Goal: Task Accomplishment & Management: Manage account settings

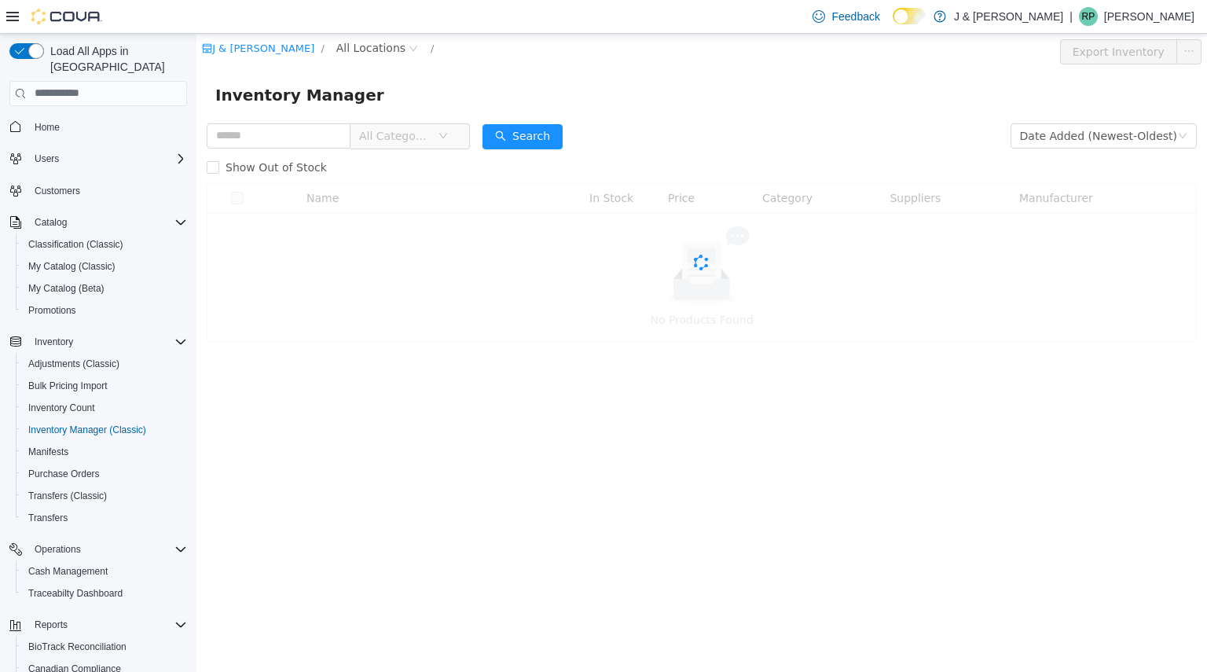
click at [768, 602] on div "J & J Cannabis / All Locations / Export Inventory Inventory Manager All Categor…" at bounding box center [701, 352] width 1010 height 638
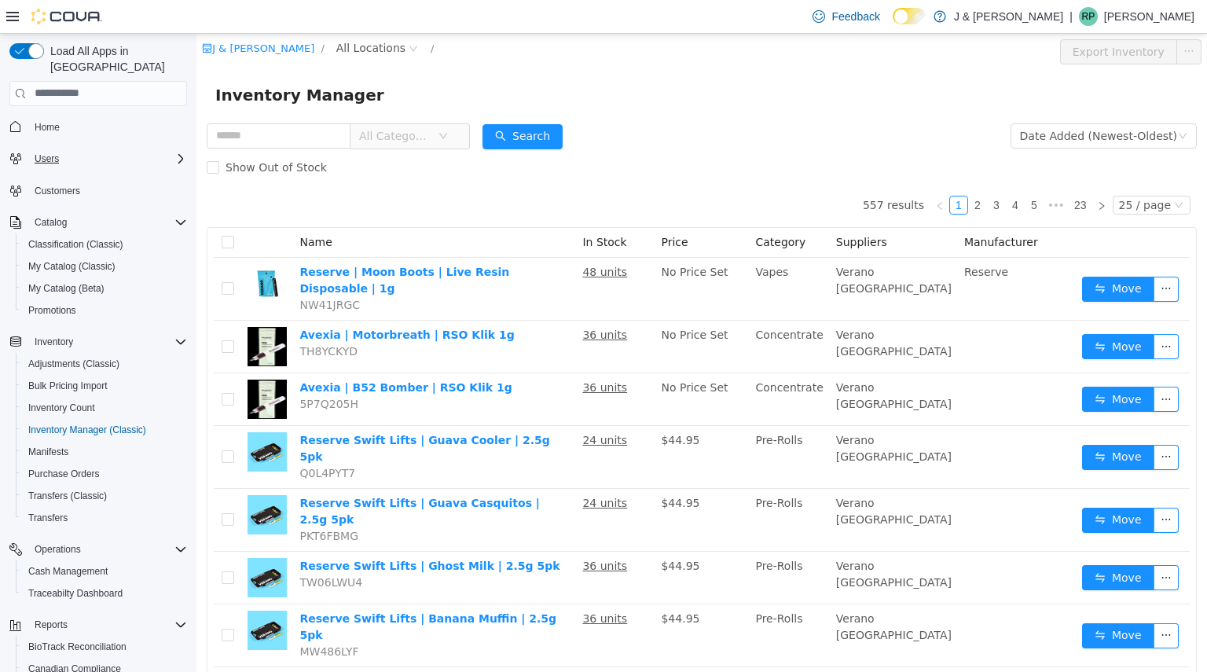
click at [59, 148] on button "Users" at bounding box center [98, 159] width 190 height 22
click at [49, 152] on span "Users" at bounding box center [47, 158] width 24 height 13
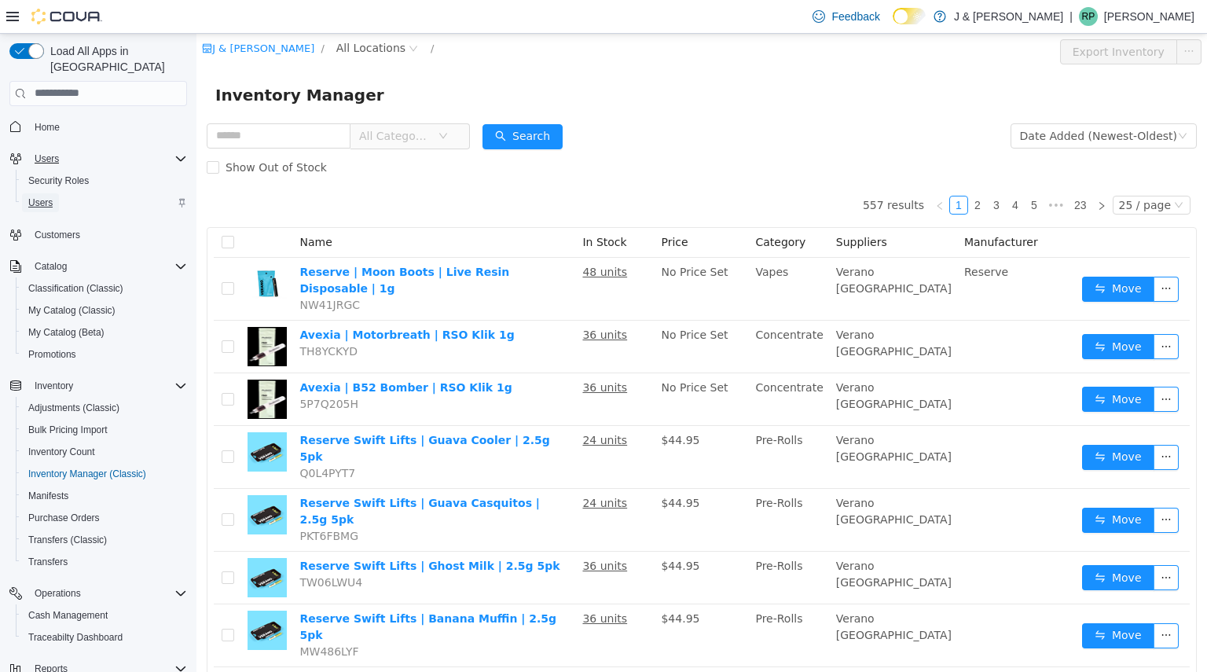
click at [43, 196] on span "Users" at bounding box center [40, 202] width 24 height 13
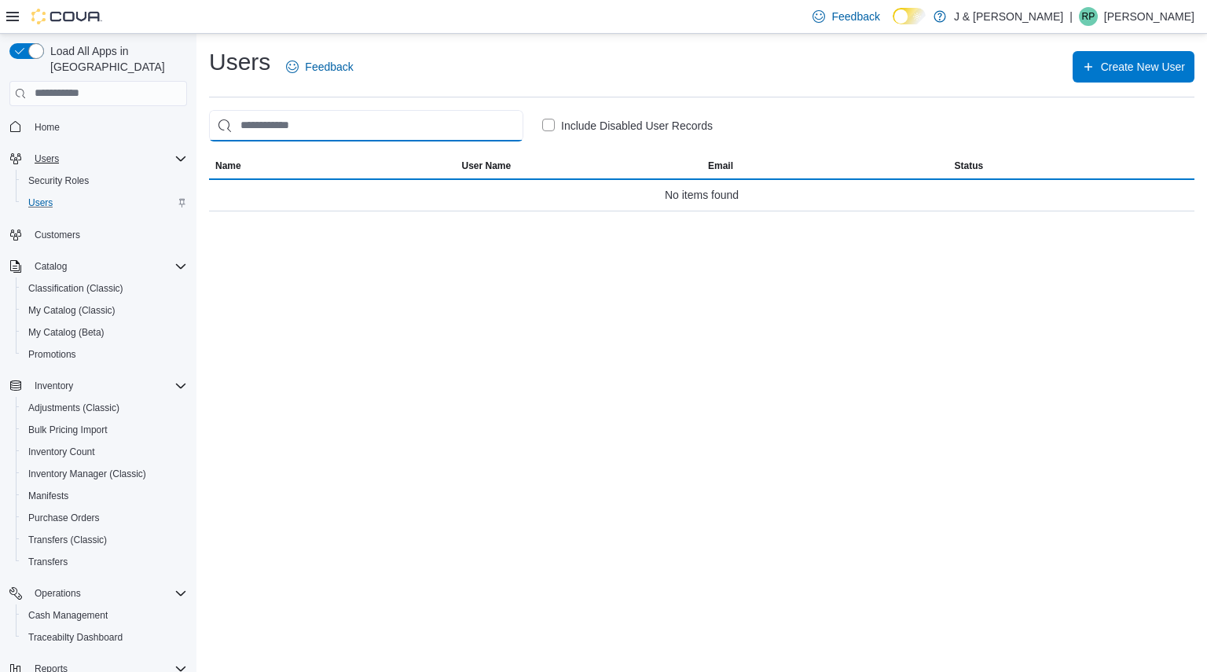
click at [351, 129] on input "search" at bounding box center [366, 125] width 314 height 31
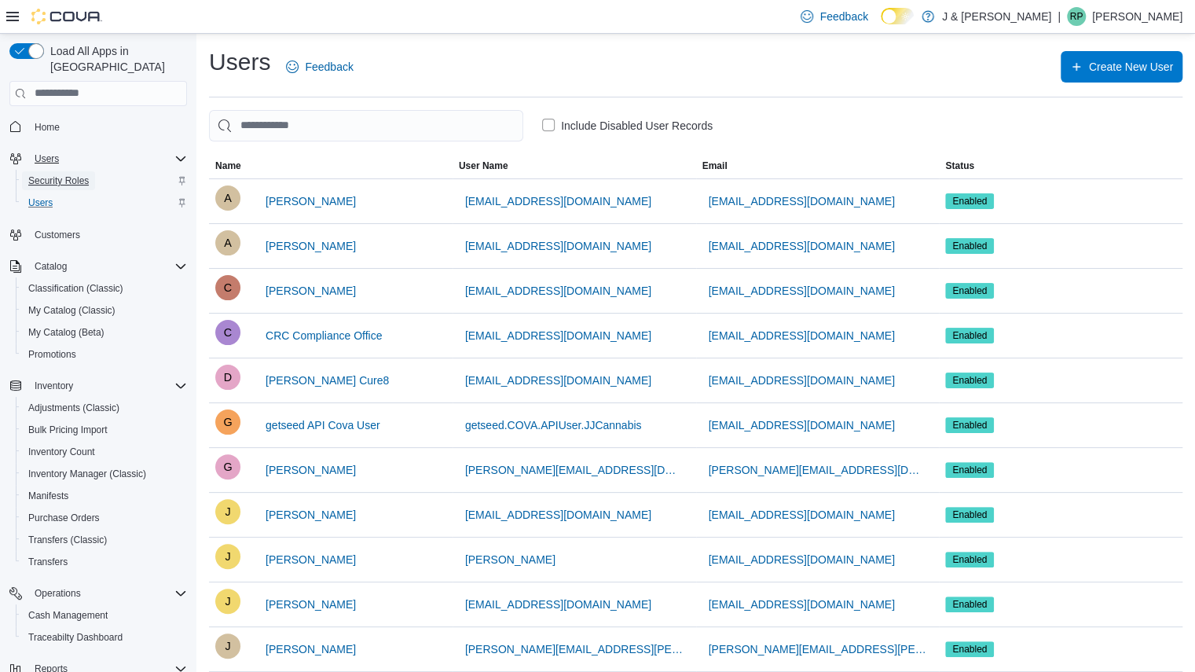
click at [57, 173] on span "Security Roles" at bounding box center [58, 180] width 61 height 19
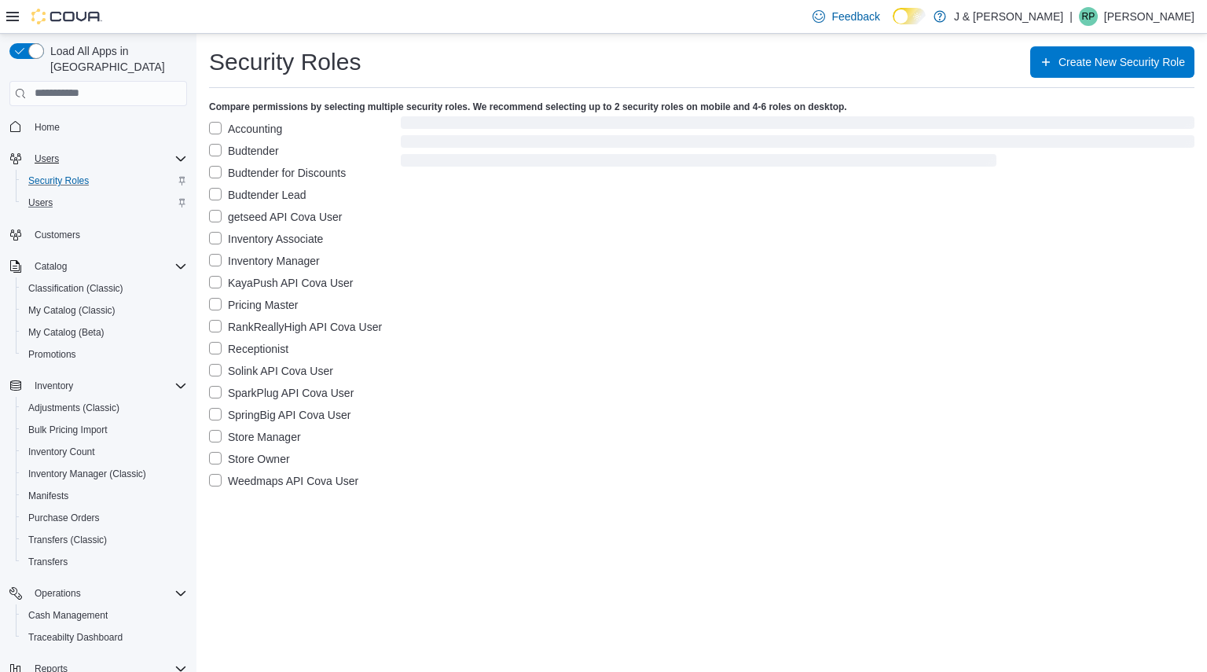
click at [214, 127] on label "Accounting" at bounding box center [245, 128] width 73 height 19
click at [212, 435] on label "Store Manager" at bounding box center [255, 436] width 92 height 19
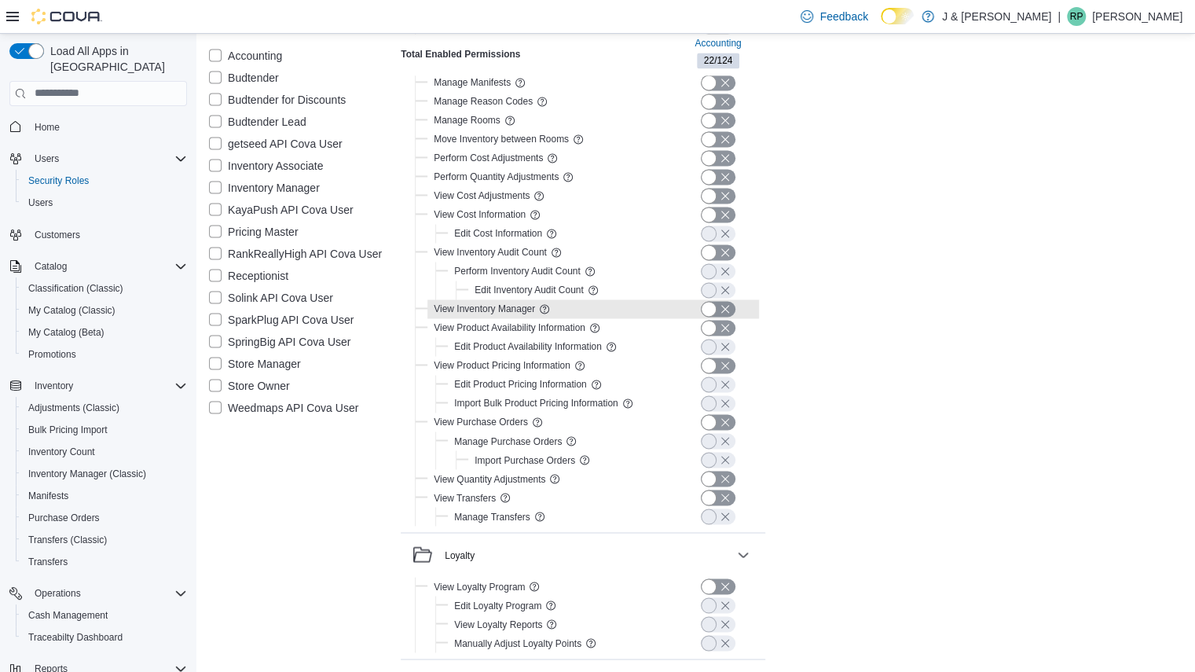
scroll to position [1360, 0]
click at [220, 362] on label "Store Manager" at bounding box center [255, 363] width 92 height 19
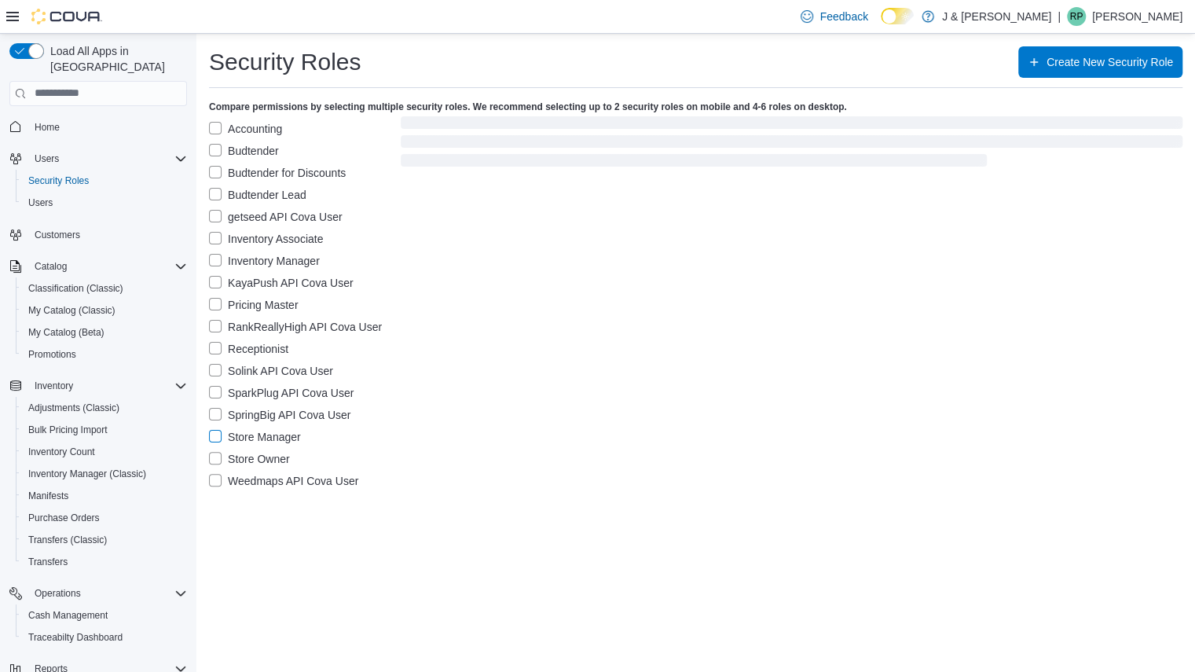
scroll to position [0, 0]
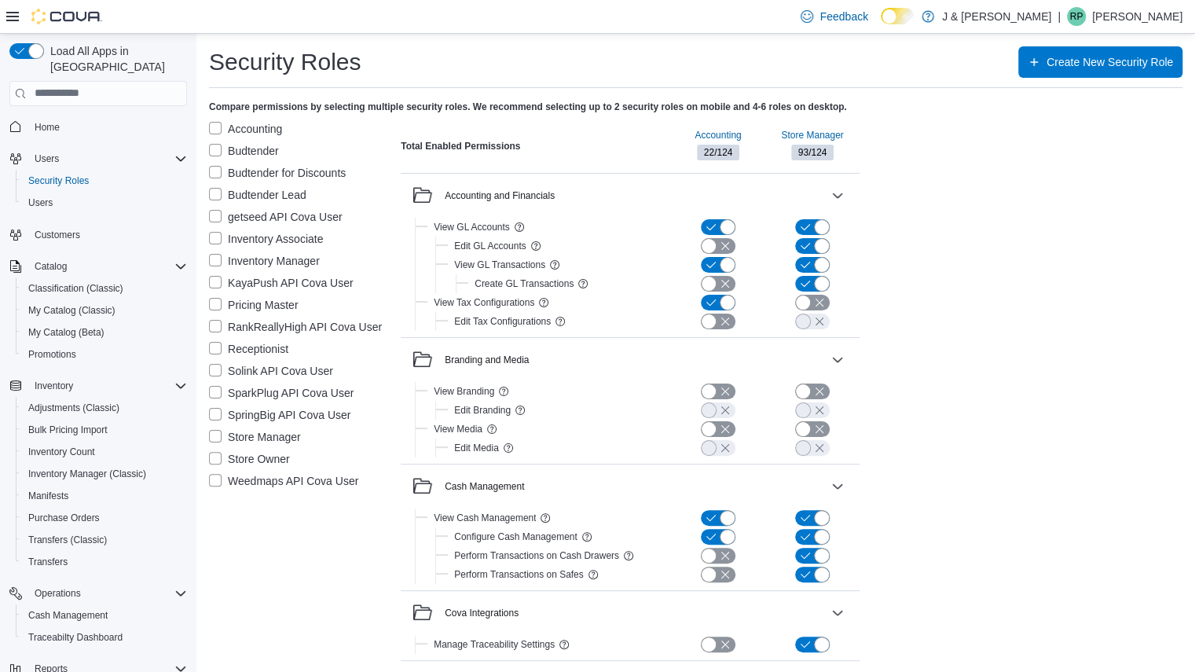
click at [214, 130] on label "Accounting" at bounding box center [245, 128] width 73 height 19
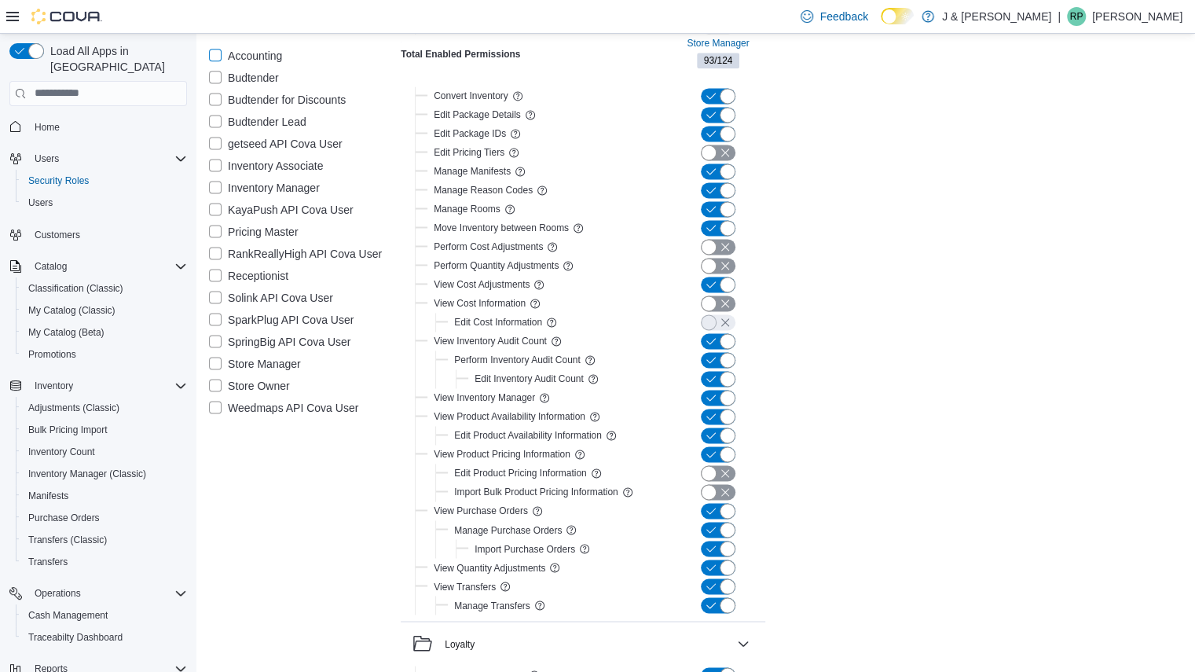
scroll to position [1270, 0]
click at [717, 262] on button "button" at bounding box center [718, 266] width 35 height 16
click at [607, 369] on div "Edit Inventory Audit Count" at bounding box center [545, 378] width 154 height 19
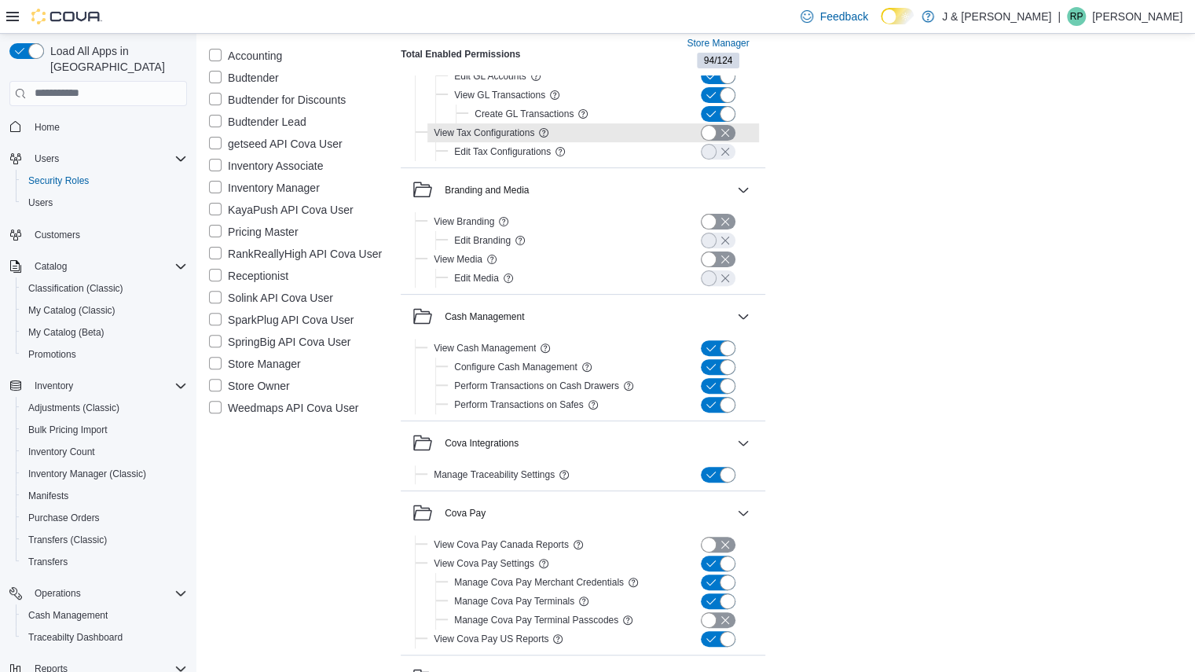
scroll to position [0, 0]
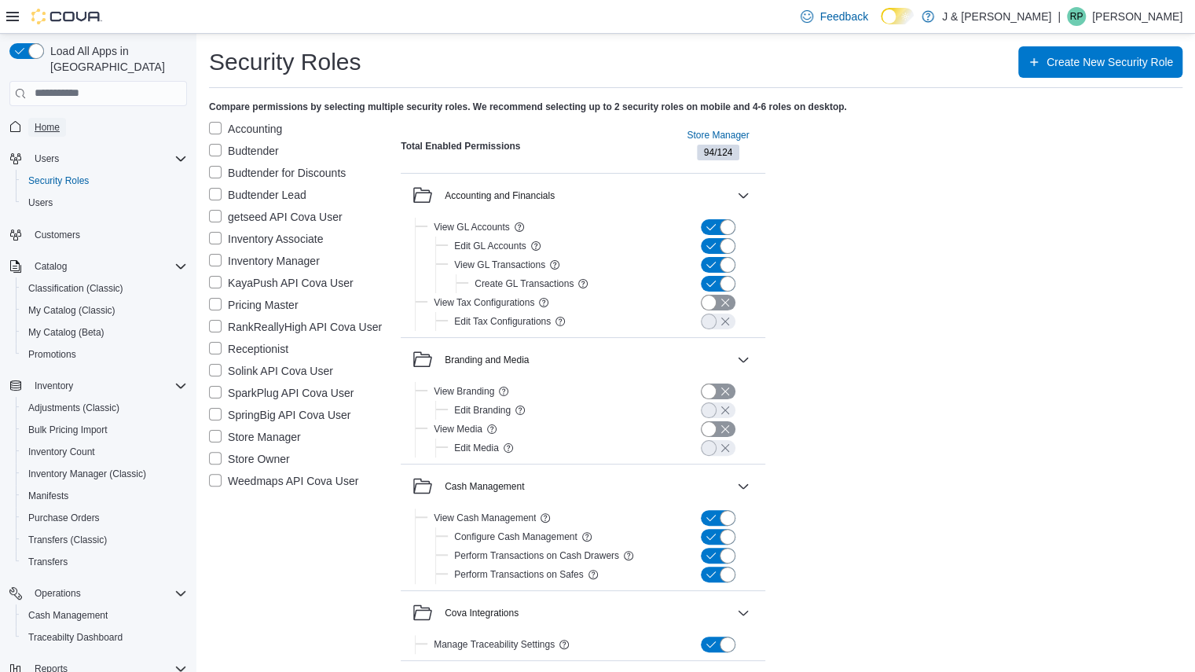
click at [34, 118] on link "Home" at bounding box center [47, 127] width 38 height 19
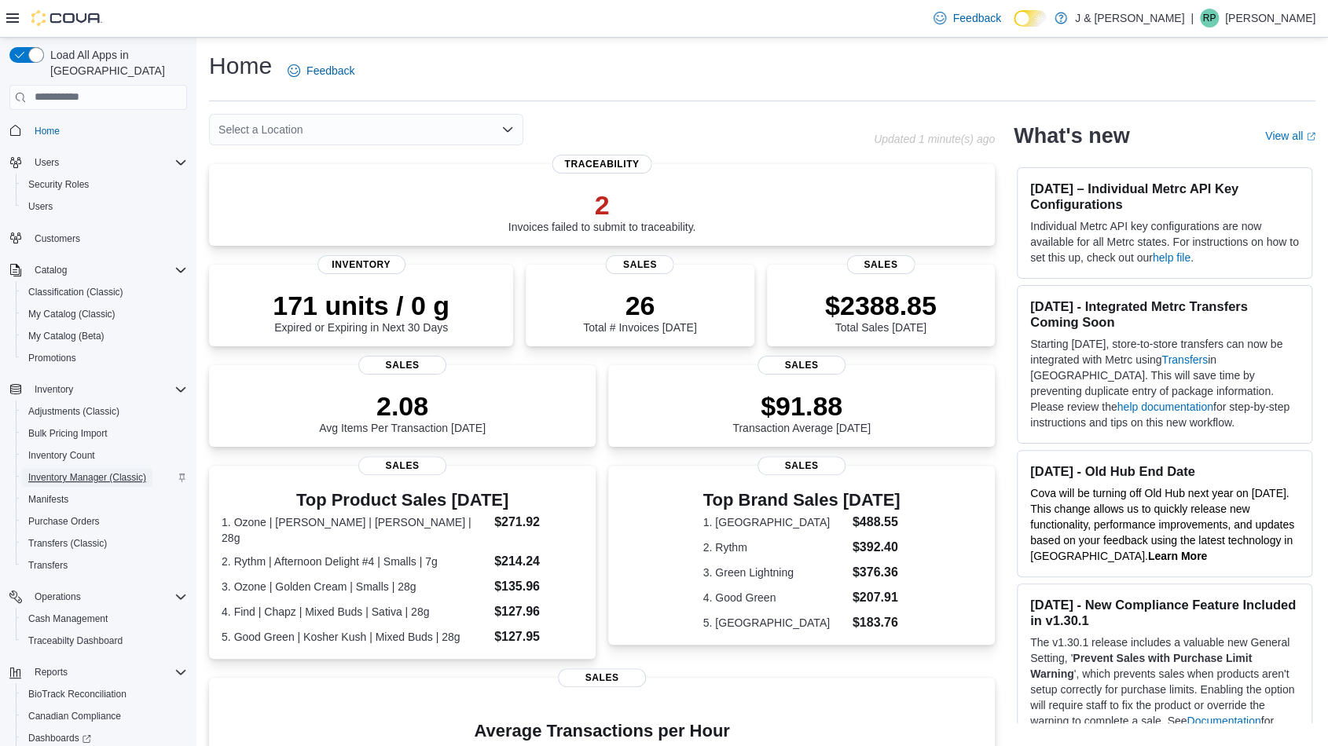
click at [101, 471] on span "Inventory Manager (Classic)" at bounding box center [87, 477] width 118 height 13
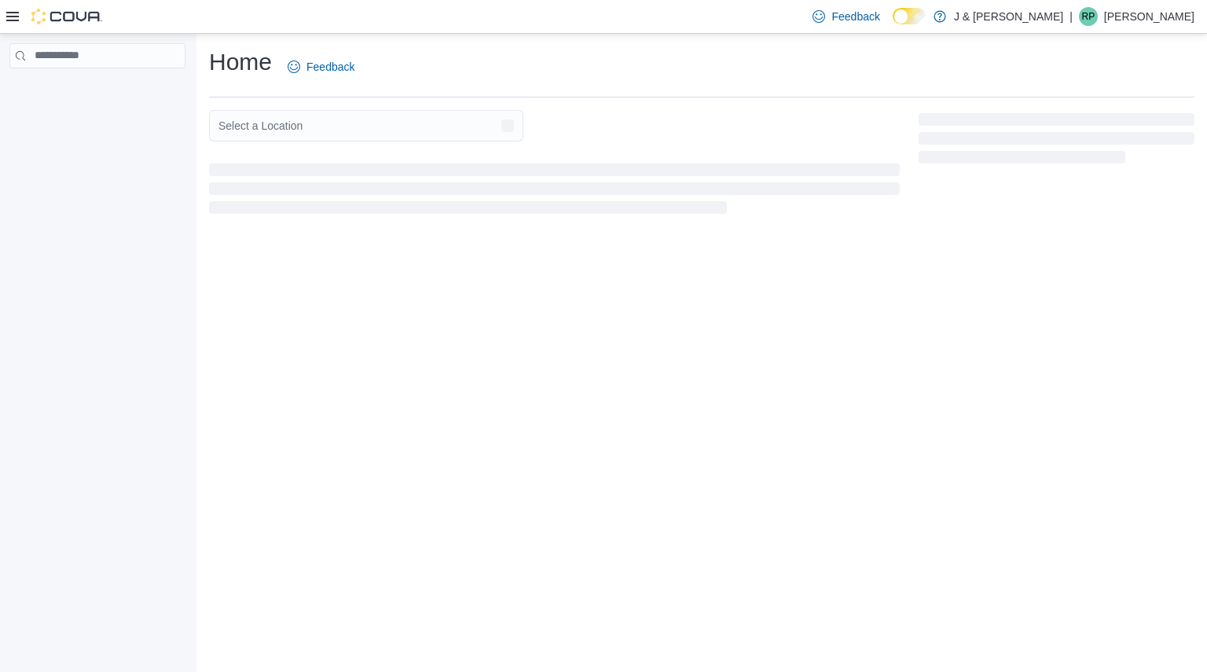
click at [624, 468] on div "Home Feedback Select a Location" at bounding box center [701, 353] width 1010 height 638
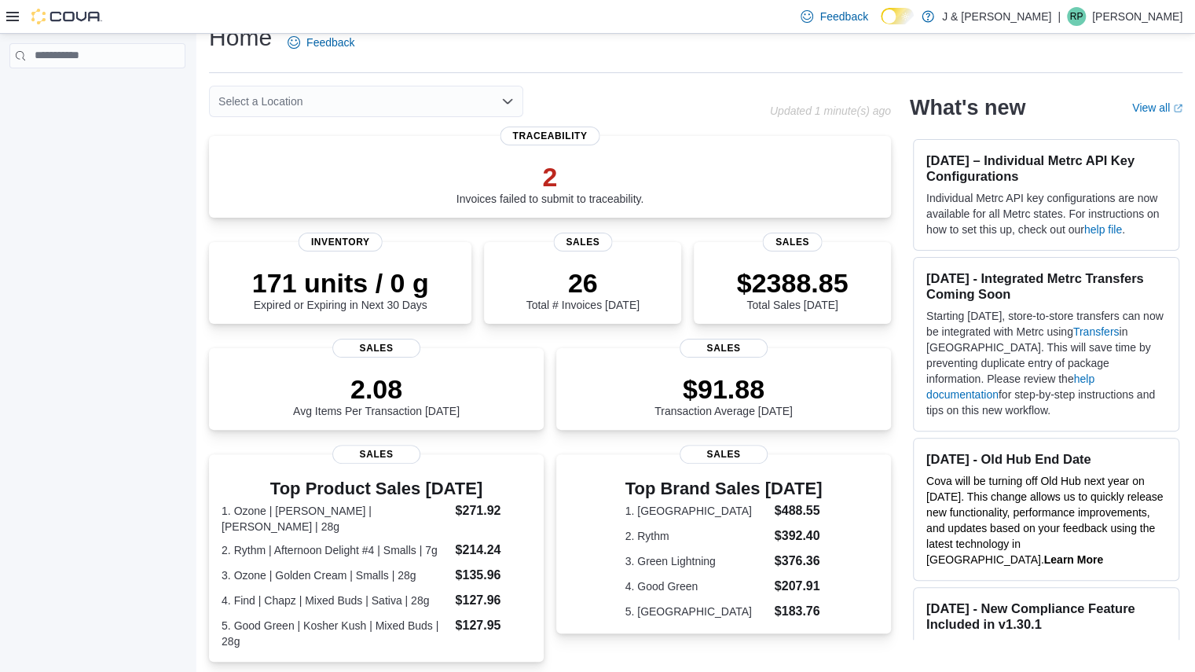
scroll to position [15, 0]
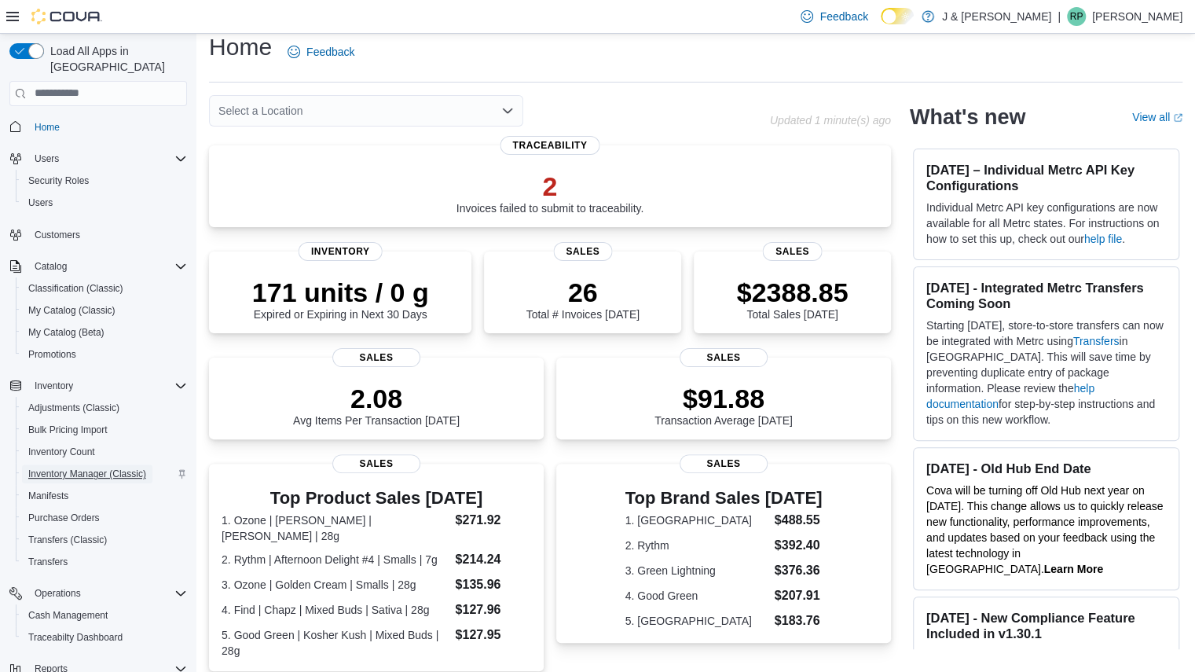
click at [94, 468] on span "Inventory Manager (Classic)" at bounding box center [87, 474] width 118 height 13
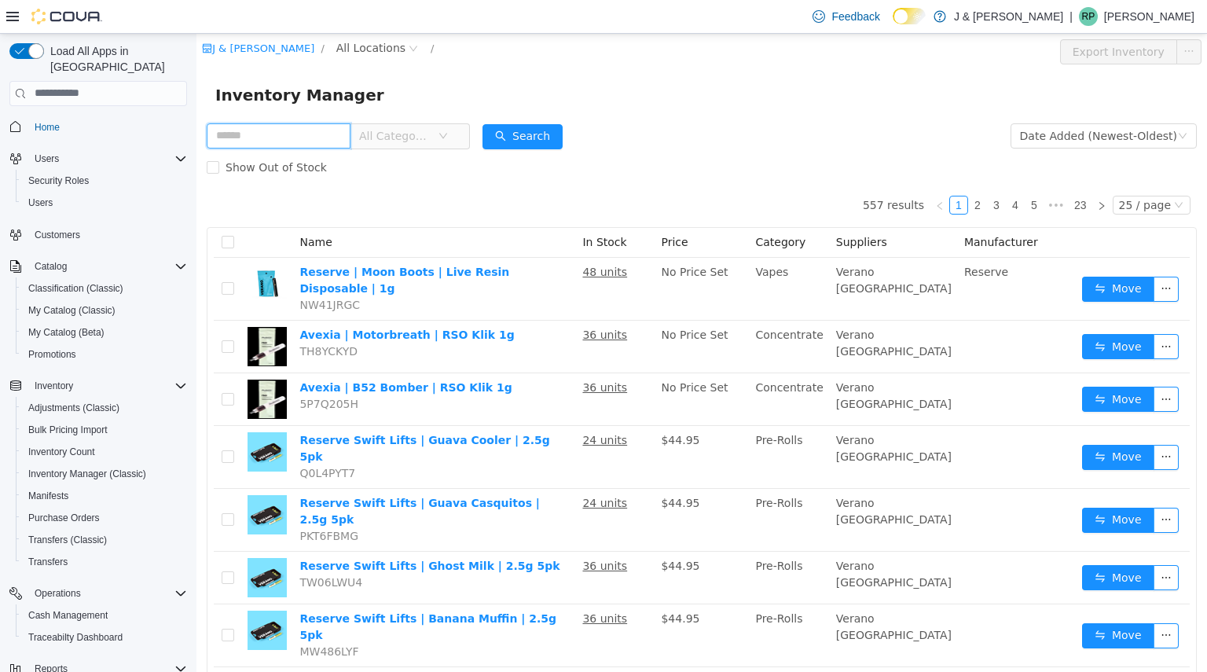
type input "*"
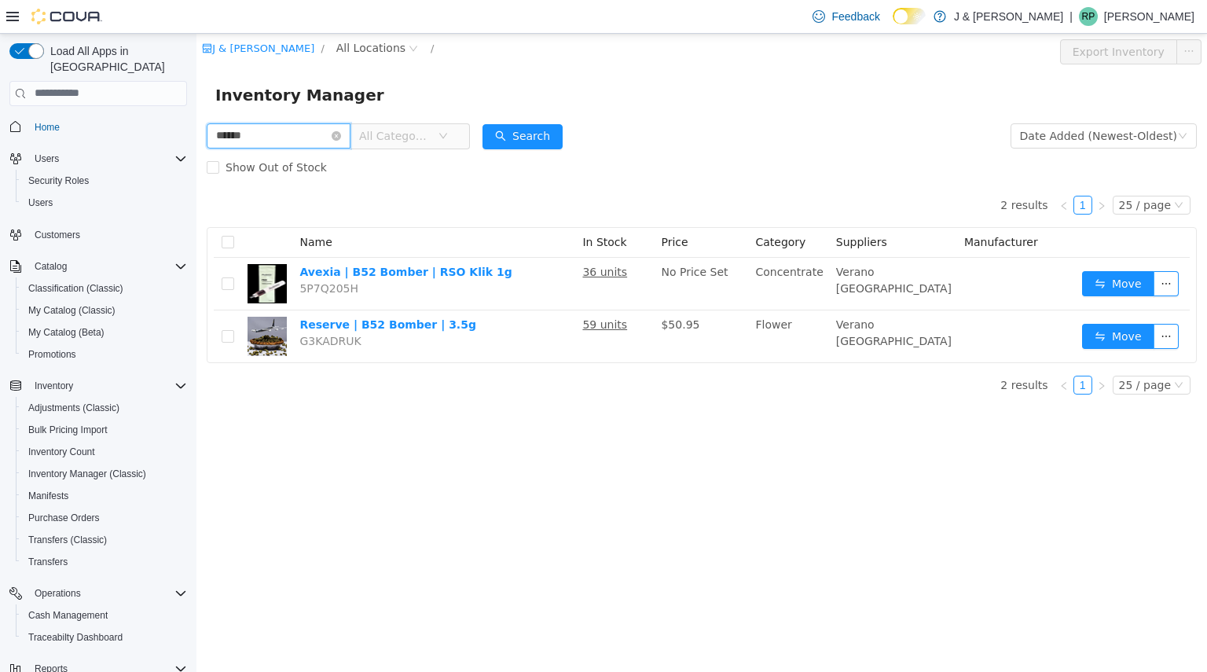
click at [307, 130] on input "******" at bounding box center [279, 135] width 144 height 25
type input "******"
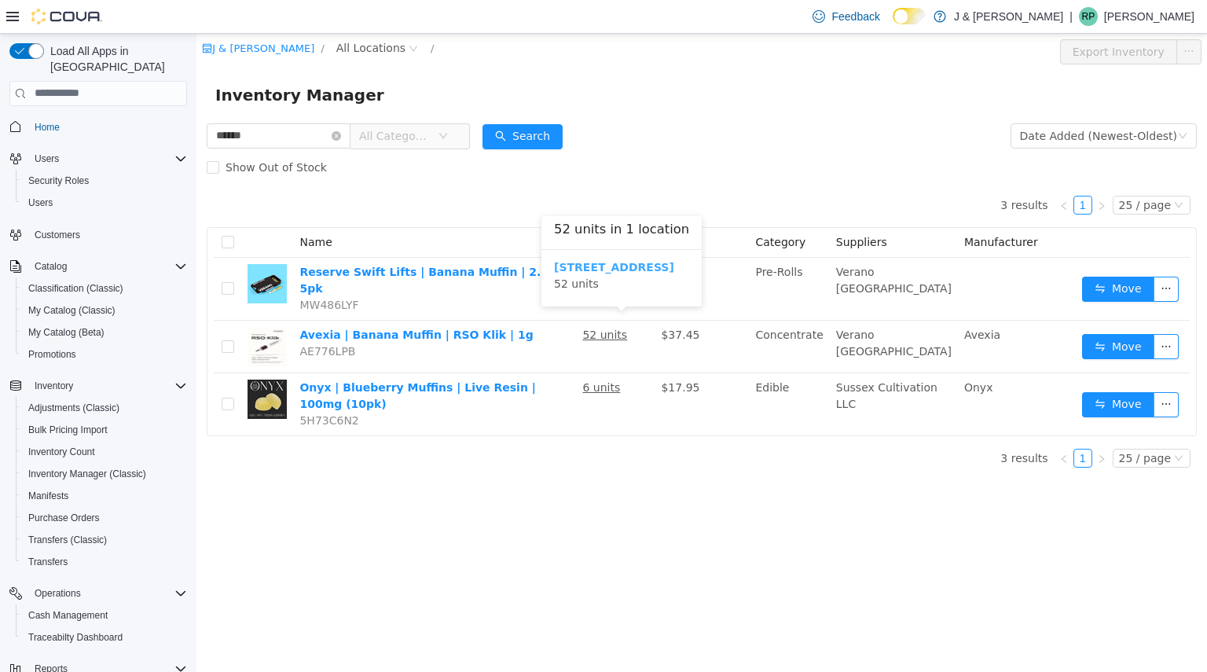
click at [621, 260] on b "[STREET_ADDRESS]" at bounding box center [614, 266] width 120 height 13
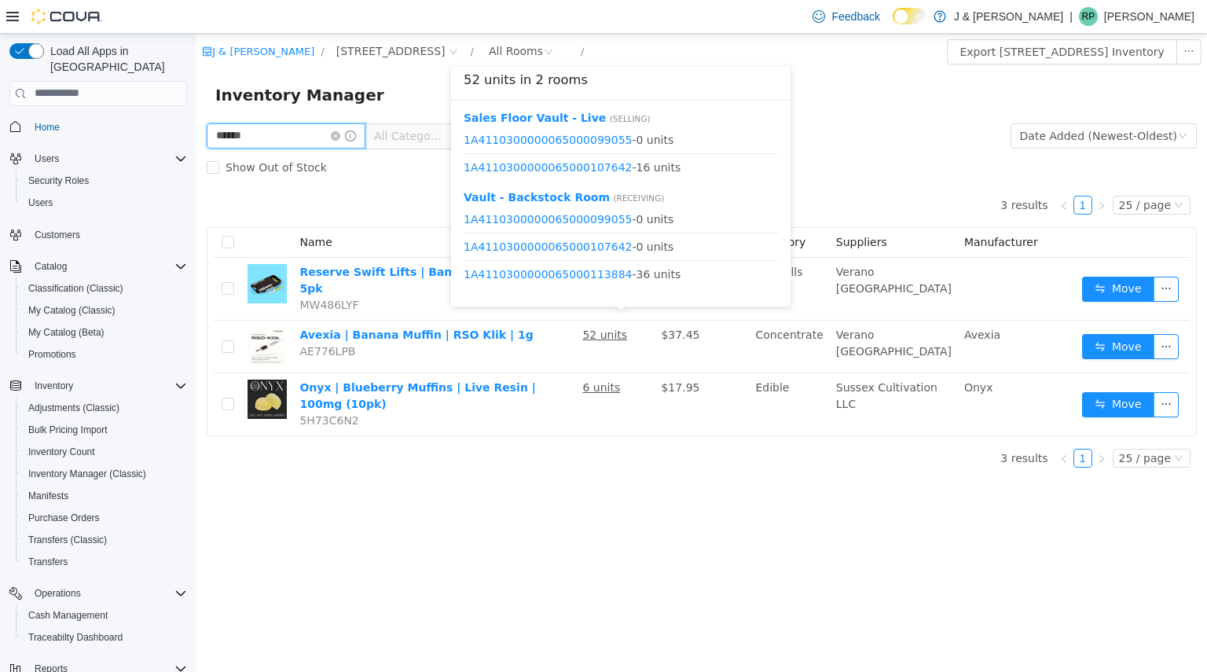
click at [284, 137] on input "******" at bounding box center [286, 135] width 159 height 25
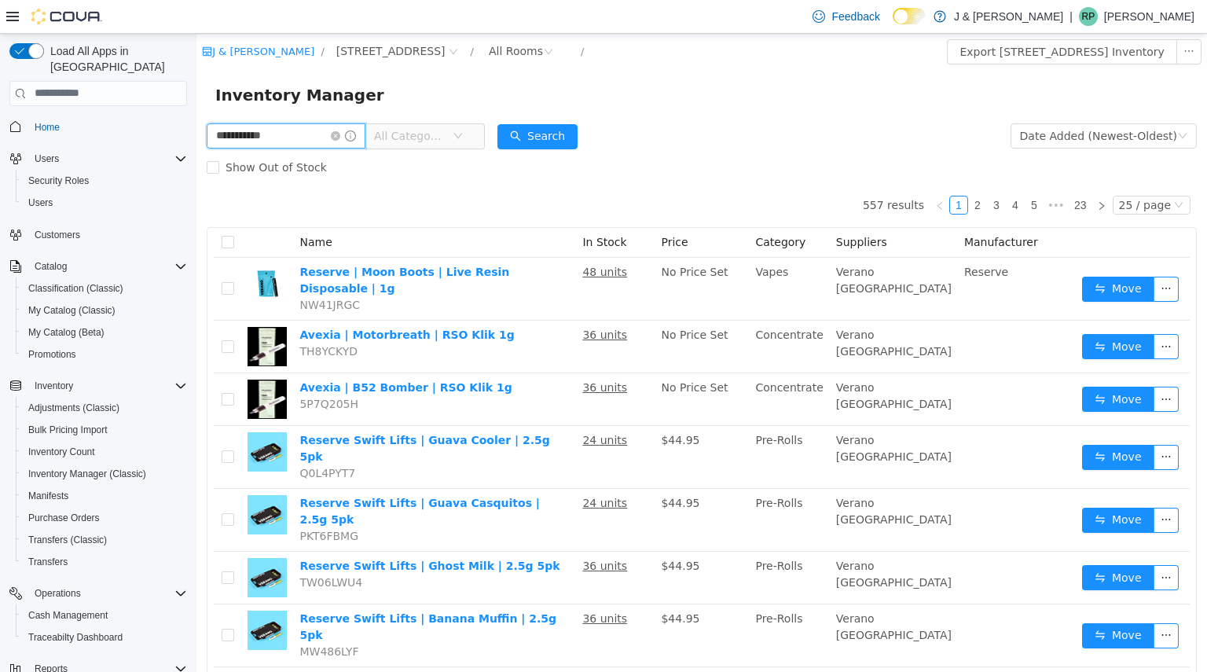
type input "**********"
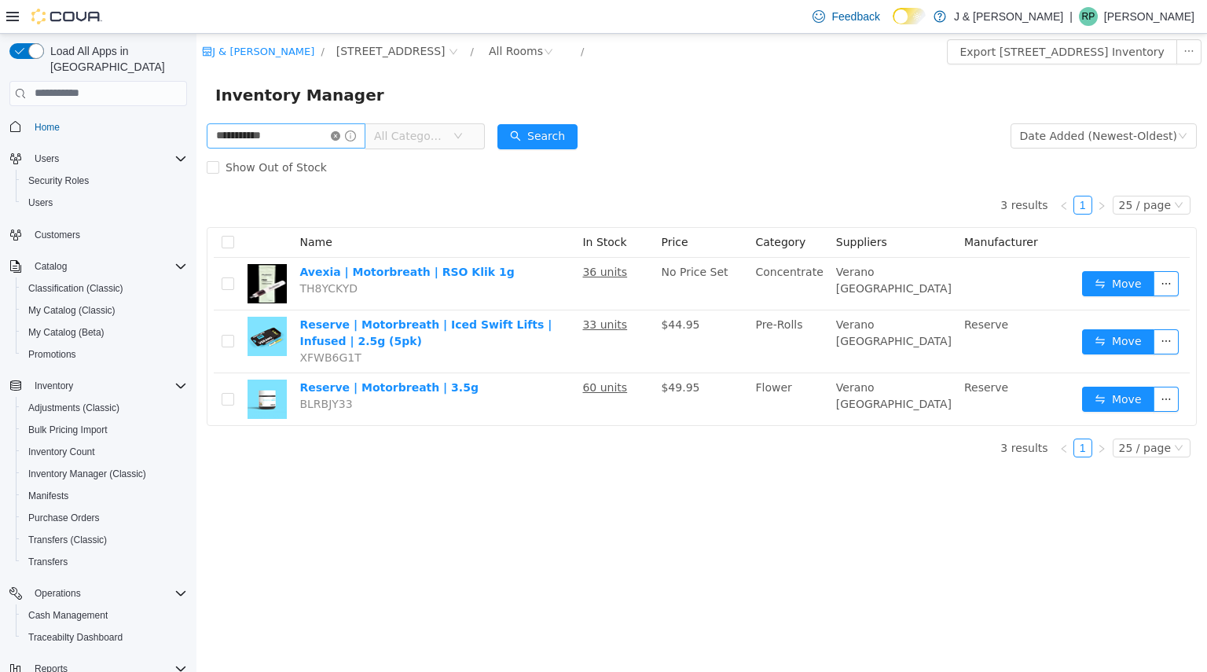
click at [340, 140] on icon "icon: close-circle" at bounding box center [335, 134] width 9 height 9
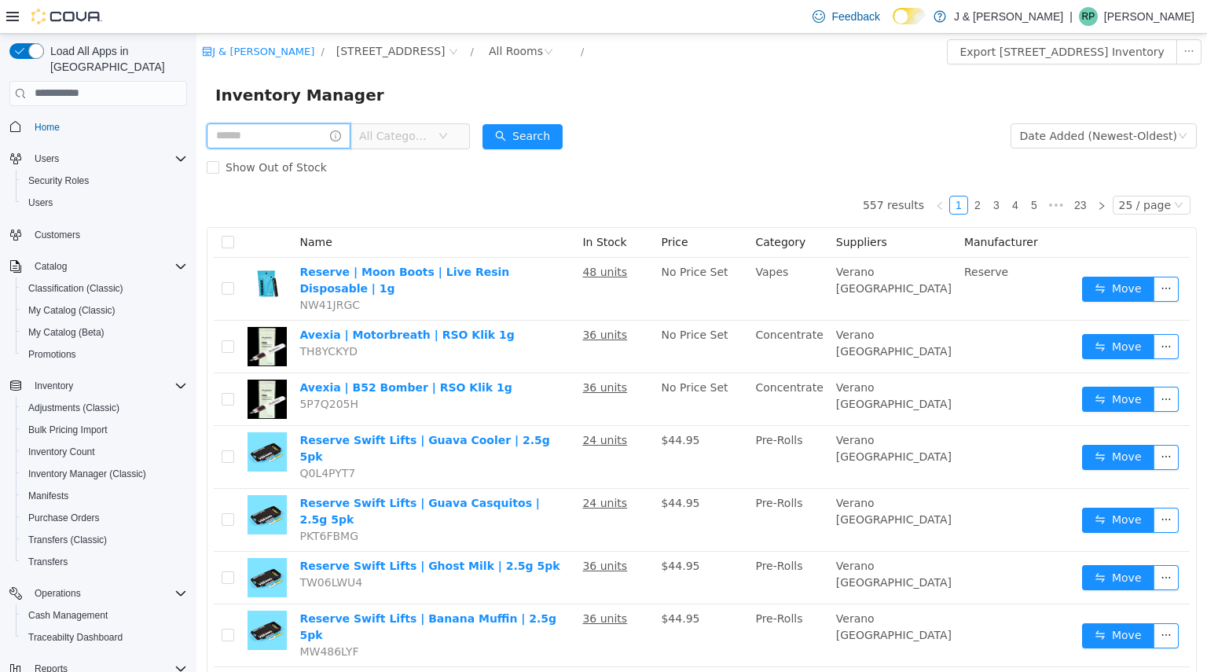
click at [305, 140] on input "text" at bounding box center [279, 135] width 144 height 25
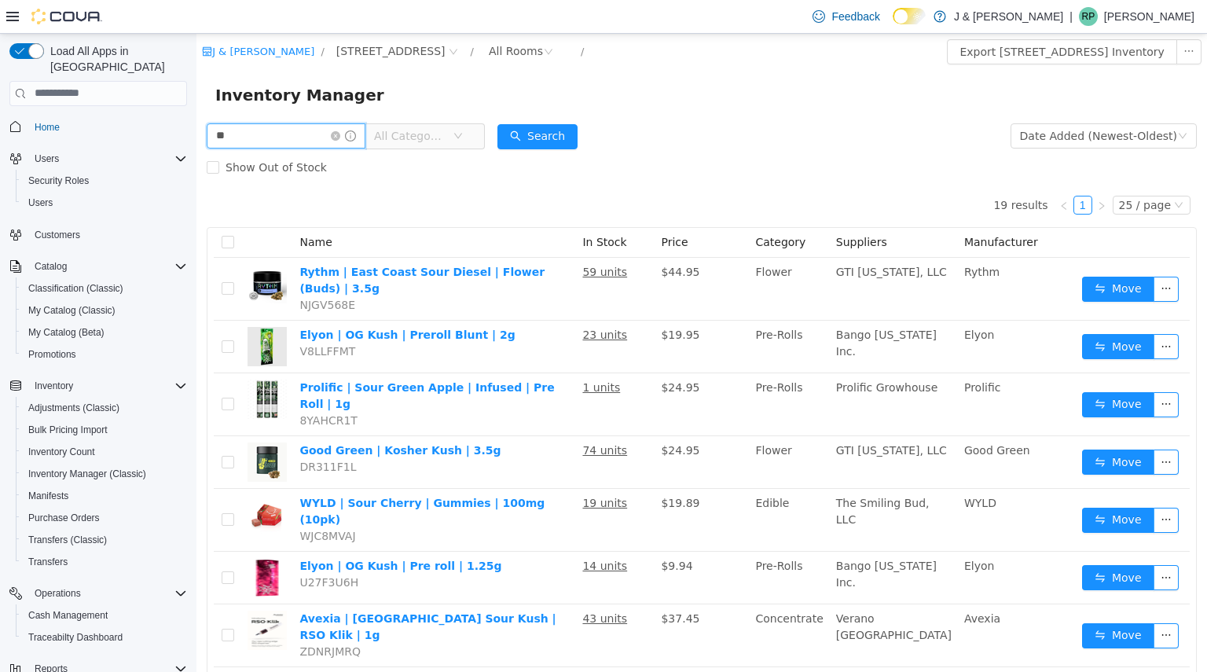
type input "*"
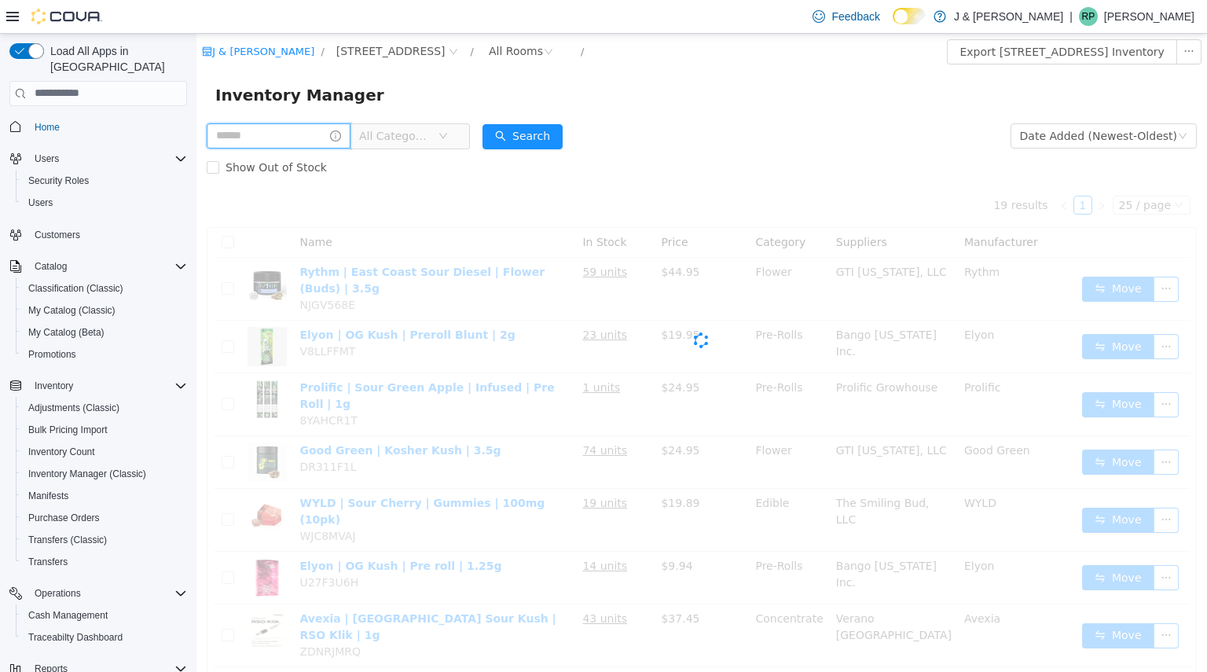
type input "*"
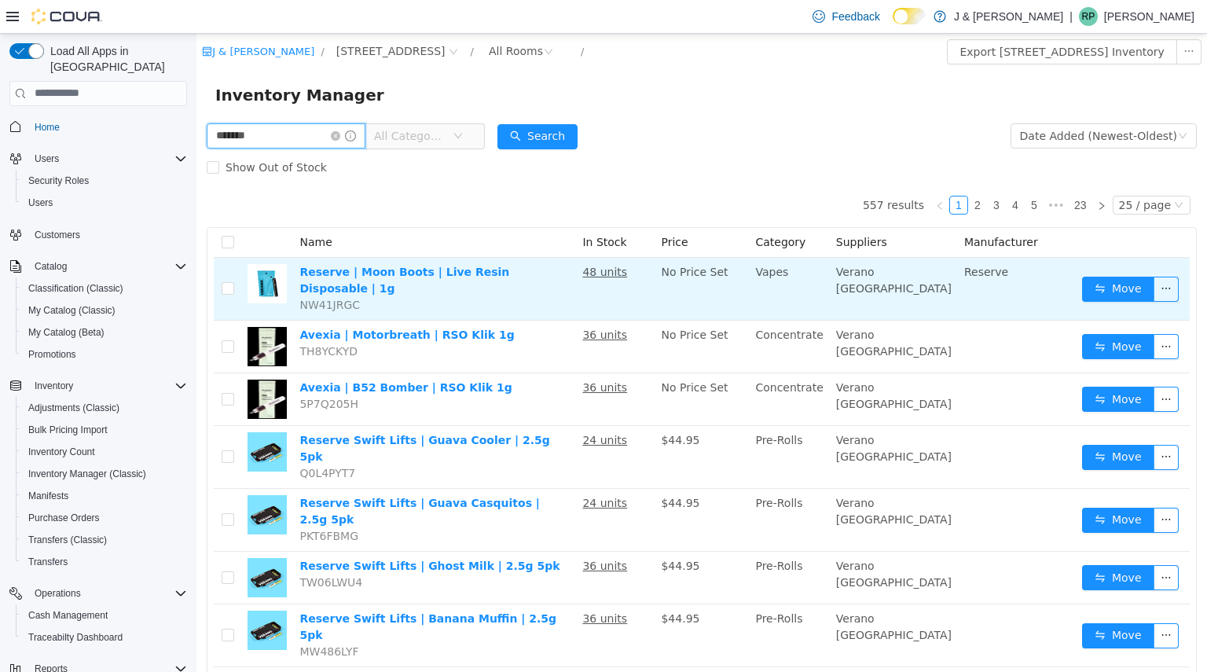
type input "*******"
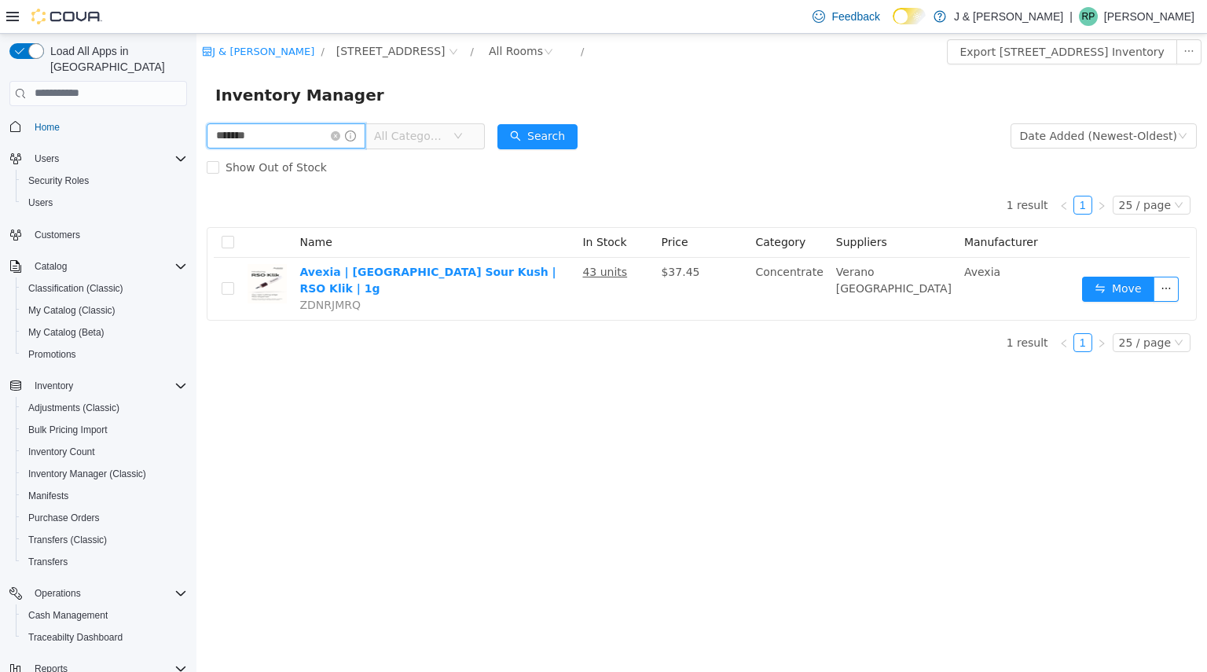
click at [285, 134] on input "*******" at bounding box center [286, 135] width 159 height 25
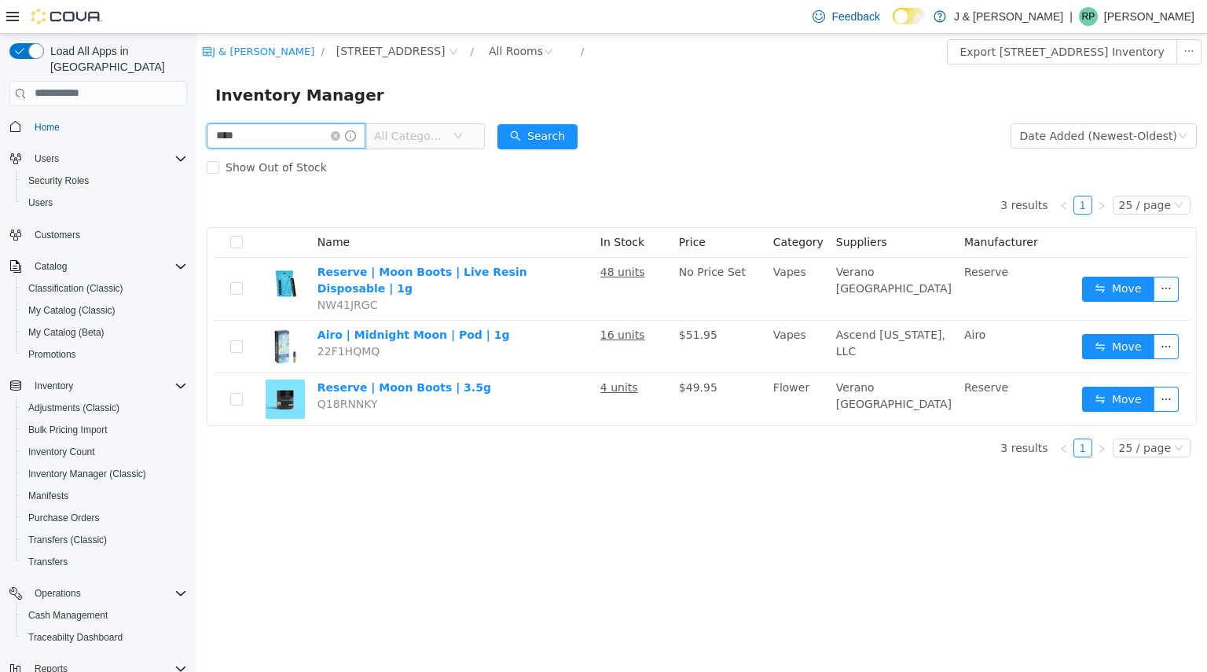
click at [285, 134] on input "****" at bounding box center [286, 135] width 159 height 25
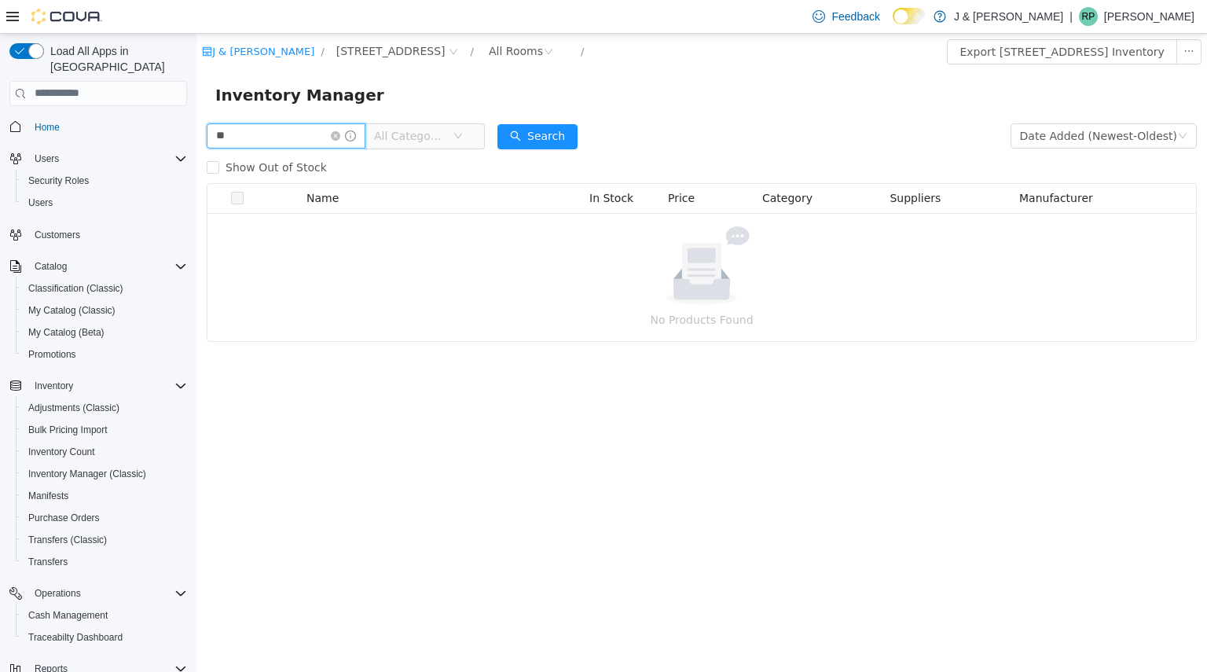
type input "*"
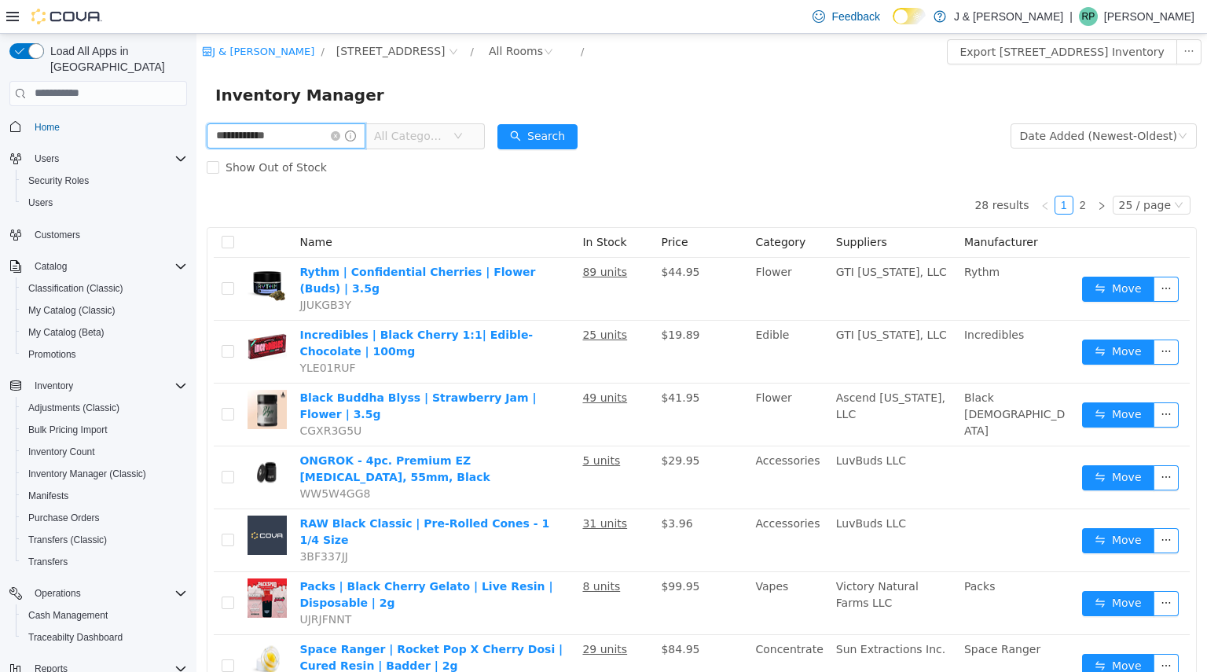
click at [312, 145] on input "**********" at bounding box center [286, 135] width 159 height 25
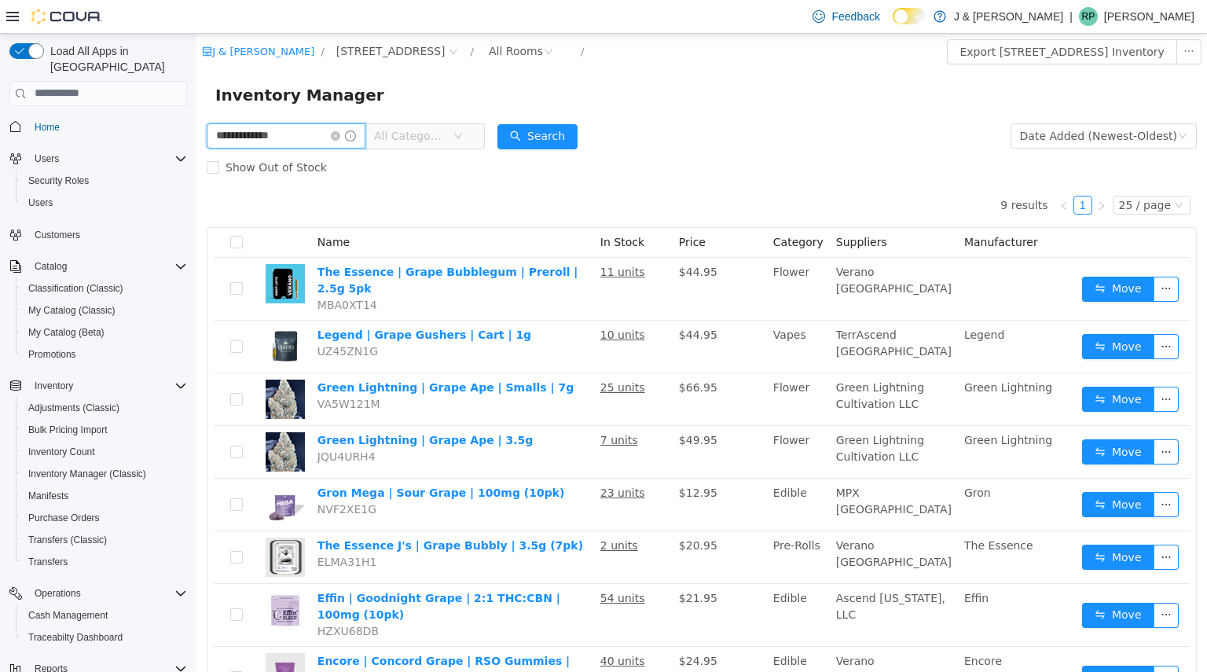
click at [292, 137] on input "**********" at bounding box center [286, 135] width 159 height 25
type input "*"
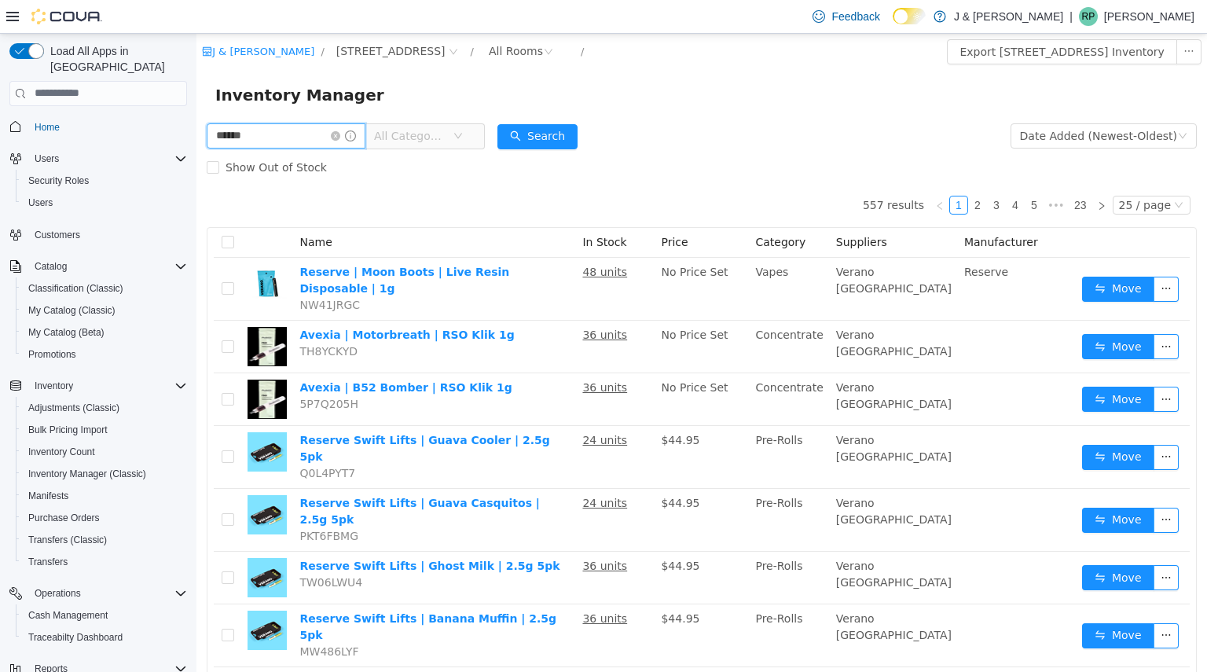
type input "******"
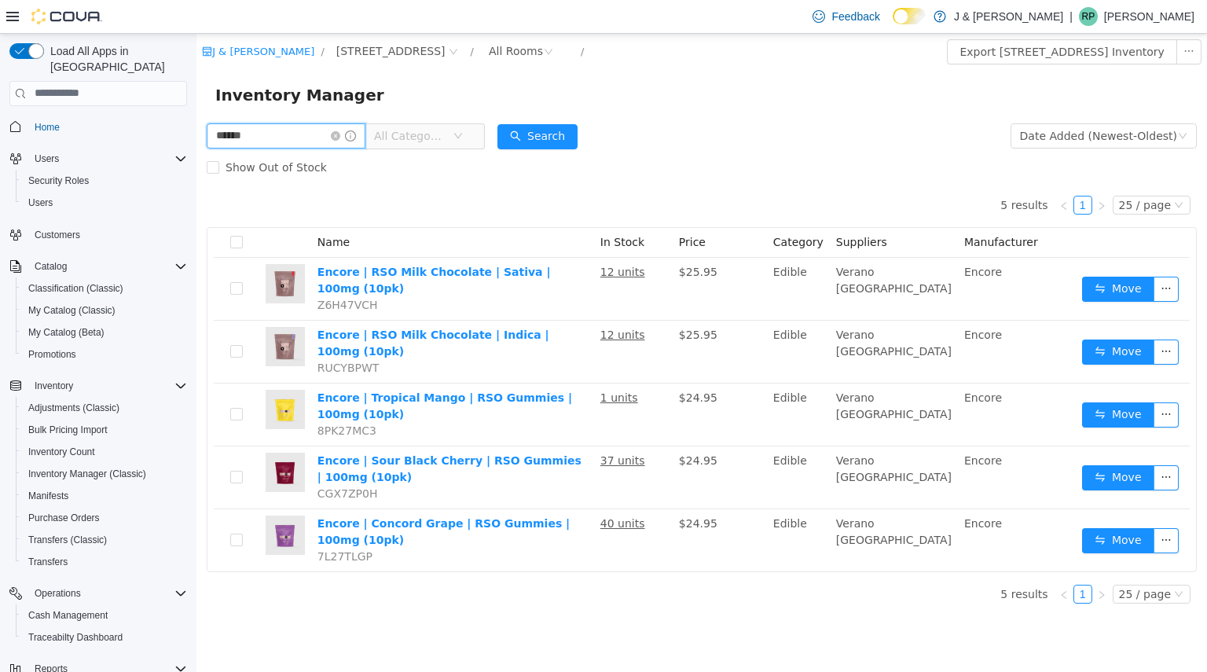
click at [309, 141] on input "******" at bounding box center [286, 135] width 159 height 25
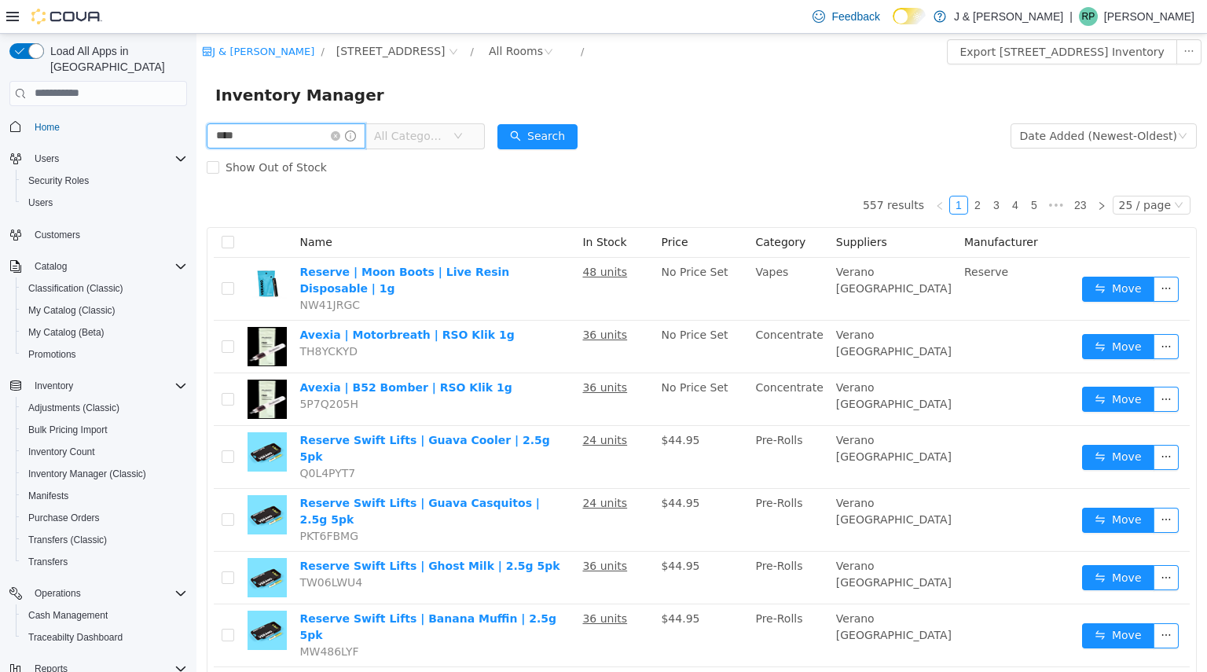
type input "****"
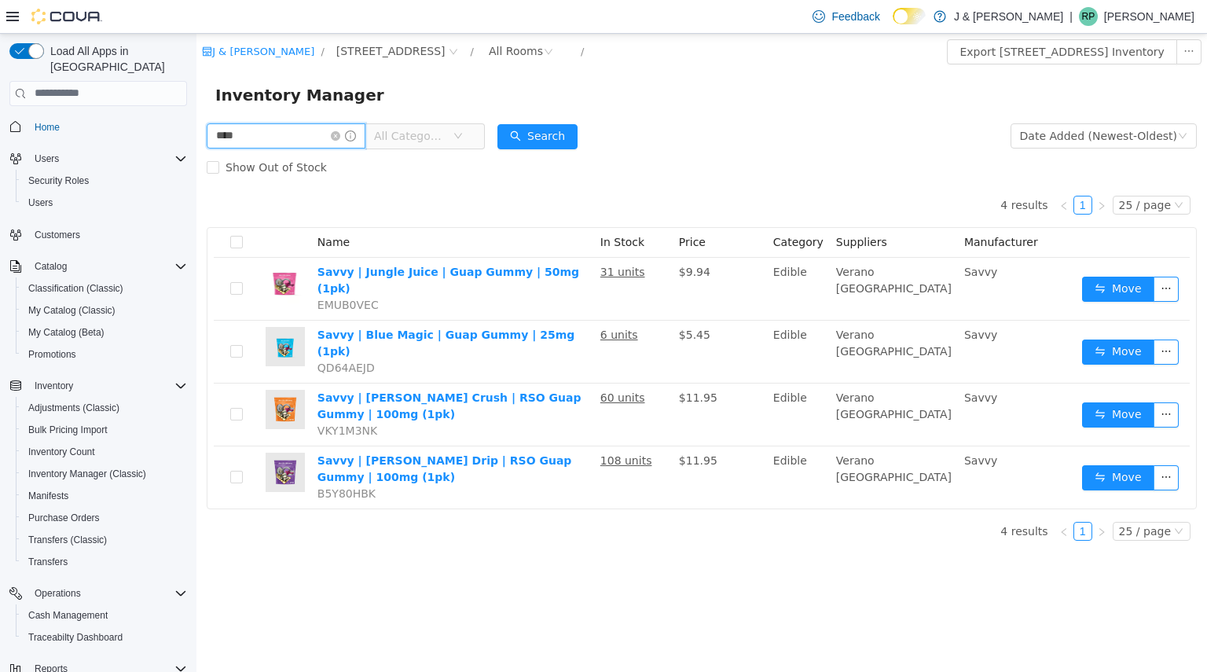
click at [266, 141] on input "****" at bounding box center [286, 135] width 159 height 25
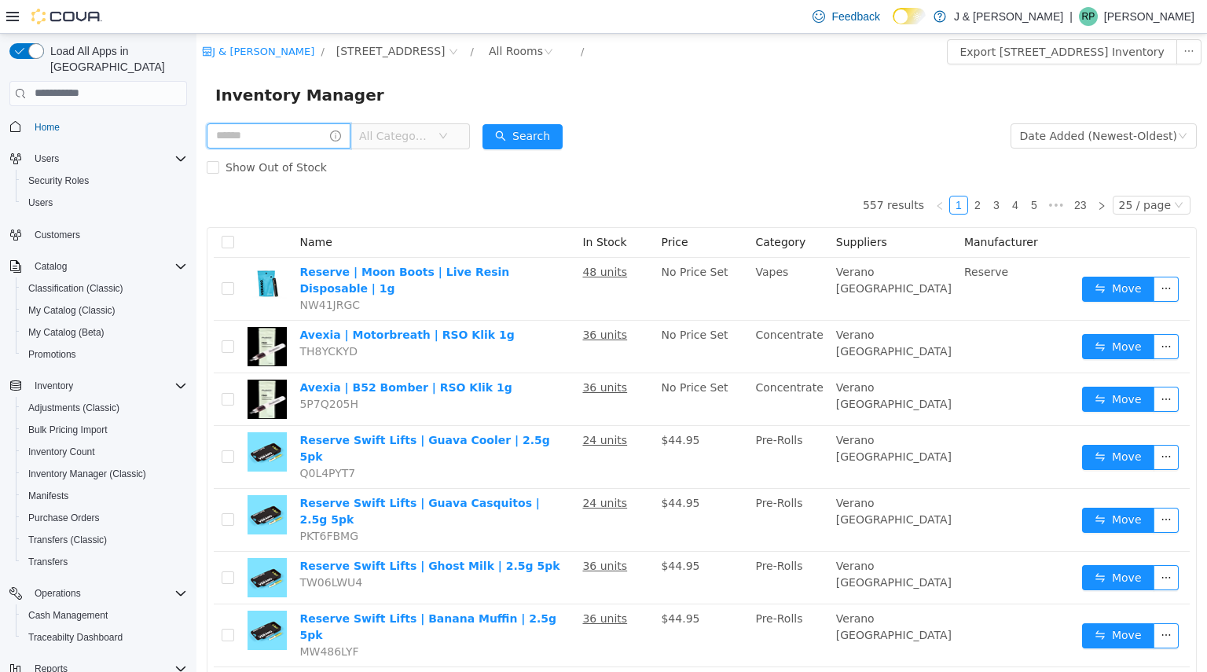
type input "*"
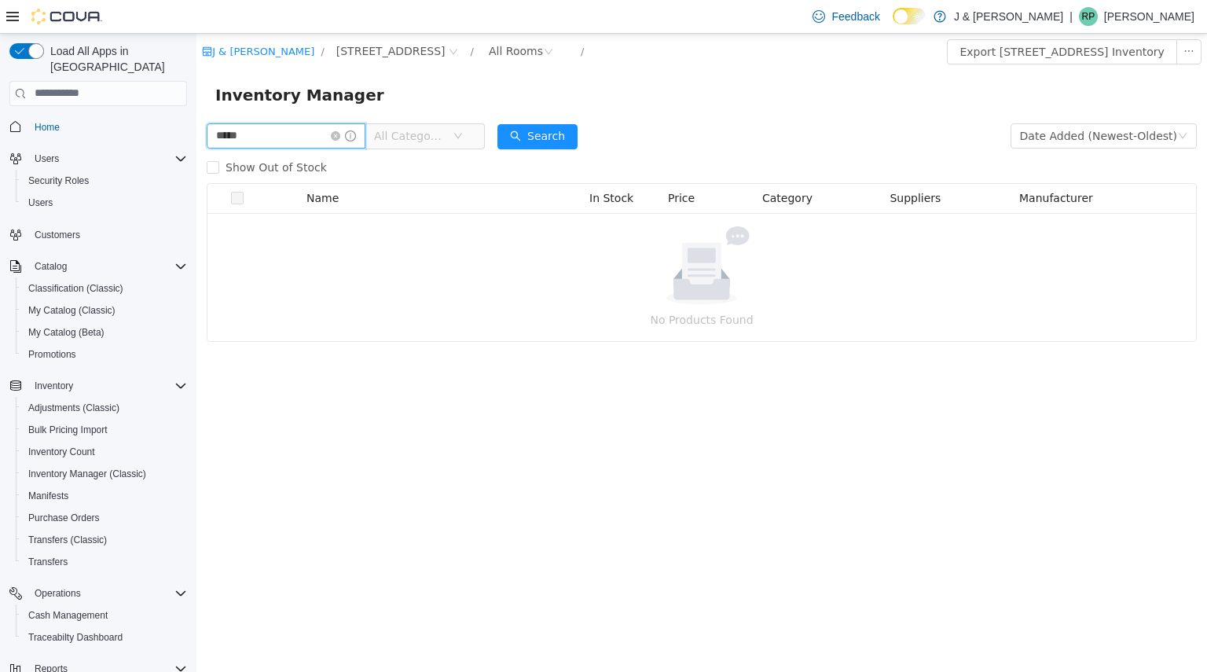
click at [272, 129] on input "*****" at bounding box center [286, 135] width 159 height 25
type input "********"
click at [272, 129] on input "********" at bounding box center [286, 135] width 159 height 25
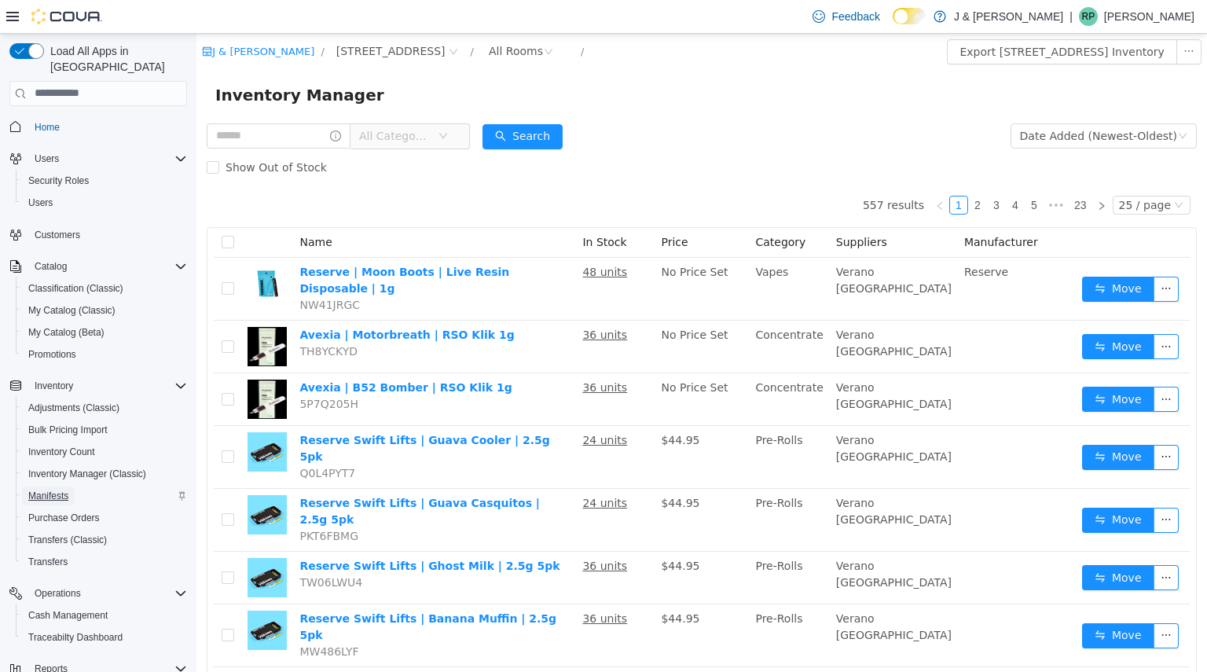
click at [59, 490] on span "Manifests" at bounding box center [48, 496] width 40 height 13
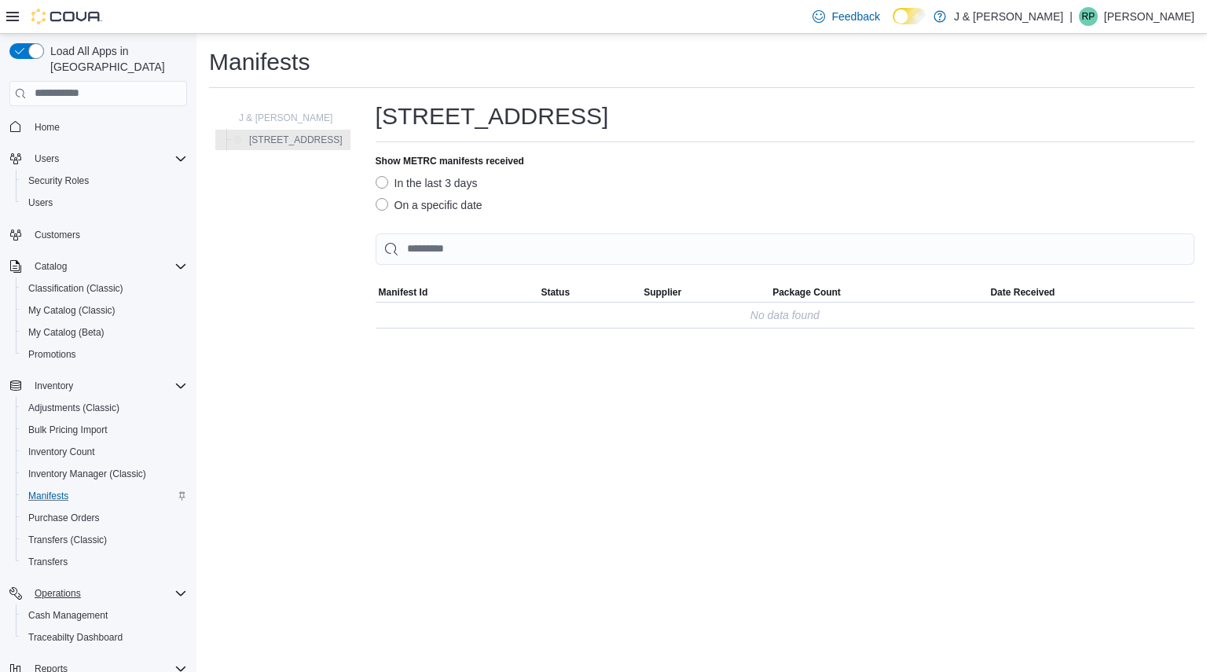
scroll to position [178, 0]
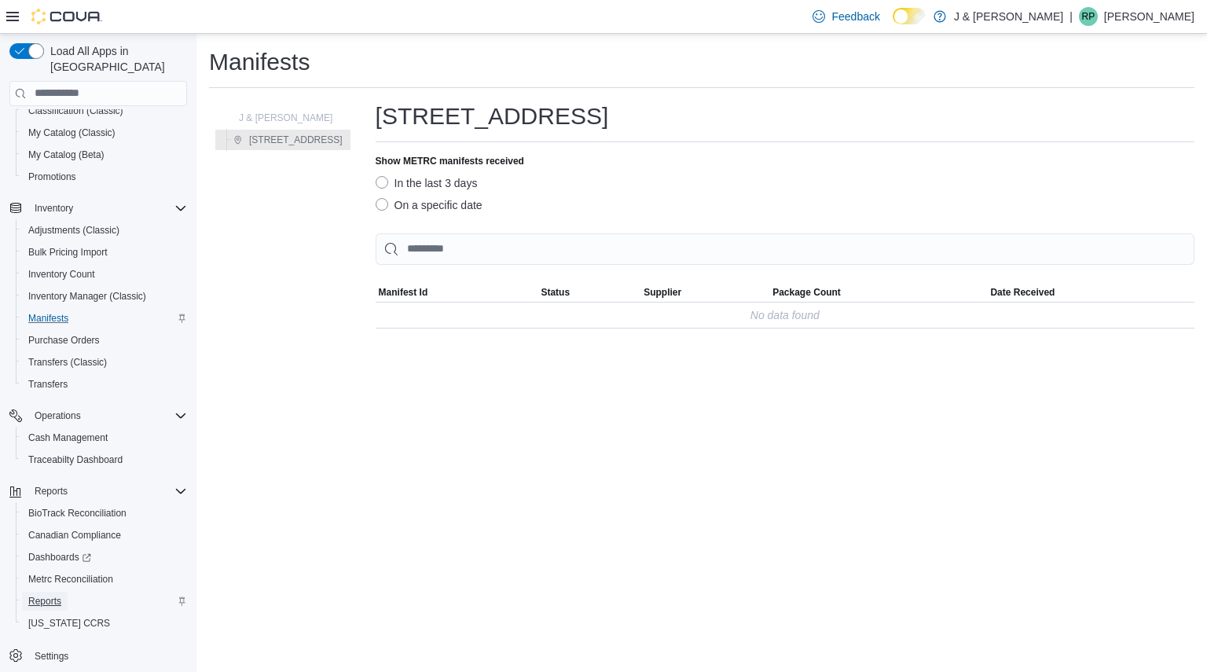
click at [53, 595] on span "Reports" at bounding box center [44, 601] width 33 height 13
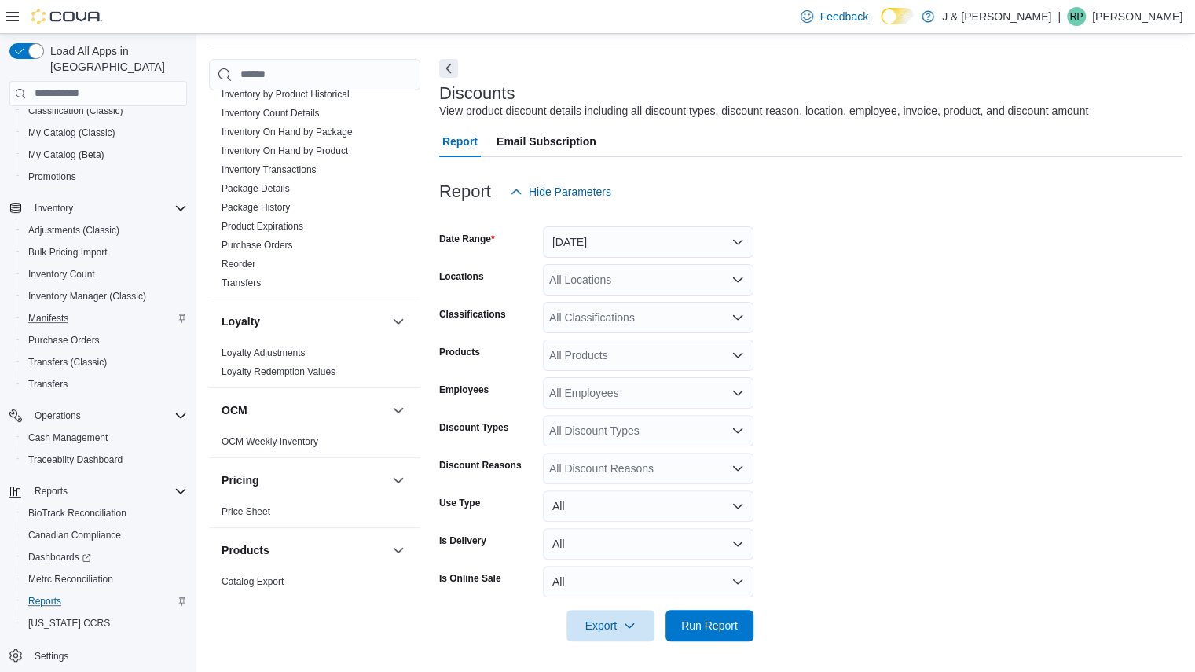
scroll to position [372, 0]
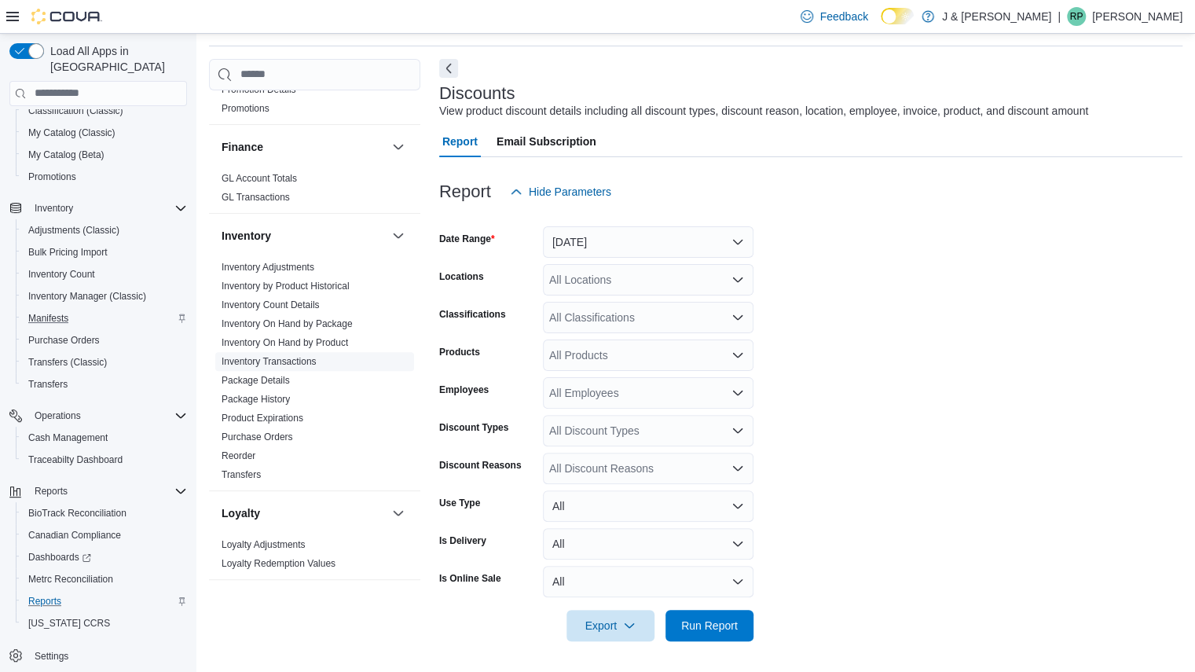
click at [260, 360] on link "Inventory Transactions" at bounding box center [269, 361] width 95 height 11
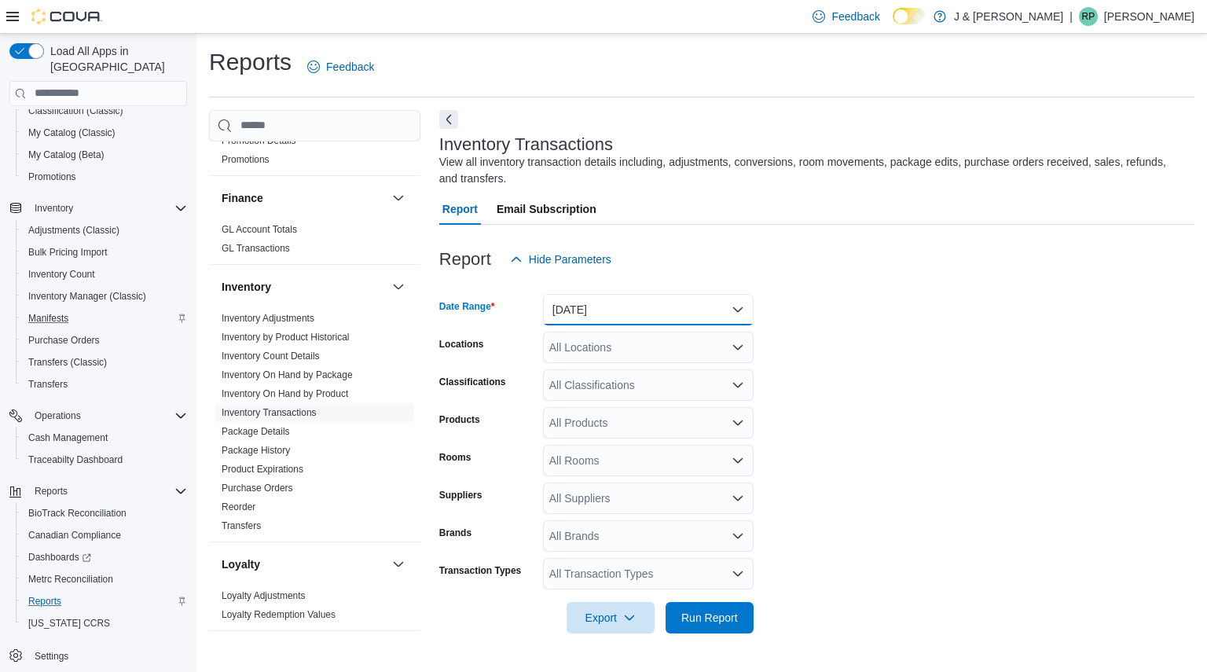
click at [603, 306] on button "[DATE]" at bounding box center [648, 309] width 211 height 31
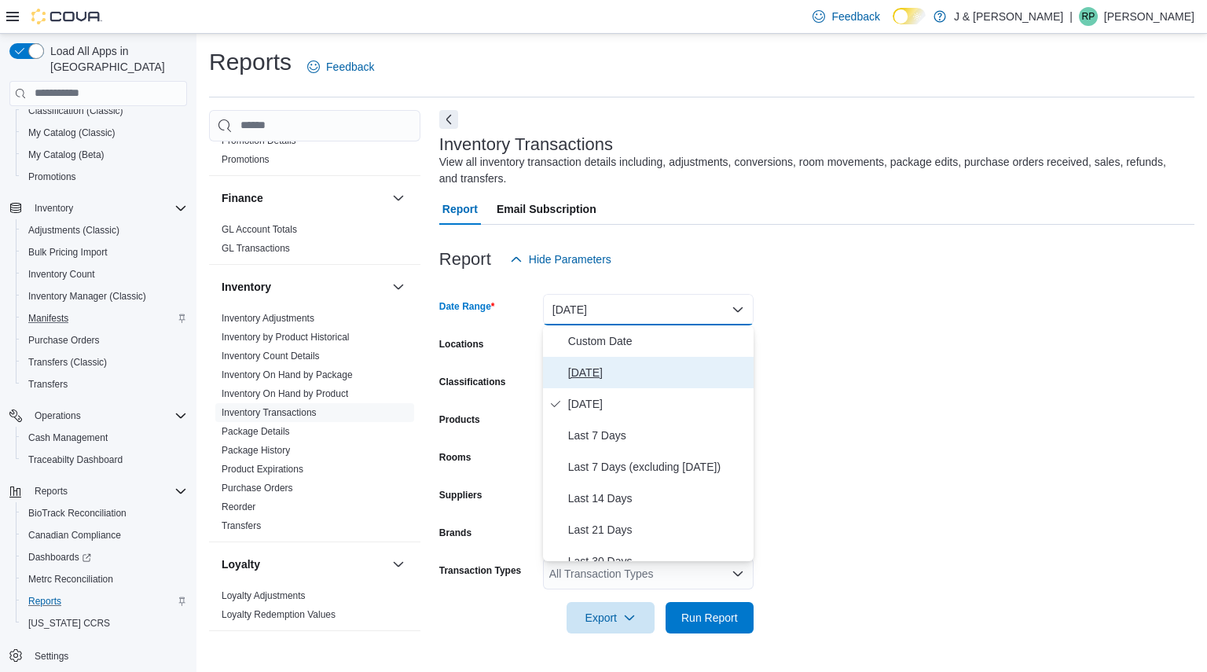
click at [597, 364] on span "[DATE]" at bounding box center [657, 372] width 179 height 19
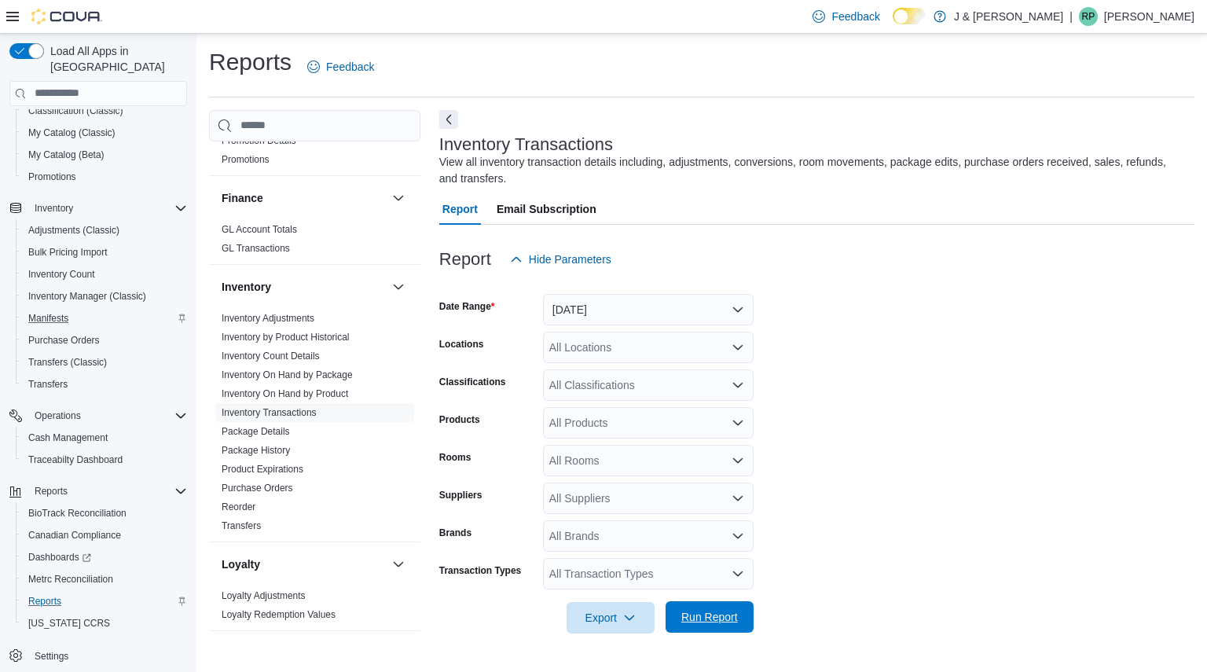
click at [695, 622] on span "Run Report" at bounding box center [709, 617] width 57 height 16
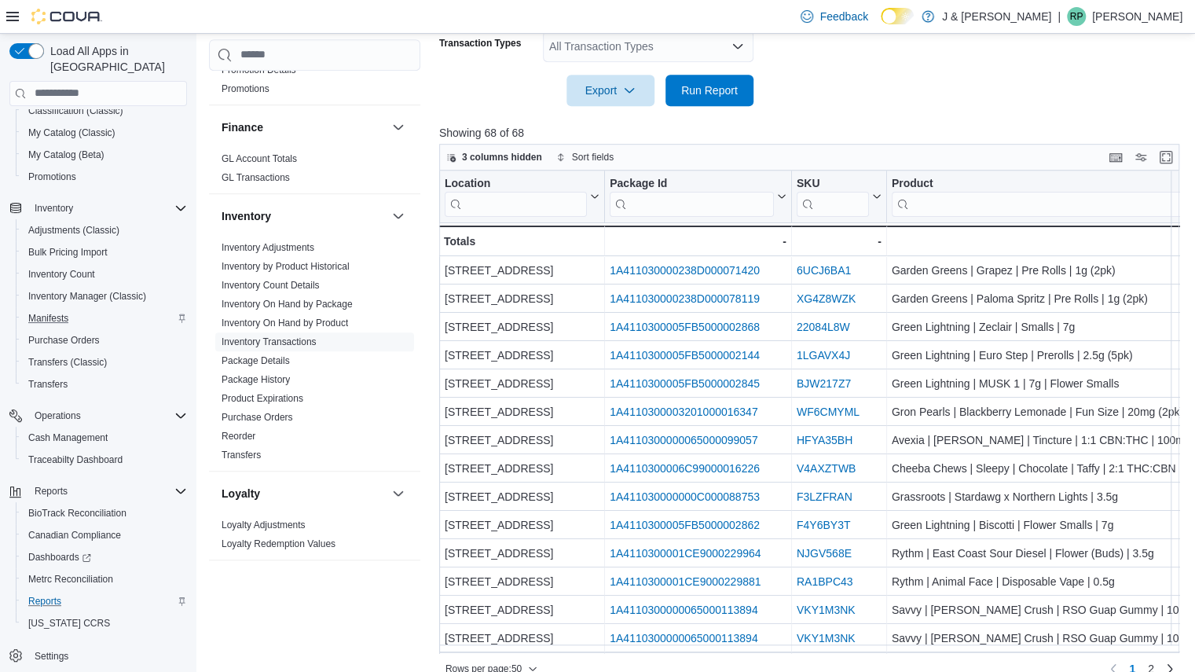
scroll to position [0, 350]
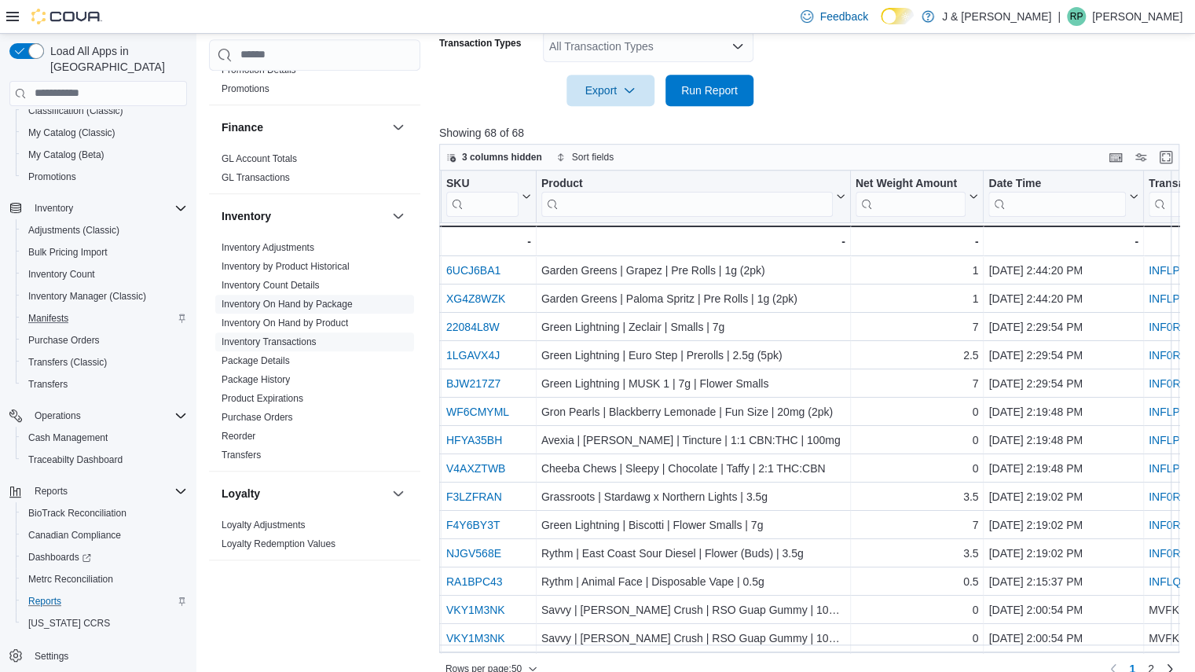
click at [274, 303] on link "Inventory On Hand by Package" at bounding box center [287, 304] width 131 height 11
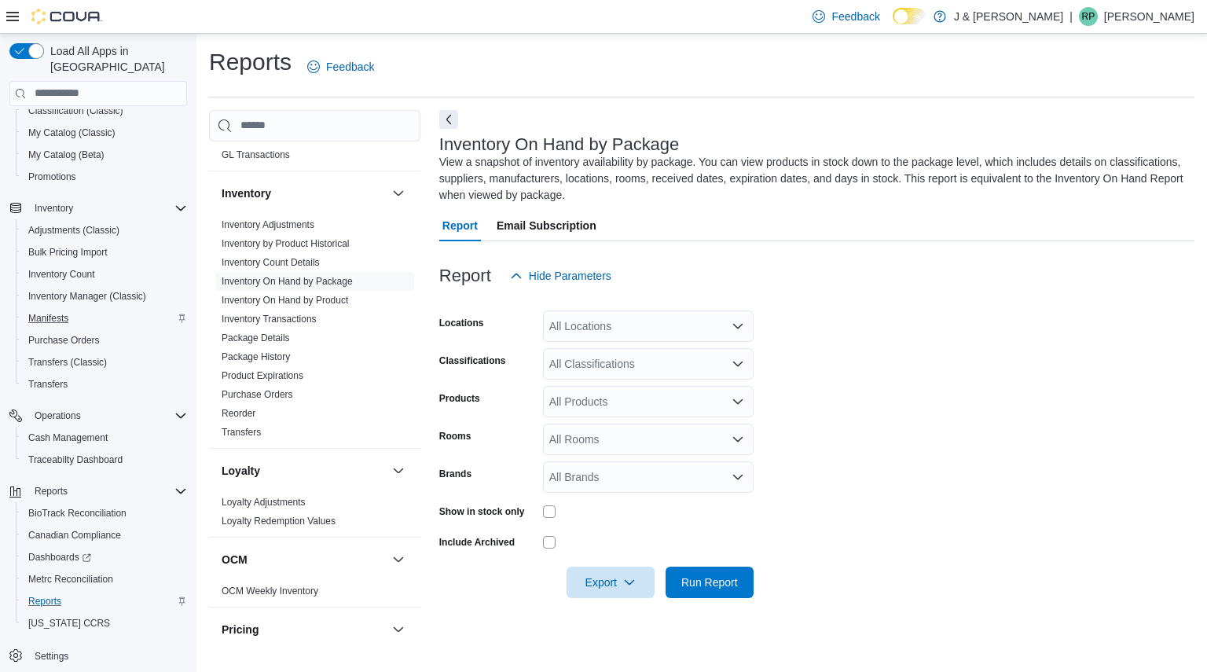
scroll to position [467, 0]
click at [302, 478] on div "Loyalty" at bounding box center [314, 469] width 211 height 44
click at [50, 595] on span "Reports" at bounding box center [44, 601] width 33 height 13
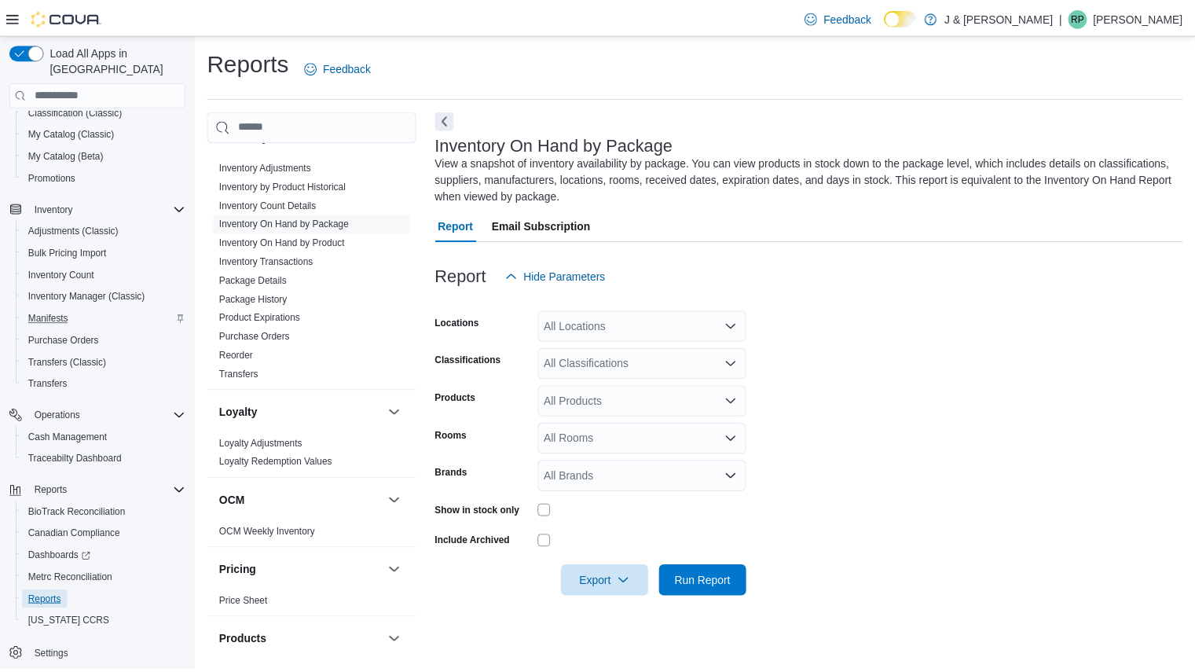
scroll to position [457, 0]
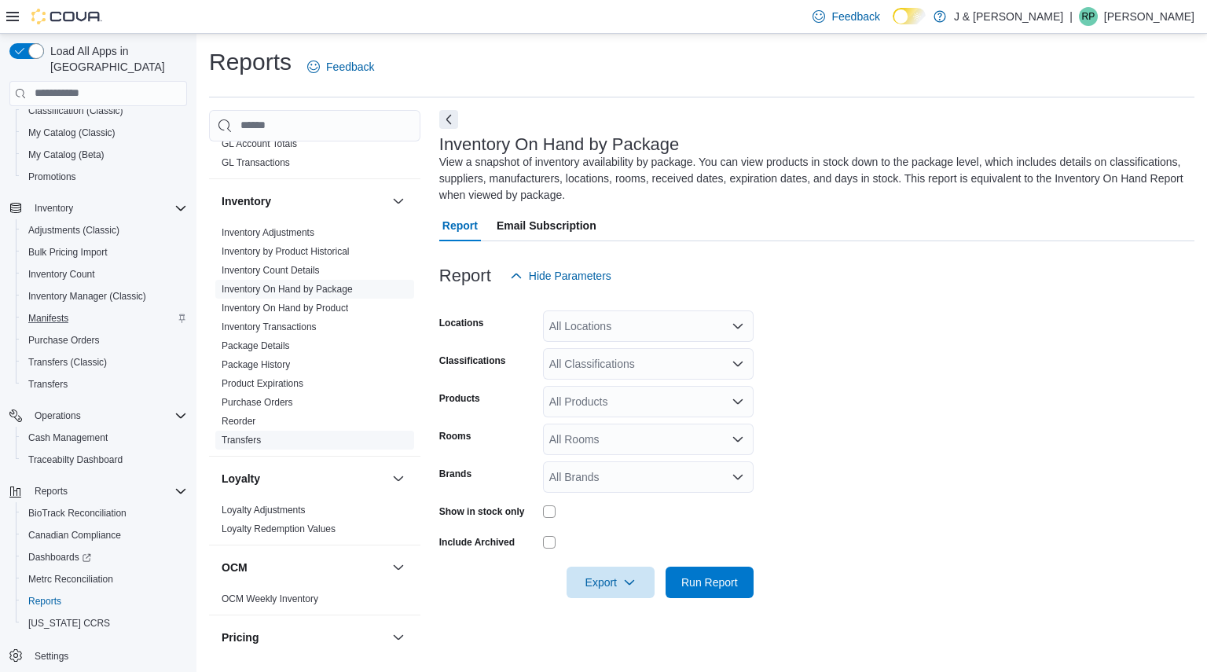
click at [254, 435] on link "Transfers" at bounding box center [241, 440] width 39 height 11
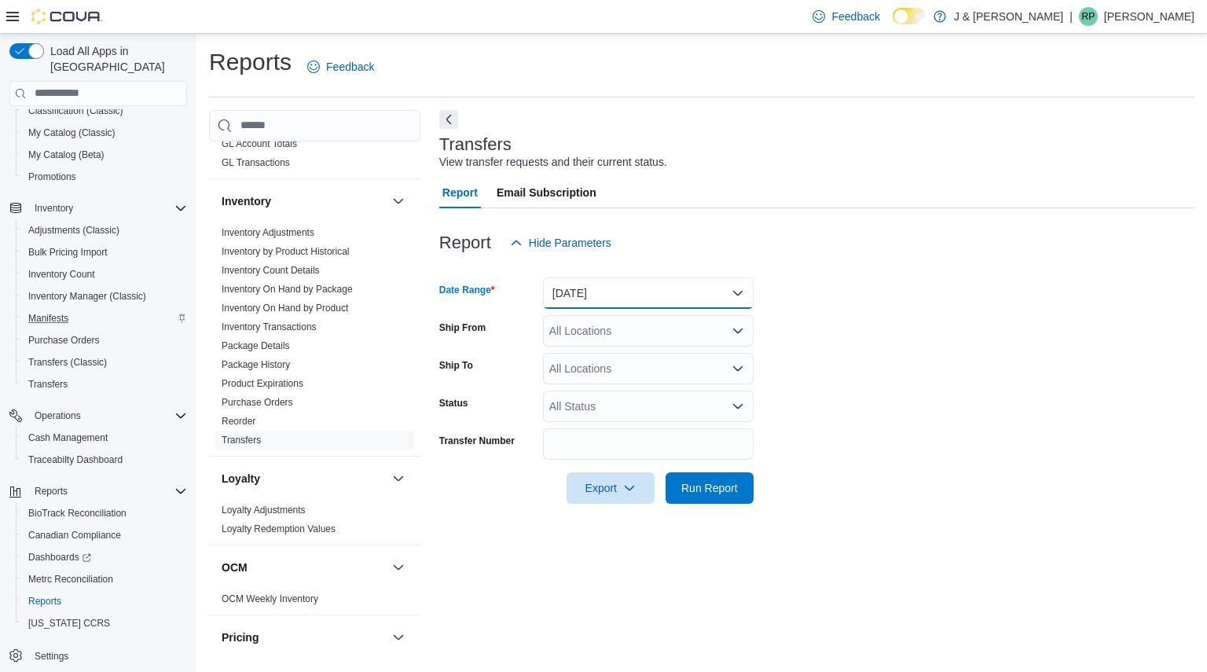
click at [644, 284] on button "[DATE]" at bounding box center [648, 292] width 211 height 31
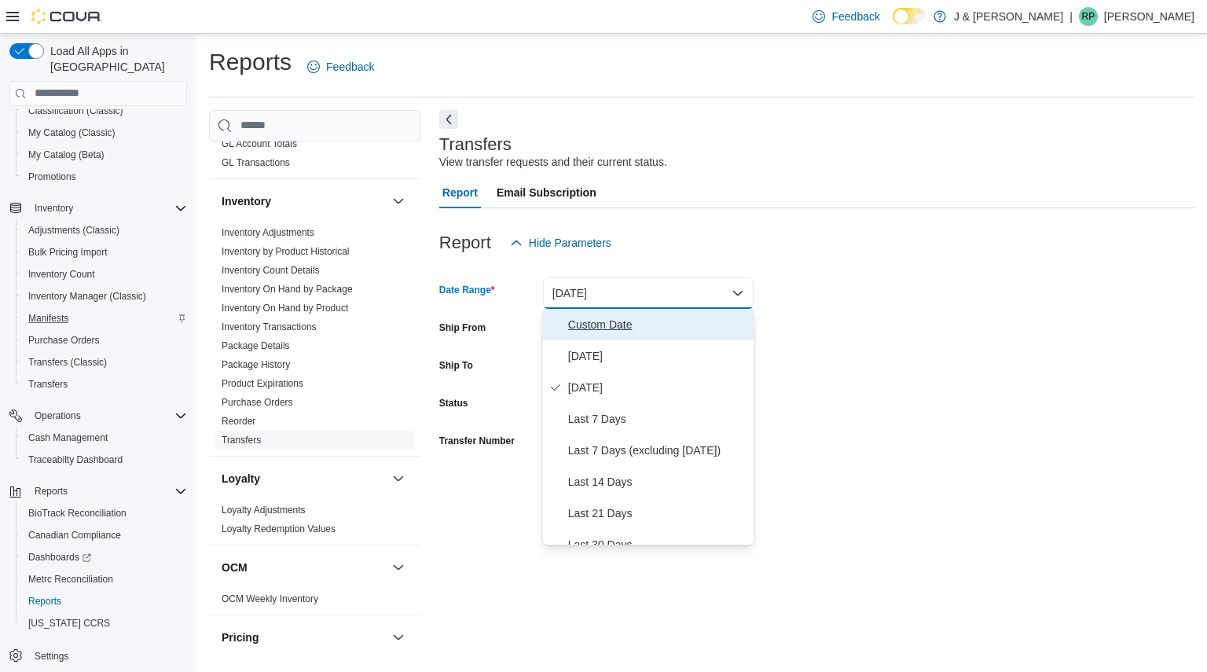
click at [613, 332] on span "Custom Date" at bounding box center [657, 324] width 179 height 19
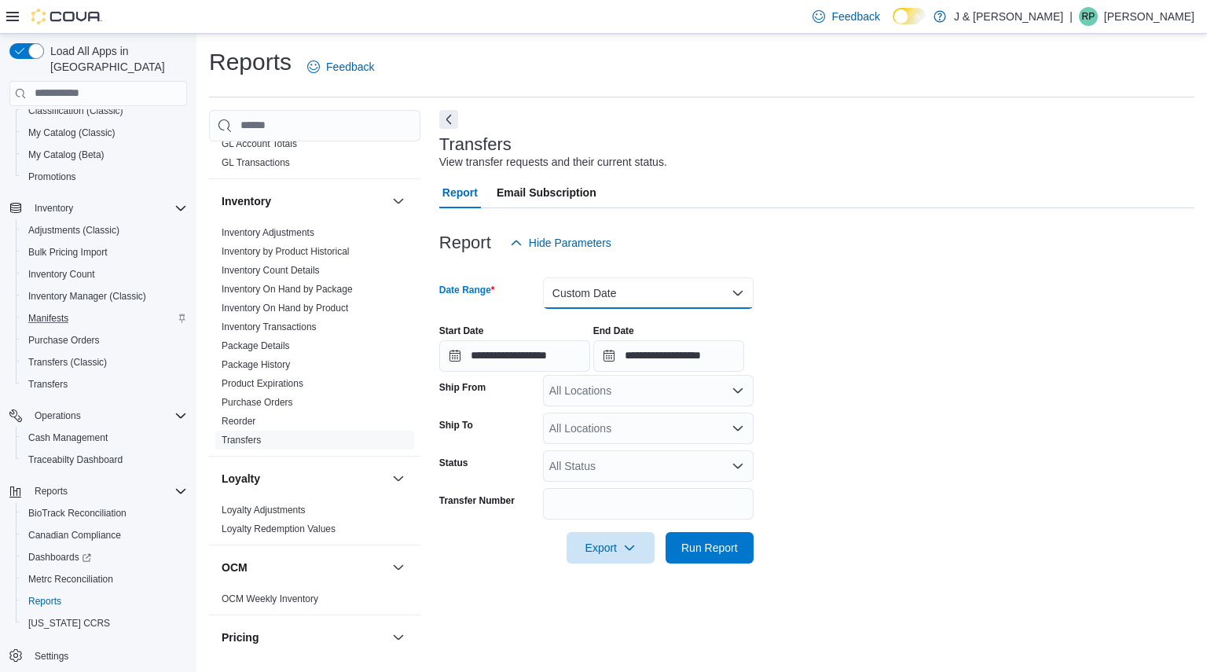
click at [632, 295] on button "Custom Date" at bounding box center [648, 292] width 211 height 31
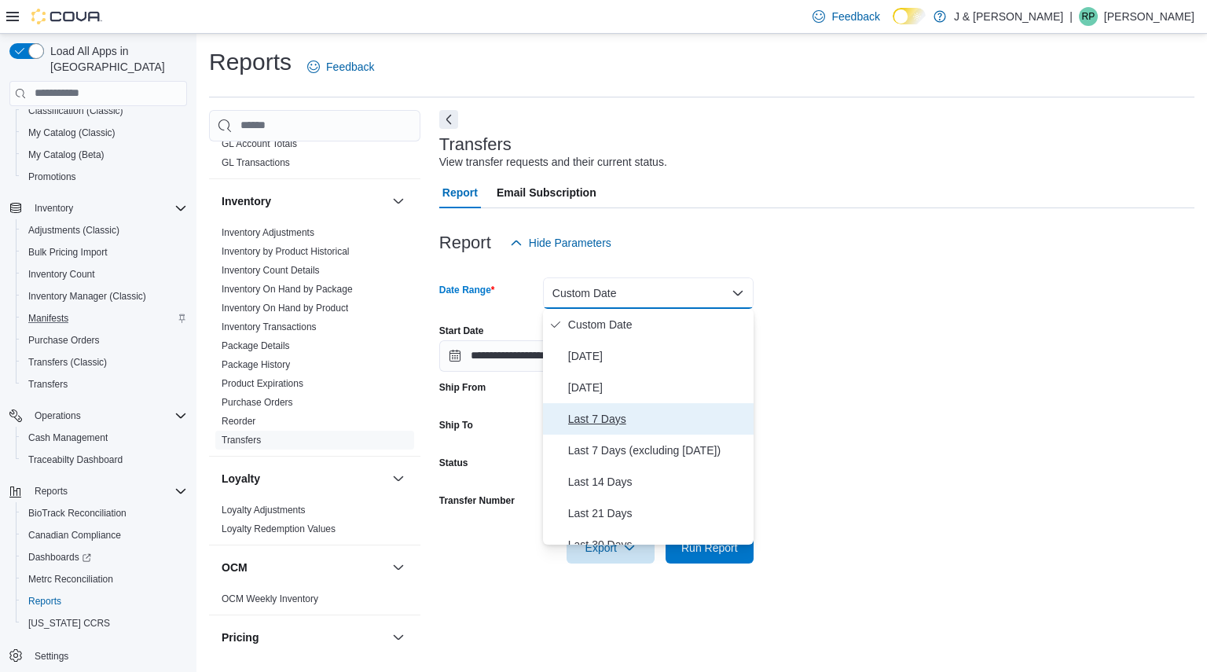
click at [597, 416] on span "Last 7 Days" at bounding box center [657, 418] width 179 height 19
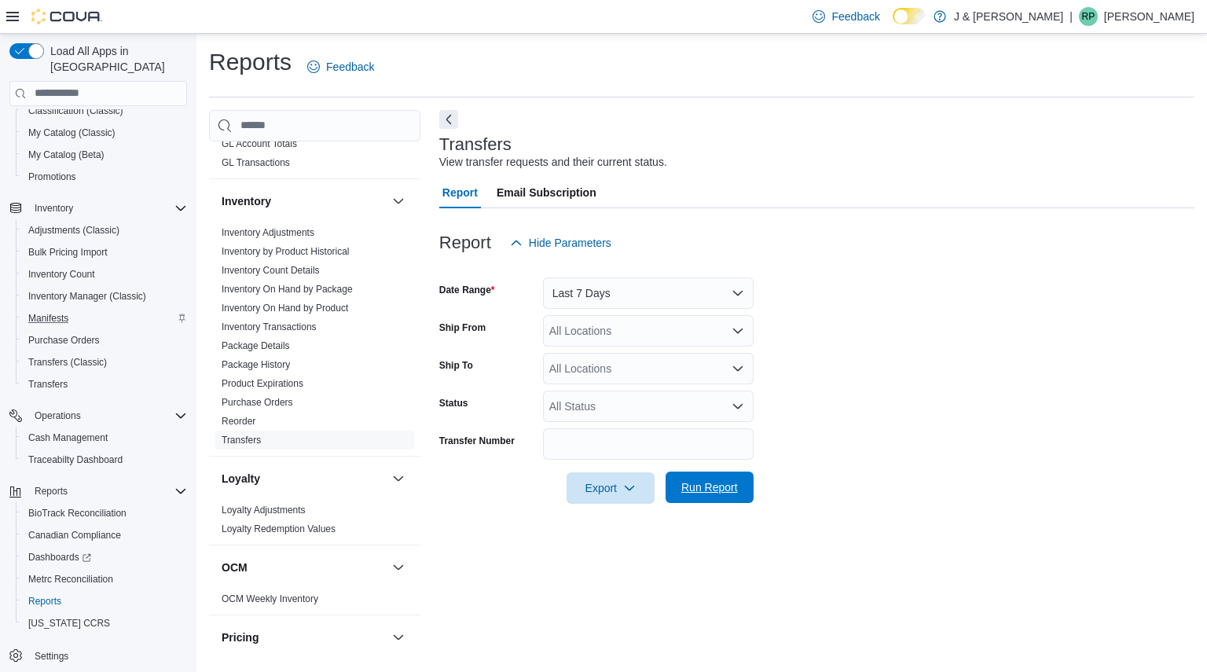
click at [702, 486] on span "Run Report" at bounding box center [709, 487] width 57 height 16
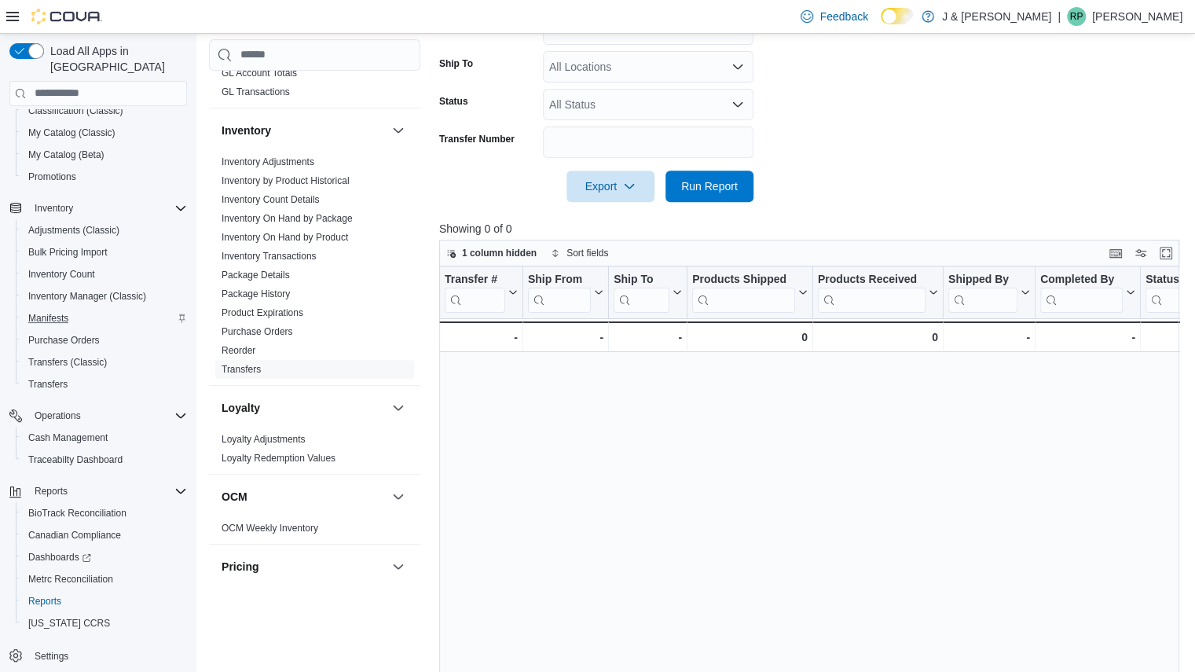
scroll to position [305, 0]
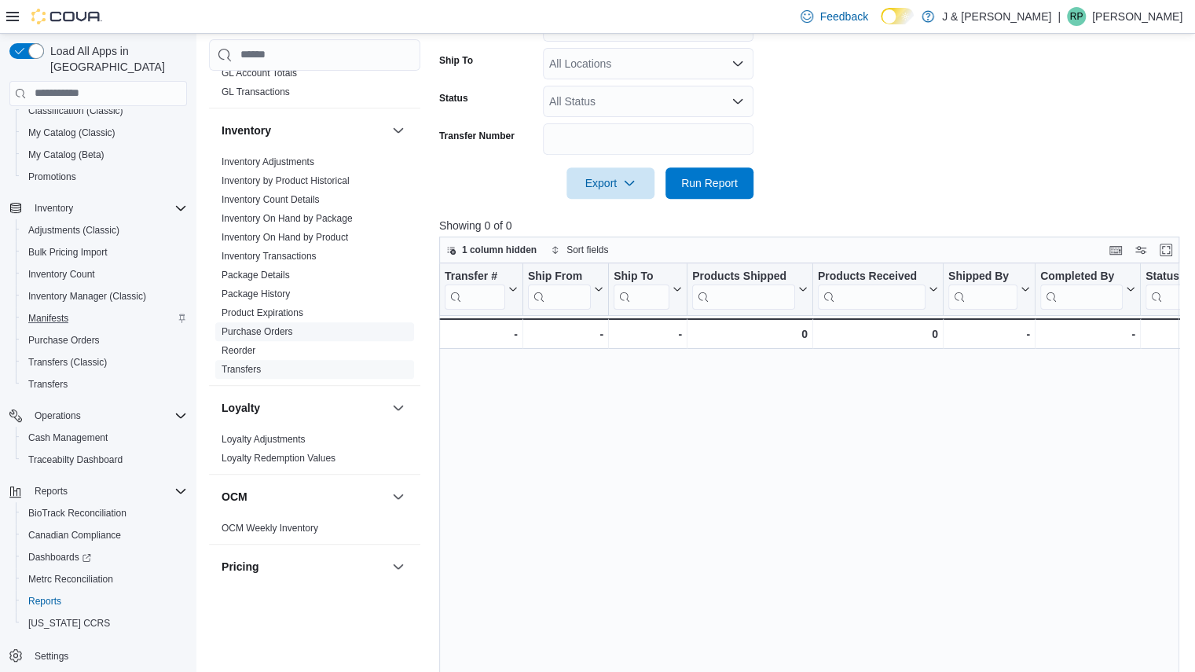
click at [249, 326] on link "Purchase Orders" at bounding box center [258, 331] width 72 height 11
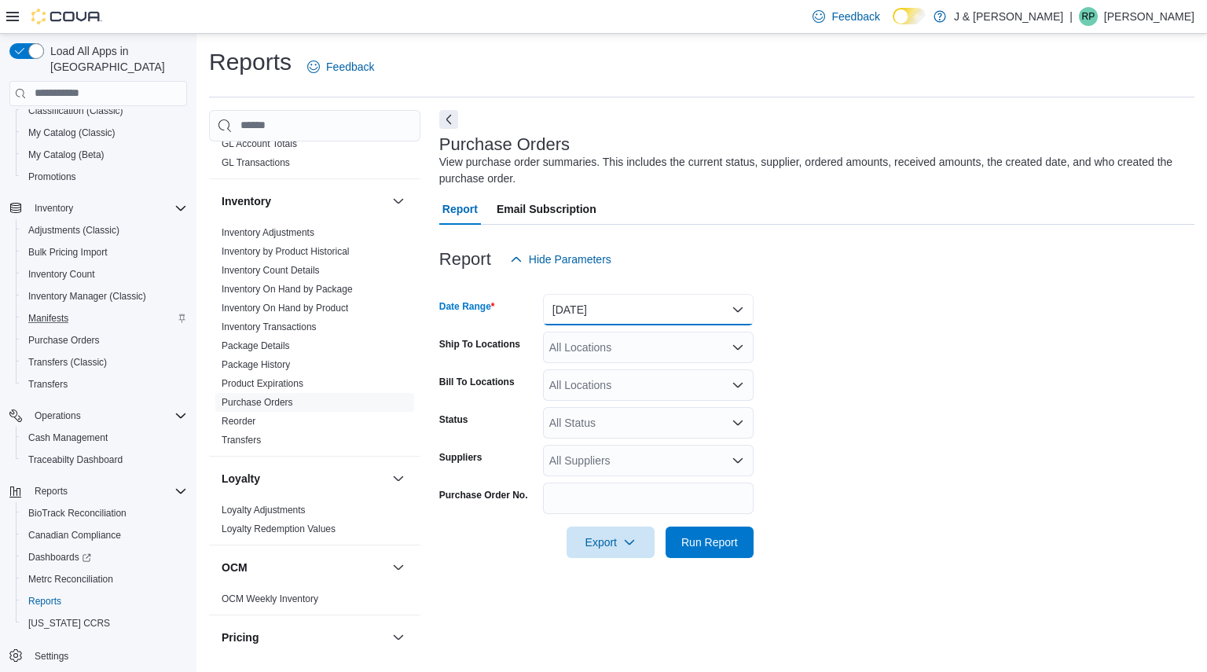
click at [603, 306] on button "[DATE]" at bounding box center [648, 309] width 211 height 31
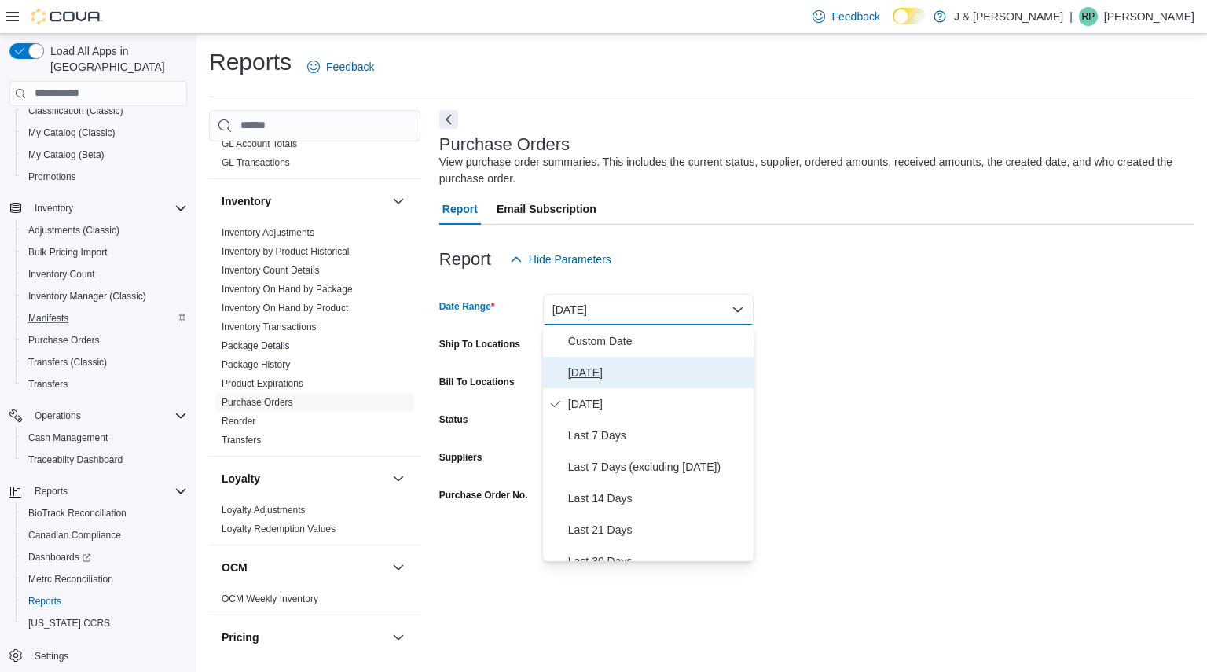
click at [589, 365] on span "[DATE]" at bounding box center [657, 372] width 179 height 19
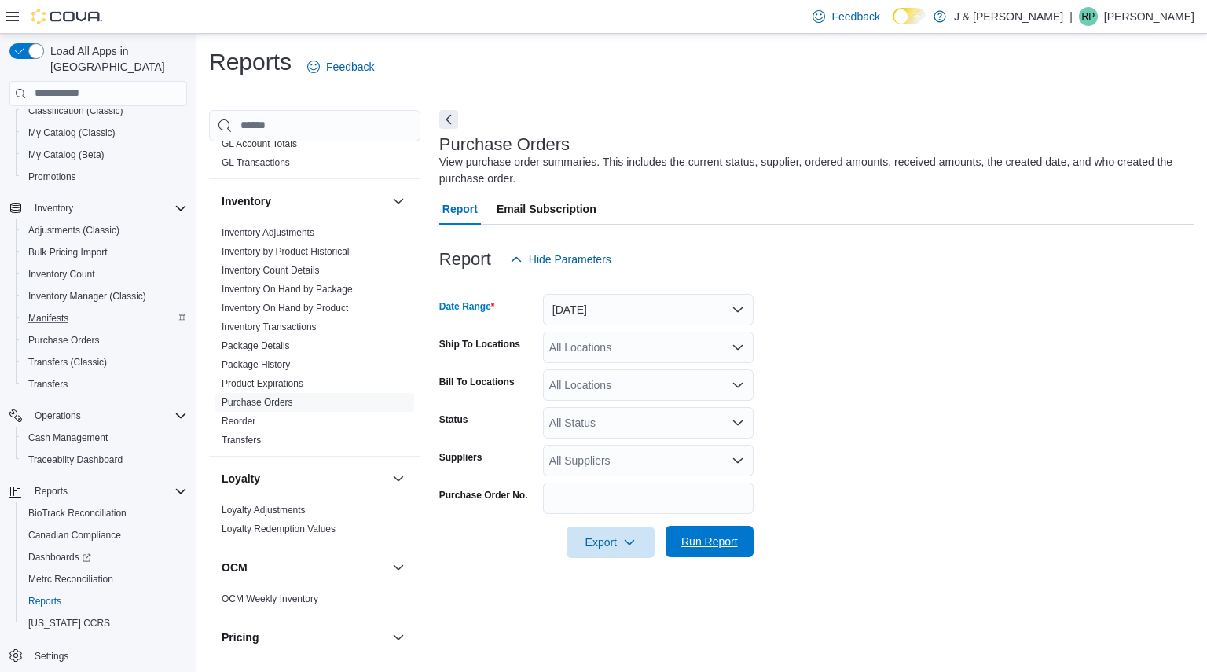
click at [703, 549] on span "Run Report" at bounding box center [709, 542] width 57 height 16
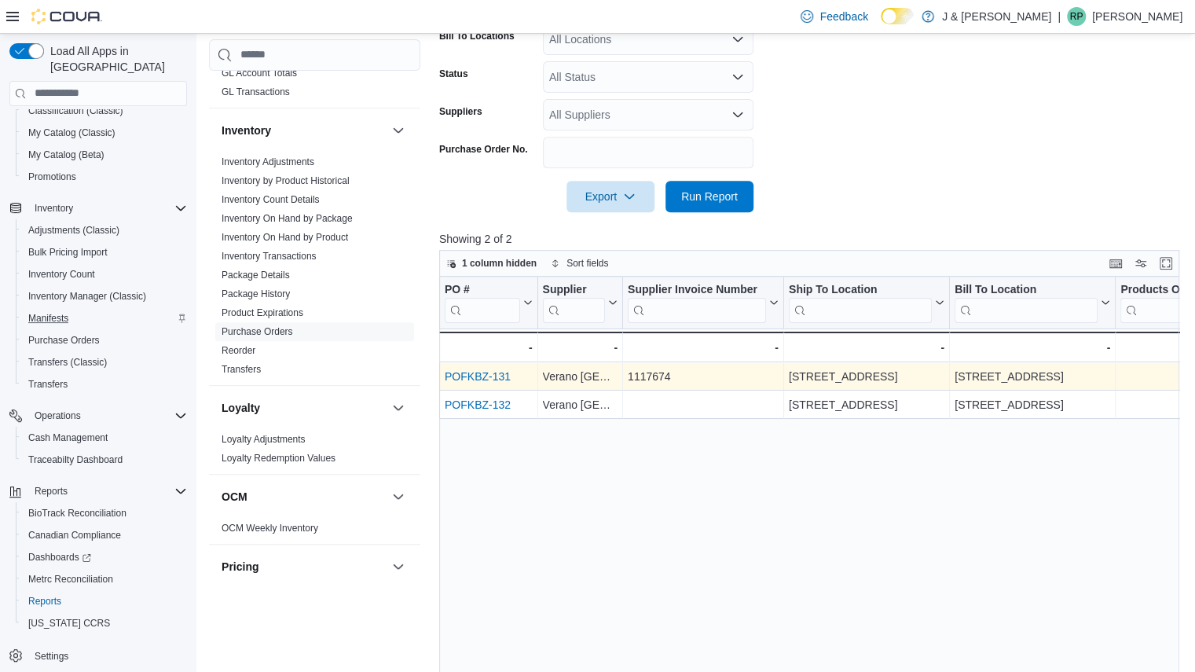
click at [479, 373] on link "POFKBZ-131" at bounding box center [478, 376] width 66 height 13
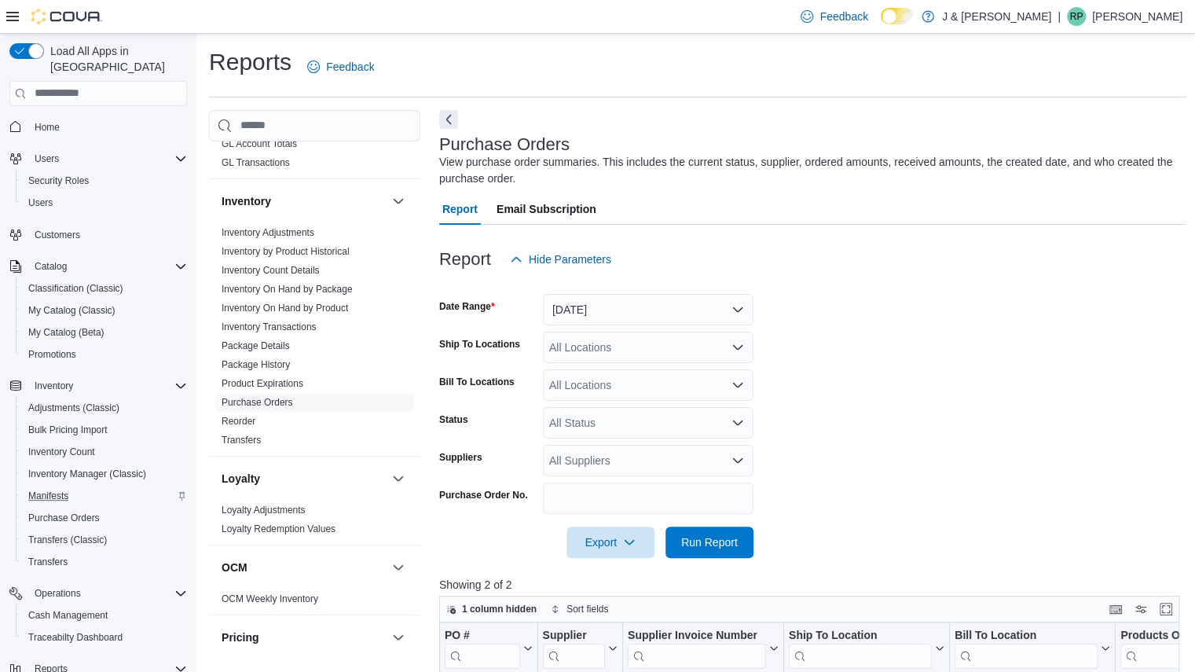
click at [52, 112] on div "Home" at bounding box center [98, 126] width 178 height 29
click at [50, 118] on span "Home" at bounding box center [47, 127] width 25 height 19
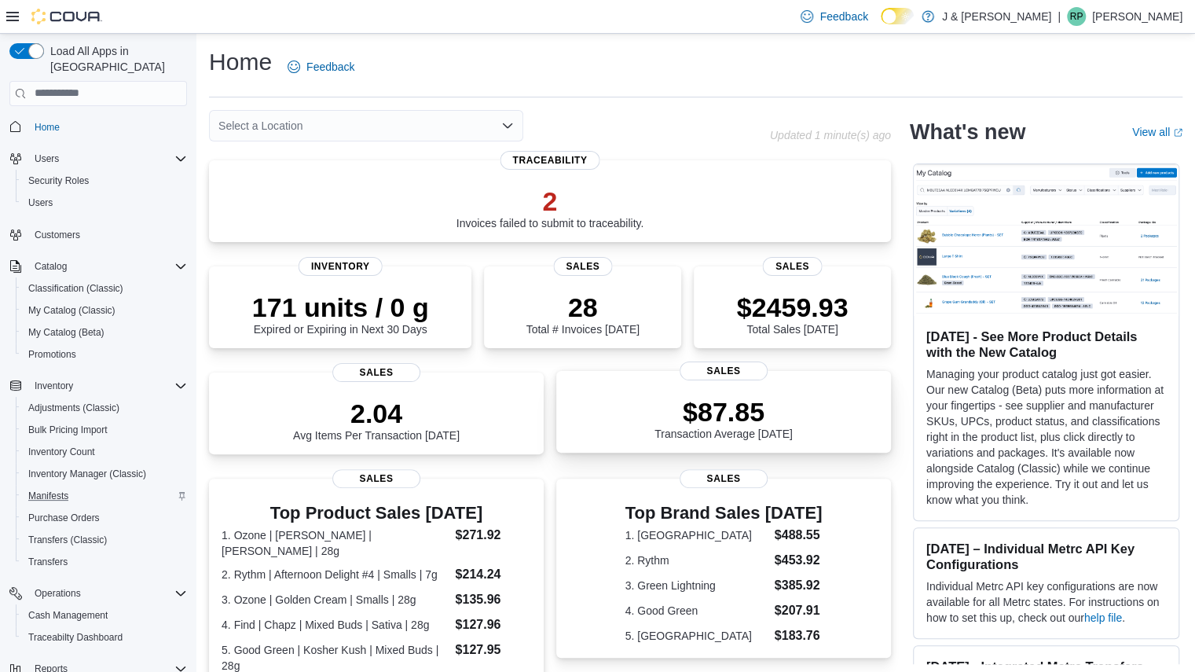
scroll to position [391, 0]
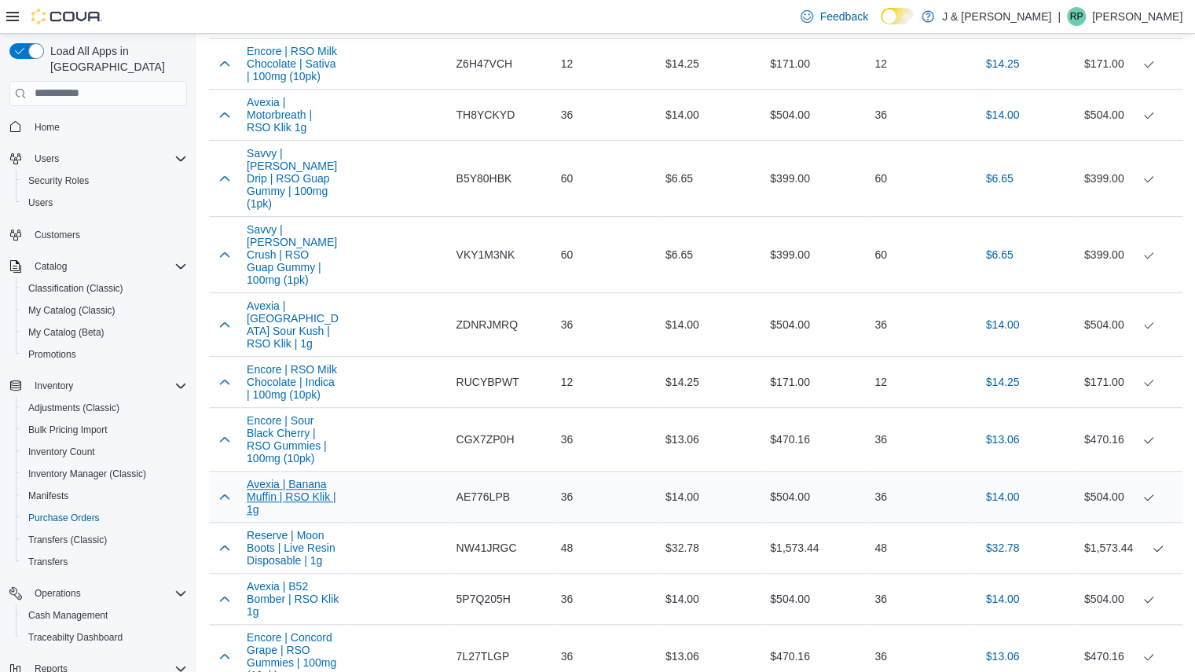
scroll to position [574, 0]
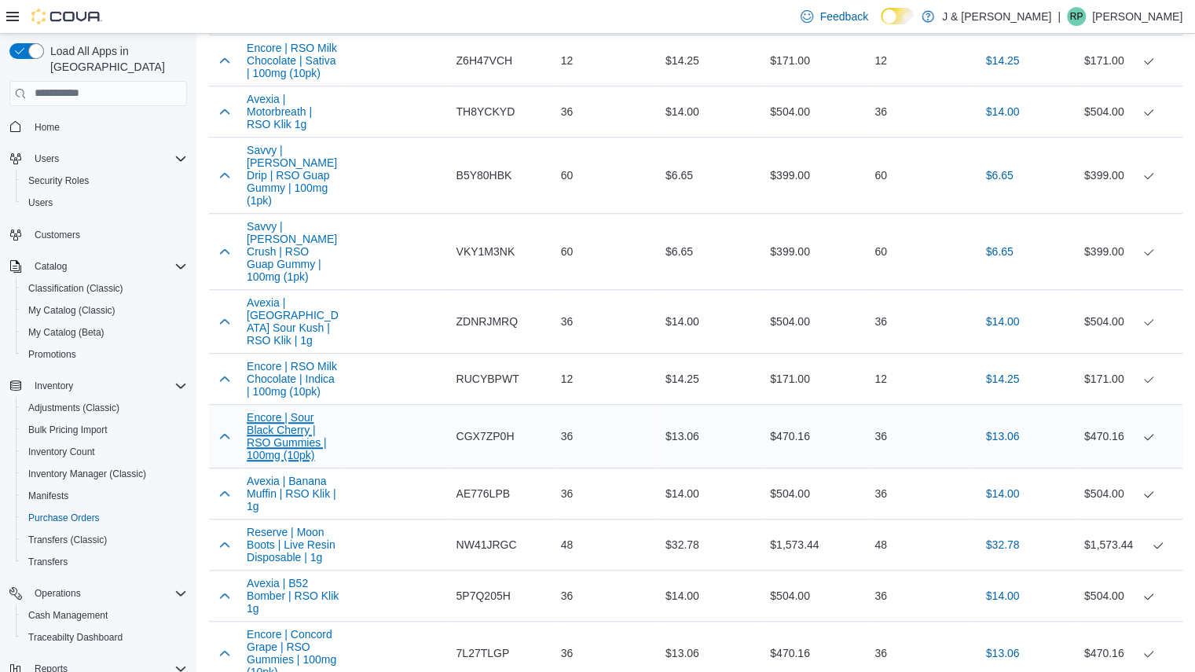
click at [335, 411] on button "Encore | Sour Black Cherry | RSO Gummies | 100mg (10pk)" at bounding box center [293, 436] width 92 height 50
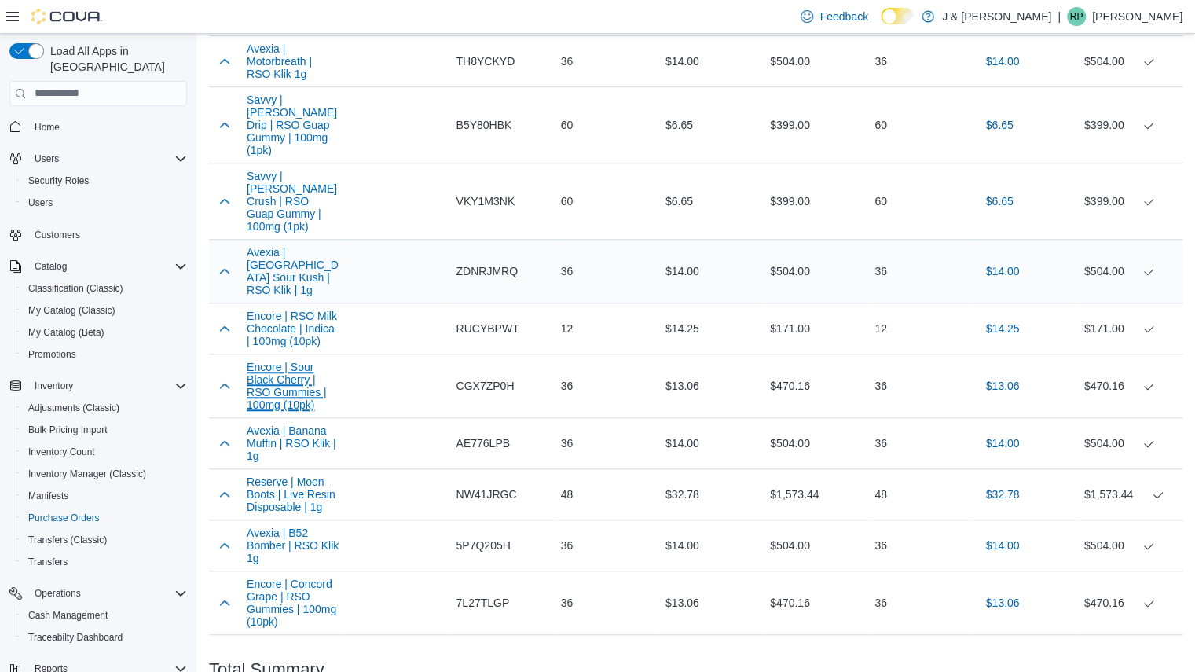
scroll to position [625, 0]
click at [888, 585] on div "36" at bounding box center [920, 600] width 105 height 31
click at [805, 585] on div "$470.16" at bounding box center [816, 600] width 105 height 31
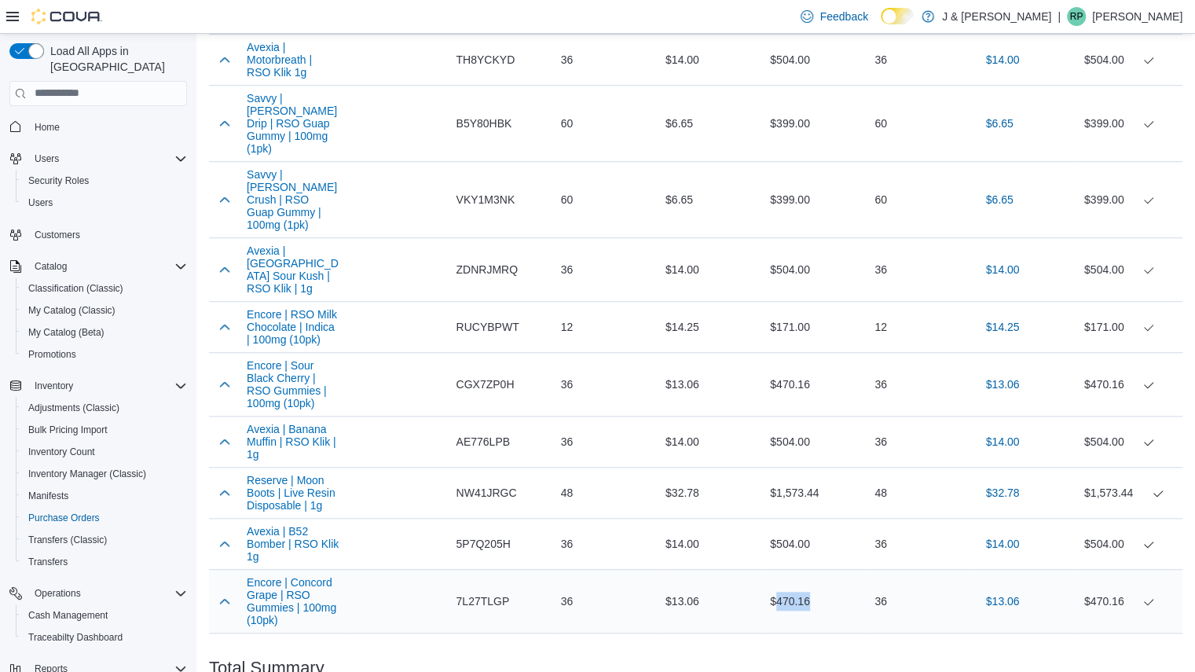
click at [805, 585] on div "$470.16" at bounding box center [816, 600] width 105 height 31
click at [794, 528] on div "$504.00" at bounding box center [816, 543] width 105 height 31
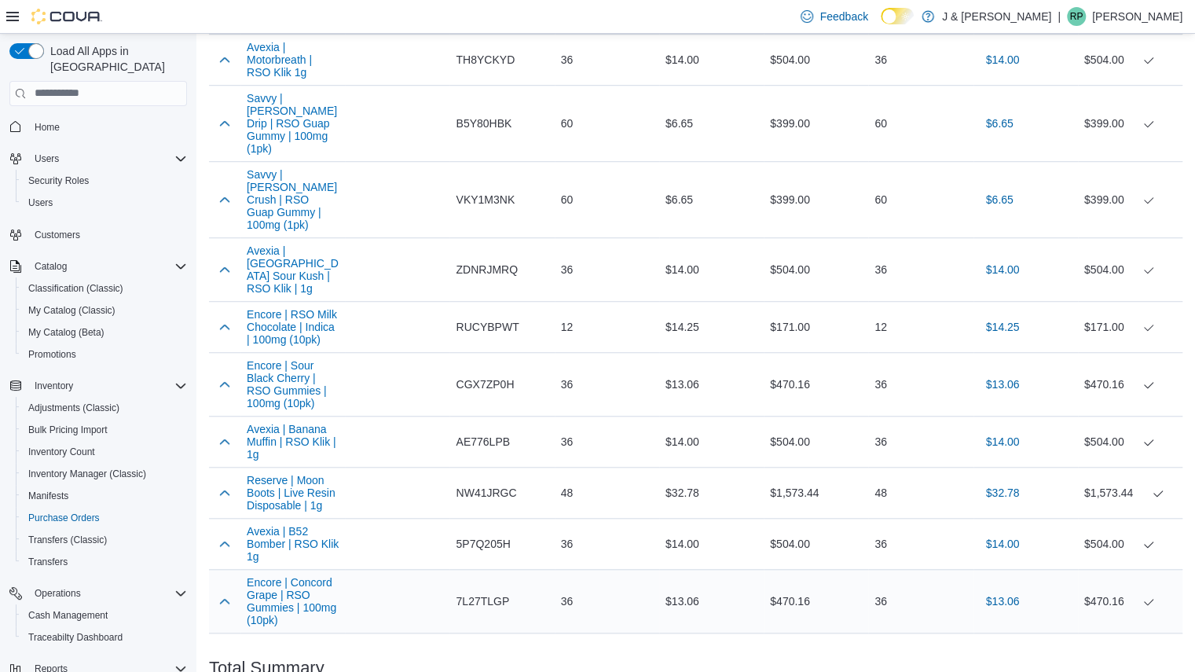
click at [784, 585] on div "$470.16" at bounding box center [816, 600] width 105 height 31
click at [794, 528] on div "$504.00" at bounding box center [816, 543] width 105 height 31
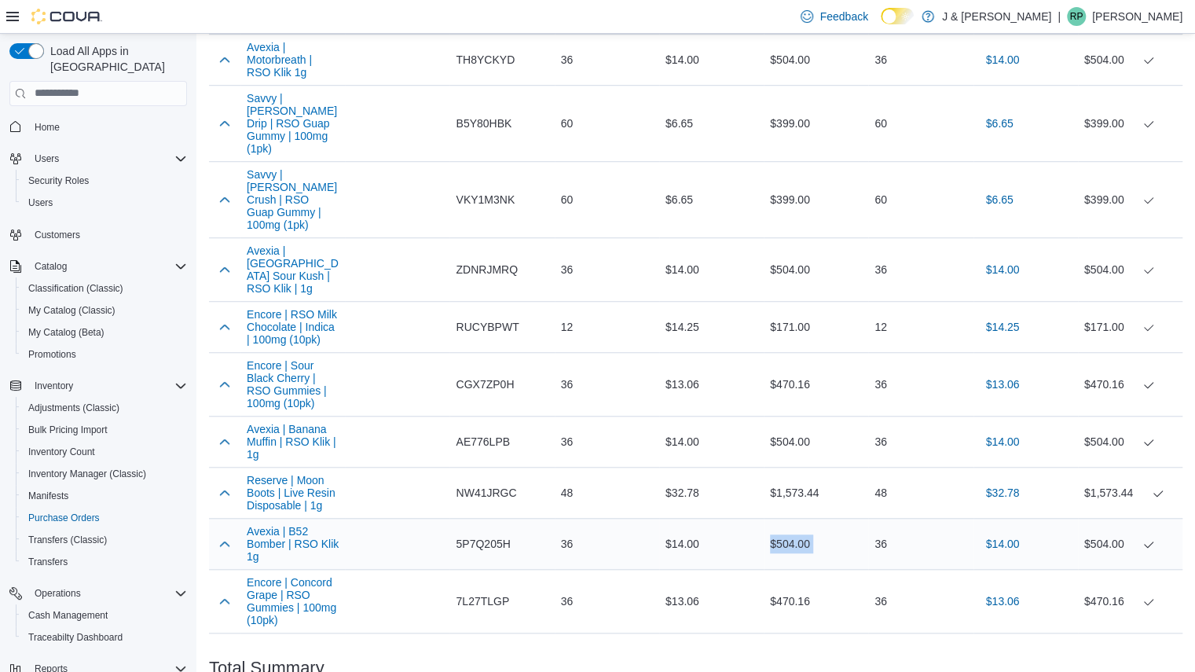
click at [794, 528] on div "$504.00" at bounding box center [816, 543] width 105 height 31
click at [789, 477] on div "$1,573.44" at bounding box center [816, 492] width 105 height 31
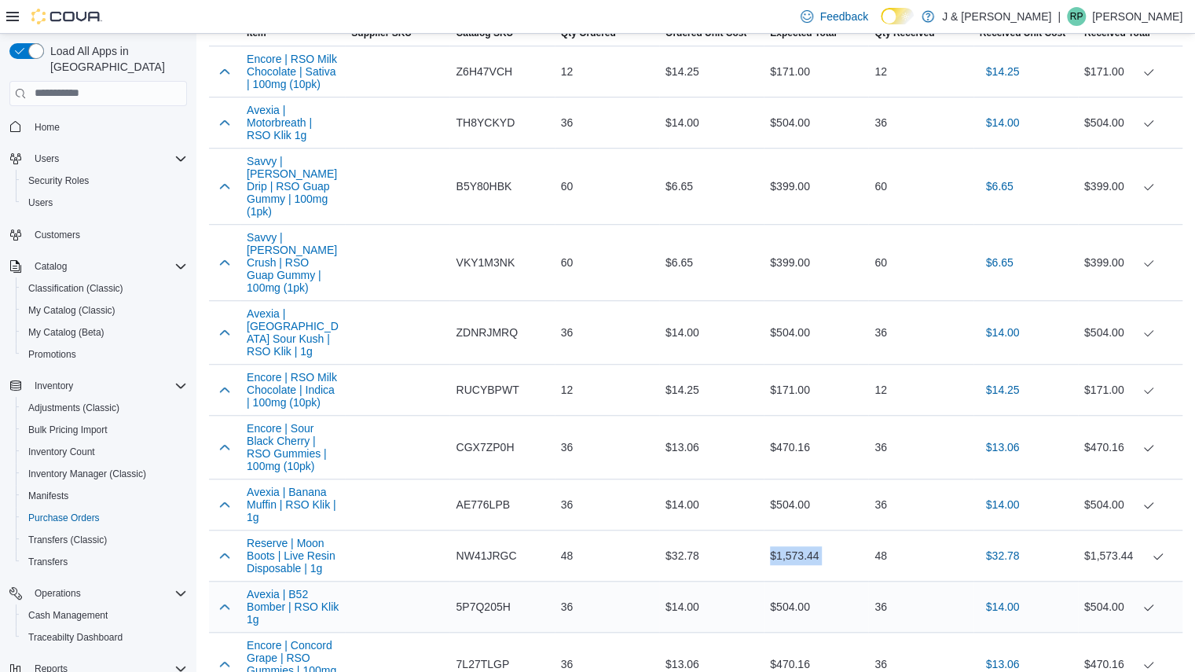
scroll to position [564, 0]
click at [792, 589] on div "$504.00" at bounding box center [816, 604] width 105 height 31
click at [787, 647] on div "$470.16" at bounding box center [816, 662] width 105 height 31
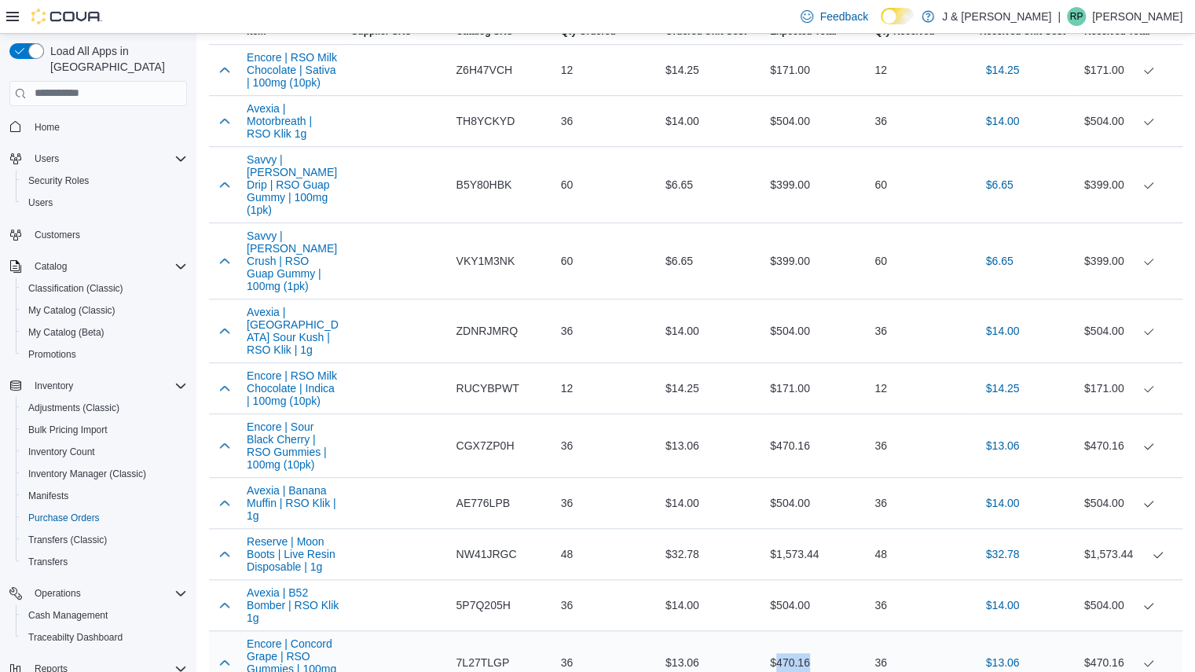
click at [787, 647] on div "$470.16" at bounding box center [816, 662] width 105 height 31
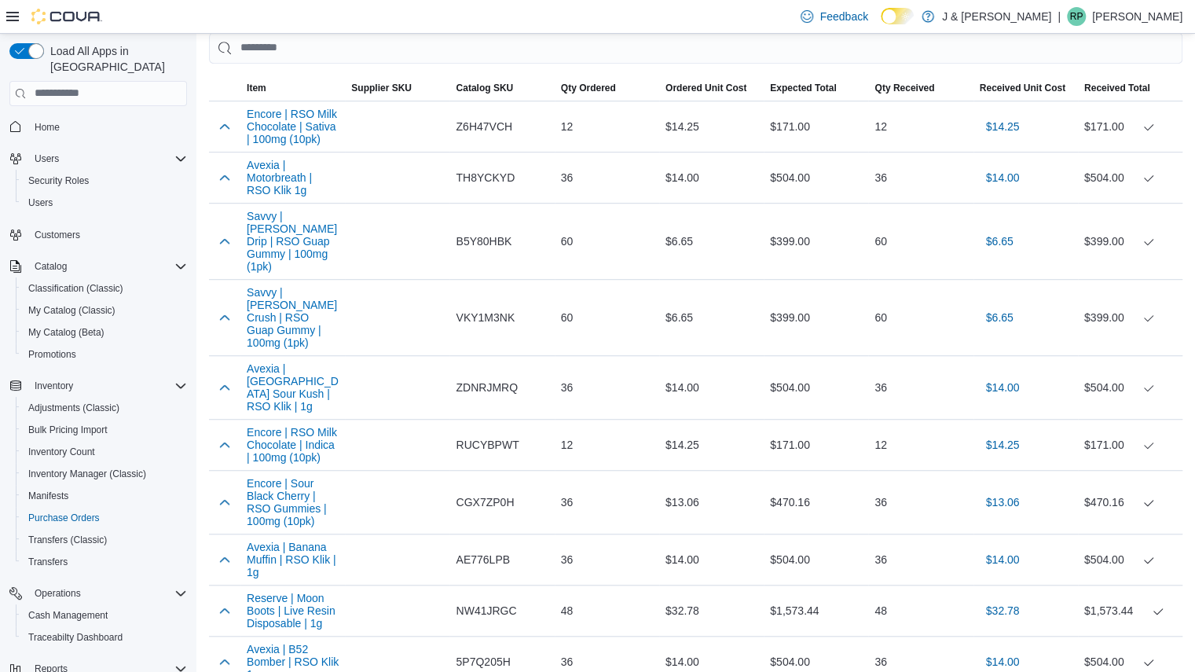
click at [787, 646] on div "$504.00" at bounding box center [816, 661] width 105 height 31
click at [800, 595] on div "$1,573.44" at bounding box center [816, 610] width 105 height 31
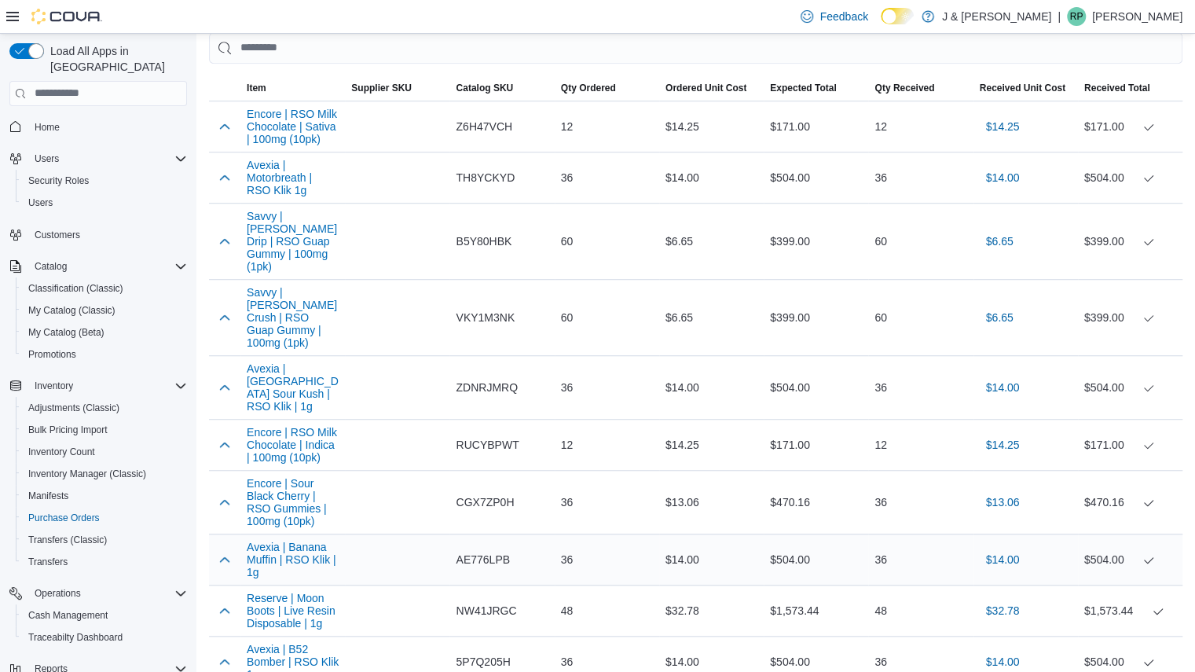
click at [796, 544] on div "$504.00" at bounding box center [816, 559] width 105 height 31
click at [795, 486] on div "$470.16" at bounding box center [816, 501] width 105 height 31
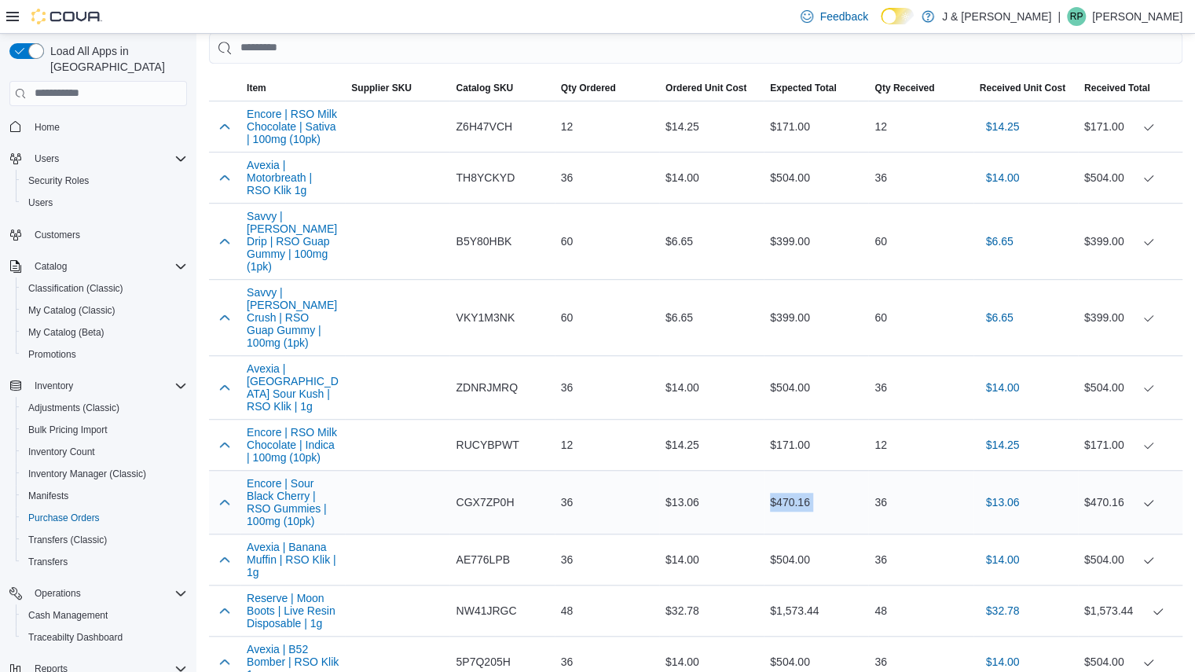
click at [795, 486] on div "$470.16" at bounding box center [816, 501] width 105 height 31
click at [796, 429] on div "$171.00" at bounding box center [816, 444] width 105 height 31
click at [787, 372] on div "$504.00" at bounding box center [816, 387] width 105 height 31
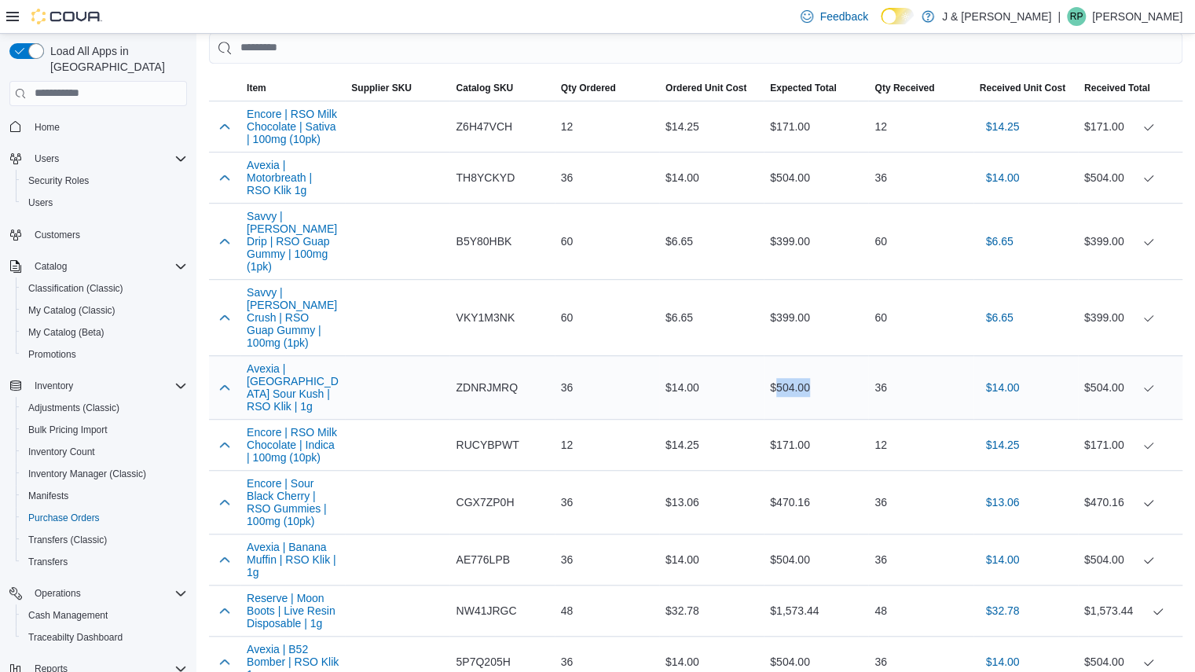
click at [787, 372] on div "$504.00" at bounding box center [816, 387] width 105 height 31
click at [794, 302] on div "$399.00" at bounding box center [816, 317] width 105 height 31
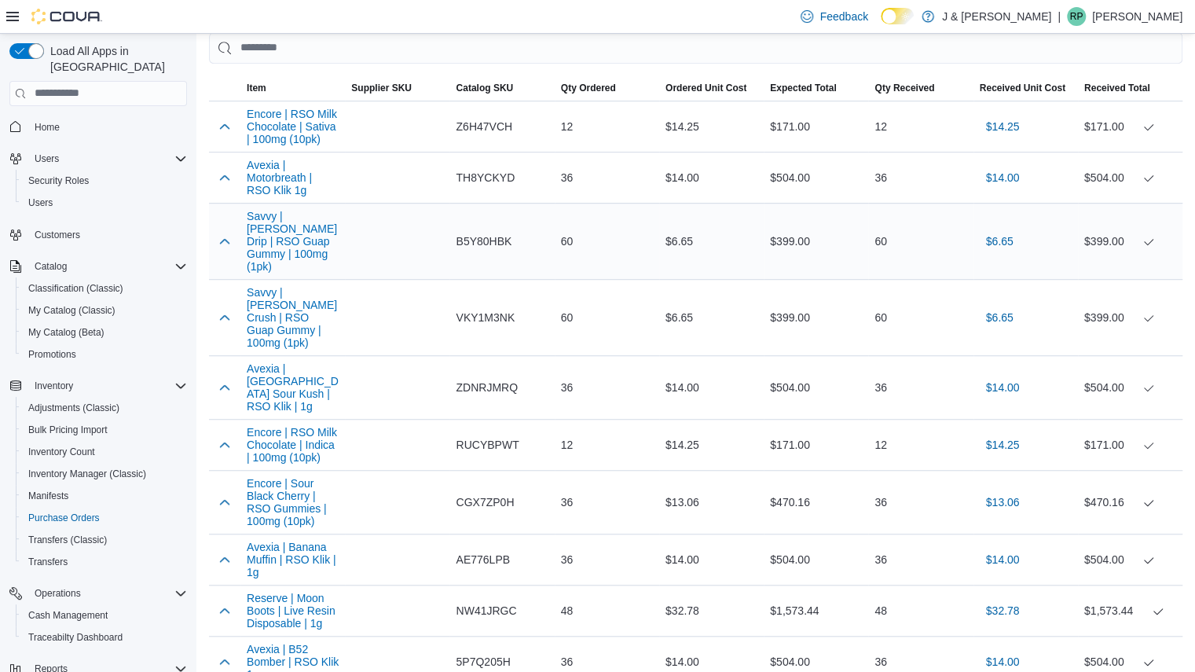
click at [791, 240] on div "$399.00" at bounding box center [816, 241] width 105 height 31
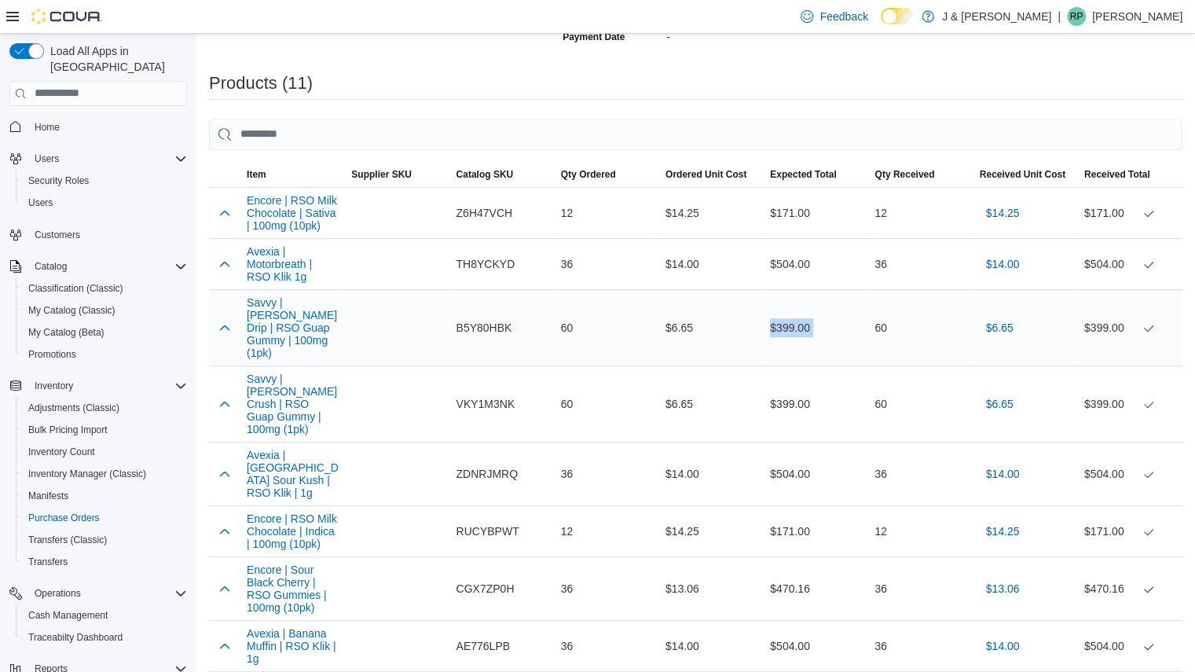
scroll to position [399, 0]
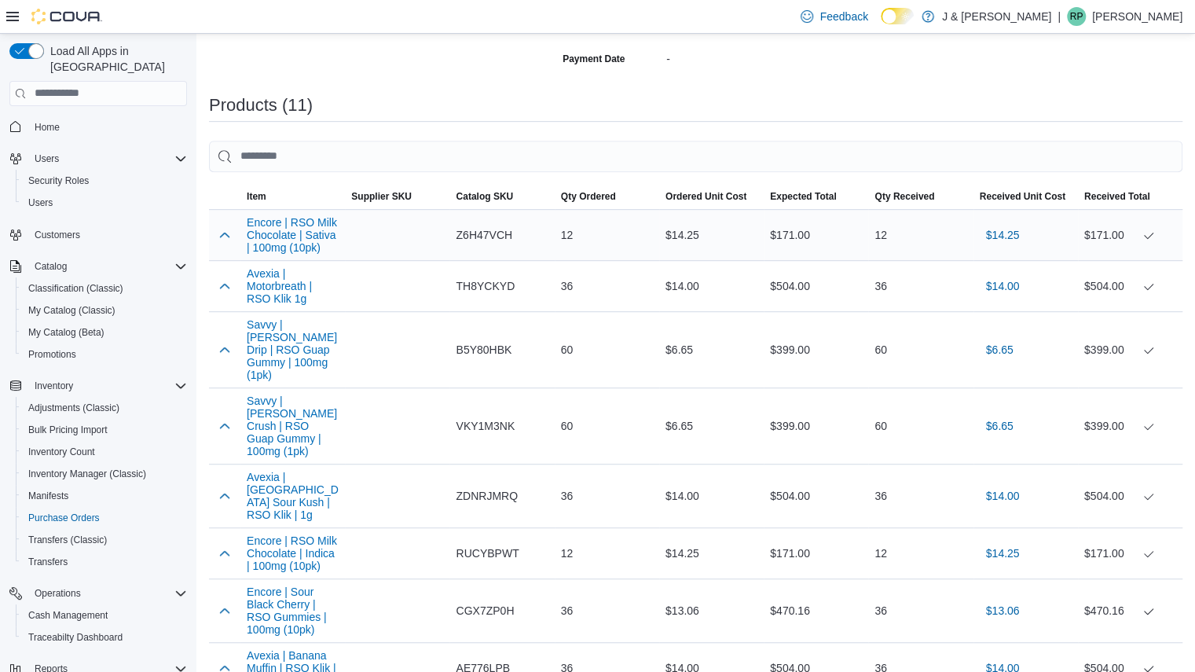
click at [798, 233] on div "$171.00" at bounding box center [816, 234] width 105 height 31
click at [794, 292] on div "$504.00" at bounding box center [816, 285] width 105 height 31
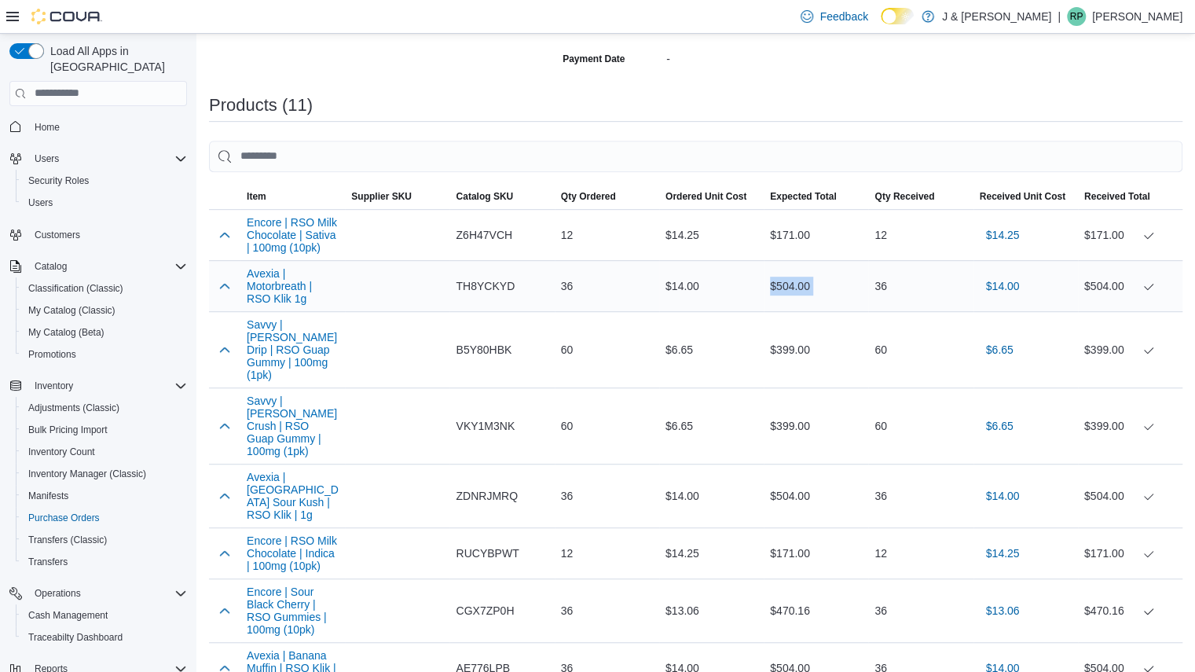
click at [794, 292] on div "$504.00" at bounding box center [816, 285] width 105 height 31
click at [789, 348] on div "$399.00" at bounding box center [816, 349] width 105 height 31
click at [786, 410] on div "$399.00" at bounding box center [816, 425] width 105 height 31
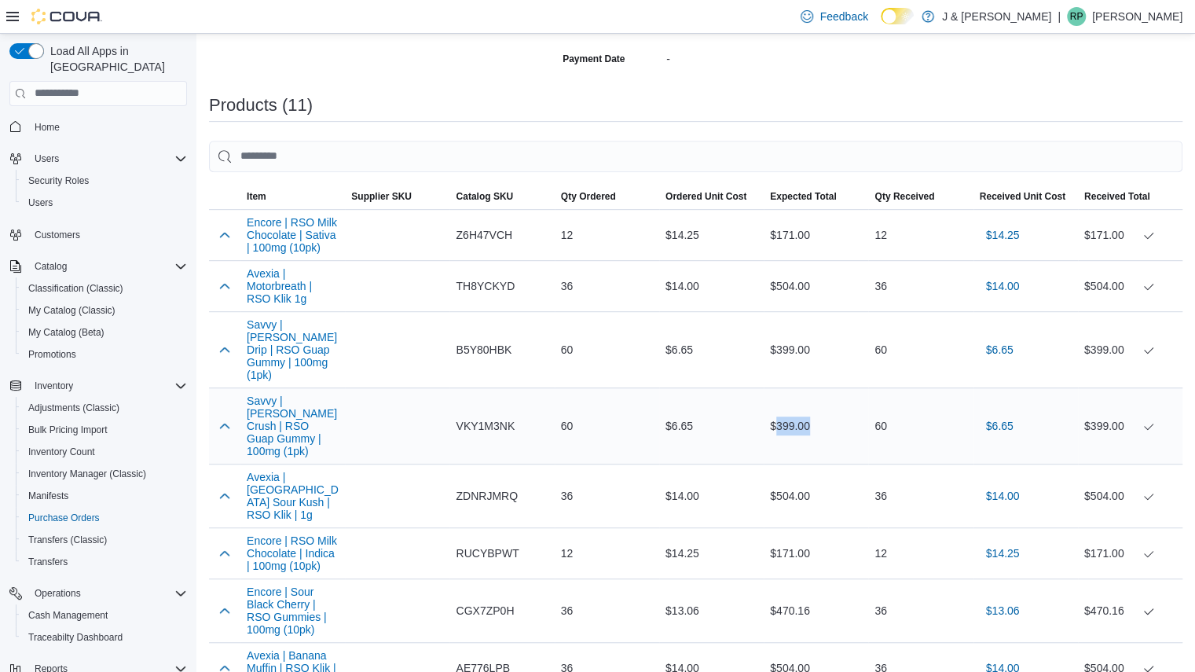
click at [786, 410] on div "$399.00" at bounding box center [816, 425] width 105 height 31
click at [783, 480] on div "$504.00" at bounding box center [816, 495] width 105 height 31
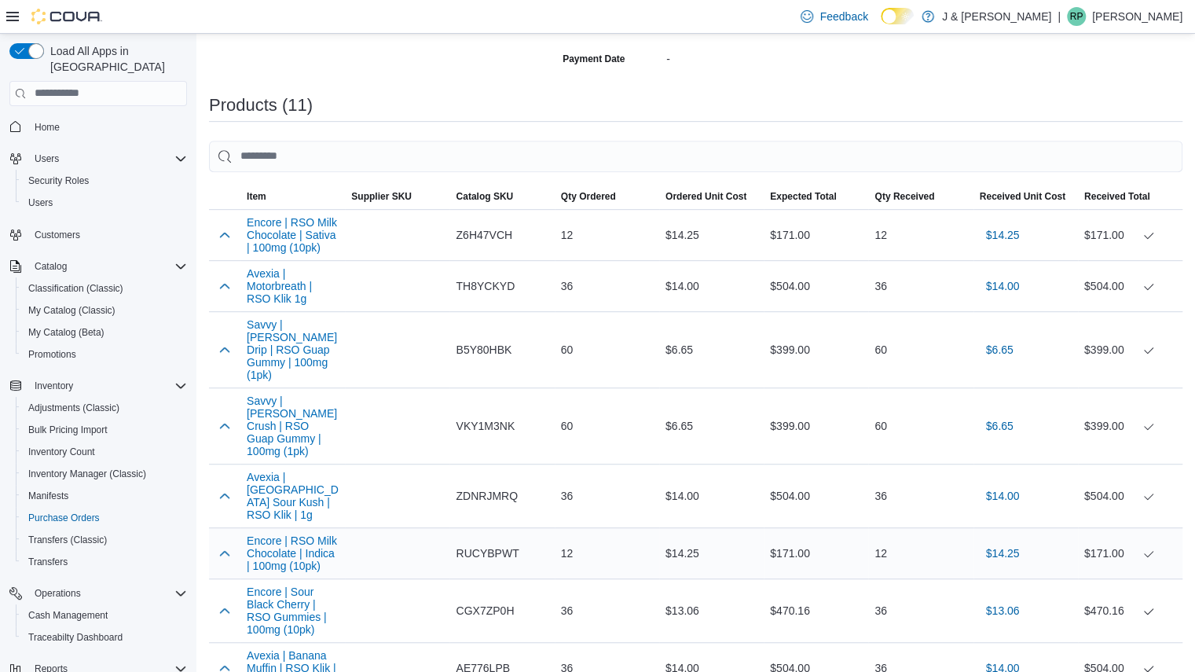
click at [790, 537] on div "$171.00" at bounding box center [816, 552] width 105 height 31
click at [790, 595] on div "$470.16" at bounding box center [816, 610] width 105 height 31
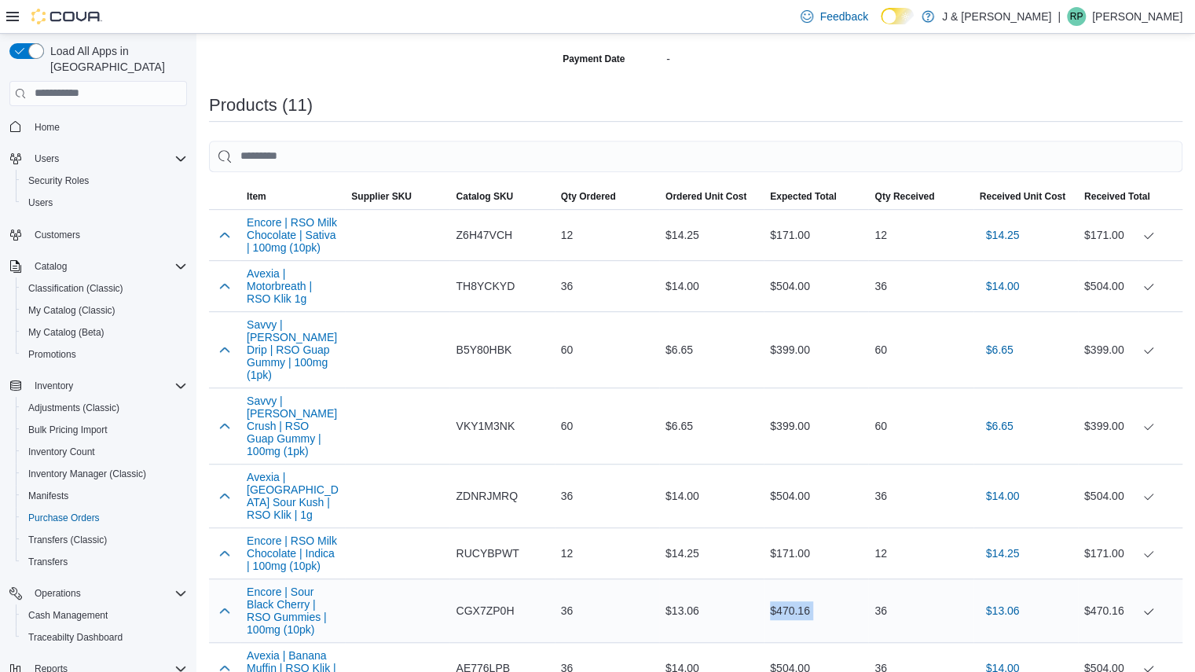
click at [790, 595] on div "$470.16" at bounding box center [816, 610] width 105 height 31
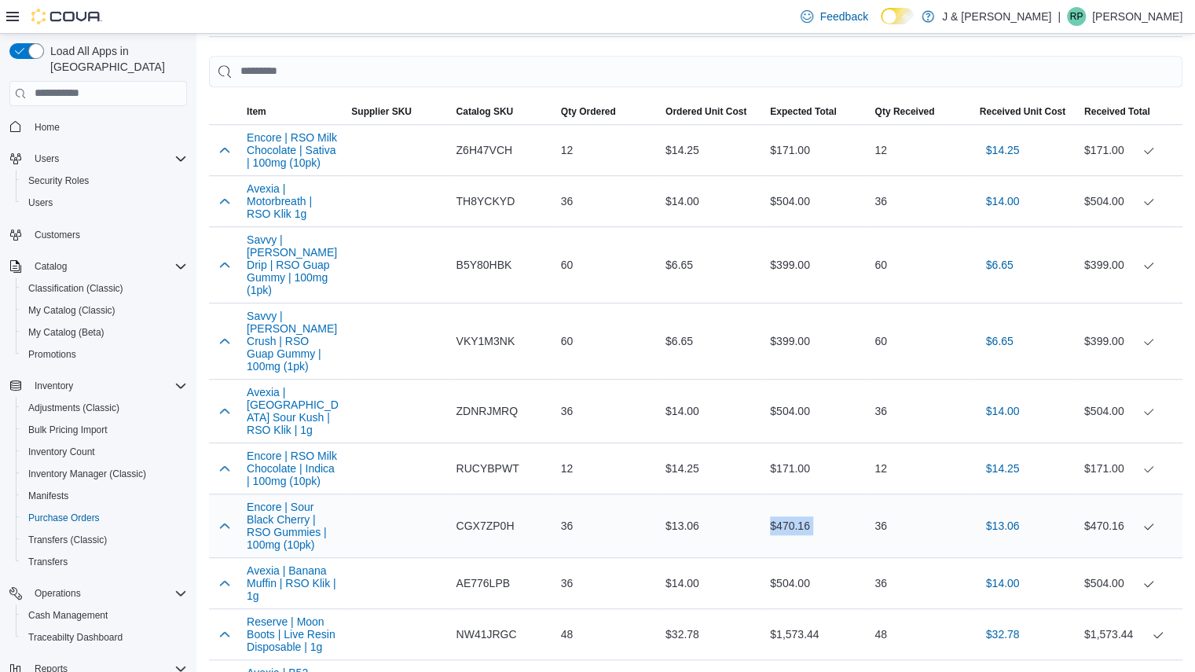
scroll to position [487, 0]
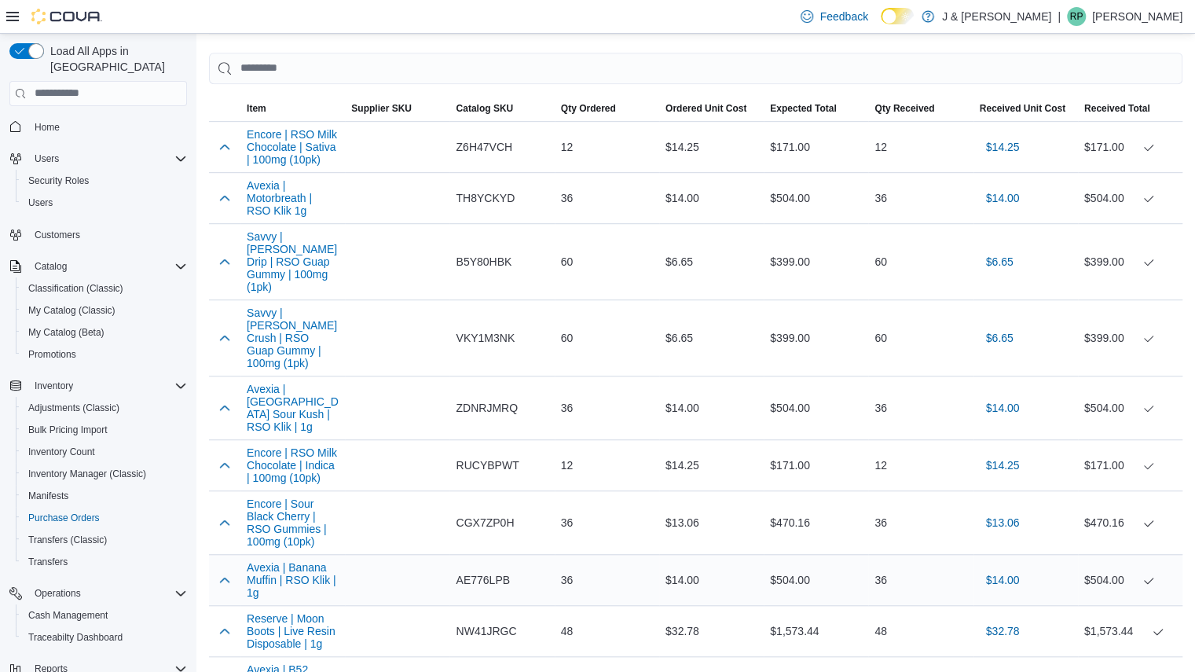
click at [789, 564] on div "$504.00" at bounding box center [816, 579] width 105 height 31
click at [797, 615] on div "$1,573.44" at bounding box center [816, 630] width 105 height 31
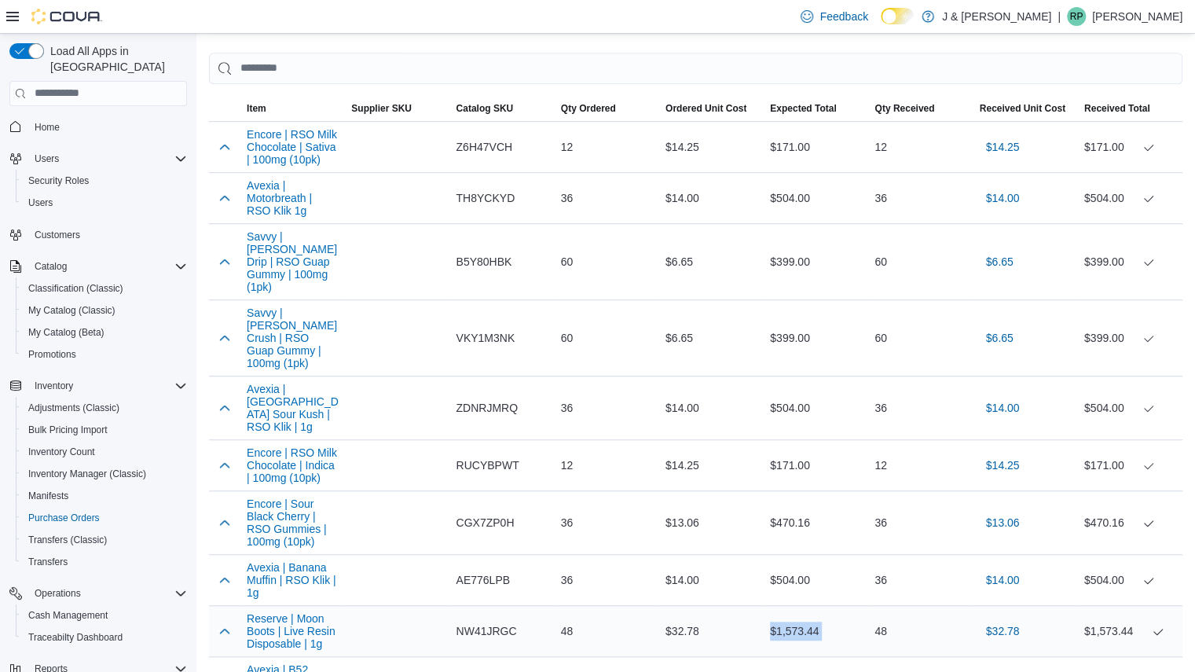
click at [797, 615] on div "$1,573.44" at bounding box center [816, 630] width 105 height 31
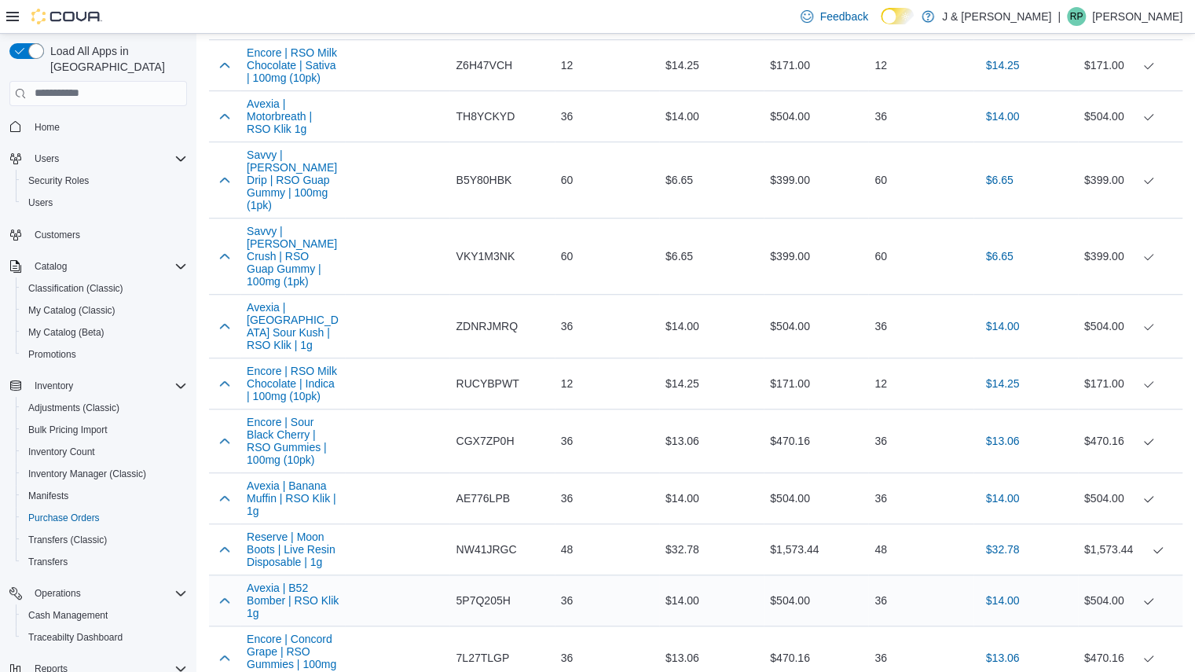
click at [790, 585] on div "$504.00" at bounding box center [816, 600] width 105 height 31
click at [787, 642] on div "$470.16" at bounding box center [816, 657] width 105 height 31
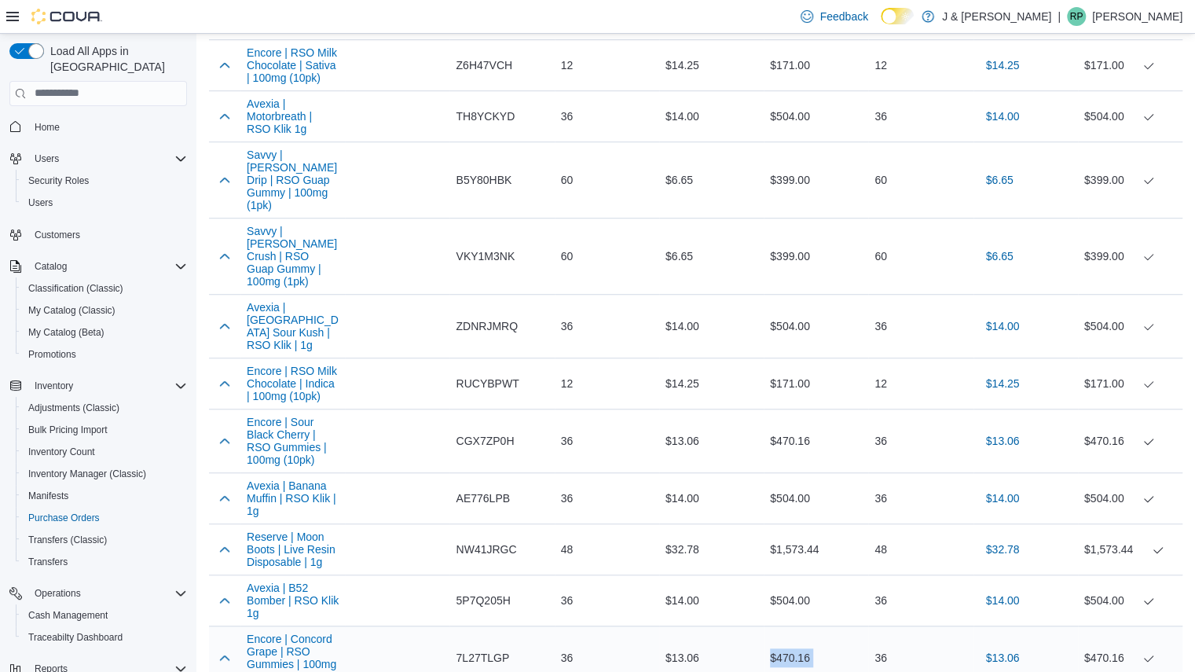
click at [787, 642] on div "$470.16" at bounding box center [816, 657] width 105 height 31
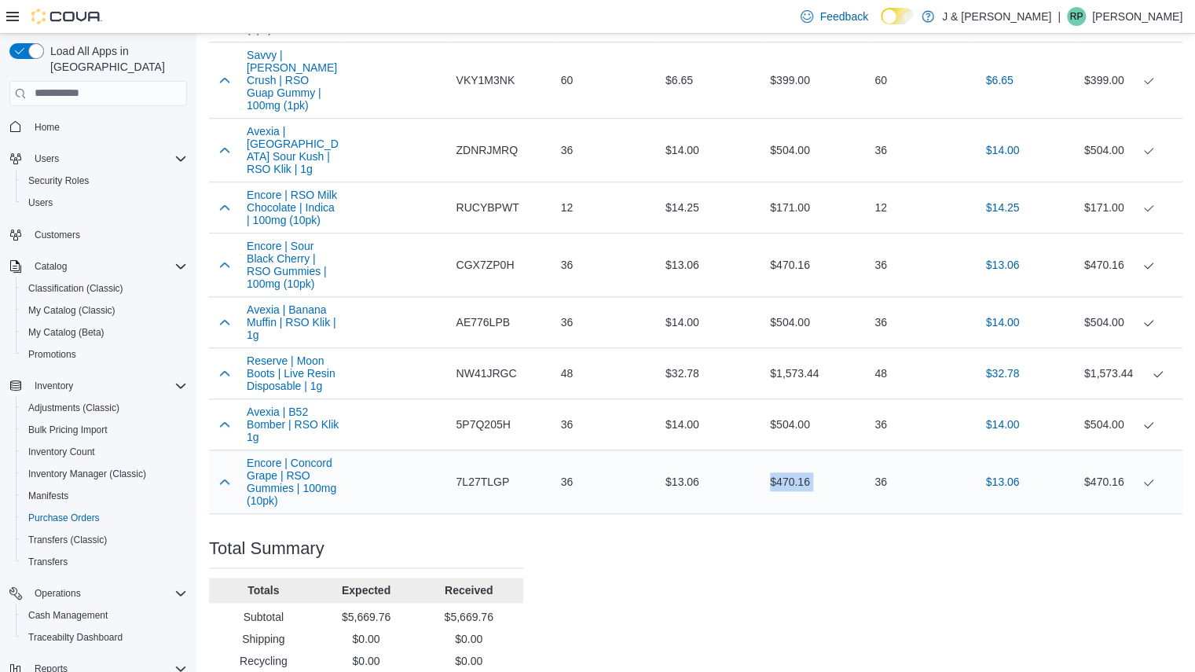
click at [789, 466] on div "$470.16" at bounding box center [816, 481] width 105 height 31
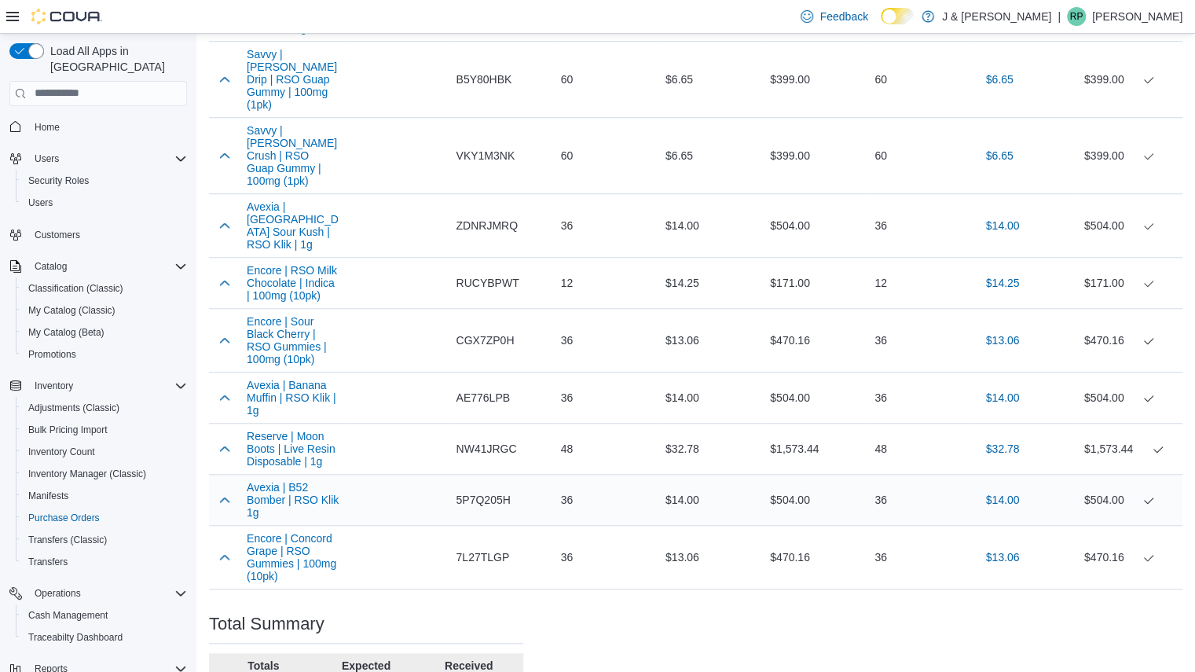
click at [789, 484] on div "$504.00" at bounding box center [816, 499] width 105 height 31
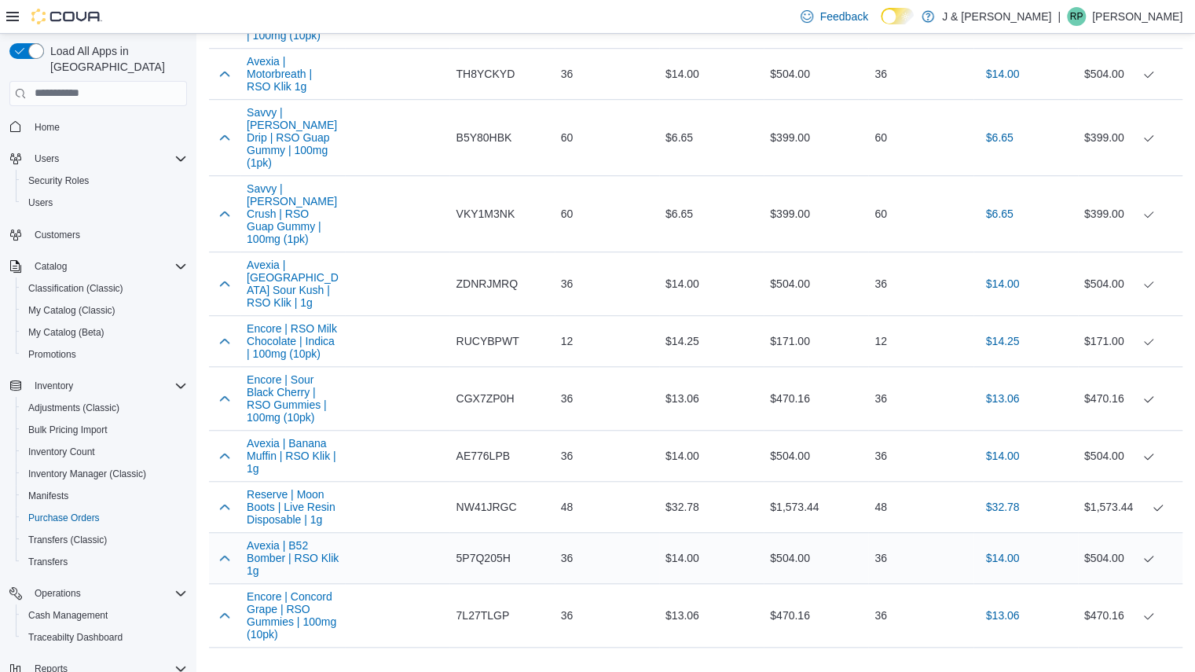
click at [789, 491] on div "$1,573.44" at bounding box center [816, 506] width 105 height 31
click at [792, 440] on div "$504.00" at bounding box center [816, 455] width 105 height 31
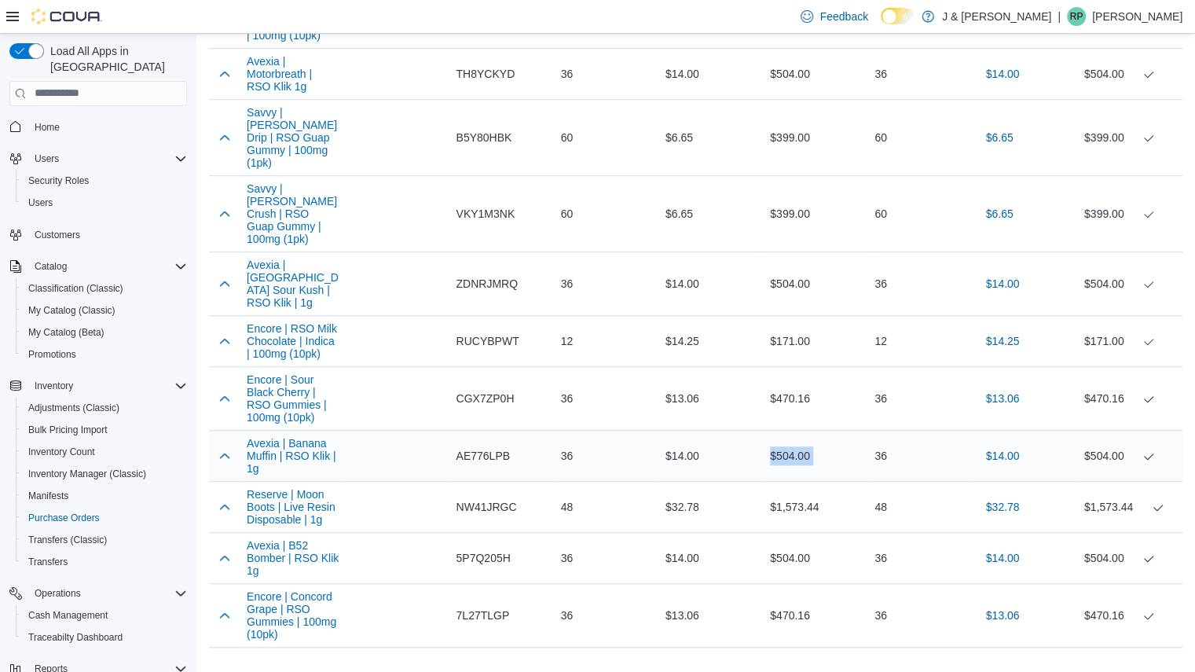
click at [792, 440] on div "$504.00" at bounding box center [816, 455] width 105 height 31
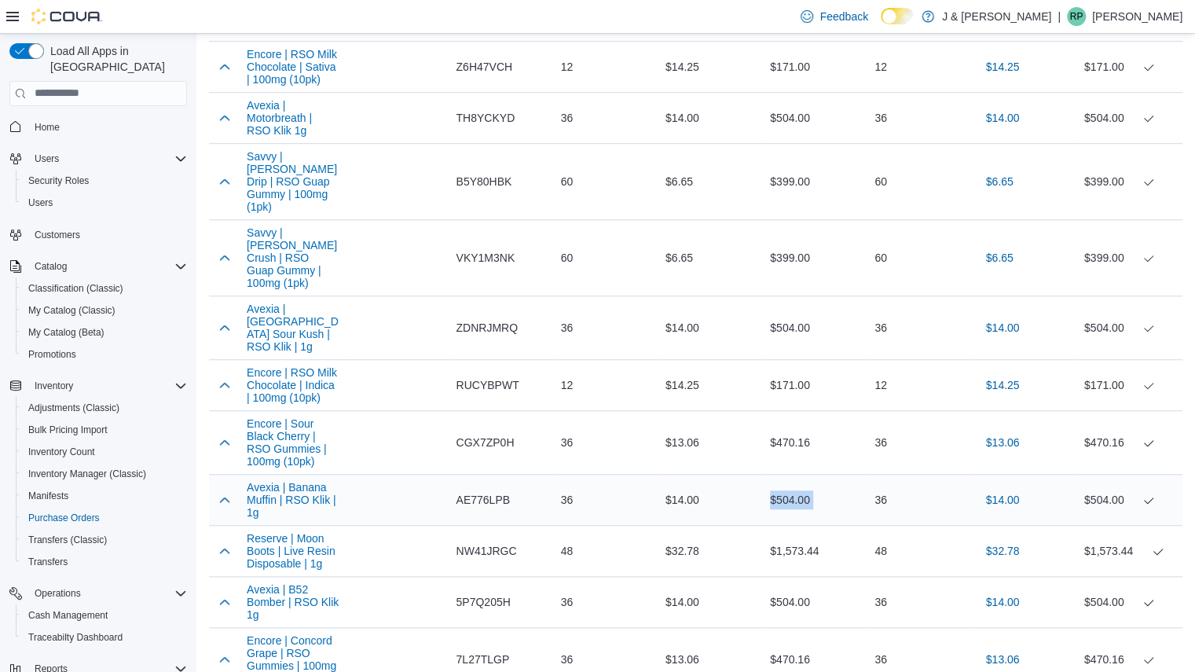
scroll to position [566, 0]
click at [797, 428] on div "$470.16" at bounding box center [816, 443] width 105 height 31
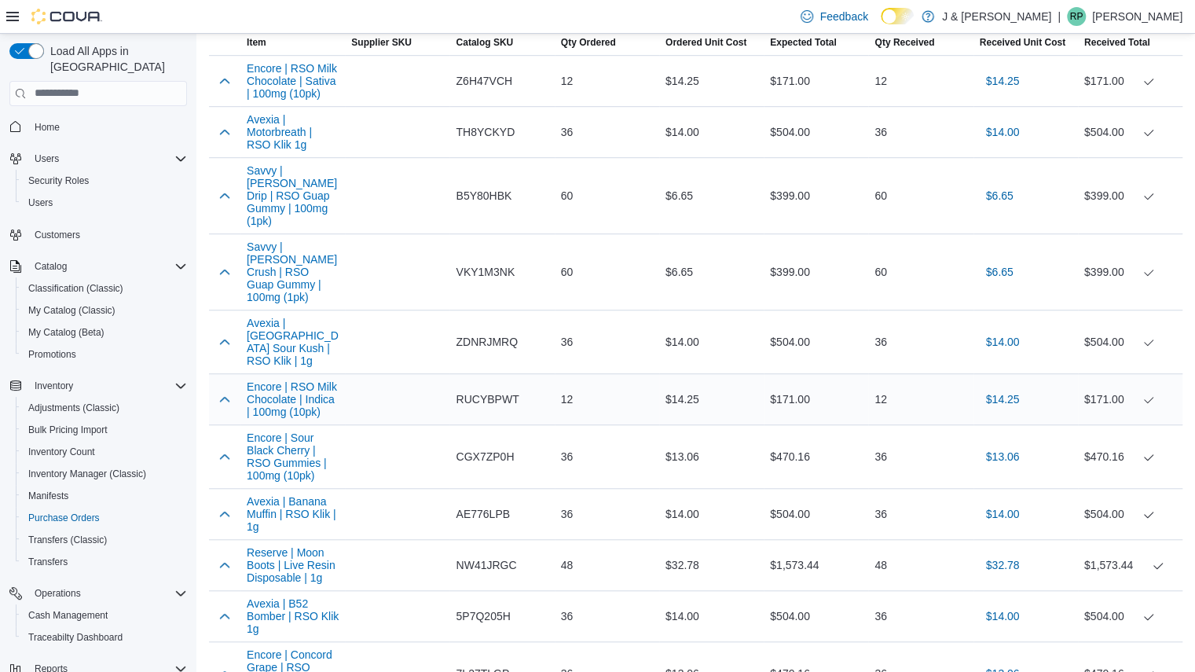
click at [796, 383] on div "$171.00" at bounding box center [816, 398] width 105 height 31
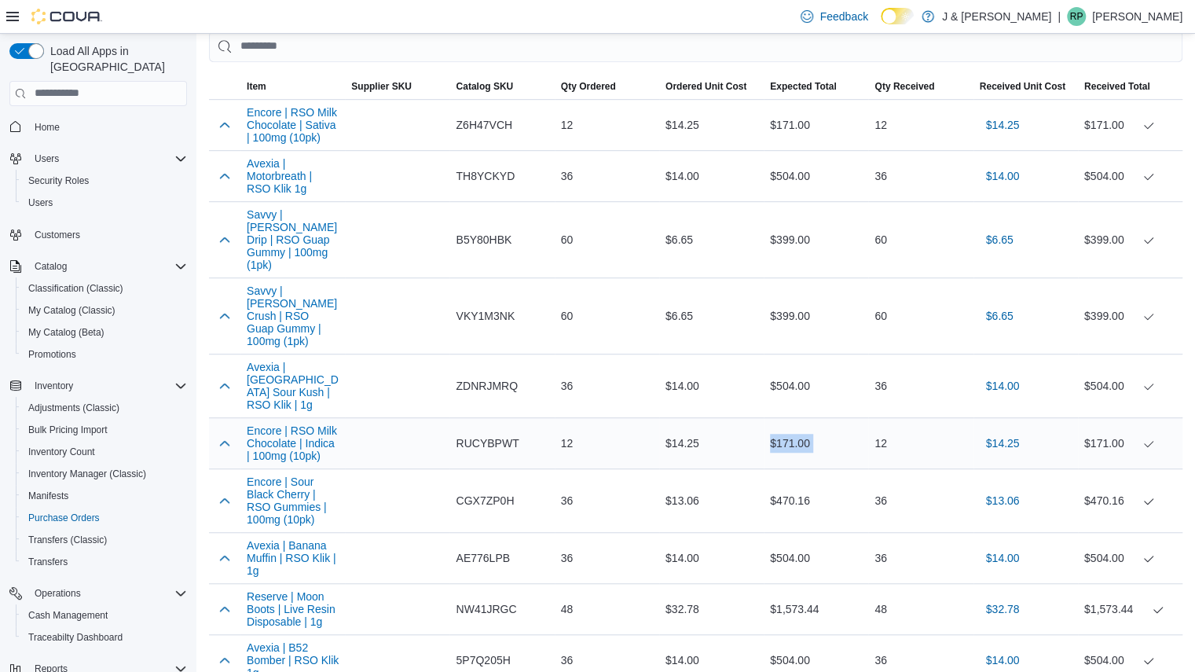
scroll to position [508, 0]
click at [796, 372] on div "$504.00" at bounding box center [816, 387] width 105 height 31
click at [792, 302] on div "$399.00" at bounding box center [816, 317] width 105 height 31
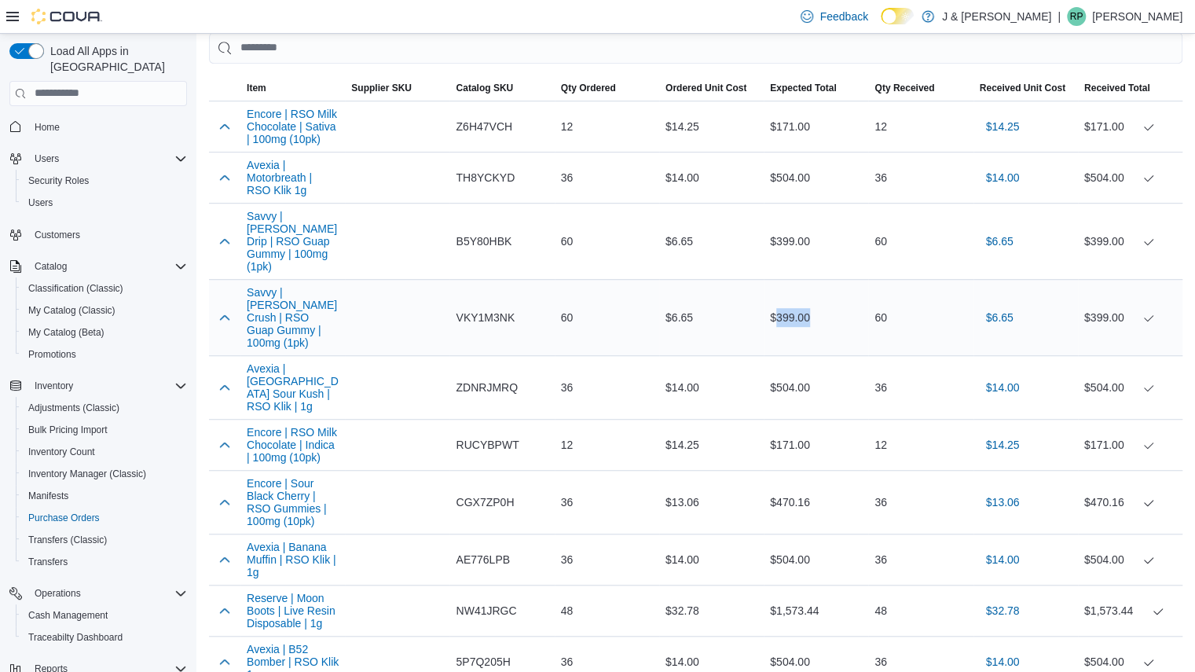
click at [792, 302] on div "$399.00" at bounding box center [816, 317] width 105 height 31
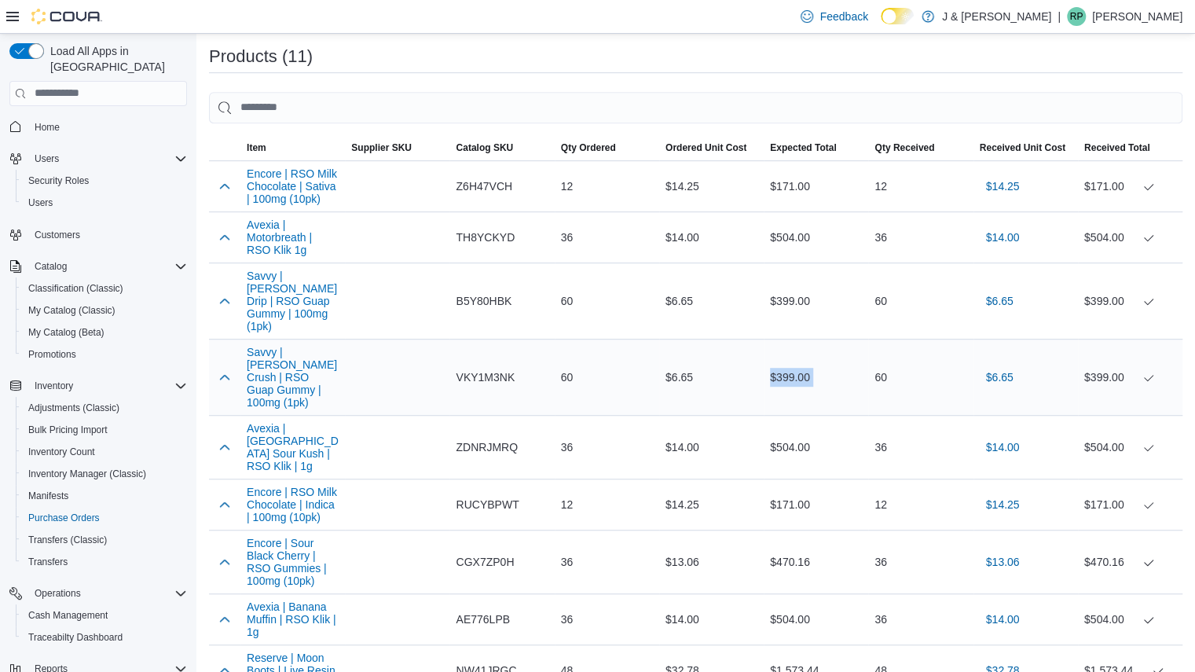
scroll to position [446, 0]
click at [792, 294] on div "$399.00" at bounding box center [816, 302] width 105 height 31
click at [801, 240] on div "$504.00" at bounding box center [816, 238] width 105 height 31
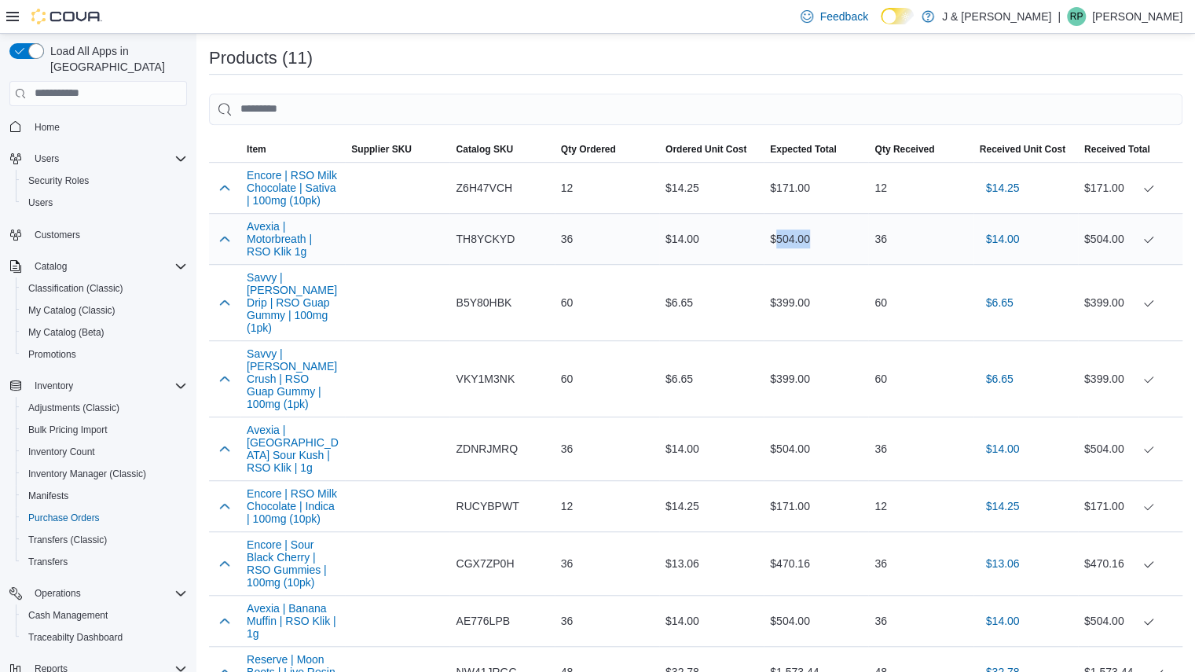
click at [801, 240] on div "$504.00" at bounding box center [816, 238] width 105 height 31
click at [801, 183] on div "$171.00" at bounding box center [816, 187] width 105 height 31
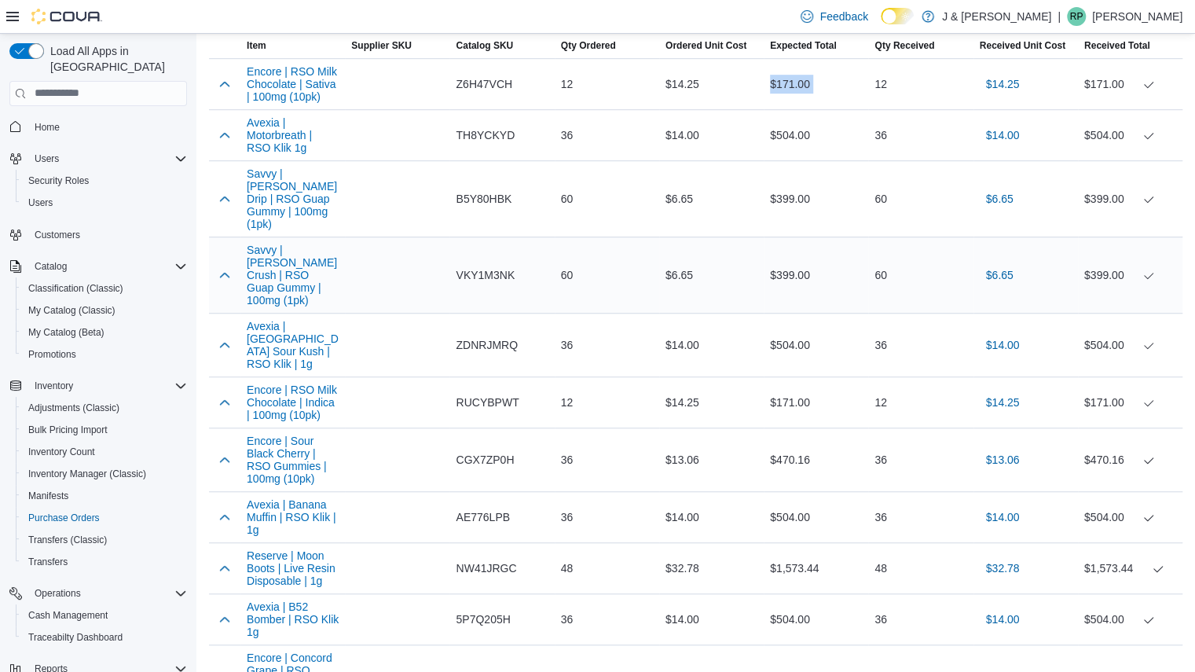
scroll to position [552, 0]
click at [787, 85] on div "$171.00" at bounding box center [816, 82] width 105 height 31
click at [789, 130] on div "$504.00" at bounding box center [816, 133] width 105 height 31
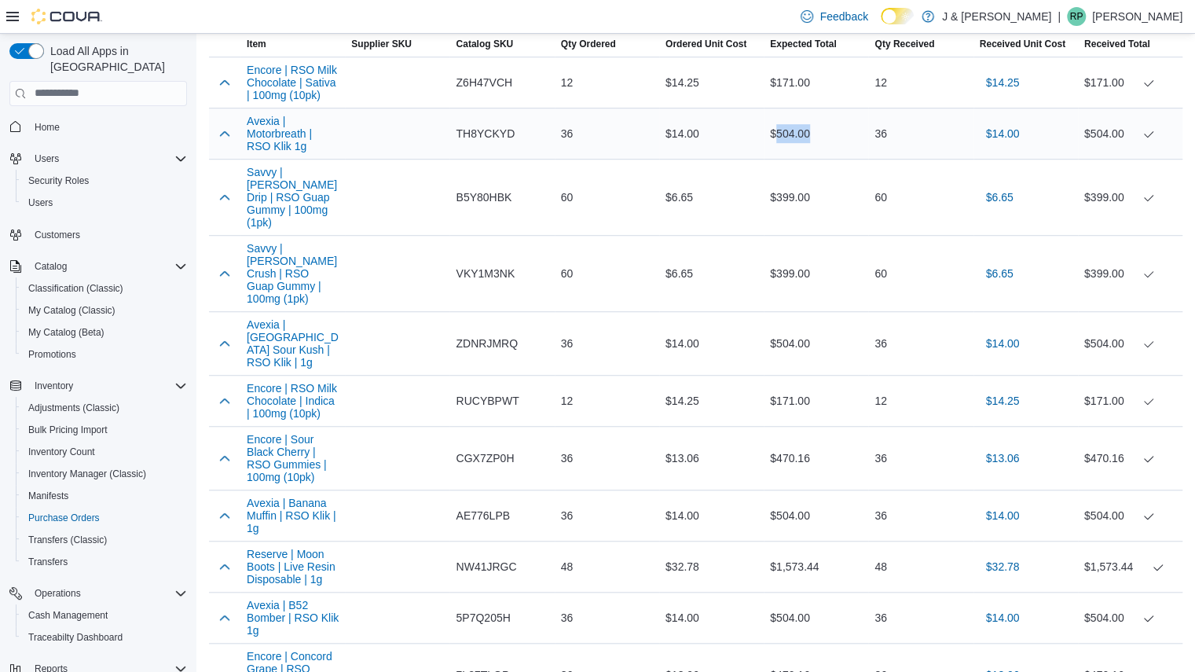
click at [789, 130] on div "$504.00" at bounding box center [816, 133] width 105 height 31
click at [792, 182] on div "$399.00" at bounding box center [816, 197] width 105 height 31
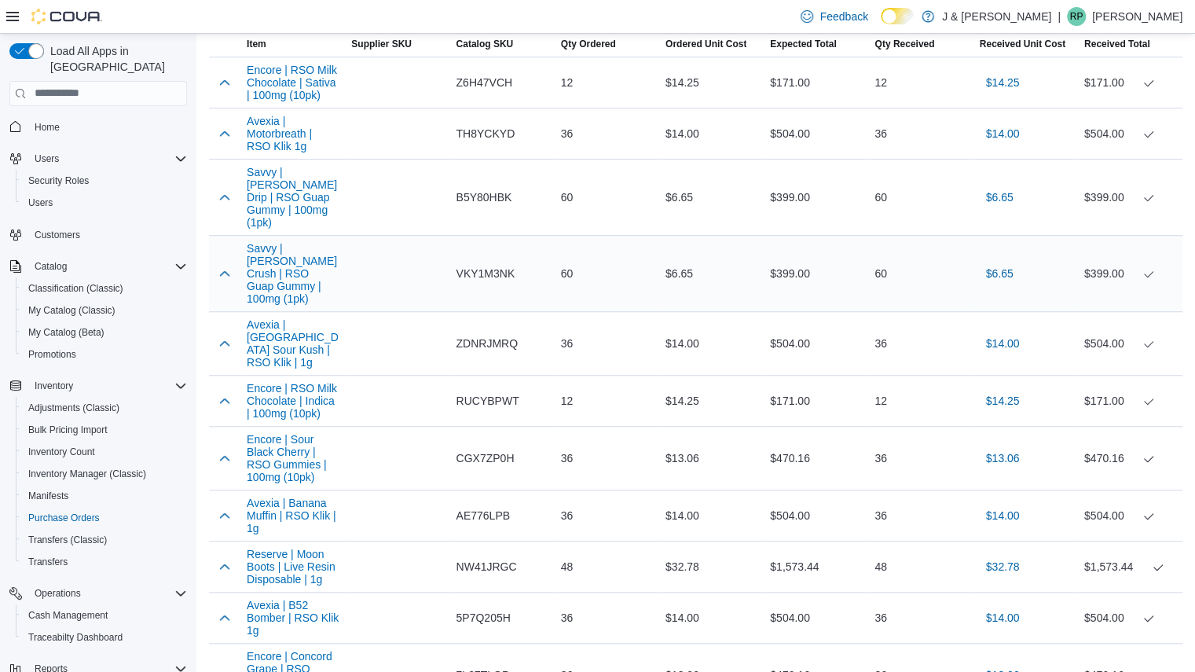
click at [791, 258] on div "$399.00" at bounding box center [816, 273] width 105 height 31
click at [790, 328] on div "$504.00" at bounding box center [816, 343] width 105 height 31
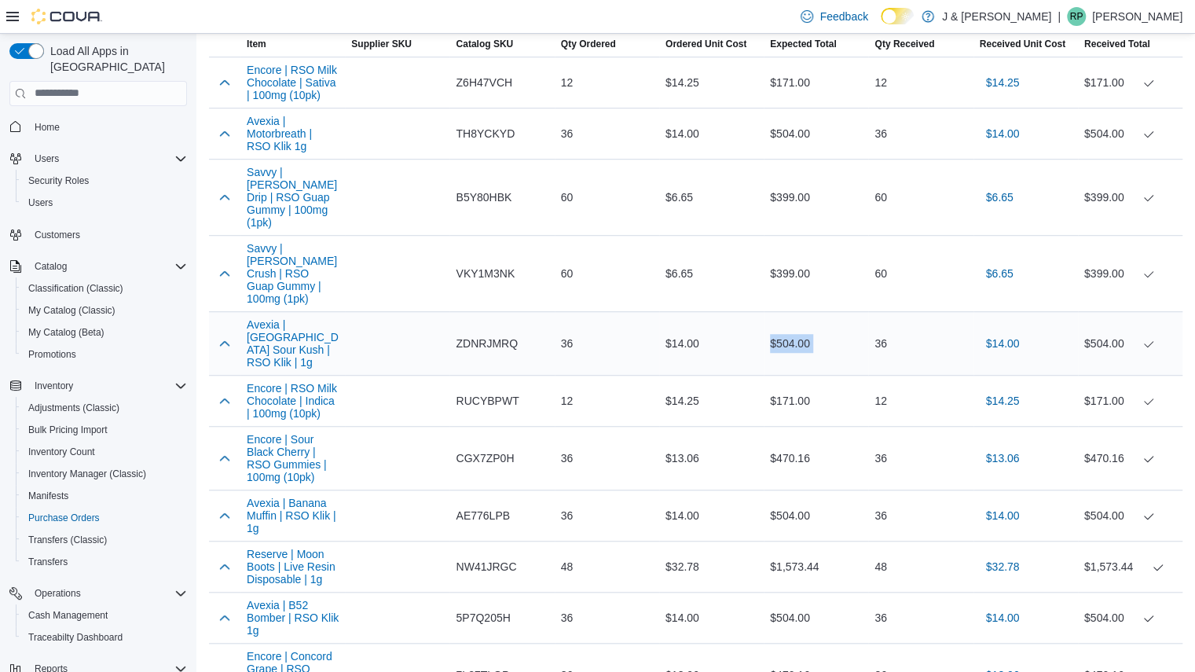
click at [790, 328] on div "$504.00" at bounding box center [816, 343] width 105 height 31
click at [787, 385] on div "$171.00" at bounding box center [816, 400] width 105 height 31
click at [796, 442] on div "$470.16" at bounding box center [816, 457] width 105 height 31
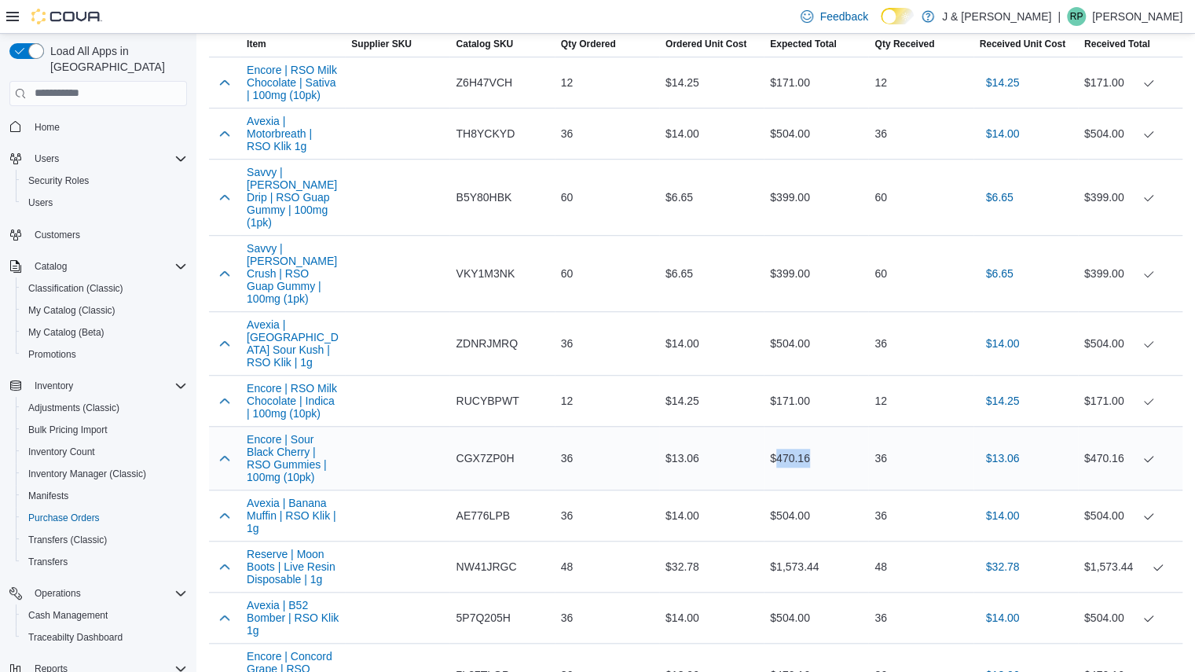
click at [796, 442] on div "$470.16" at bounding box center [816, 457] width 105 height 31
click at [795, 500] on div "$504.00" at bounding box center [816, 515] width 105 height 31
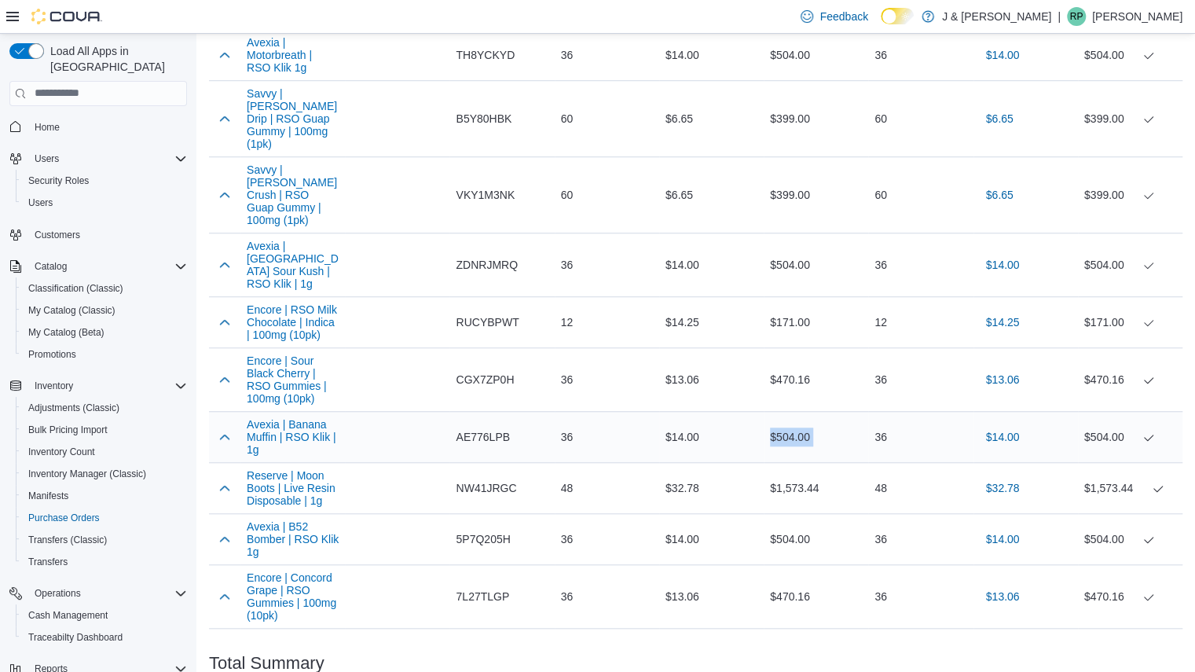
scroll to position [633, 0]
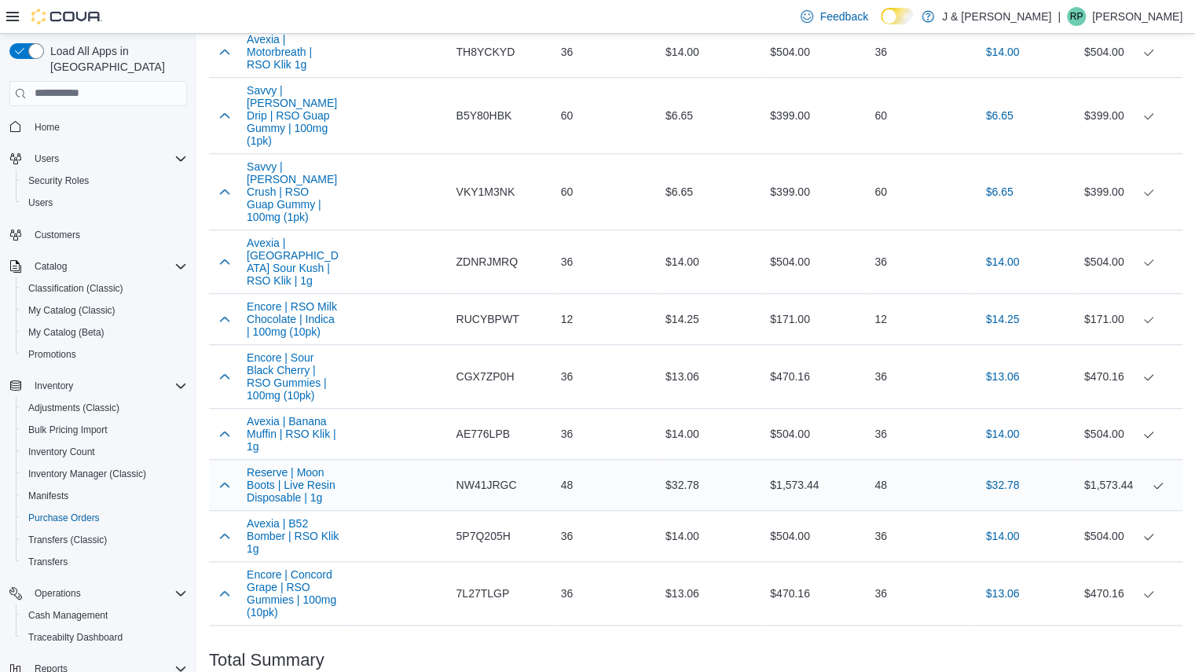
click at [797, 469] on div "$1,573.44" at bounding box center [816, 484] width 105 height 31
click at [789, 520] on div "$504.00" at bounding box center [816, 535] width 105 height 31
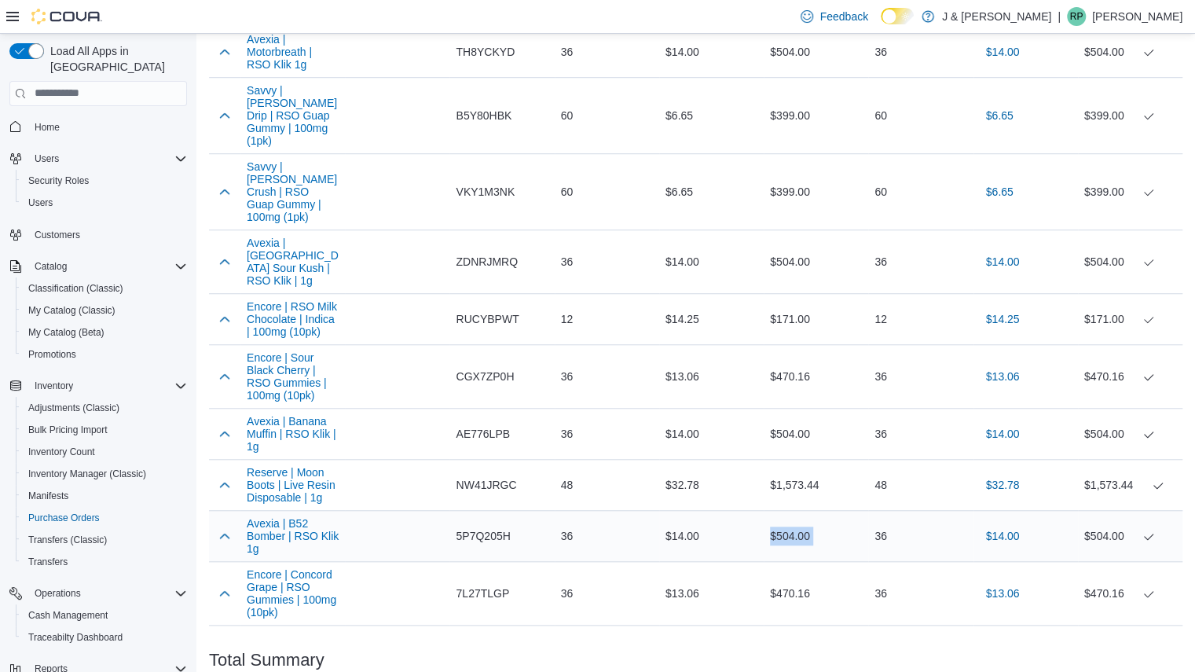
click at [789, 520] on div "$504.00" at bounding box center [816, 535] width 105 height 31
click at [792, 578] on div "$470.16" at bounding box center [816, 593] width 105 height 31
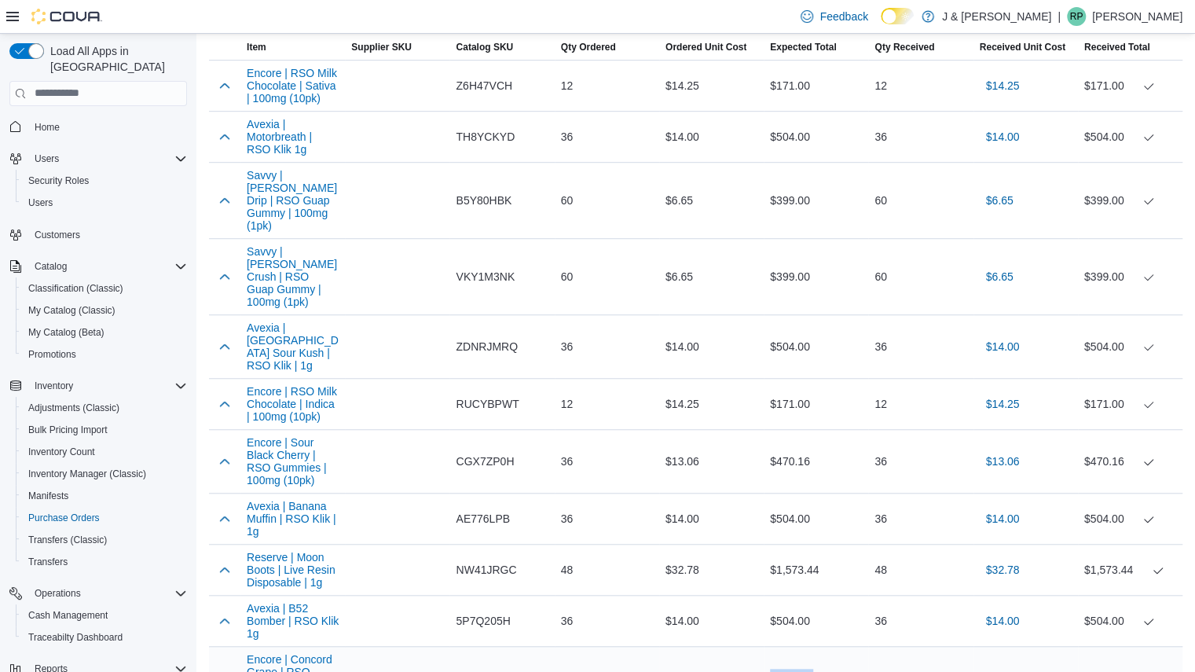
scroll to position [550, 0]
click at [789, 78] on div "$171.00" at bounding box center [816, 83] width 105 height 31
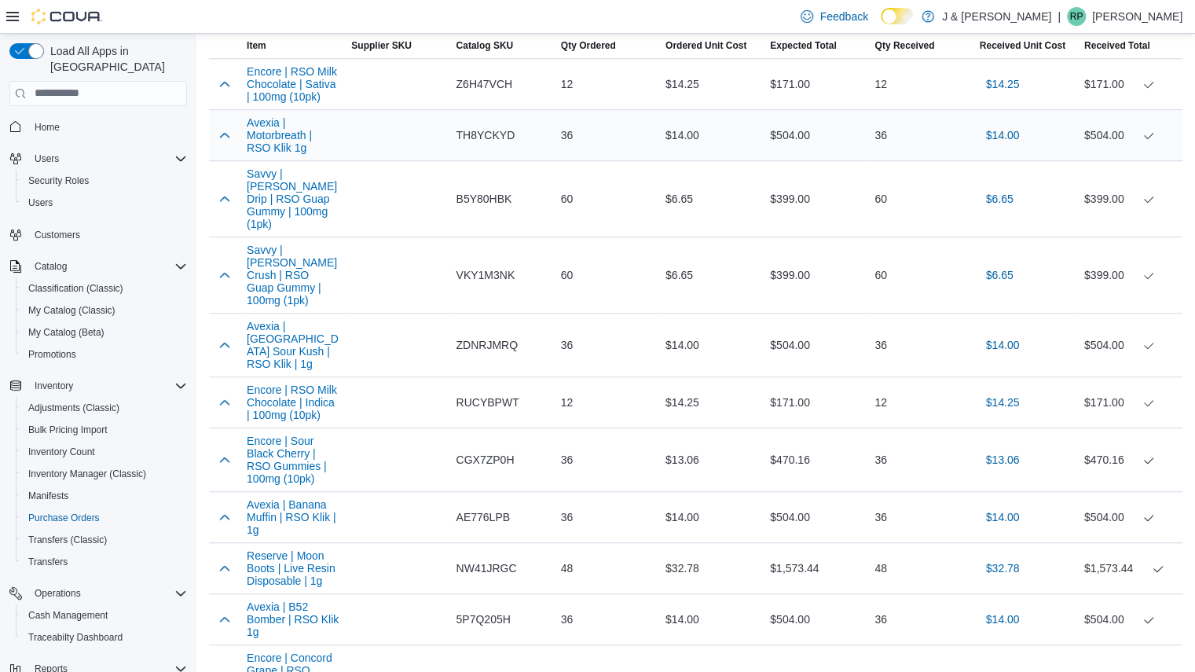
click at [786, 140] on div "$504.00" at bounding box center [816, 134] width 105 height 31
click at [790, 185] on div "$399.00" at bounding box center [816, 198] width 105 height 31
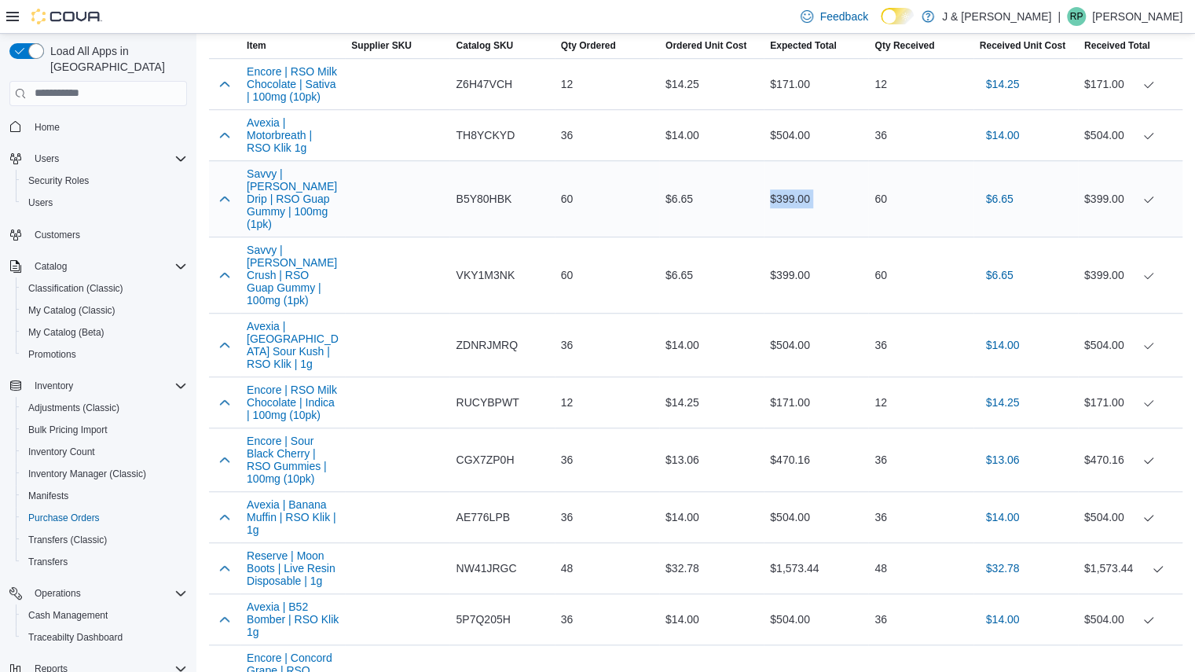
click at [790, 185] on div "$399.00" at bounding box center [816, 198] width 105 height 31
click at [794, 259] on div "$399.00" at bounding box center [816, 274] width 105 height 31
click at [793, 329] on div "$504.00" at bounding box center [816, 344] width 105 height 31
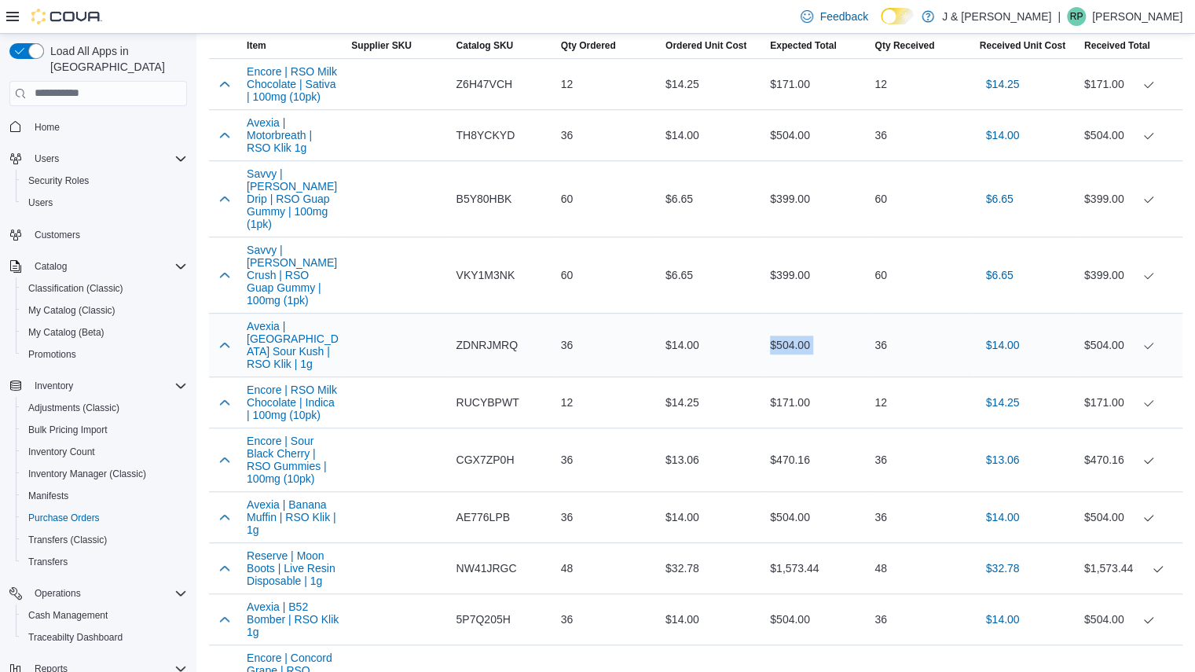
click at [793, 329] on div "$504.00" at bounding box center [816, 344] width 105 height 31
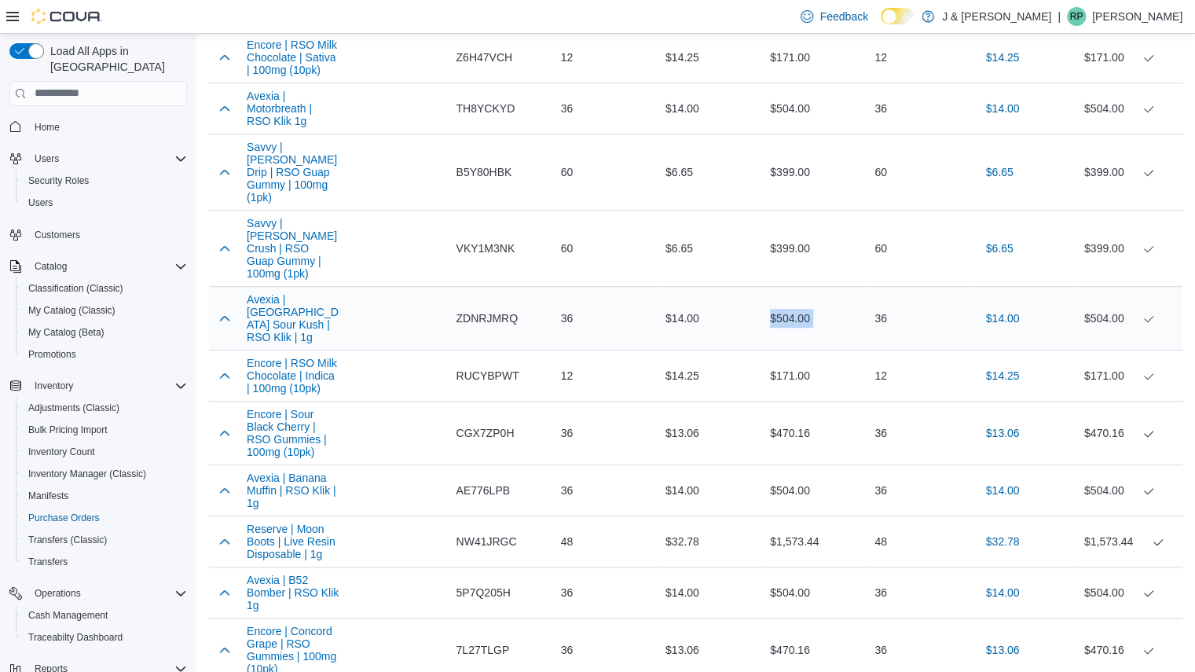
scroll to position [578, 0]
click at [822, 633] on div "$470.16" at bounding box center [816, 648] width 105 height 31
click at [790, 633] on div "$470.16" at bounding box center [816, 648] width 105 height 31
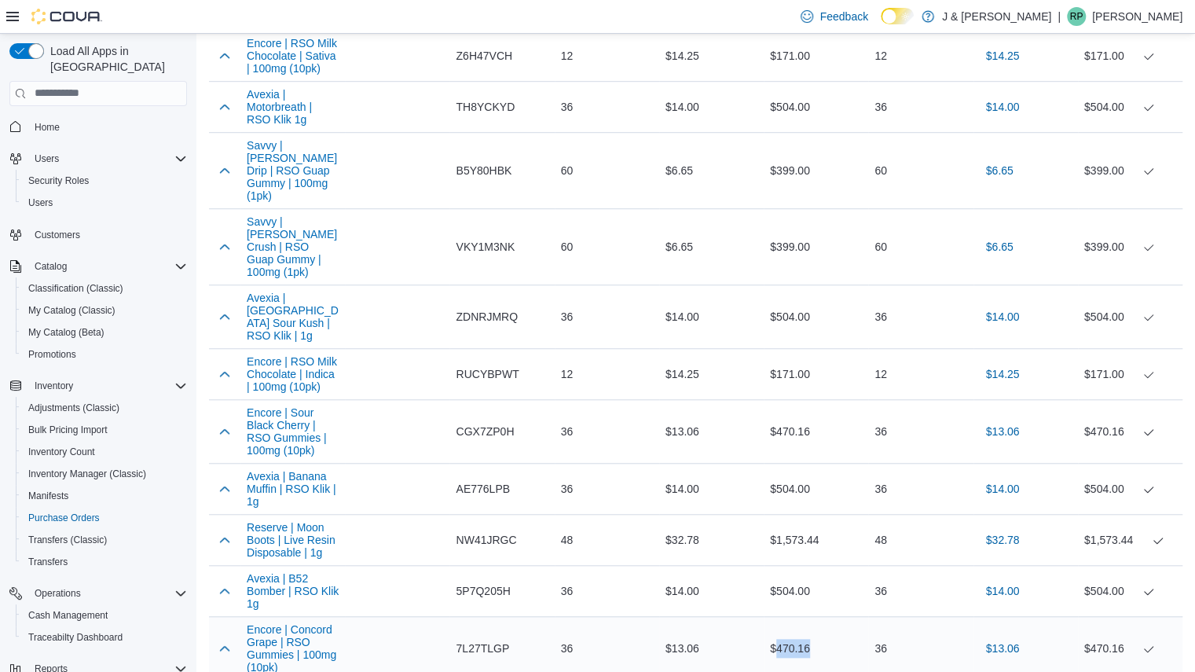
click at [790, 633] on div "$470.16" at bounding box center [816, 648] width 105 height 31
click at [798, 575] on div "$504.00" at bounding box center [816, 590] width 105 height 31
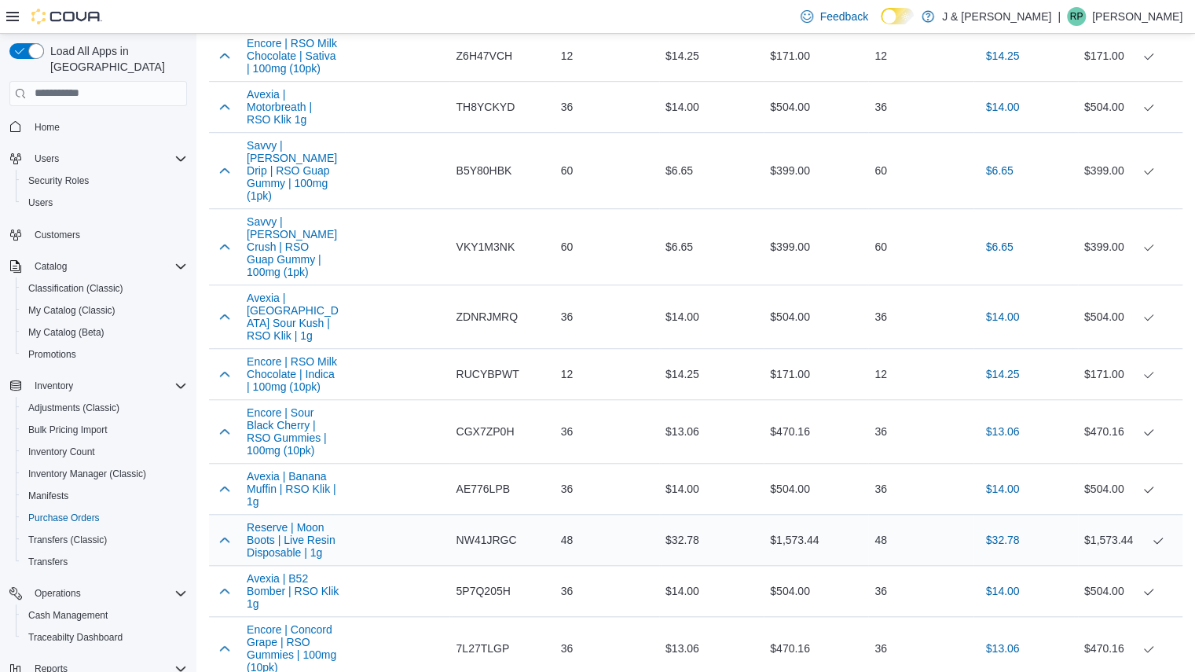
click at [797, 524] on div "$1,573.44" at bounding box center [816, 539] width 105 height 31
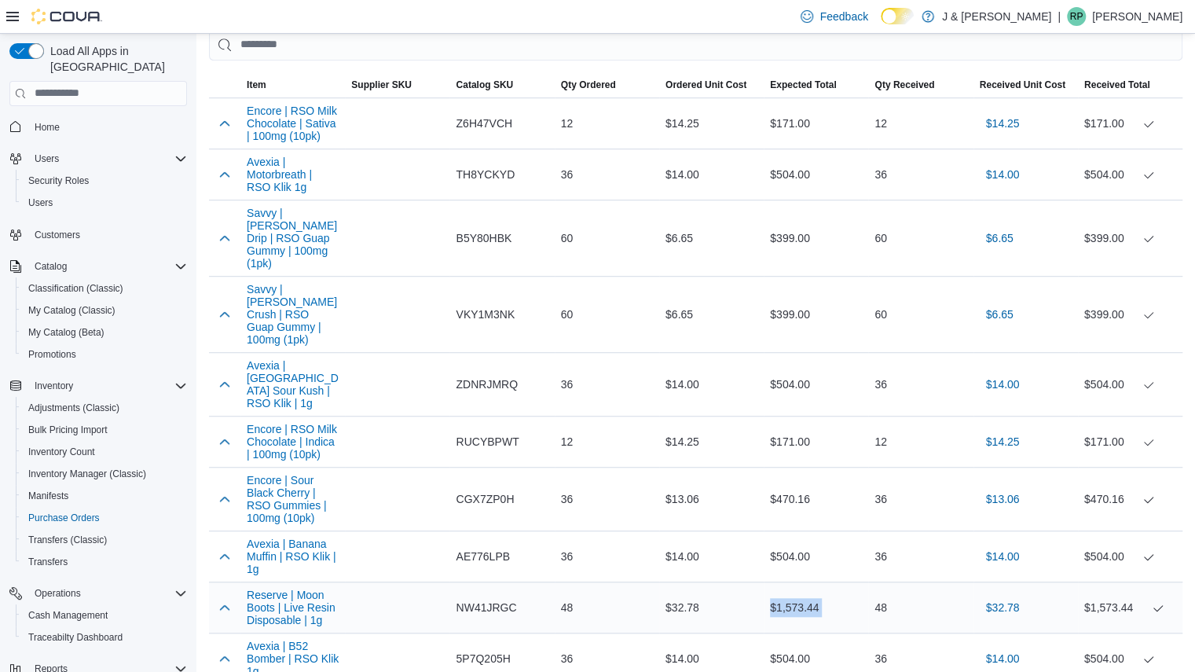
scroll to position [503, 0]
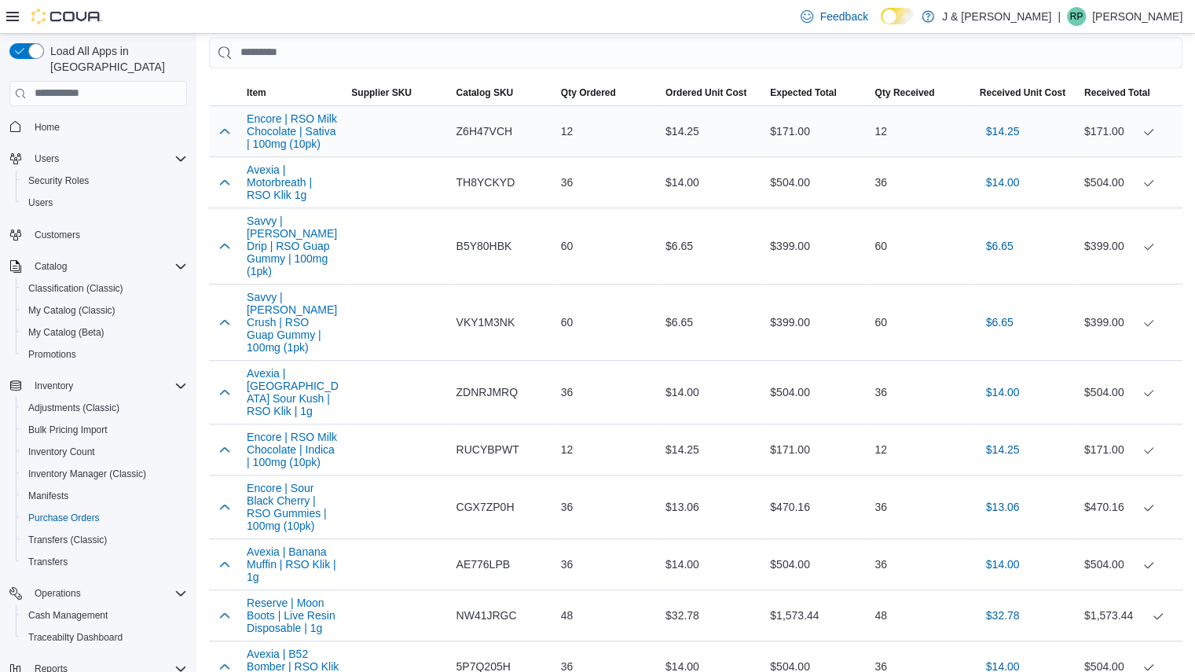
click at [787, 129] on div "$171.00" at bounding box center [816, 131] width 105 height 31
click at [791, 167] on div "$504.00" at bounding box center [816, 182] width 105 height 31
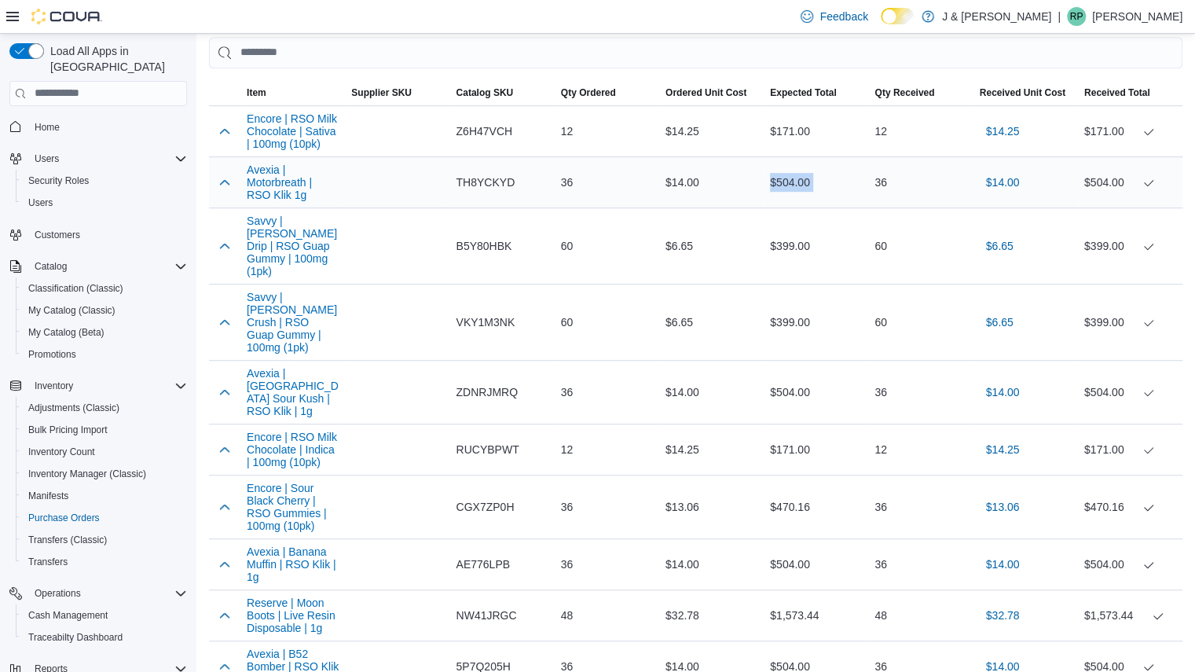
click at [791, 167] on div "$504.00" at bounding box center [816, 182] width 105 height 31
click at [795, 237] on div "$399.00" at bounding box center [816, 245] width 105 height 31
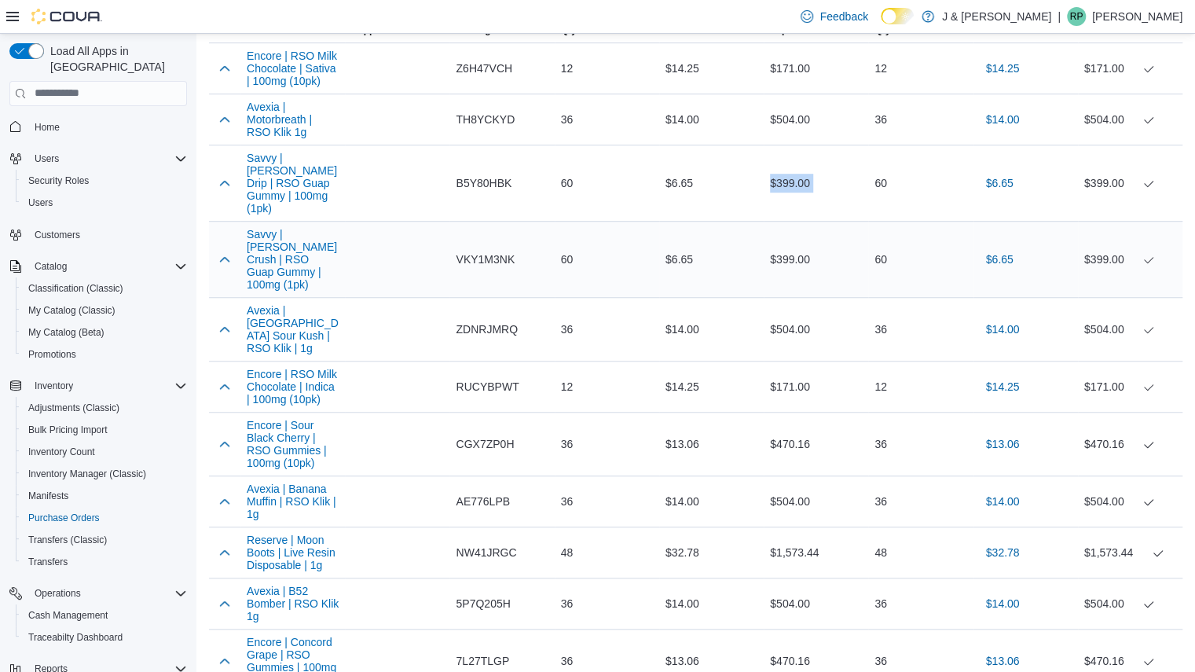
scroll to position [564, 0]
click at [483, 65] on span "Z6H47VCH" at bounding box center [484, 70] width 57 height 19
click at [468, 124] on span "TH8YCKYD" at bounding box center [485, 121] width 59 height 19
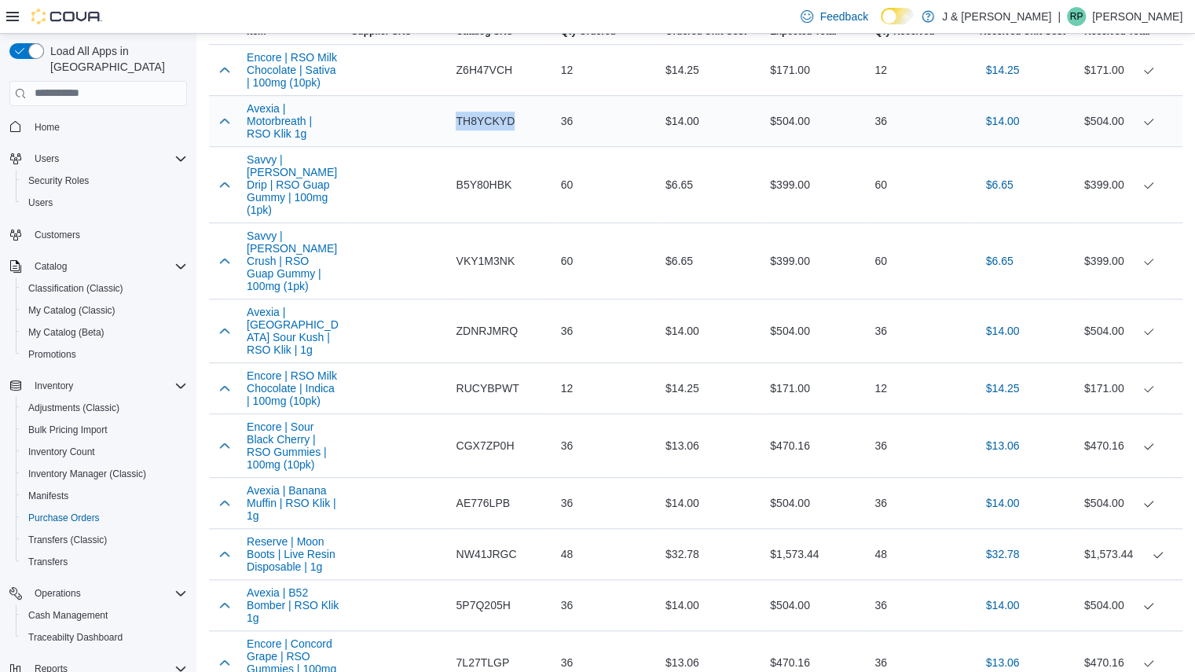
click at [468, 124] on span "TH8YCKYD" at bounding box center [485, 121] width 59 height 19
click at [474, 181] on span "B5Y80HBK" at bounding box center [484, 184] width 56 height 19
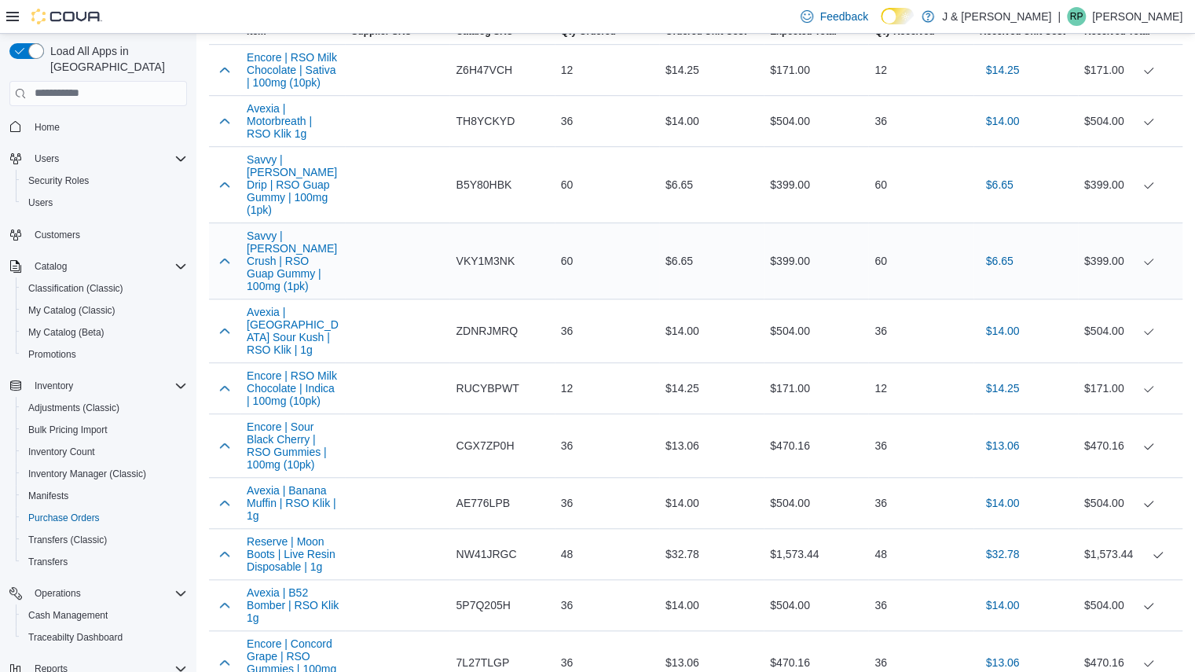
click at [475, 251] on span "VKY1M3NK" at bounding box center [485, 260] width 59 height 19
click at [472, 321] on span "ZDNRJMRQ" at bounding box center [487, 330] width 62 height 19
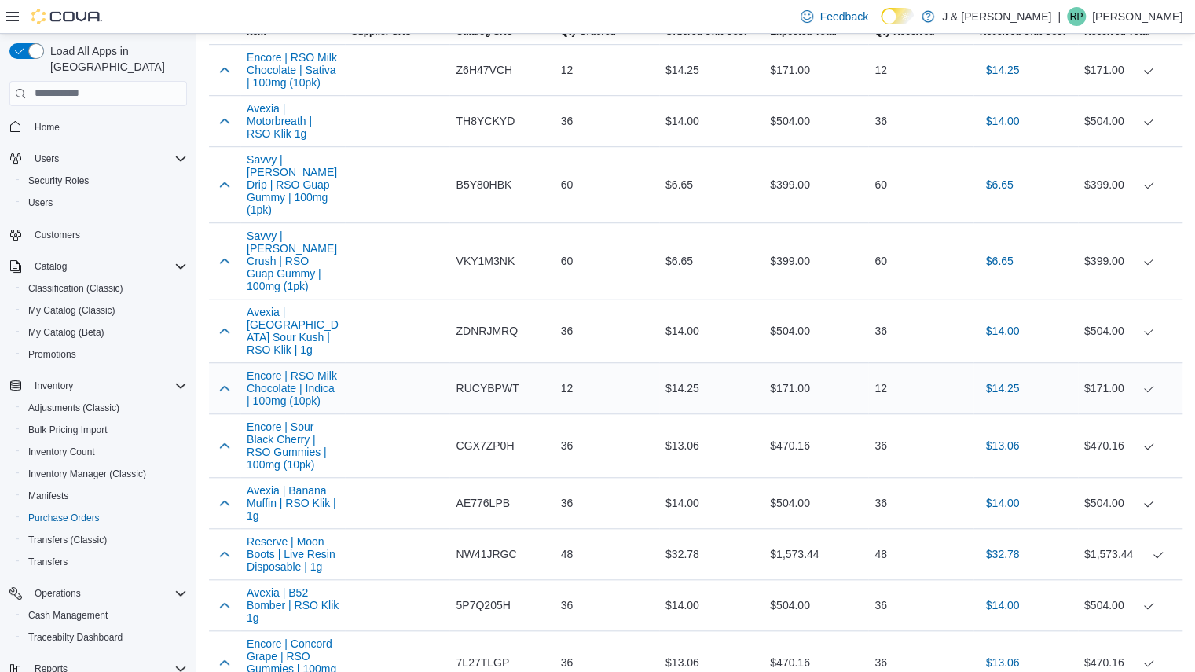
click at [473, 379] on span "RUCYBPWT" at bounding box center [487, 388] width 63 height 19
click at [467, 436] on span "CGX7ZP0H" at bounding box center [485, 445] width 58 height 19
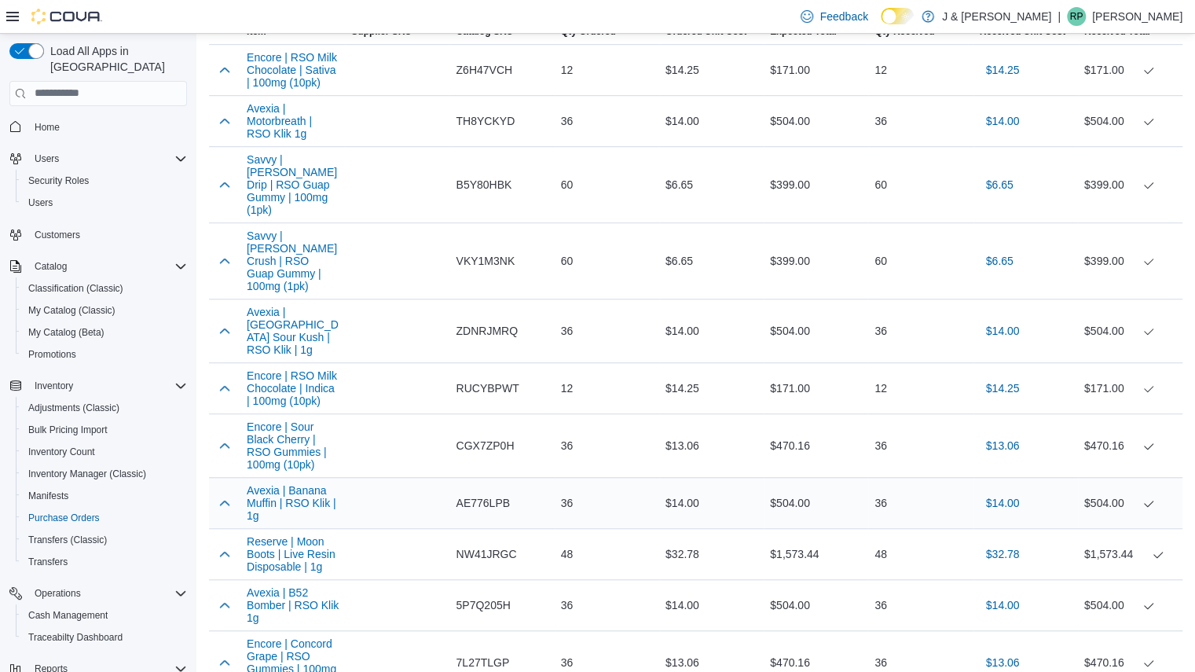
click at [464, 493] on span "AE776LPB" at bounding box center [483, 502] width 54 height 19
click at [471, 538] on div "NW41JRGC" at bounding box center [501, 553] width 105 height 31
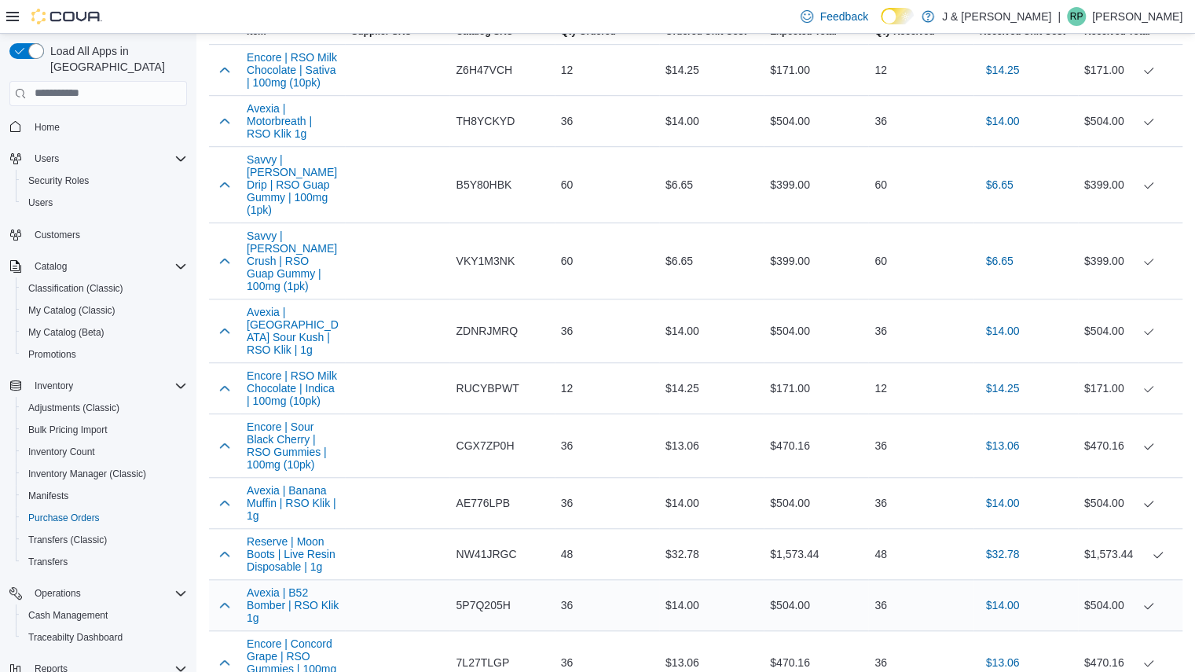
click at [470, 596] on span "5P7Q205H" at bounding box center [483, 605] width 54 height 19
click at [493, 653] on span "7L27TLGP" at bounding box center [482, 662] width 53 height 19
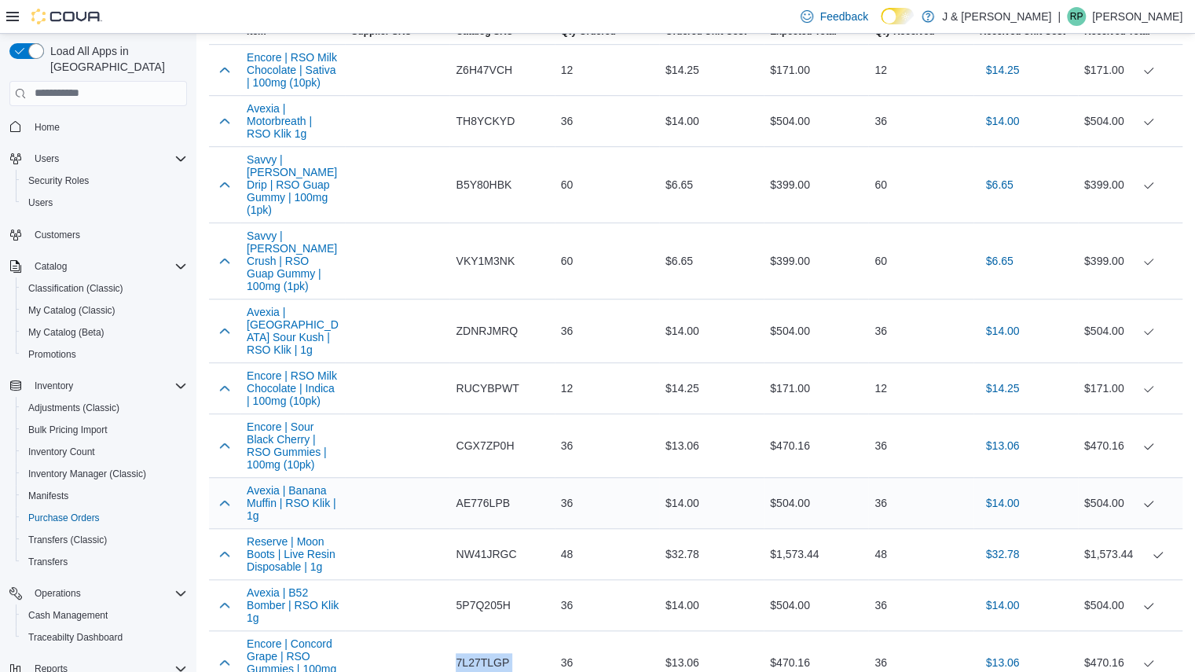
scroll to position [556, 0]
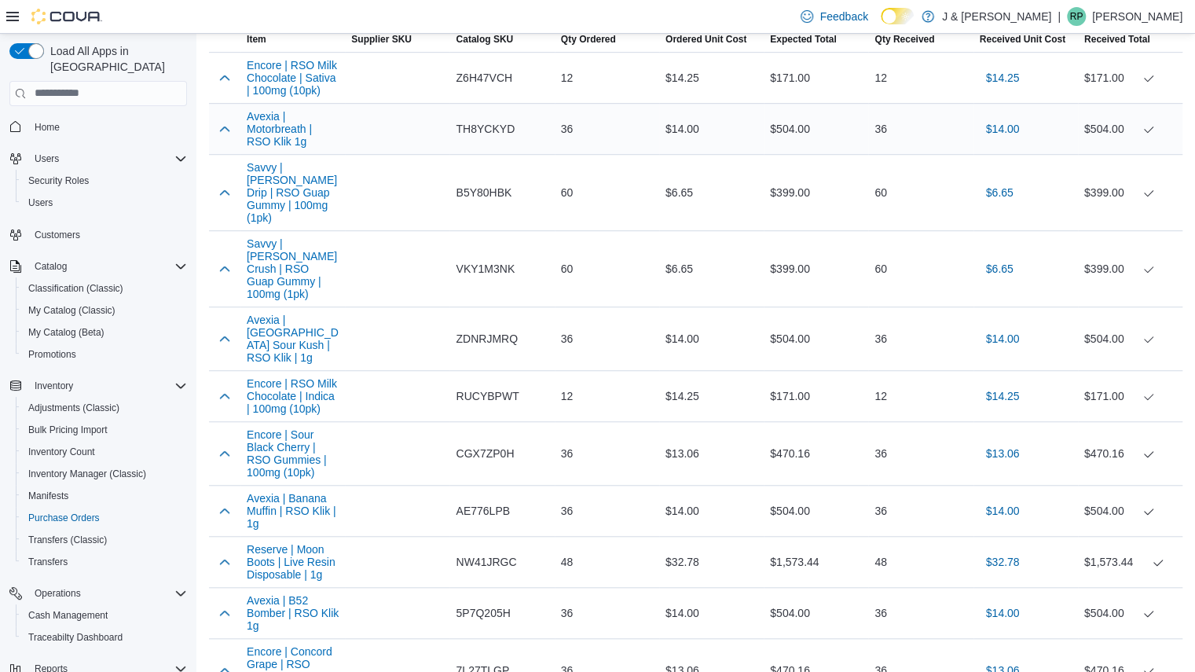
click at [569, 127] on div "36" at bounding box center [607, 128] width 105 height 31
click at [572, 188] on div "60" at bounding box center [607, 192] width 105 height 31
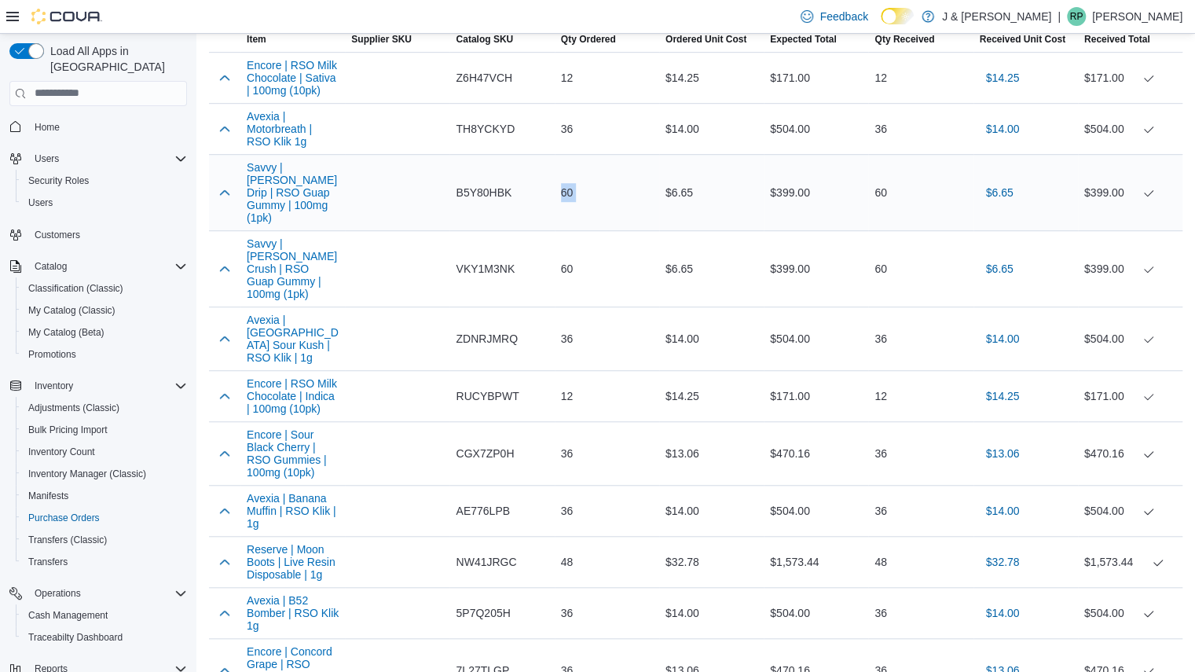
click at [572, 188] on div "60" at bounding box center [607, 192] width 105 height 31
click at [752, 321] on td "Ordered Unit Cost $14.00" at bounding box center [711, 338] width 105 height 64
click at [790, 438] on div "$470.16" at bounding box center [816, 453] width 105 height 31
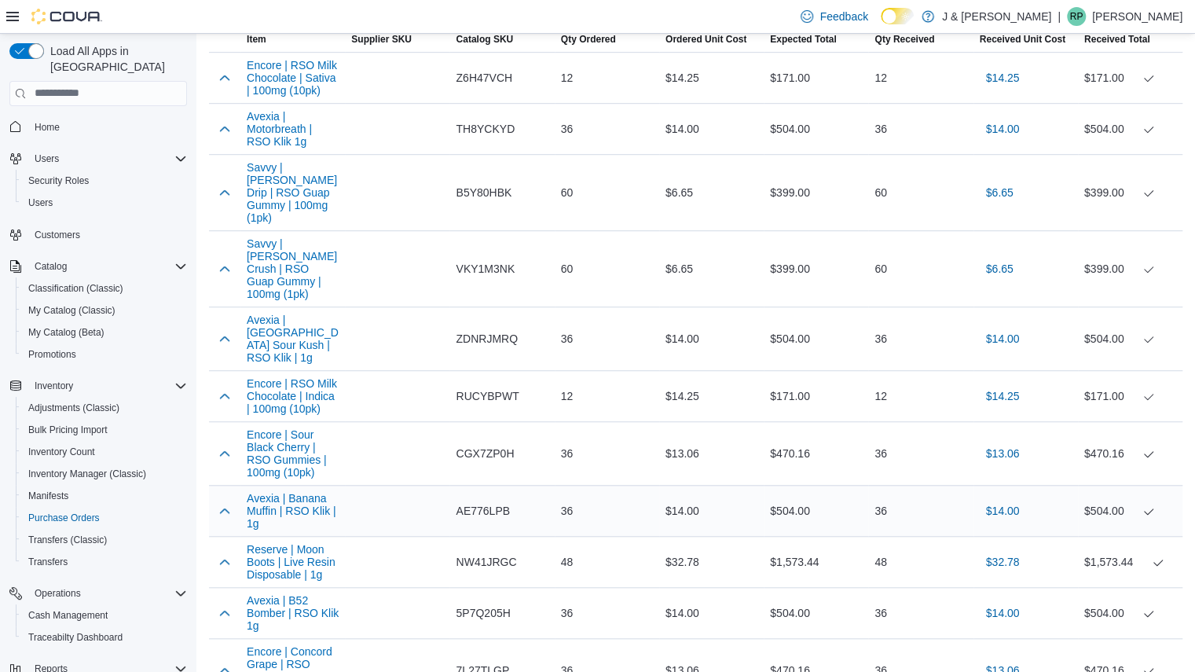
click at [786, 495] on div "$504.00" at bounding box center [816, 510] width 105 height 31
click at [786, 546] on div "$1,573.44" at bounding box center [816, 561] width 105 height 31
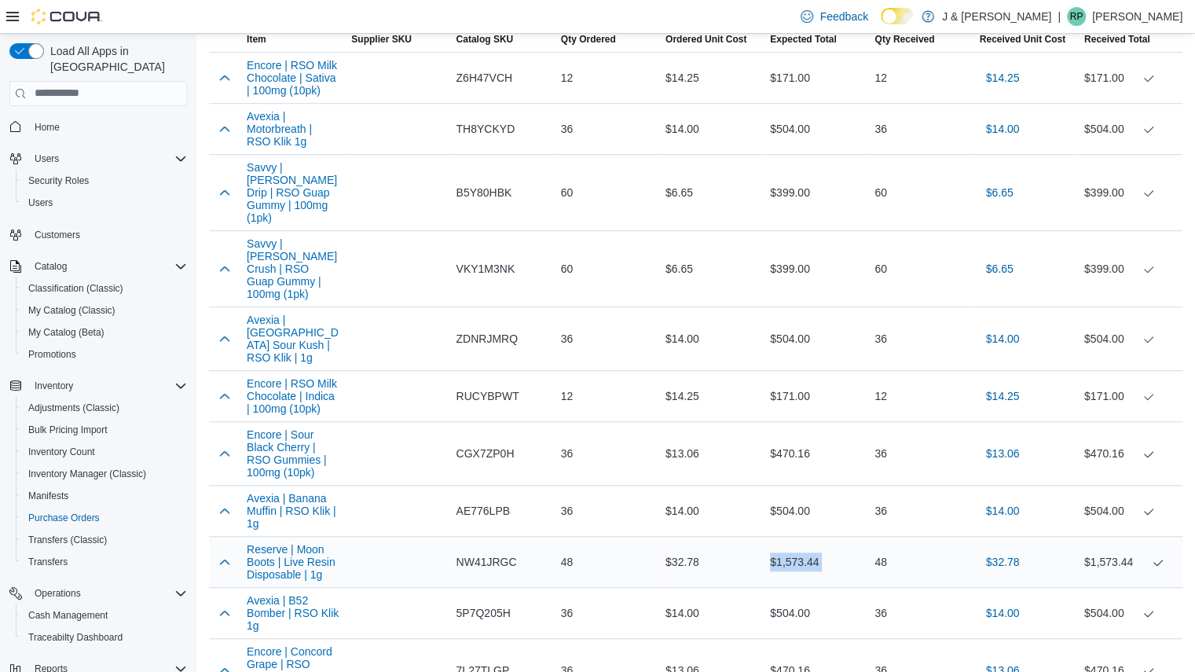
click at [786, 546] on div "$1,573.44" at bounding box center [816, 561] width 105 height 31
click at [785, 597] on div "$504.00" at bounding box center [816, 612] width 105 height 31
click at [784, 655] on div "$470.16" at bounding box center [816, 670] width 105 height 31
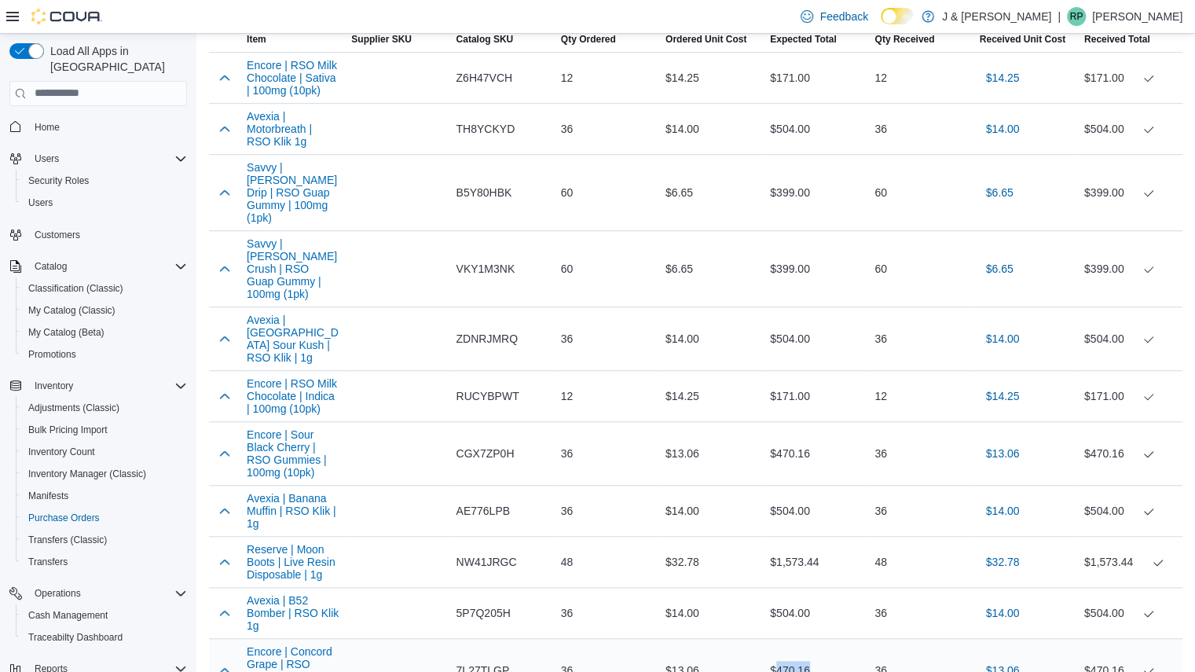
click at [784, 655] on div "$470.16" at bounding box center [816, 670] width 105 height 31
click at [792, 495] on div "$504.00" at bounding box center [816, 510] width 105 height 31
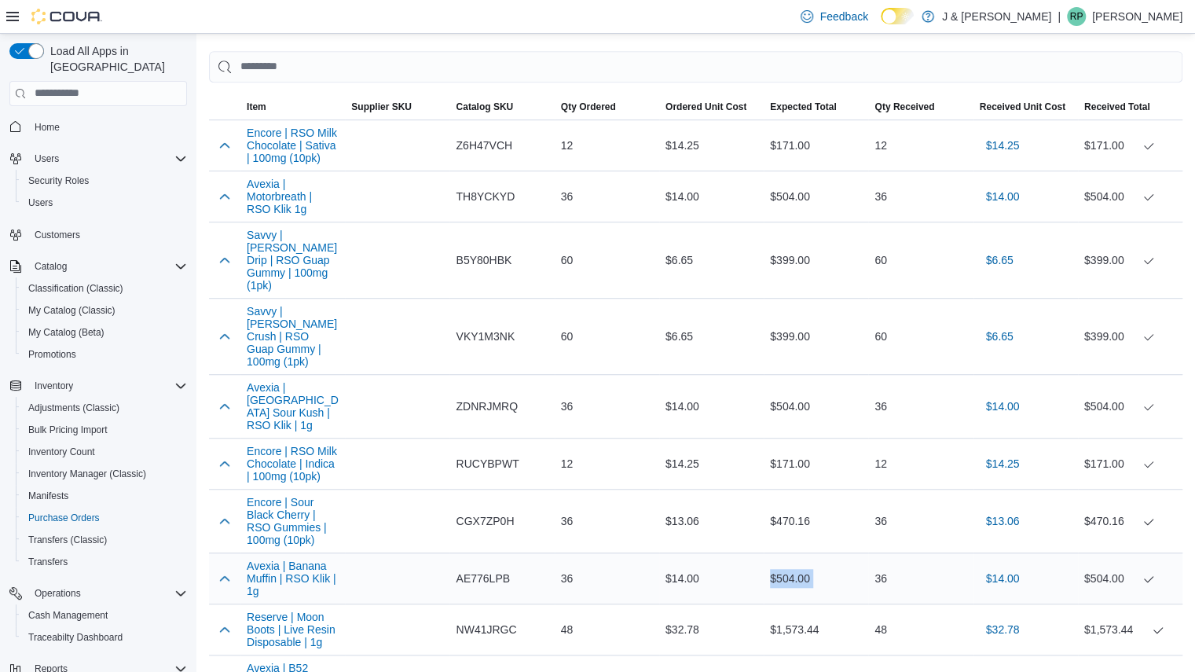
scroll to position [487, 0]
click at [792, 507] on div "$470.16" at bounding box center [816, 522] width 105 height 31
click at [784, 449] on div "$171.00" at bounding box center [816, 464] width 105 height 31
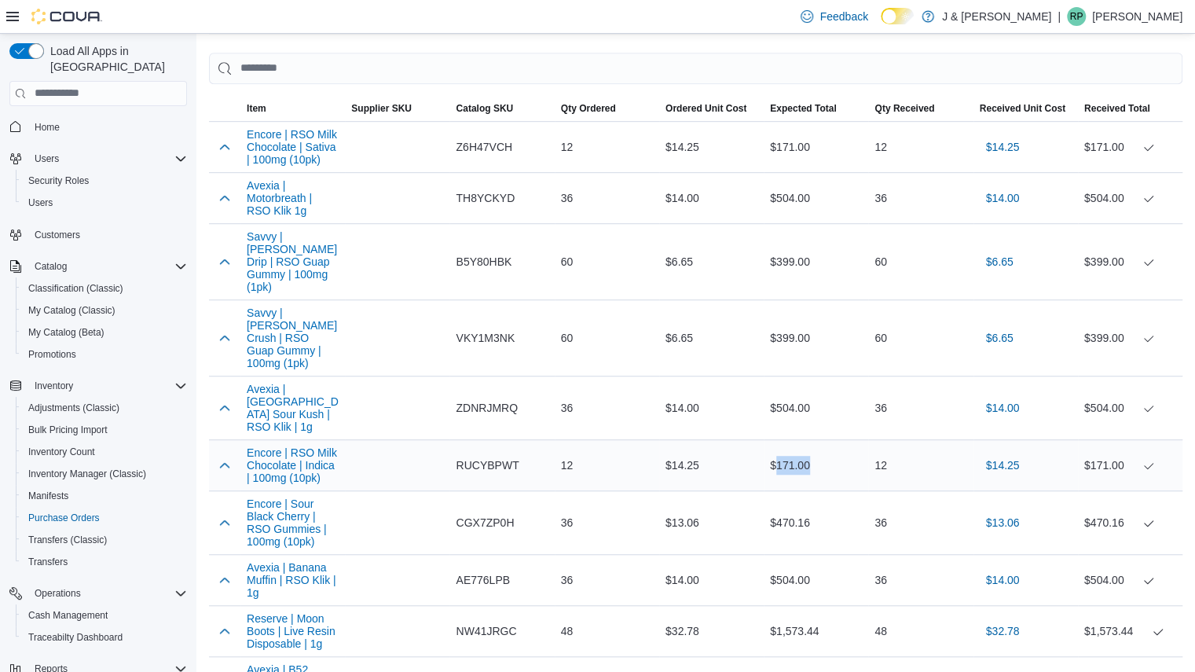
click at [784, 449] on div "$171.00" at bounding box center [816, 464] width 105 height 31
click at [784, 392] on div "$504.00" at bounding box center [816, 407] width 105 height 31
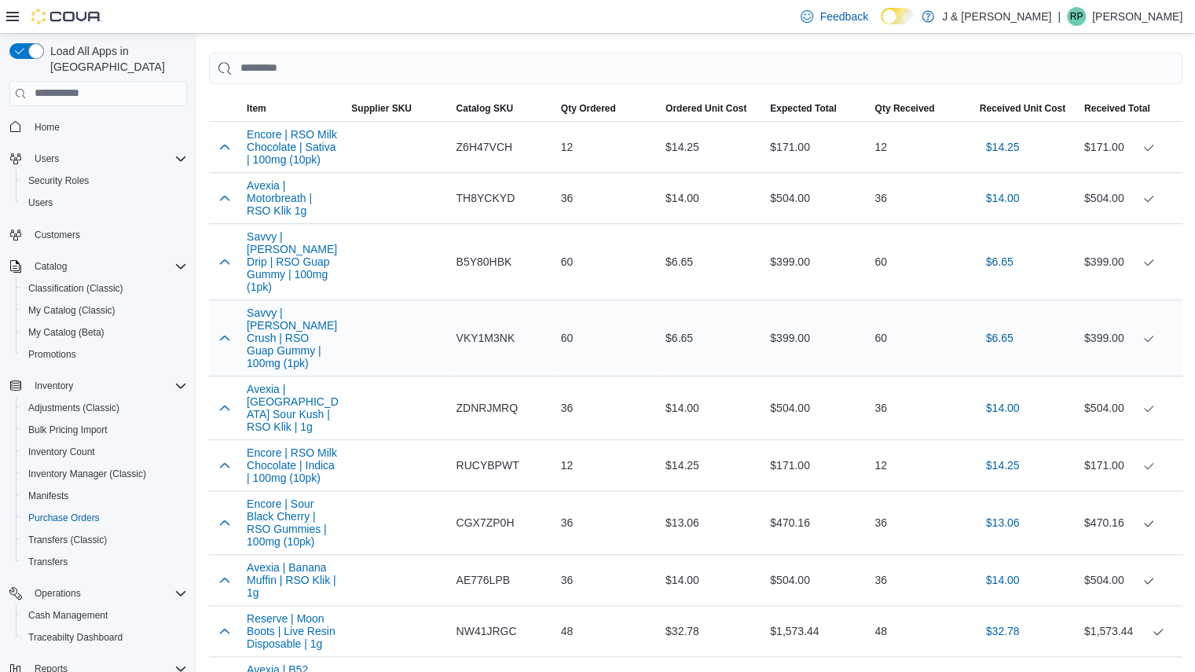
click at [785, 331] on div "$399.00" at bounding box center [816, 337] width 105 height 31
click at [790, 261] on div "$399.00" at bounding box center [816, 261] width 105 height 31
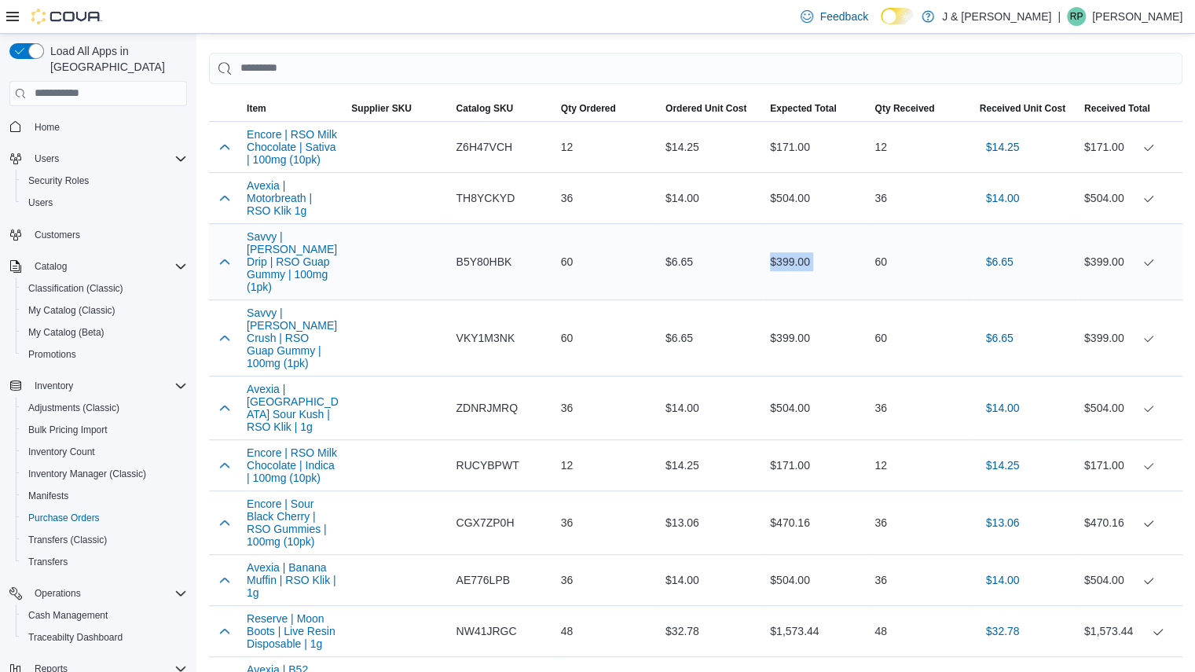
click at [790, 261] on div "$399.00" at bounding box center [816, 261] width 105 height 31
click at [779, 197] on div "$504.00" at bounding box center [816, 197] width 105 height 31
click at [784, 141] on div "$171.00" at bounding box center [816, 146] width 105 height 31
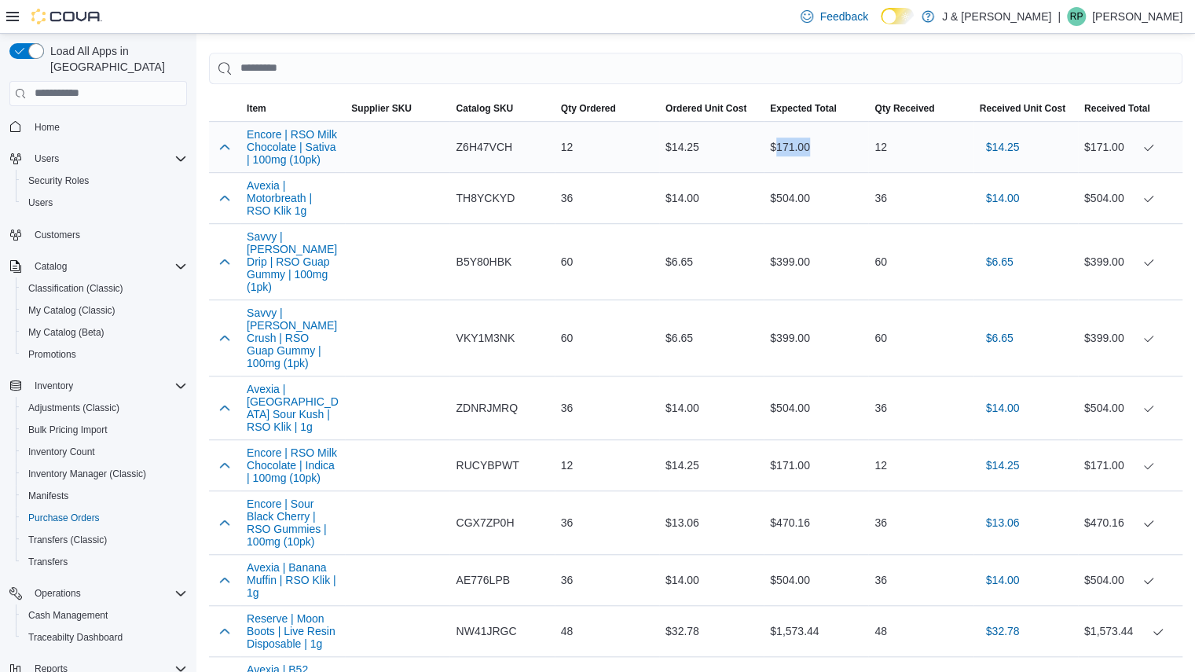
click at [784, 141] on div "$171.00" at bounding box center [816, 146] width 105 height 31
click at [787, 188] on div "$504.00" at bounding box center [816, 197] width 105 height 31
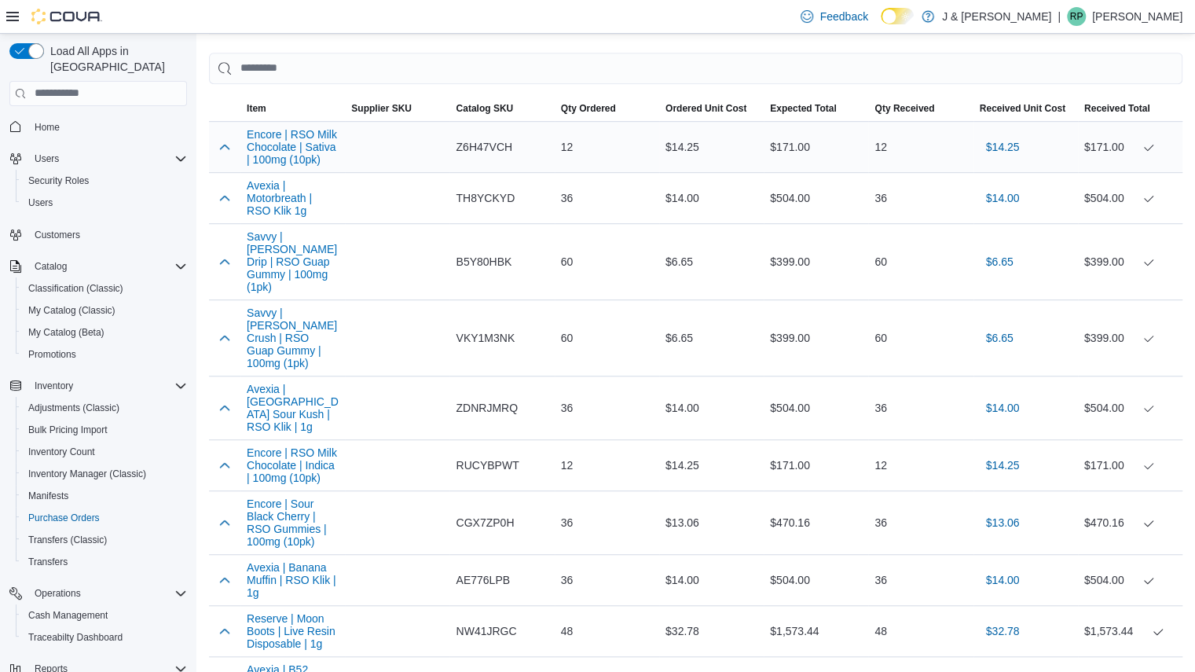
click at [786, 146] on div "$171.00" at bounding box center [816, 146] width 105 height 31
click at [1045, 149] on div "$14.25" at bounding box center [1026, 147] width 105 height 44
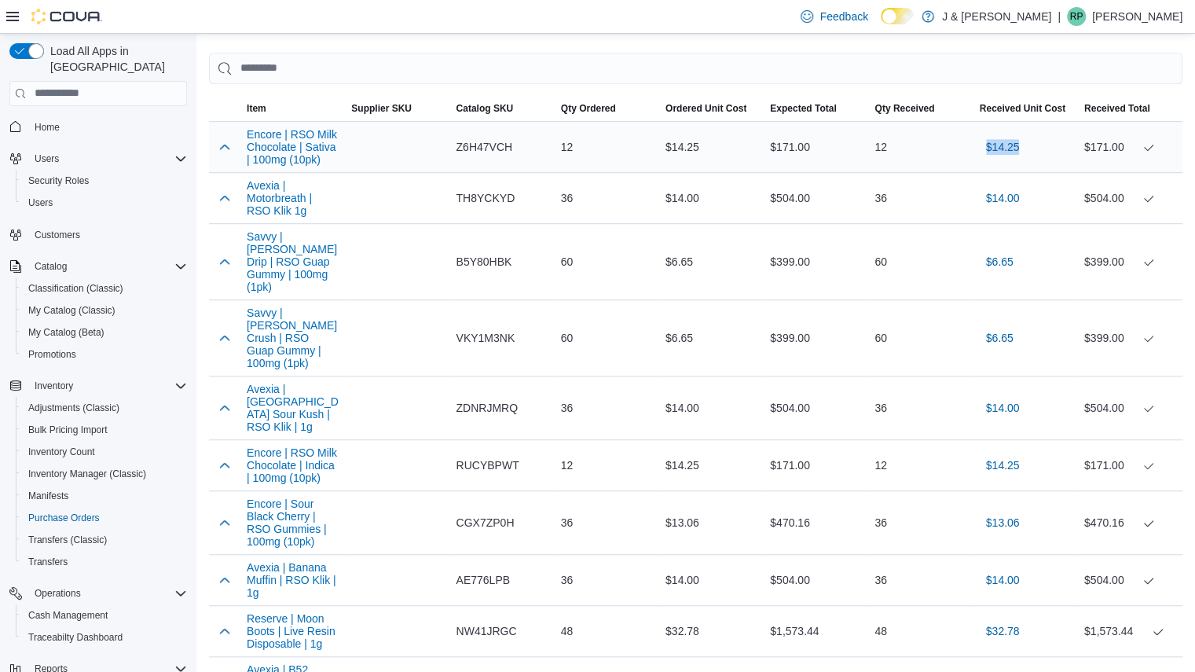
click at [1045, 149] on div "$14.25" at bounding box center [1026, 147] width 105 height 44
click at [798, 134] on div "$171.00" at bounding box center [816, 146] width 105 height 31
click at [659, 139] on div "12" at bounding box center [607, 146] width 105 height 31
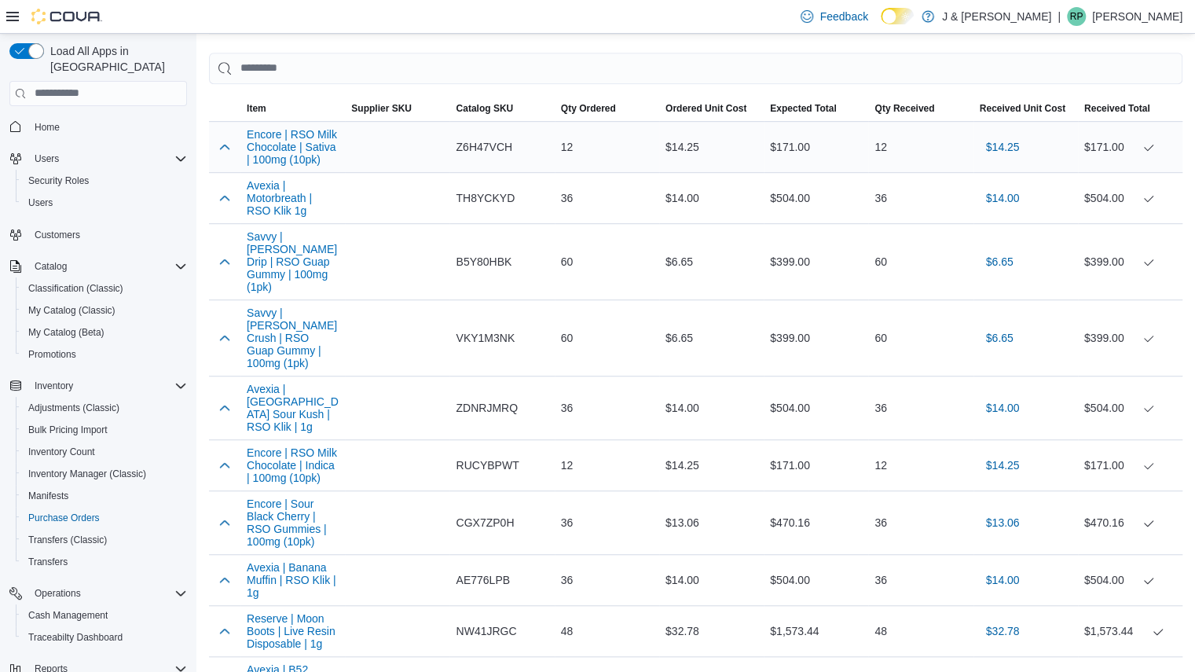
click at [659, 139] on div "12" at bounding box center [607, 146] width 105 height 31
click at [684, 141] on div "$14.25" at bounding box center [711, 146] width 105 height 31
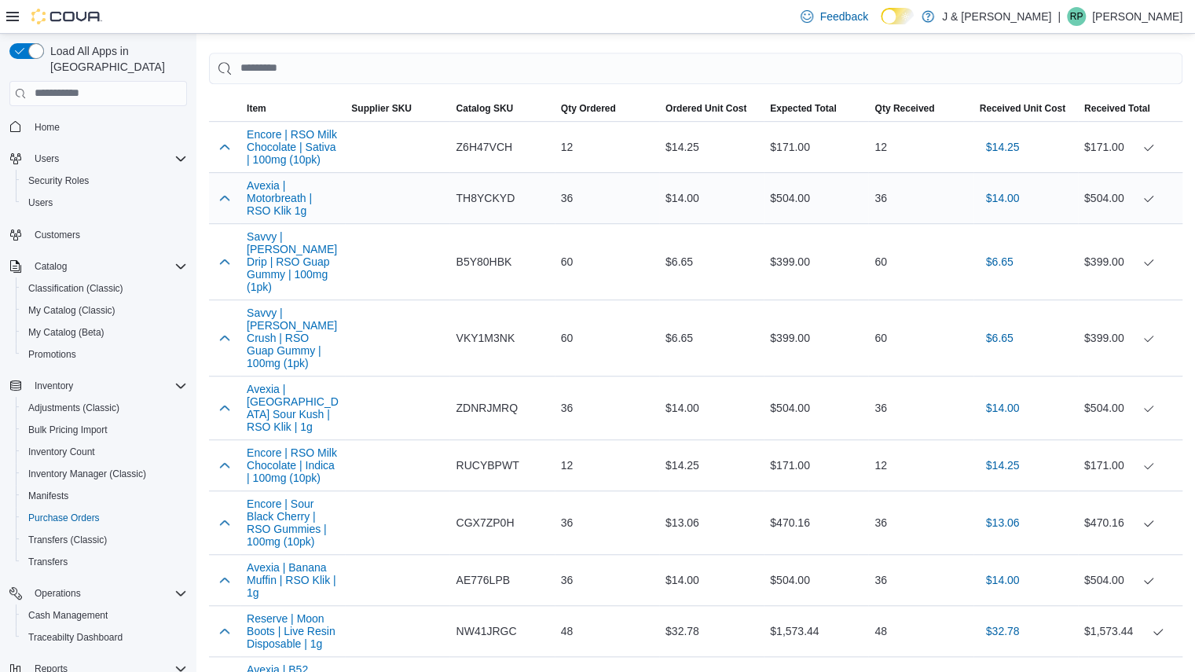
click at [682, 194] on div "$14.00" at bounding box center [711, 197] width 105 height 31
click at [675, 246] on div "$6.65" at bounding box center [711, 261] width 105 height 31
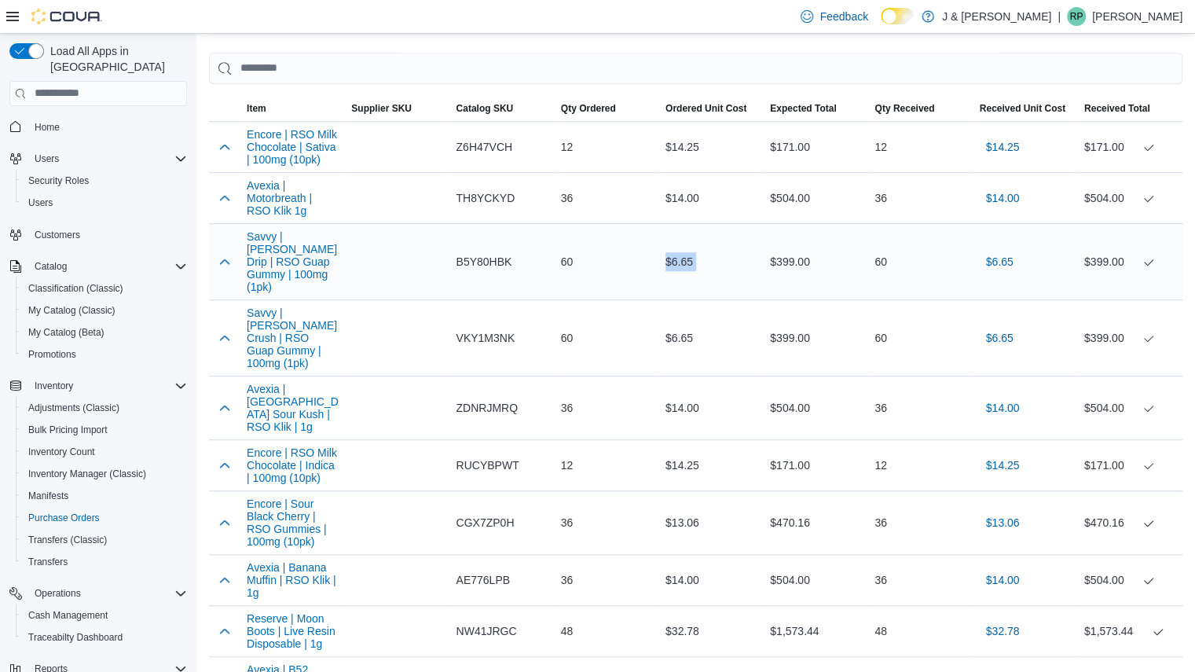
click at [675, 246] on div "$6.65" at bounding box center [711, 261] width 105 height 31
click at [676, 322] on div "$6.65" at bounding box center [711, 337] width 105 height 31
click at [683, 392] on div "$14.00" at bounding box center [711, 407] width 105 height 31
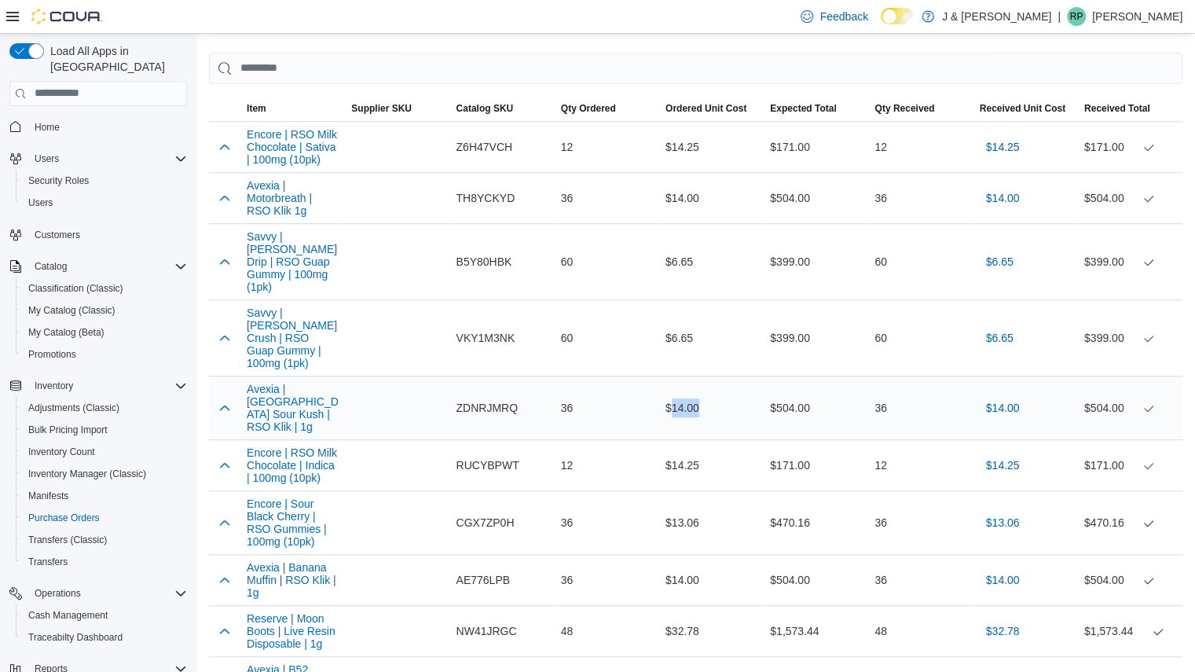
click at [683, 392] on div "$14.00" at bounding box center [711, 407] width 105 height 31
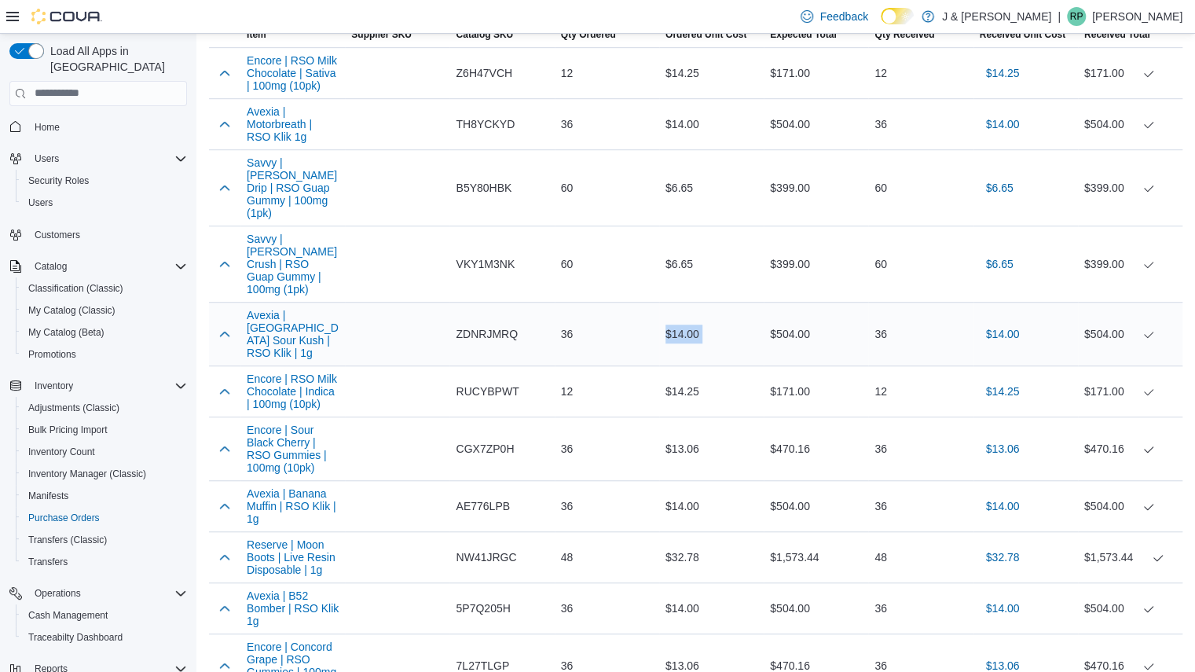
scroll to position [563, 0]
click at [680, 374] on div "$14.25" at bounding box center [711, 389] width 105 height 31
click at [676, 431] on div "$13.06" at bounding box center [711, 446] width 105 height 31
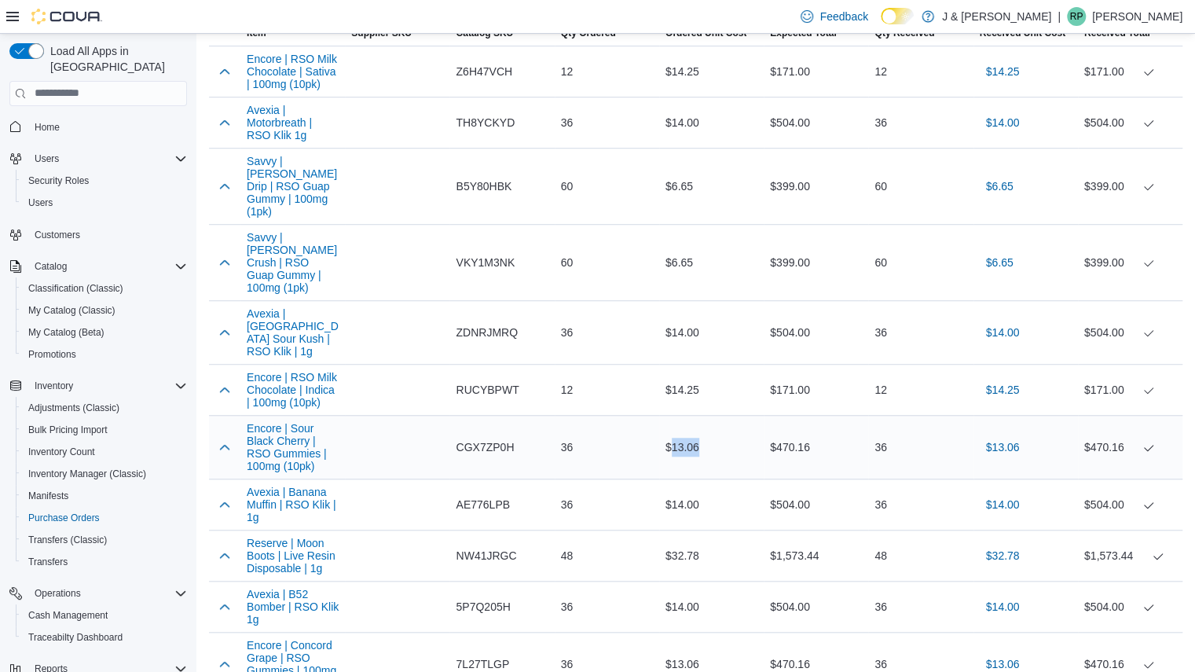
click at [676, 431] on div "$13.06" at bounding box center [711, 446] width 105 height 31
click at [676, 489] on div "$14.00" at bounding box center [711, 504] width 105 height 31
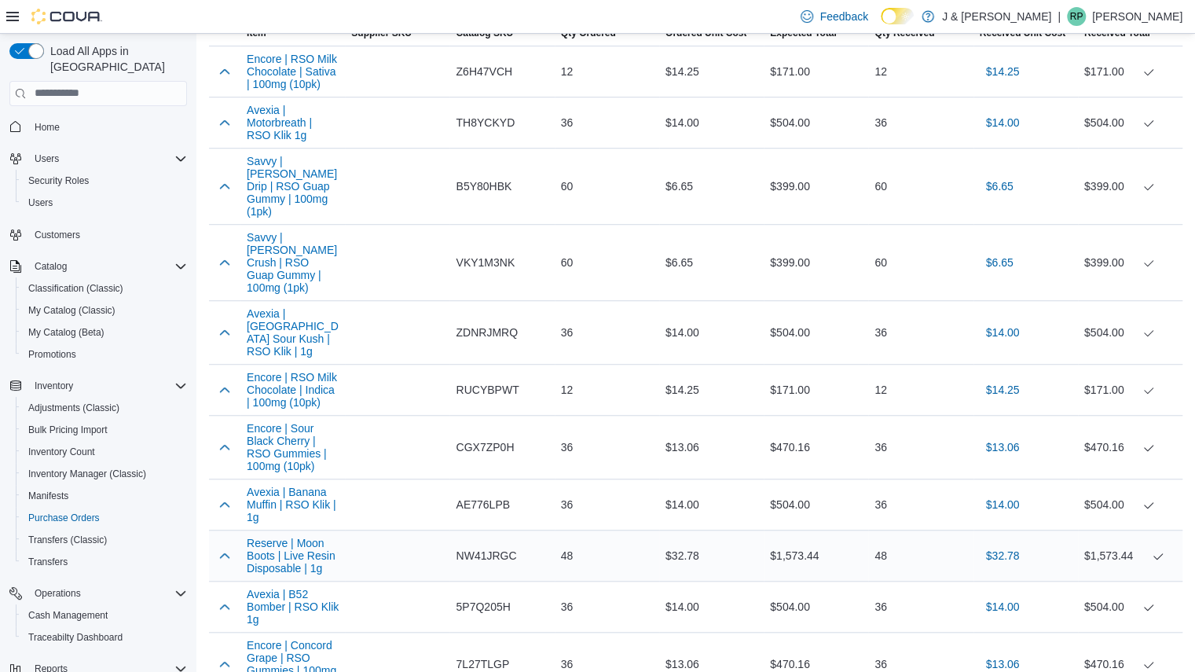
click at [679, 540] on div "$32.78" at bounding box center [711, 555] width 105 height 31
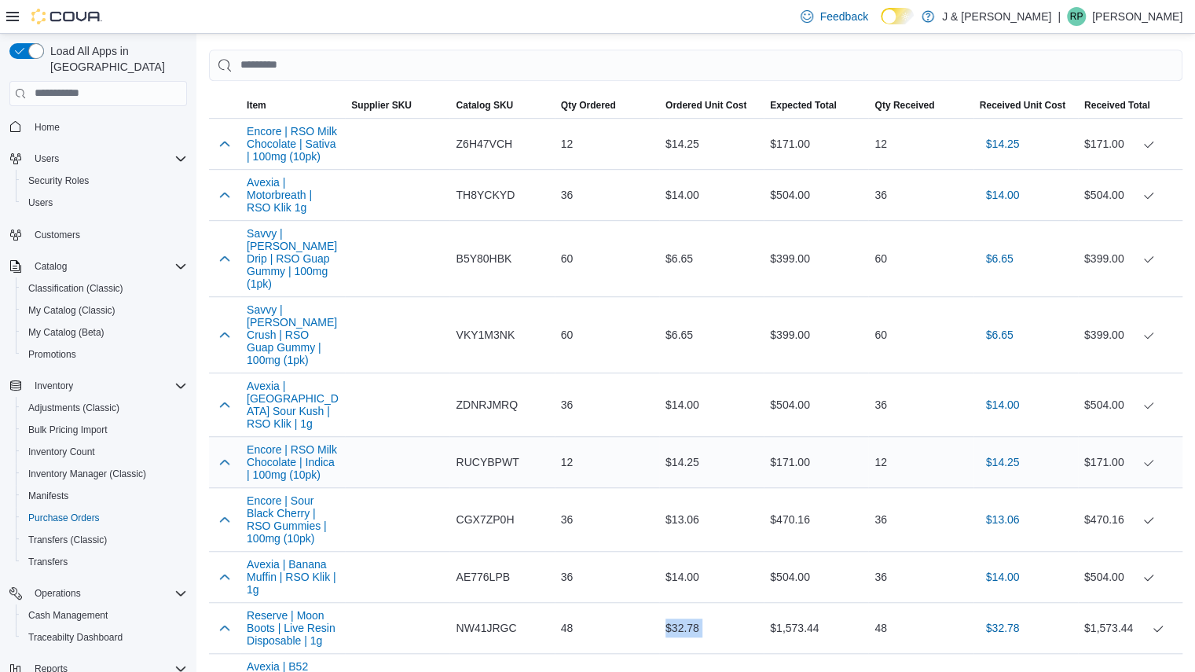
scroll to position [487, 0]
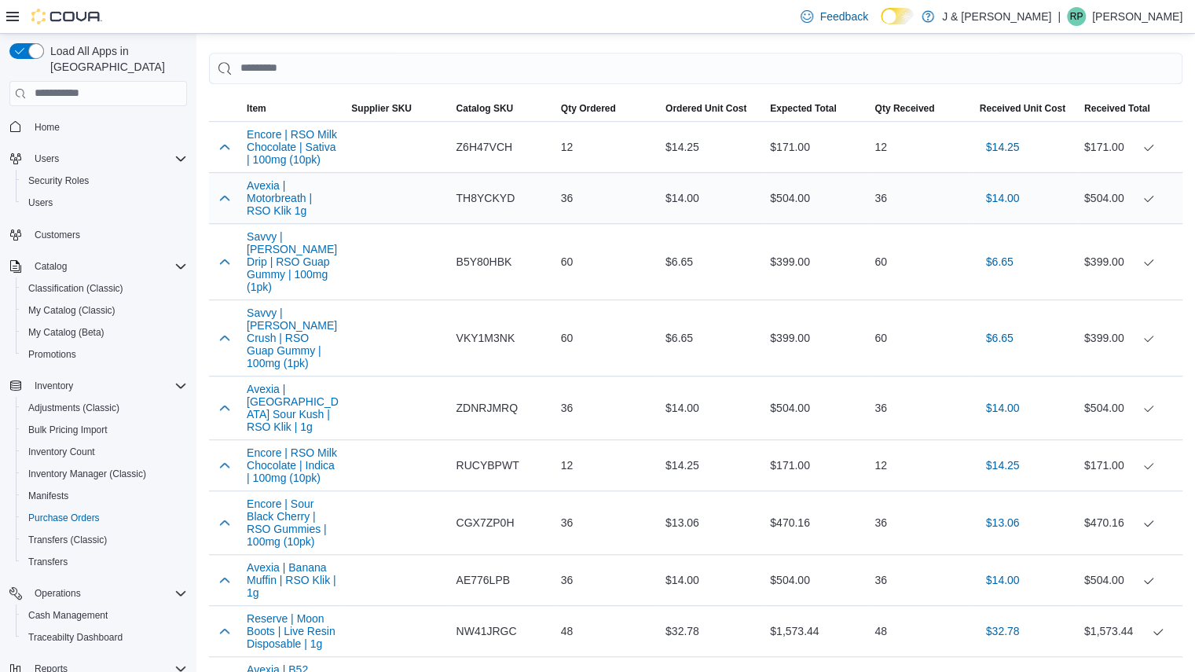
click at [473, 194] on span "TH8YCKYD" at bounding box center [485, 198] width 59 height 19
click at [481, 200] on span "TH8YCKYD" at bounding box center [485, 198] width 59 height 19
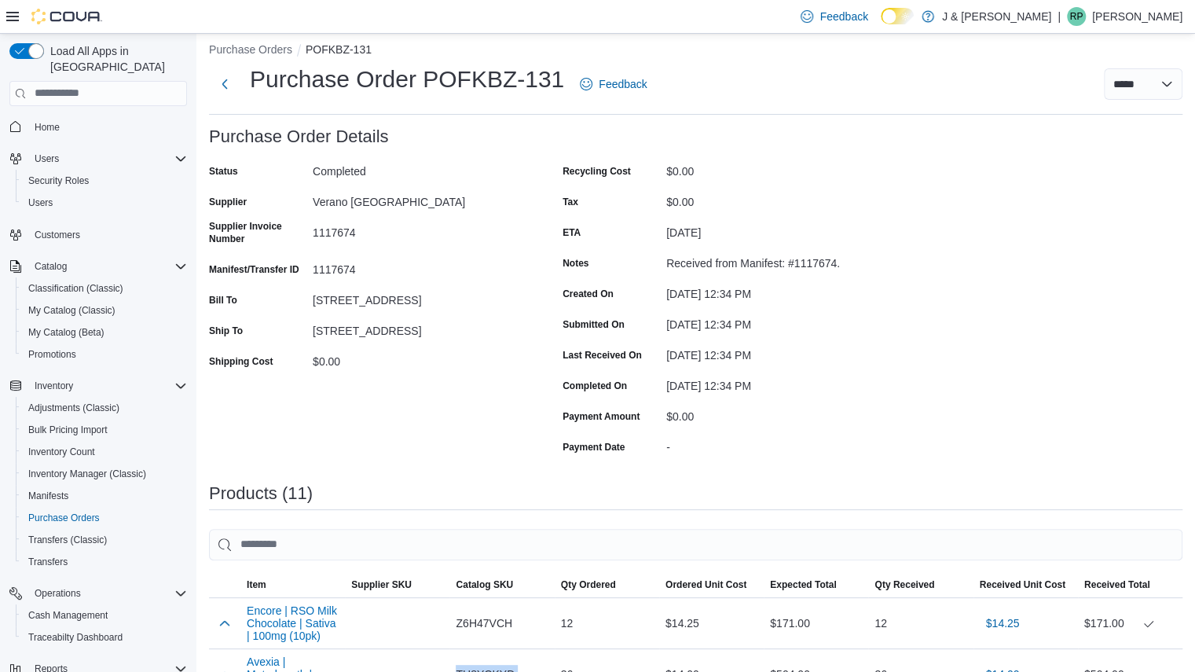
scroll to position [244, 0]
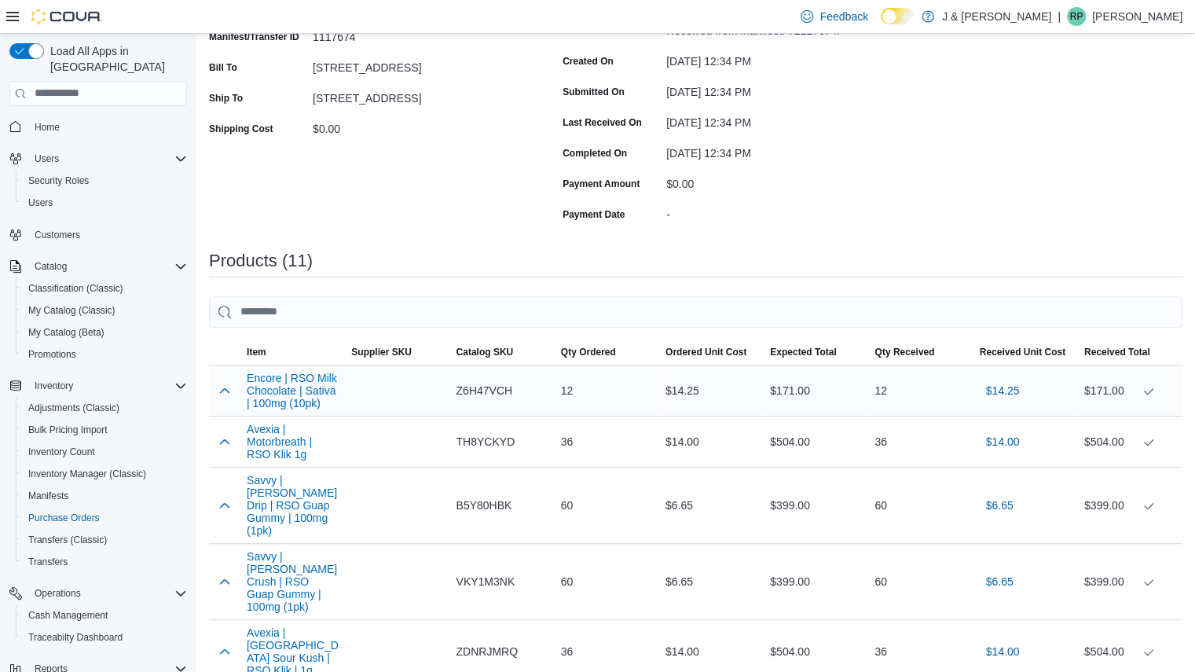
click at [481, 394] on span "Z6H47VCH" at bounding box center [484, 390] width 57 height 19
click at [537, 387] on div "Z6H47VCH" at bounding box center [501, 390] width 105 height 31
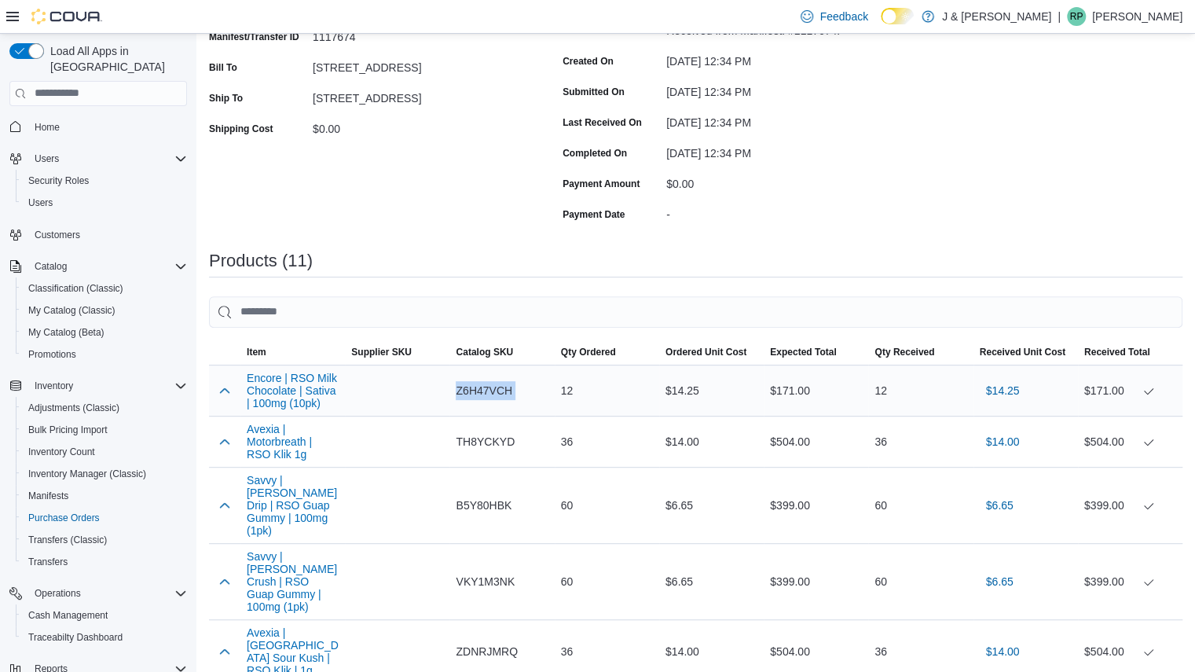
click at [486, 390] on span "Z6H47VCH" at bounding box center [484, 390] width 57 height 19
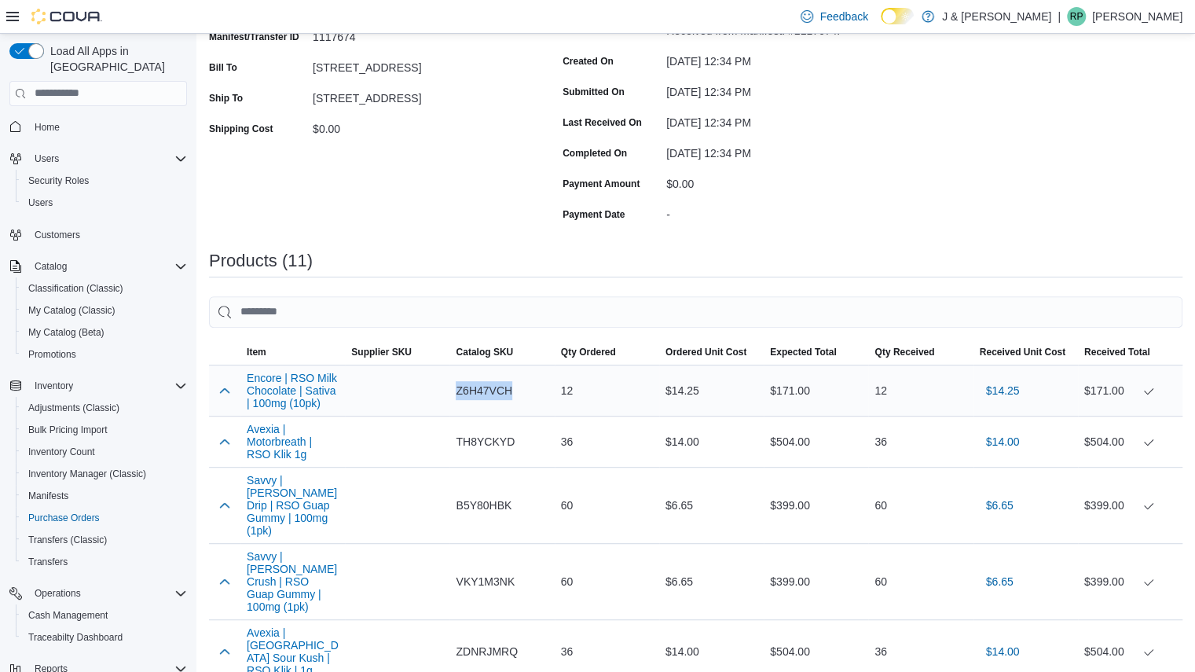
click at [486, 390] on span "Z6H47VCH" at bounding box center [484, 390] width 57 height 19
click at [487, 496] on span "B5Y80HBK" at bounding box center [484, 505] width 56 height 19
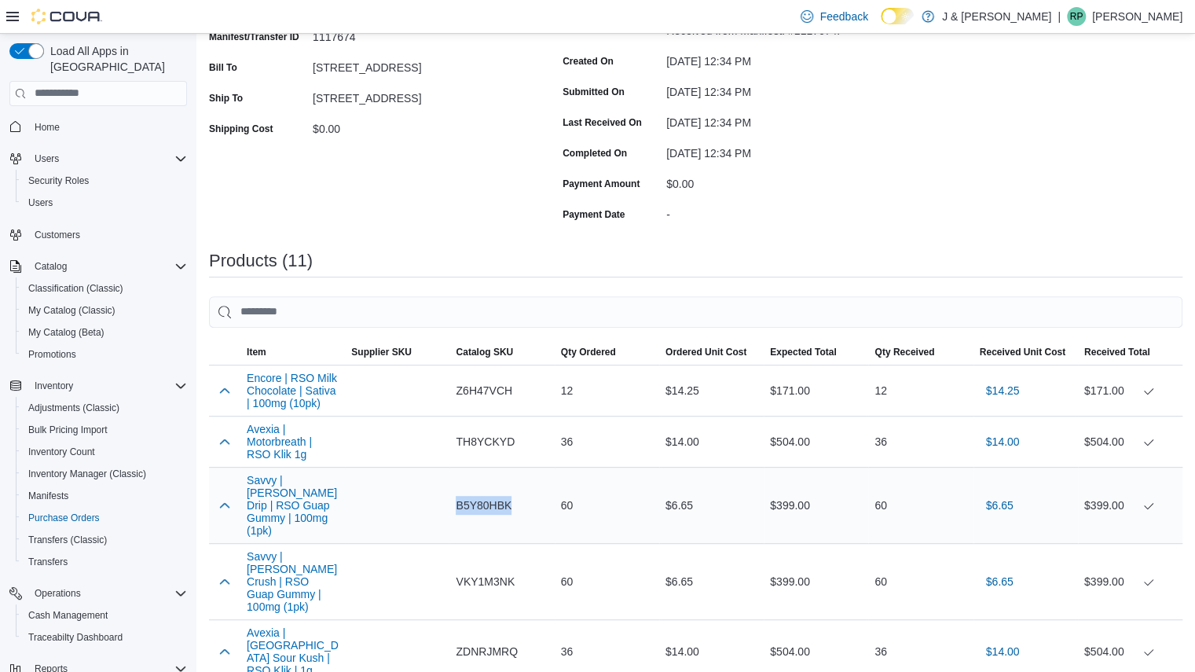
click at [487, 496] on span "B5Y80HBK" at bounding box center [484, 505] width 56 height 19
copy span "B5Y80HBK"
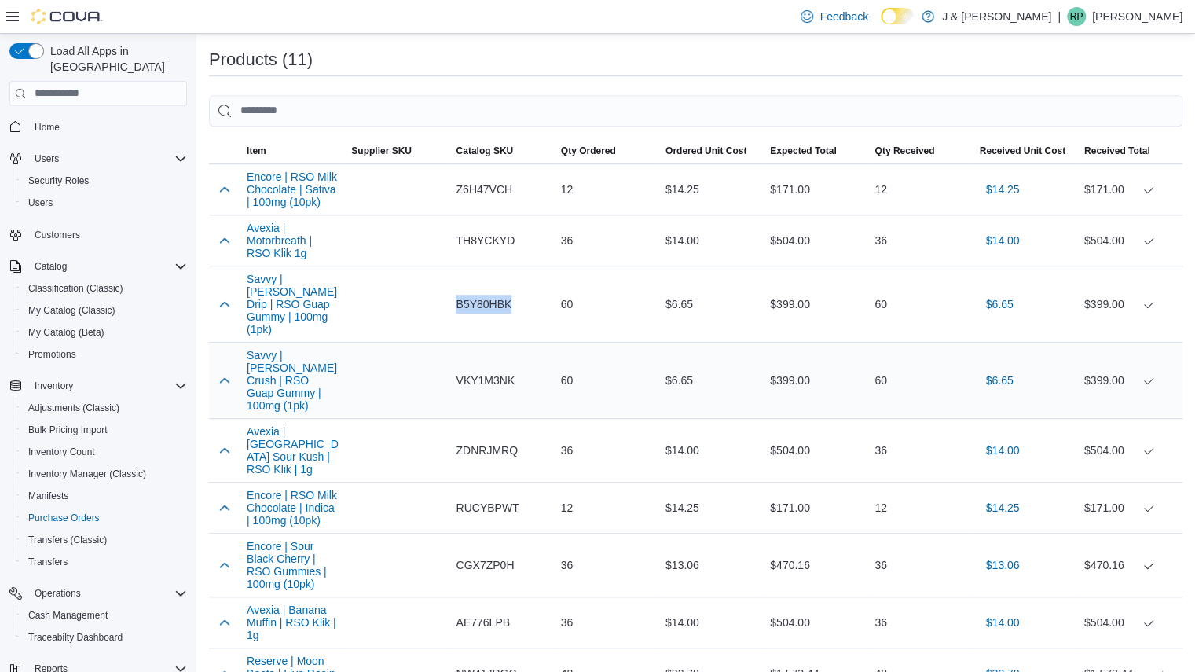
scroll to position [445, 0]
click at [477, 371] on span "VKY1M3NK" at bounding box center [485, 380] width 59 height 19
copy span "VKY1M3NK"
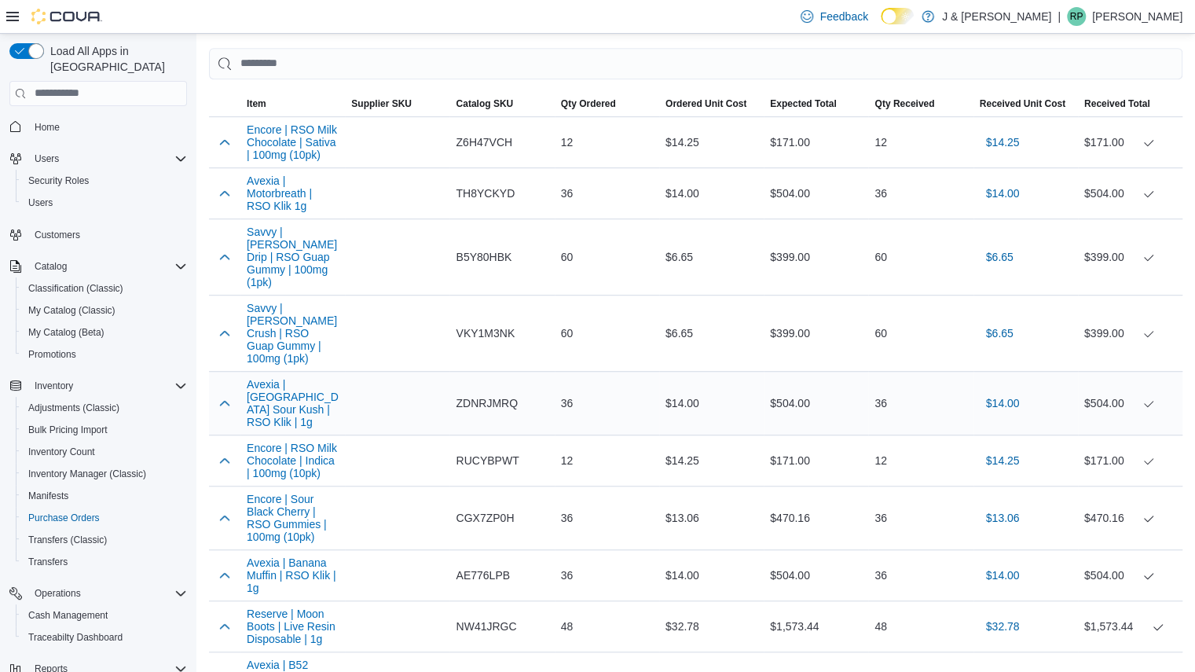
click at [502, 394] on span "ZDNRJMRQ" at bounding box center [487, 403] width 62 height 19
copy span "ZDNRJMRQ"
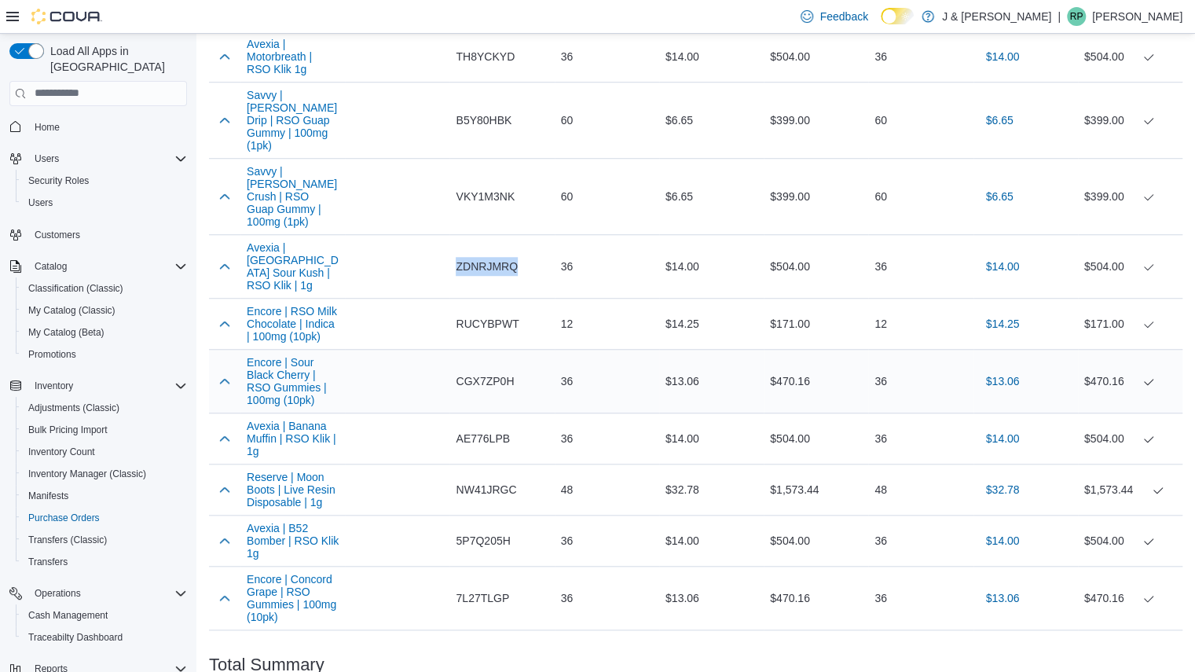
scroll to position [629, 0]
click at [493, 308] on div "RUCYBPWT" at bounding box center [501, 323] width 105 height 31
click at [478, 314] on span "RUCYBPWT" at bounding box center [487, 323] width 63 height 19
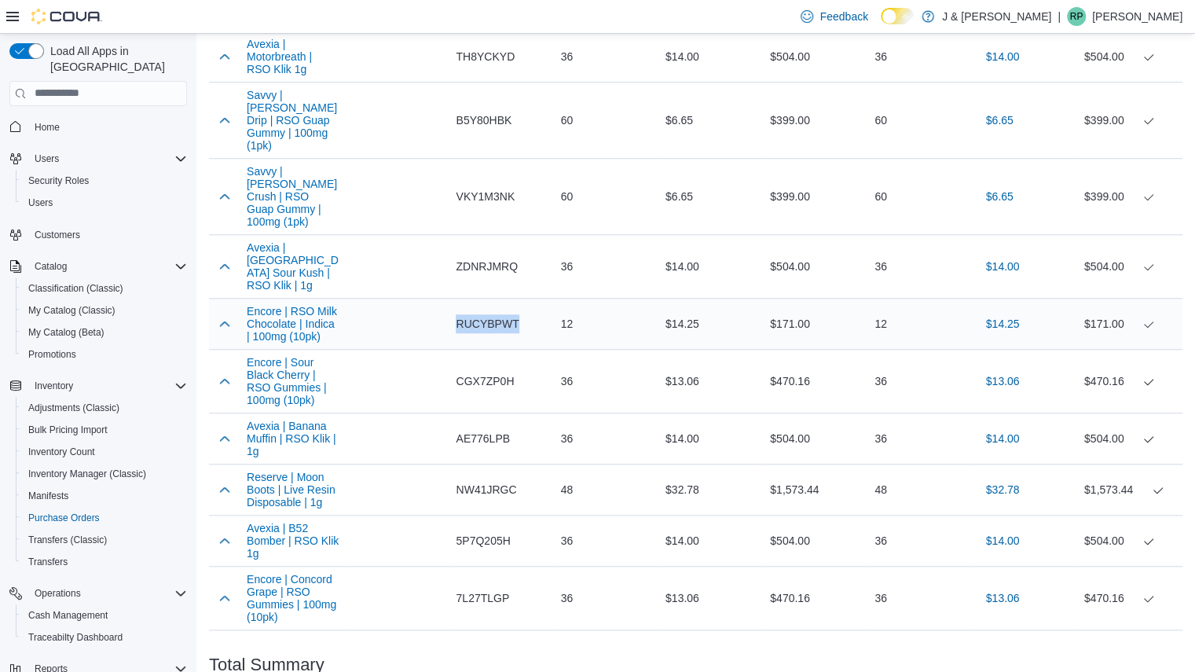
click at [492, 314] on span "RUCYBPWT" at bounding box center [487, 323] width 63 height 19
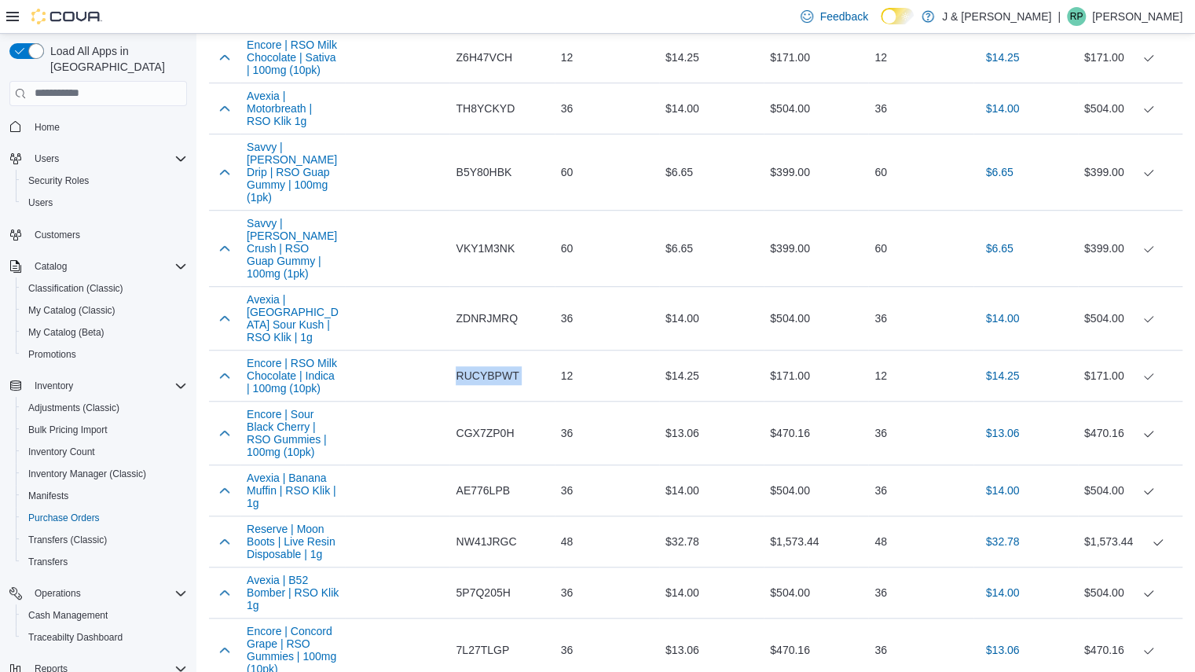
scroll to position [770, 0]
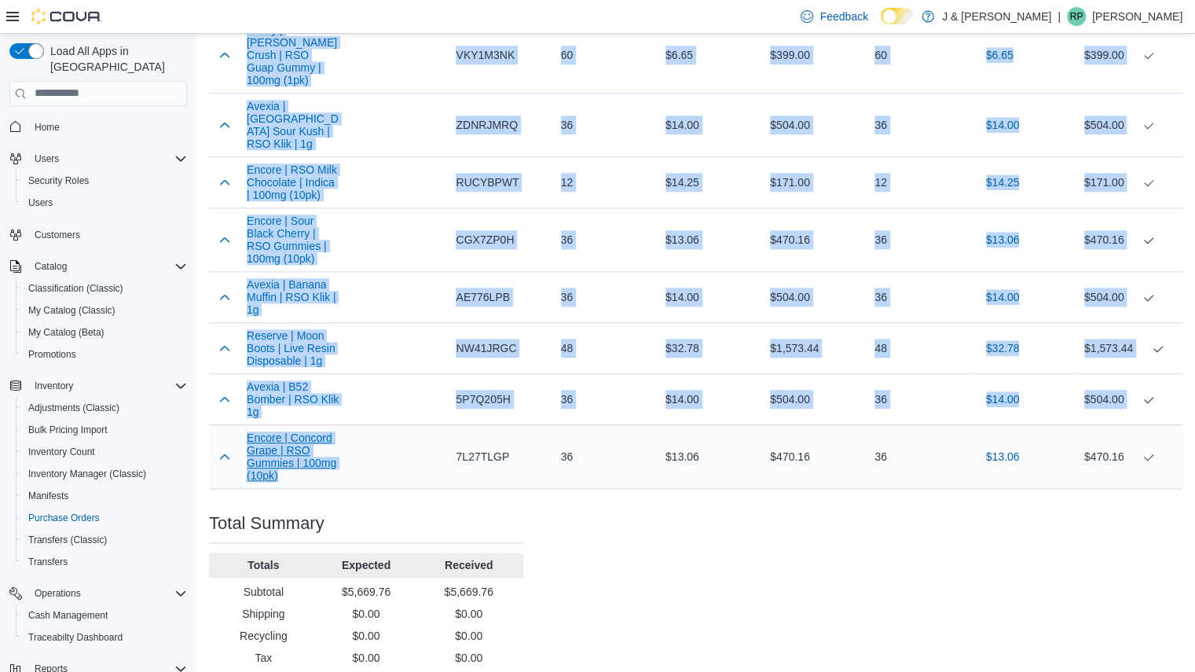
drag, startPoint x: 237, startPoint y: 59, endPoint x: 338, endPoint y: 430, distance: 384.5
click at [338, 430] on tbody "Encore | RSO Milk Chocolate | Sativa | 100mg (10pk) Supplier SKU Catalog SKU Z6…" at bounding box center [696, 163] width 974 height 650
copy tbody "Encore | RSO Milk Chocolate | Sativa | 100mg (10pk) Supplier SKU Catalog SKU Z6…"
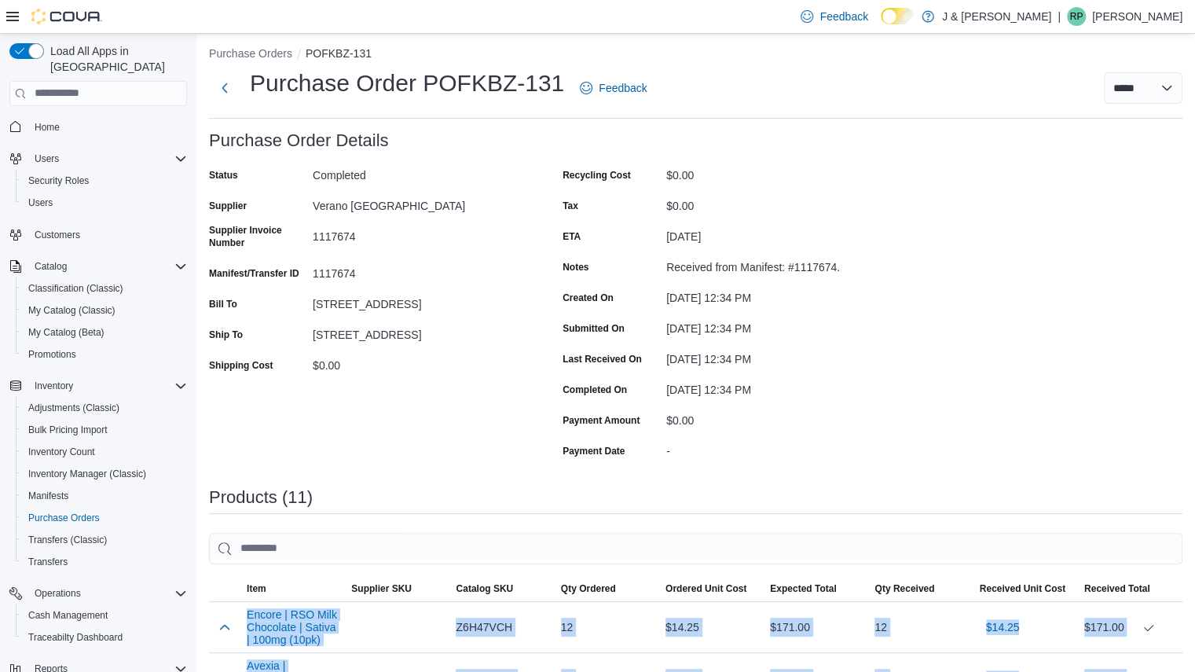
scroll to position [0, 0]
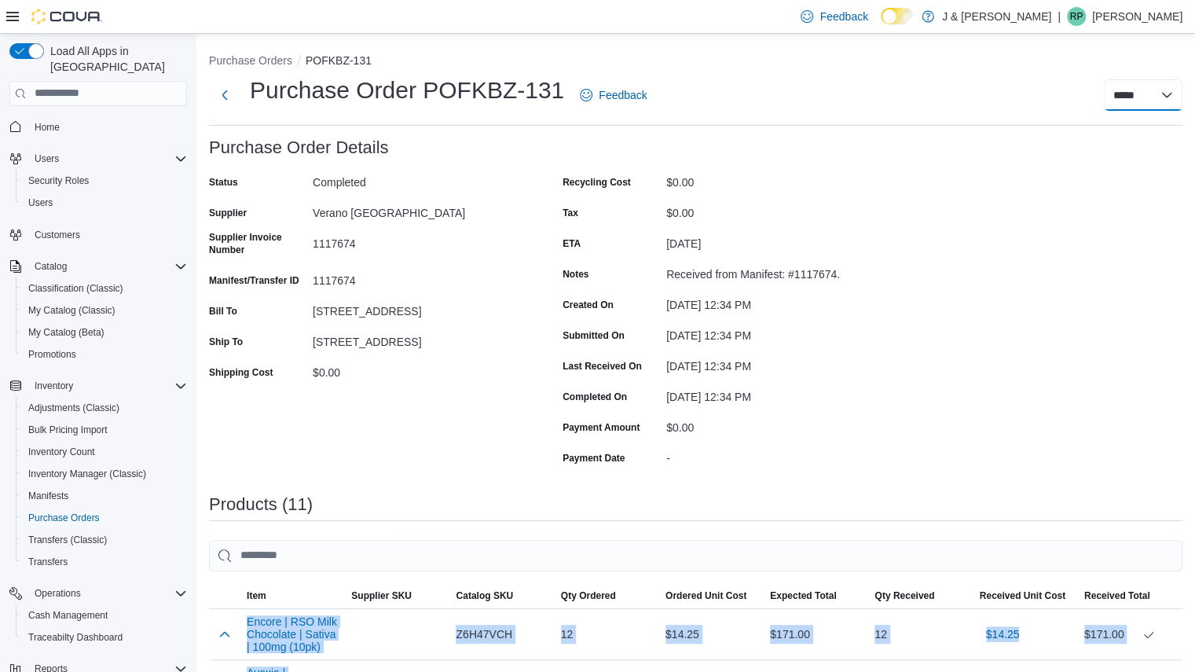
click at [1144, 92] on select "**********" at bounding box center [1143, 94] width 79 height 31
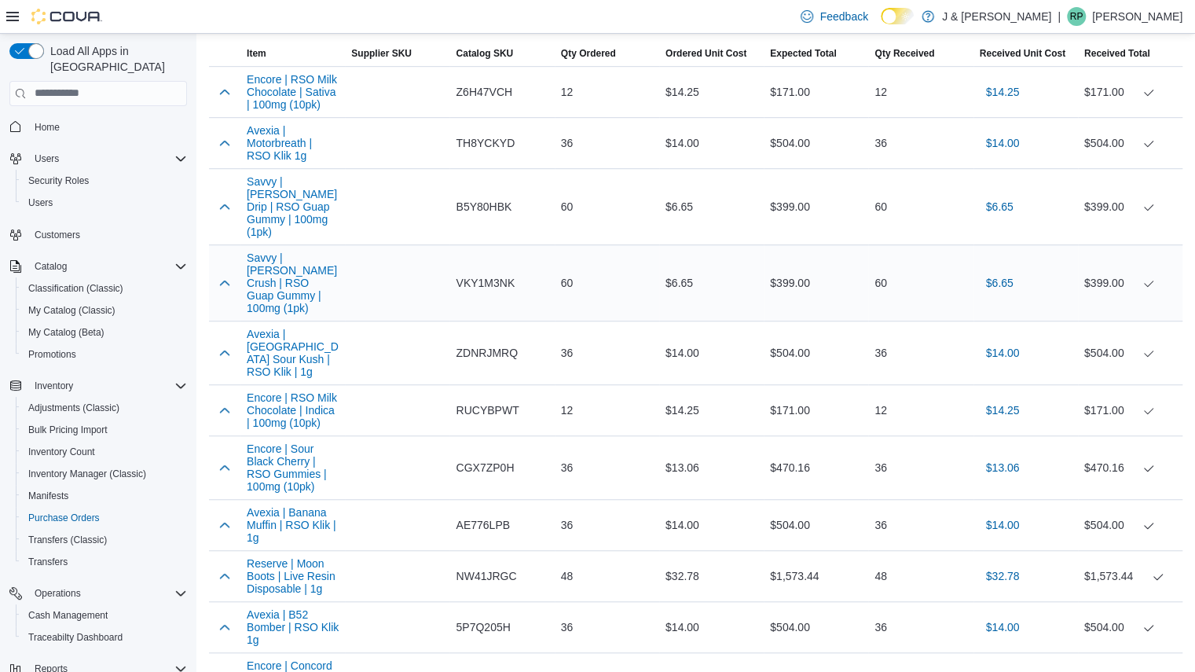
scroll to position [544, 0]
click at [486, 399] on span "RUCYBPWT" at bounding box center [487, 408] width 63 height 19
copy span "RUCYBPWT"
click at [486, 457] on span "CGX7ZP0H" at bounding box center [485, 466] width 58 height 19
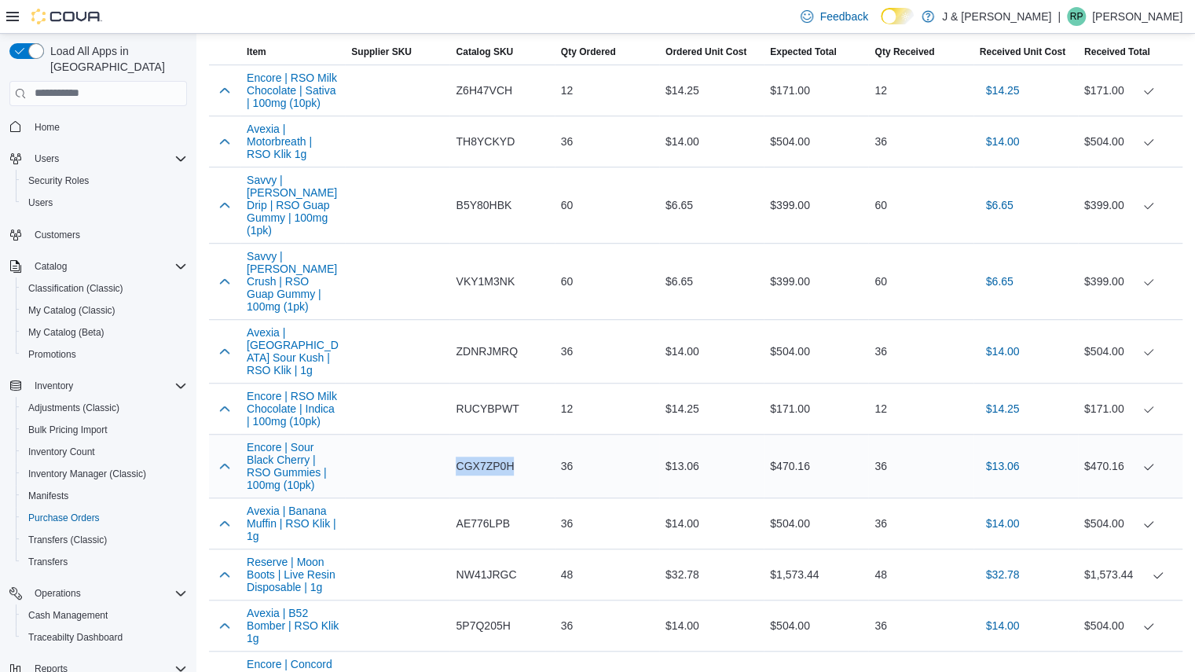
click at [486, 457] on span "CGX7ZP0H" at bounding box center [485, 466] width 58 height 19
copy span "CGX7ZP0H"
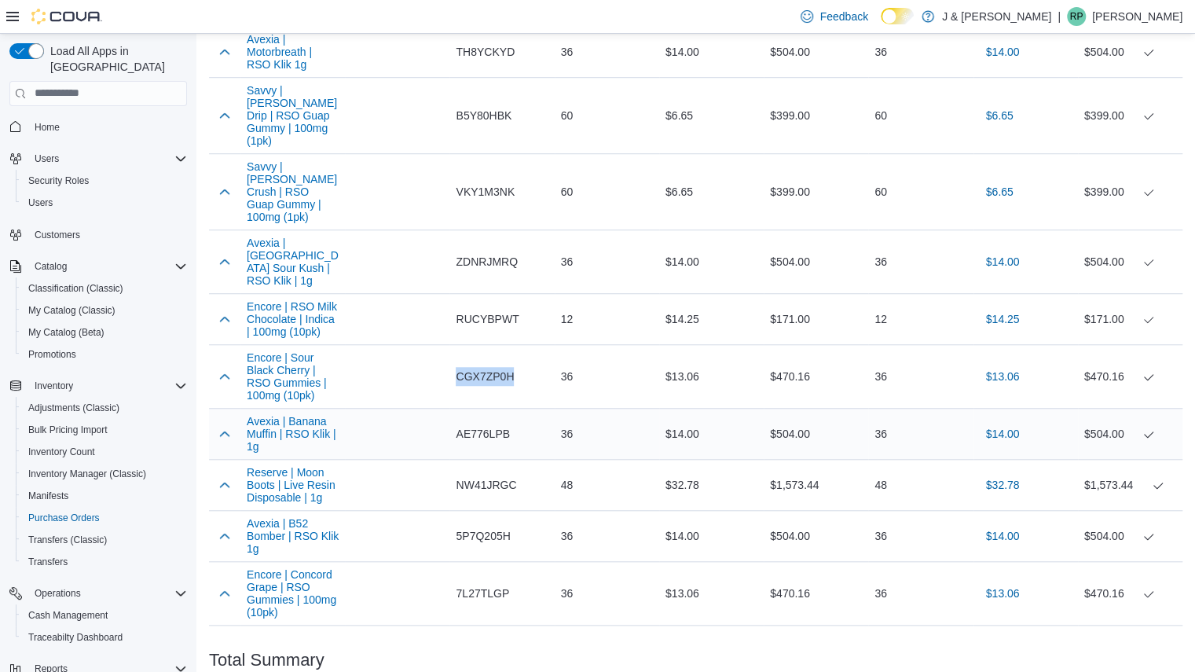
scroll to position [635, 0]
click at [488, 423] on span "AE776LPB" at bounding box center [483, 432] width 54 height 19
copy span "AE776LPB"
click at [476, 474] on span "NW41JRGC" at bounding box center [486, 483] width 61 height 19
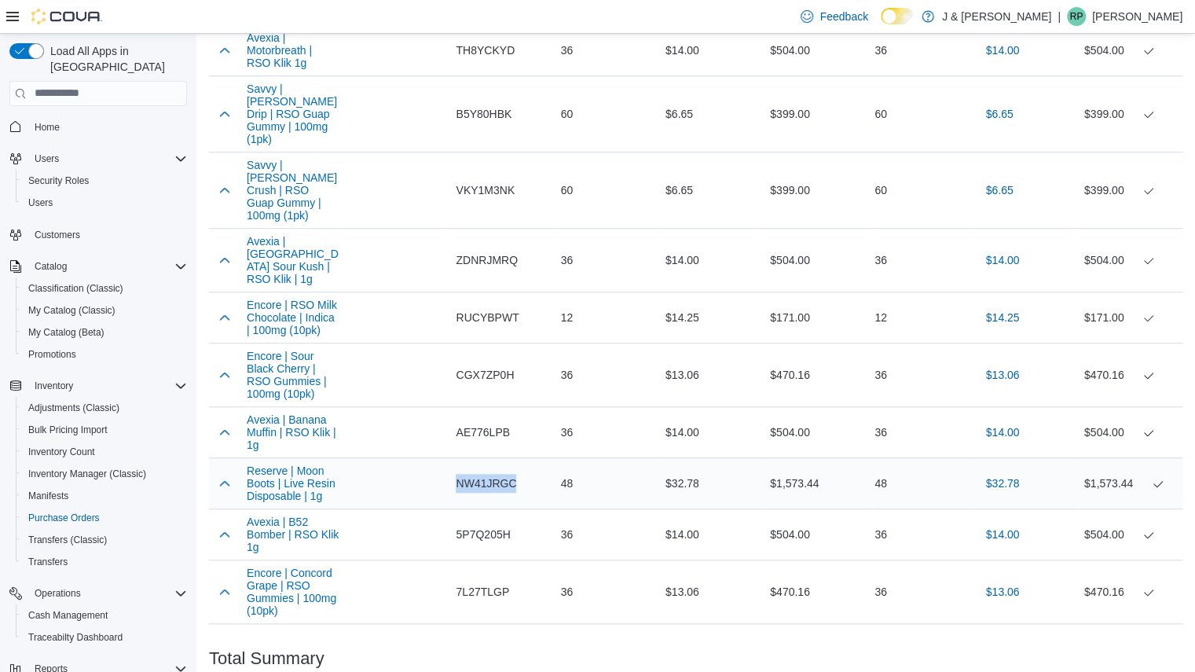
click at [476, 474] on span "NW41JRGC" at bounding box center [486, 483] width 61 height 19
copy span "NW41JRGC"
click at [496, 525] on span "5P7Q205H" at bounding box center [483, 534] width 54 height 19
click at [498, 525] on span "5P7Q205H" at bounding box center [483, 534] width 54 height 19
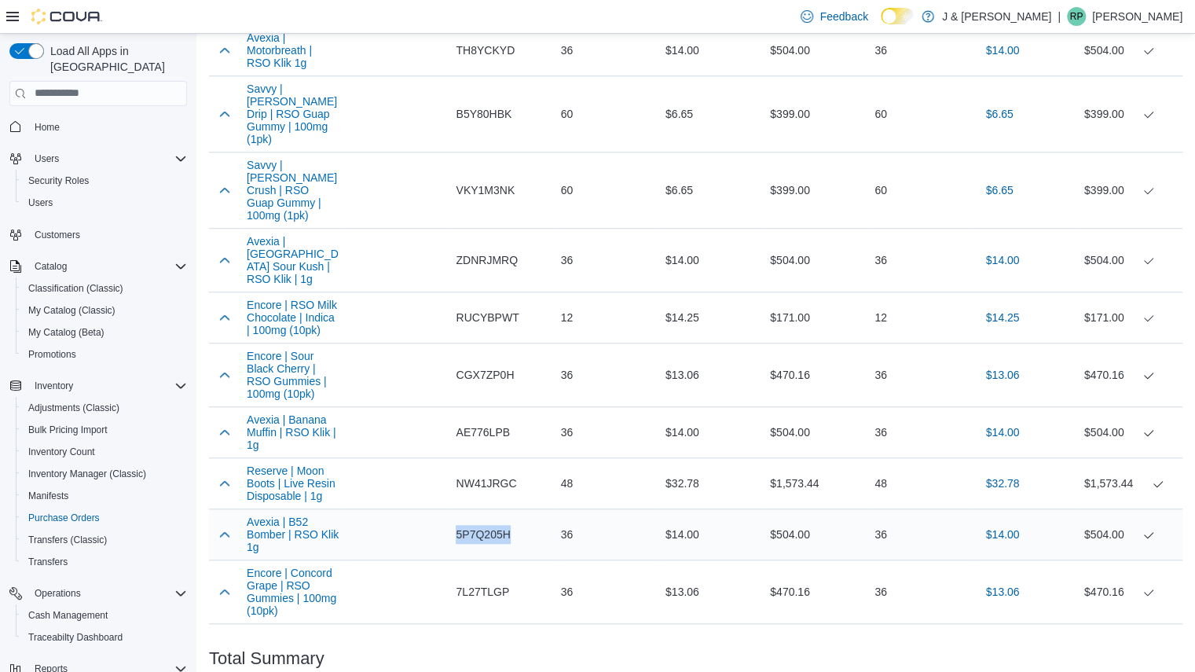
copy span "5P7Q205H"
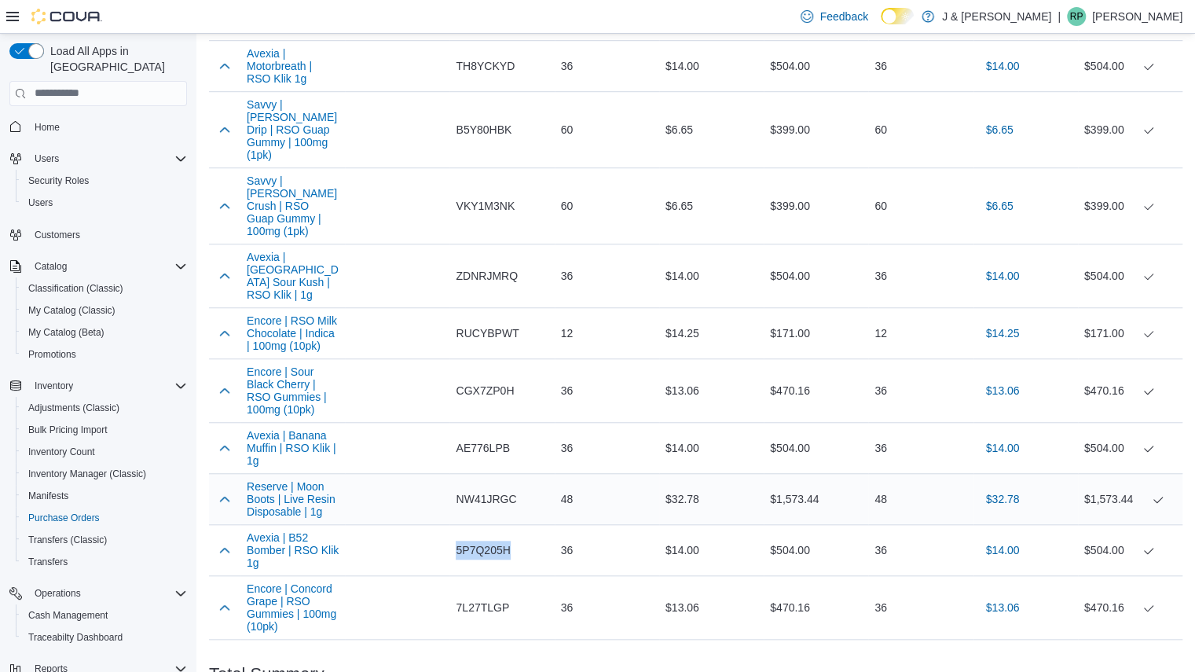
scroll to position [621, 0]
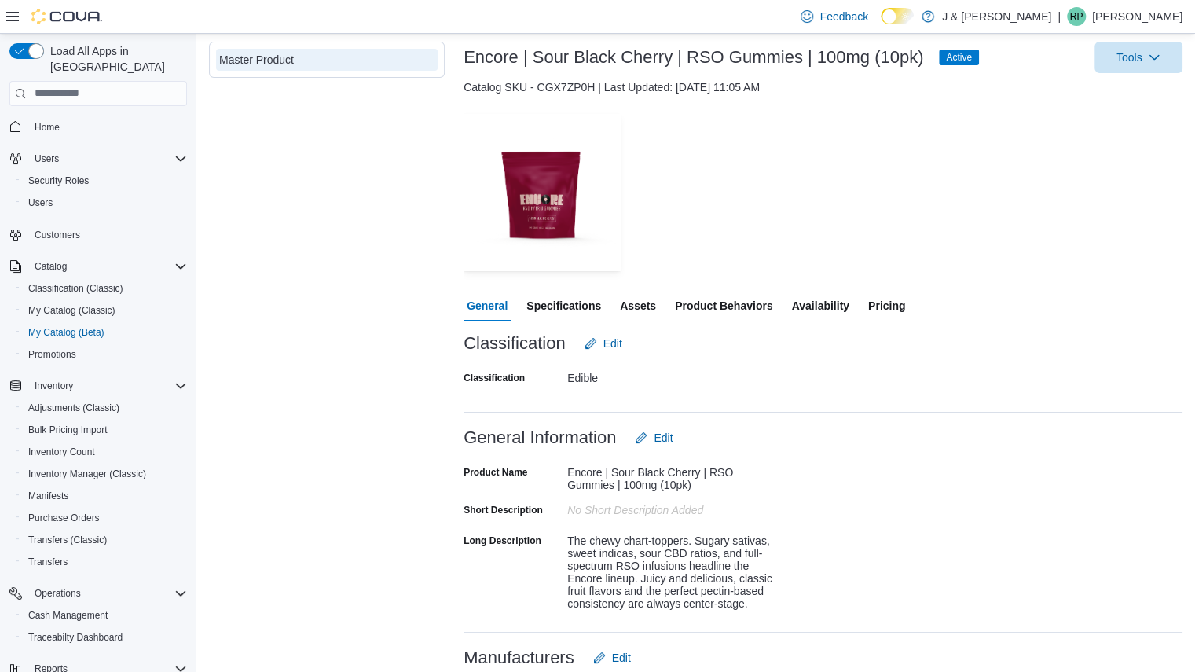
scroll to position [91, 0]
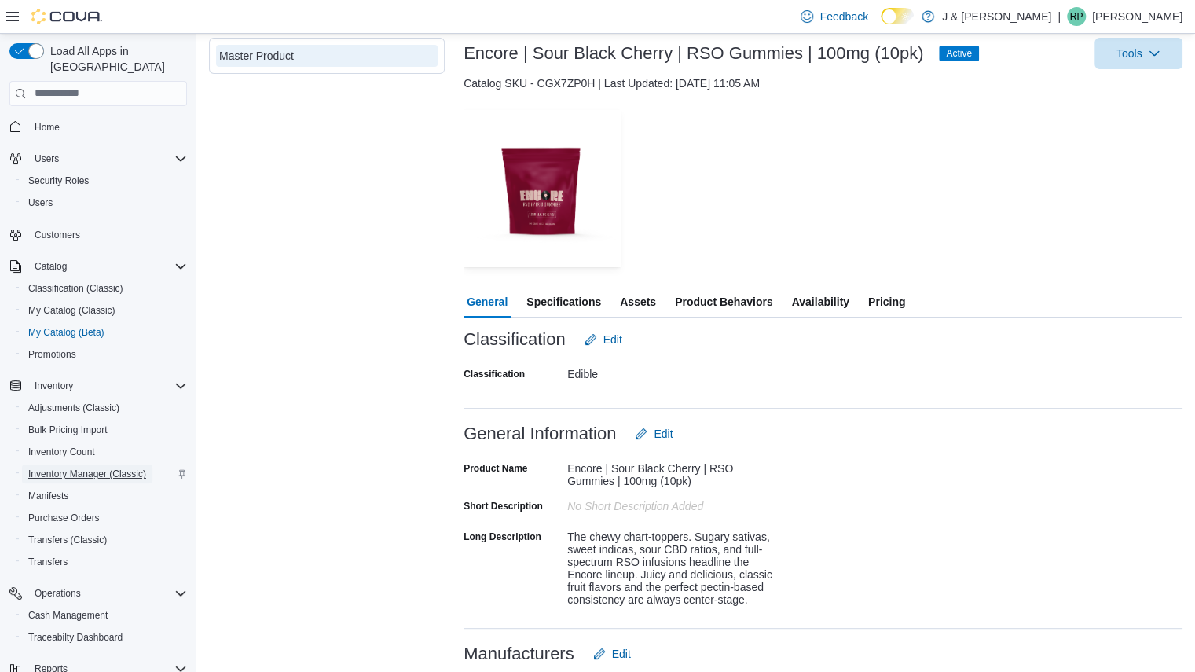
click at [62, 468] on span "Inventory Manager (Classic)" at bounding box center [87, 474] width 118 height 13
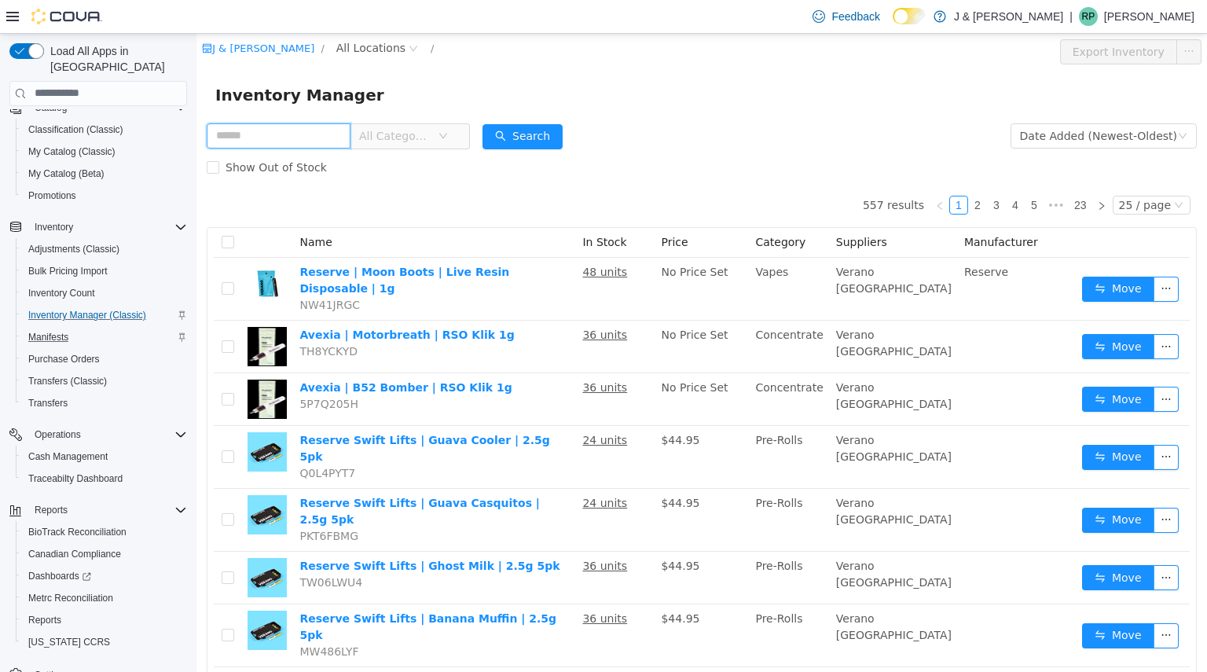
scroll to position [162, 0]
click at [43, 611] on span "Reports" at bounding box center [44, 617] width 33 height 13
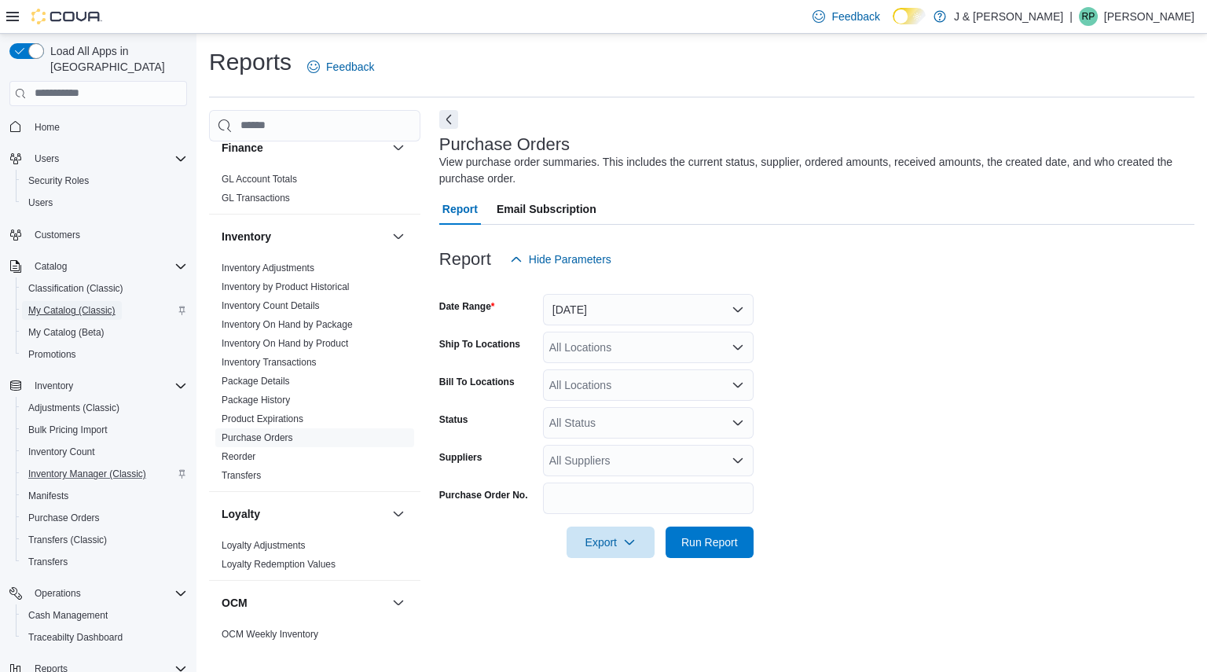
click at [53, 304] on span "My Catalog (Classic)" at bounding box center [71, 310] width 87 height 13
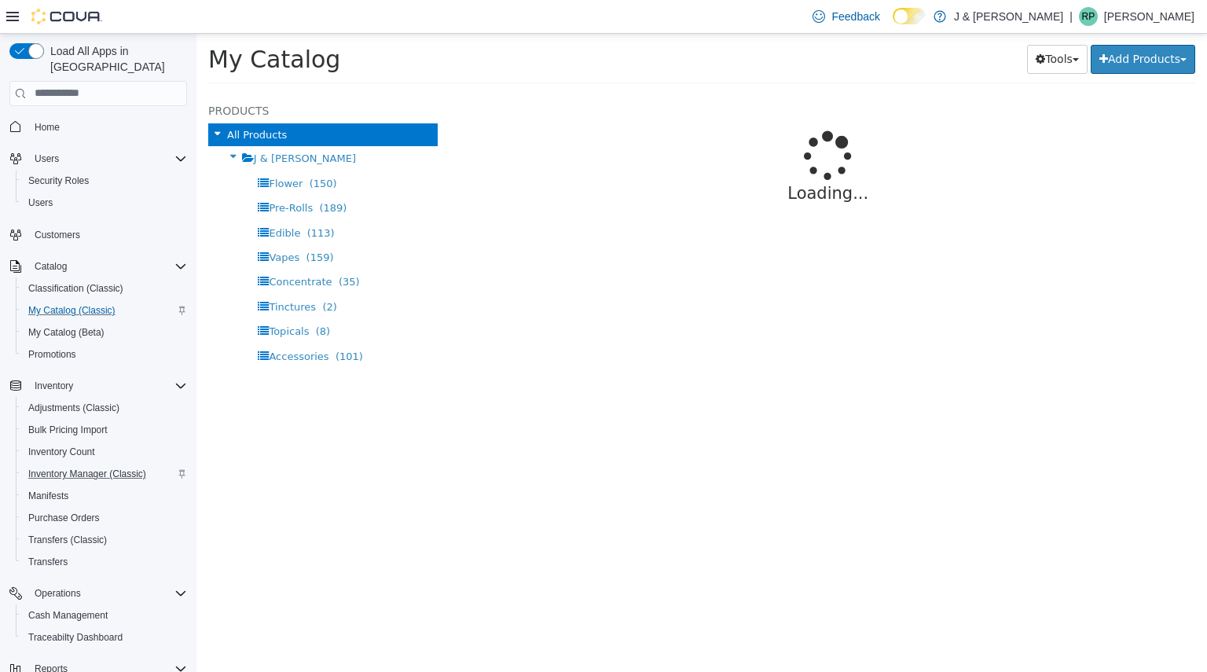
select select "**********"
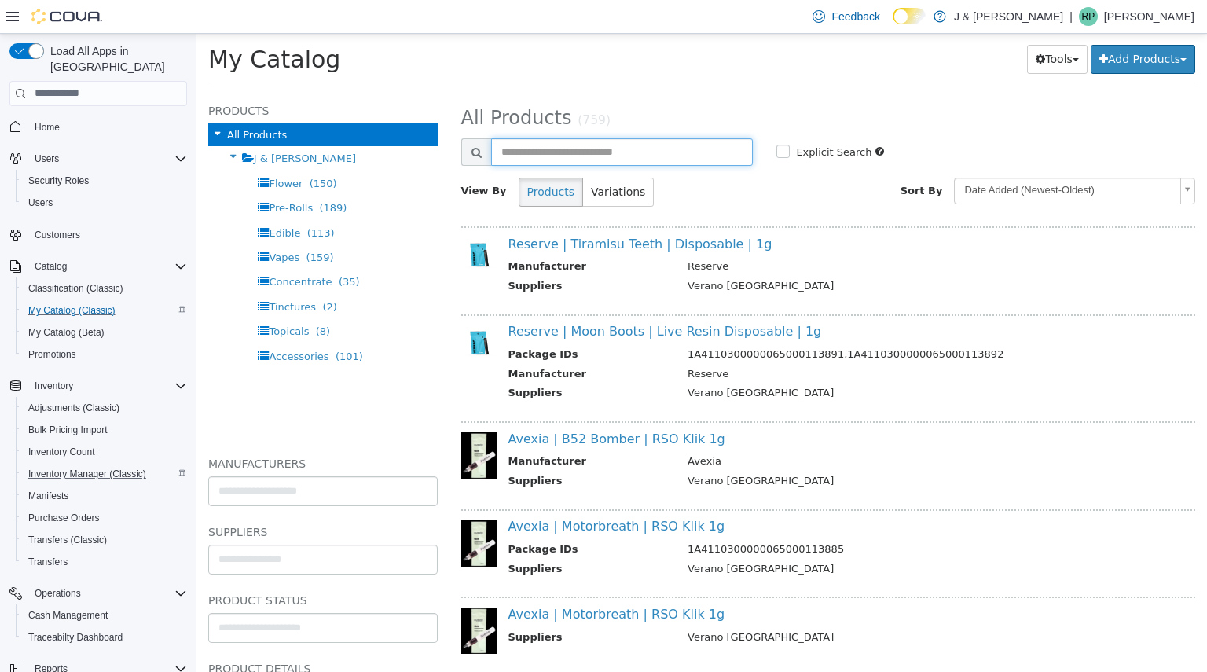
click at [583, 144] on input "text" at bounding box center [622, 152] width 262 height 28
paste input "********"
type input "********"
select select "**********"
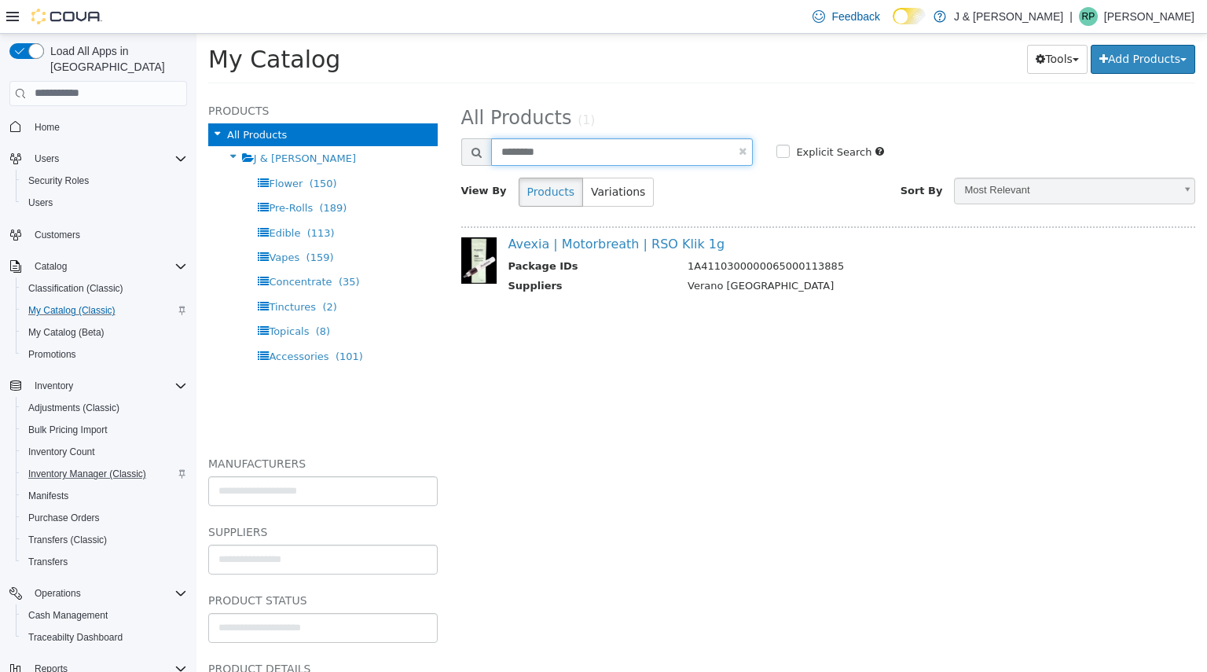
click at [543, 148] on input "********" at bounding box center [622, 152] width 262 height 28
paste input "text"
type input "********"
select select "**********"
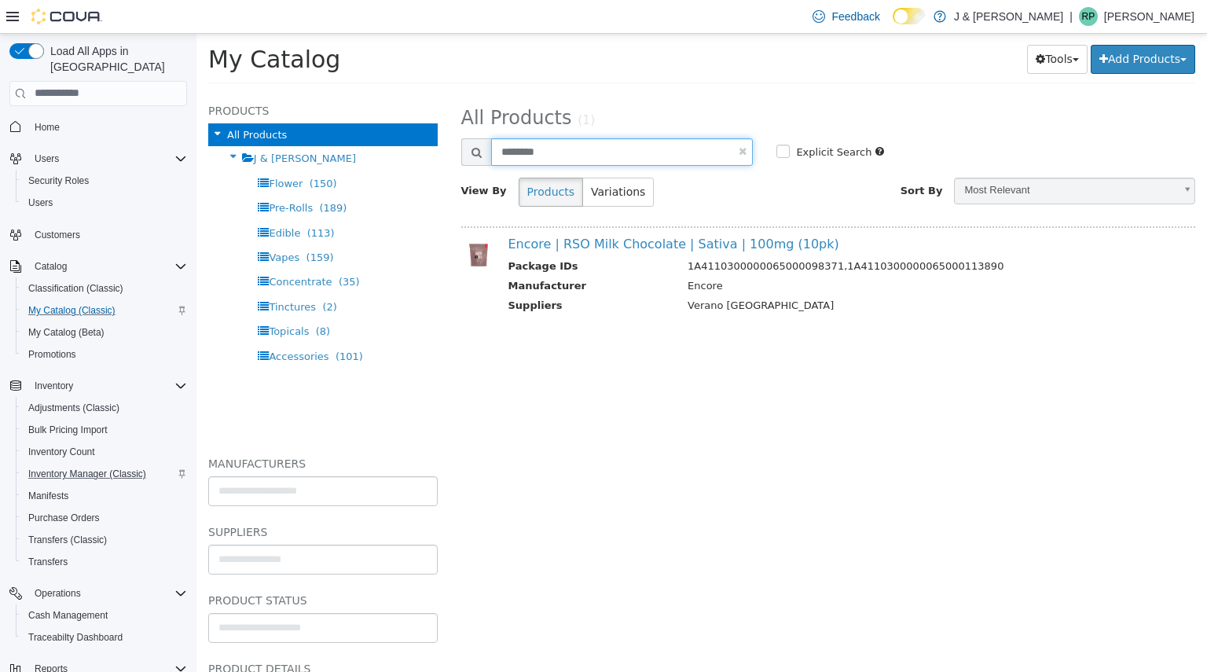
click at [652, 157] on input "********" at bounding box center [622, 152] width 262 height 28
paste input "text"
type input "********"
select select "**********"
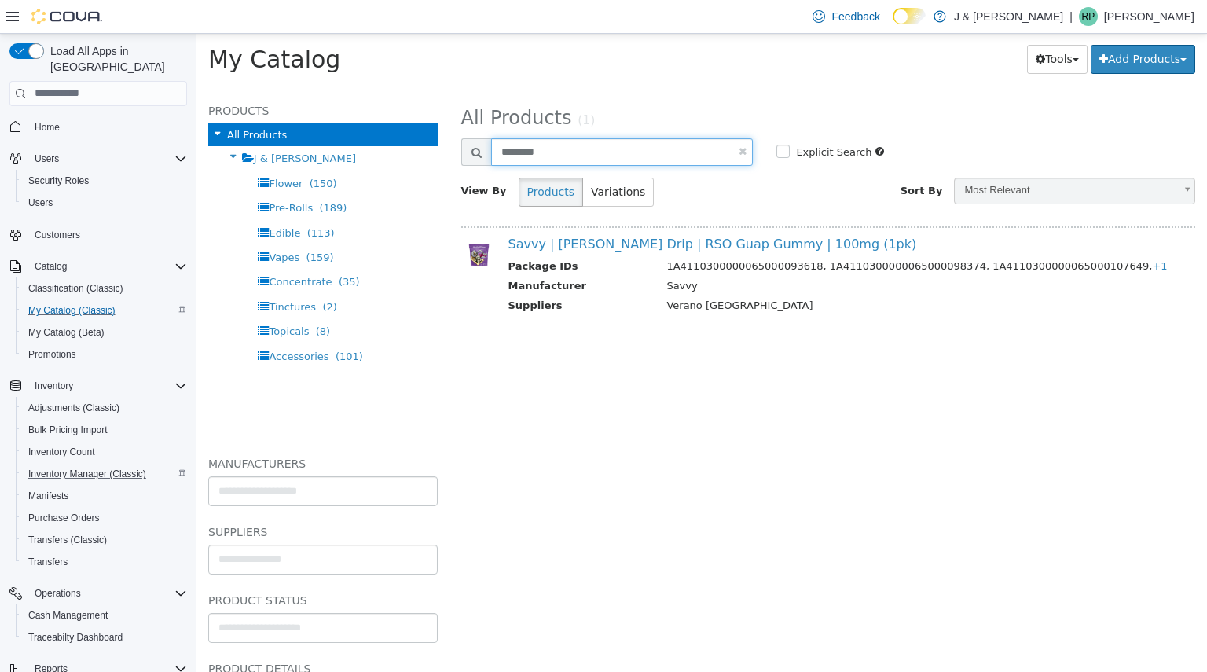
click at [610, 162] on input "********" at bounding box center [622, 152] width 262 height 28
paste input "text"
type input "********"
select select "**********"
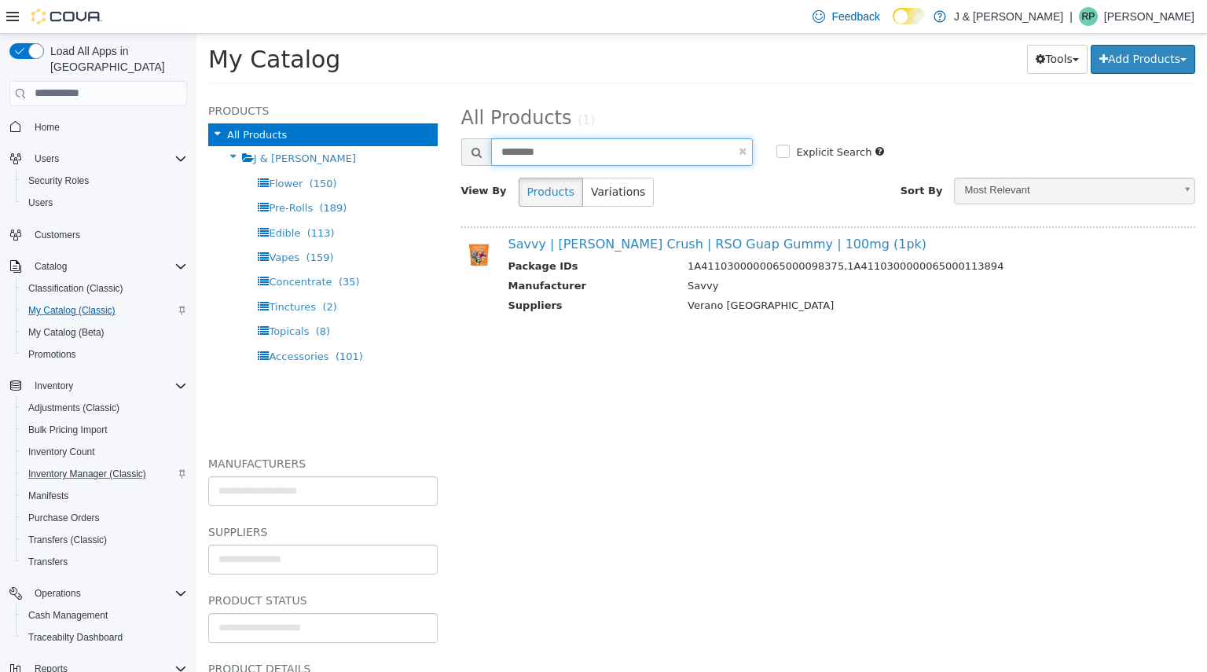
click at [561, 163] on input "********" at bounding box center [622, 152] width 262 height 28
paste input "text"
type input "********"
select select "**********"
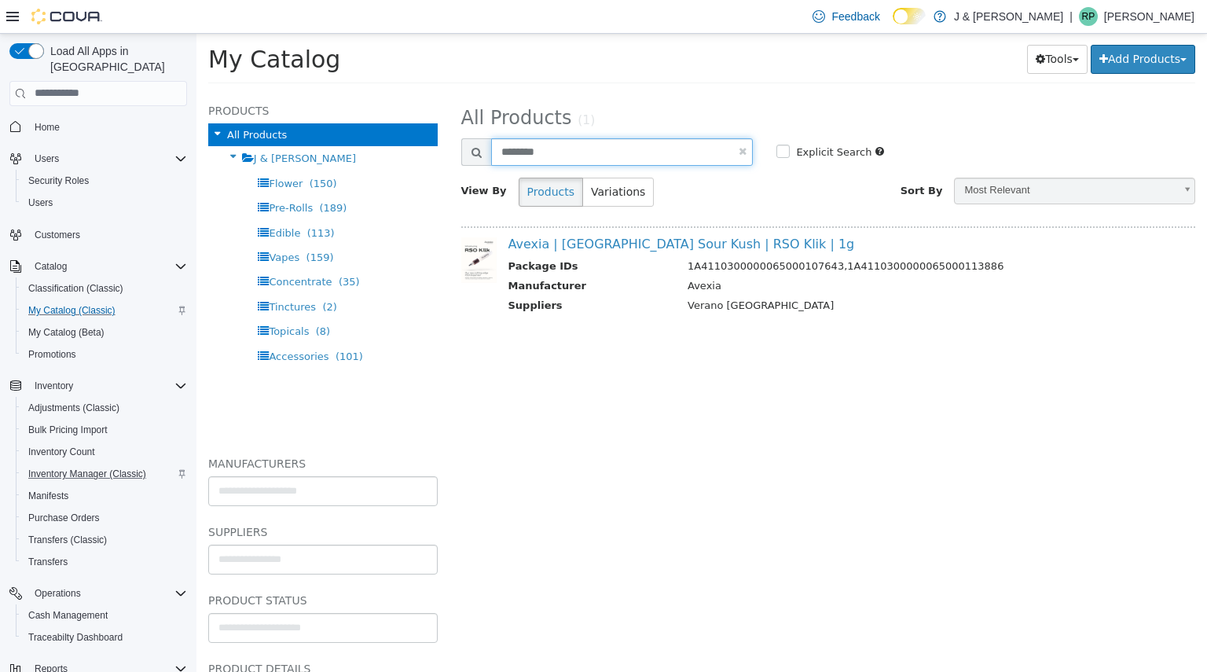
click at [536, 160] on input "********" at bounding box center [622, 152] width 262 height 28
paste input "text"
type input "********"
click at [616, 163] on input "********" at bounding box center [622, 152] width 262 height 28
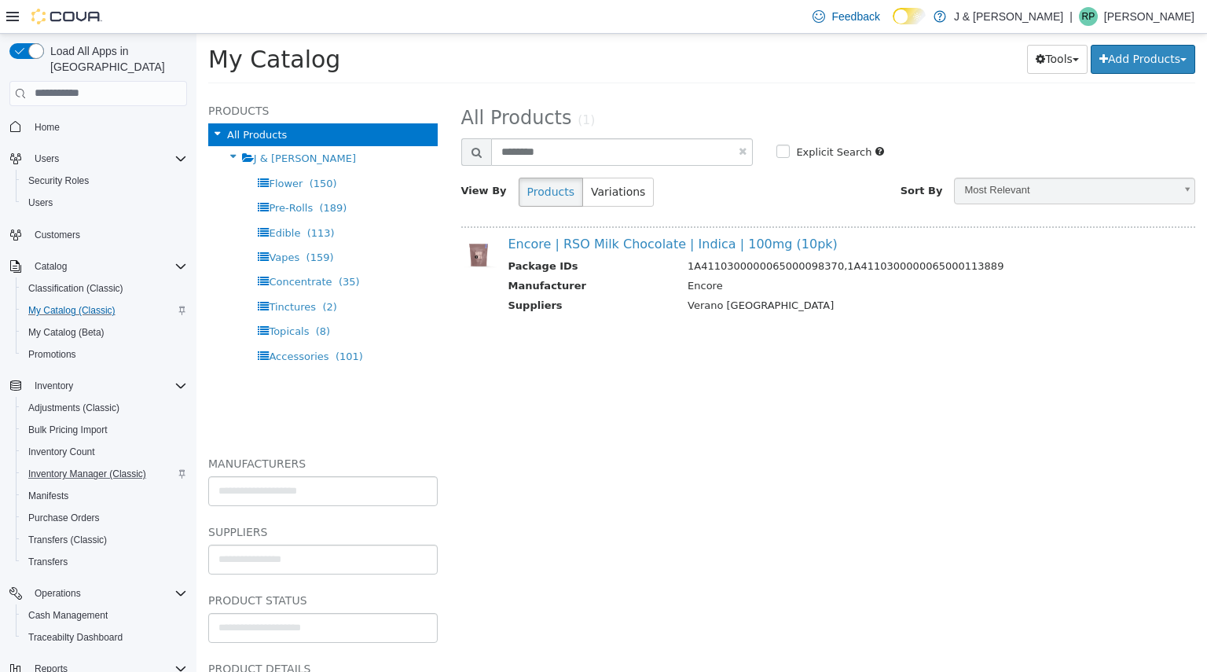
select select "**********"
click at [557, 166] on div at bounding box center [828, 166] width 735 height 3
click at [589, 156] on input "********" at bounding box center [622, 152] width 262 height 28
paste input "********"
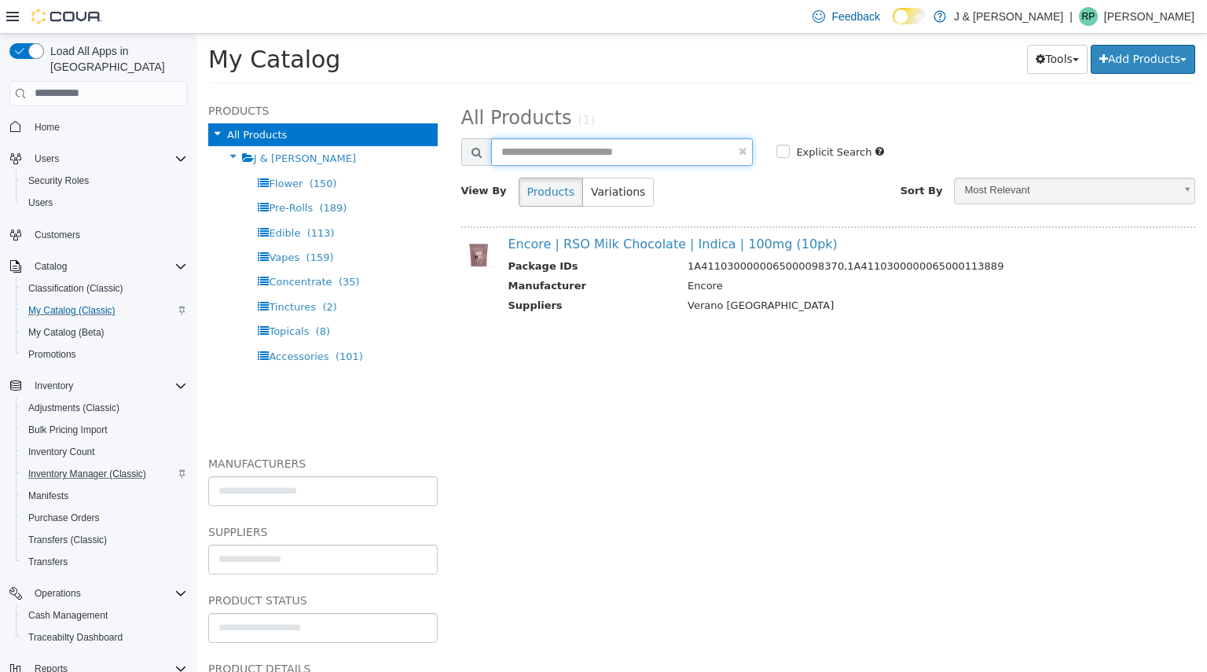
type input "********"
select select "**********"
click at [625, 160] on input "********" at bounding box center [622, 152] width 262 height 28
paste input "text"
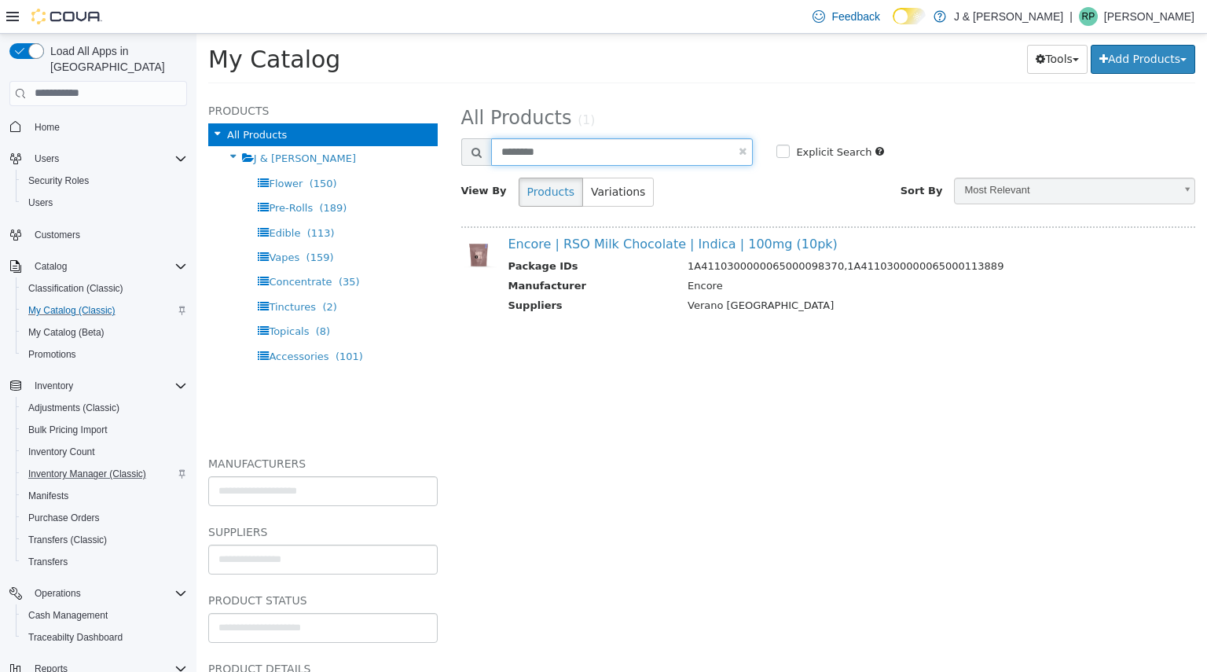
type input "********"
select select "**********"
click at [625, 157] on input "********" at bounding box center [622, 152] width 262 height 28
click at [582, 160] on input "********" at bounding box center [622, 152] width 262 height 28
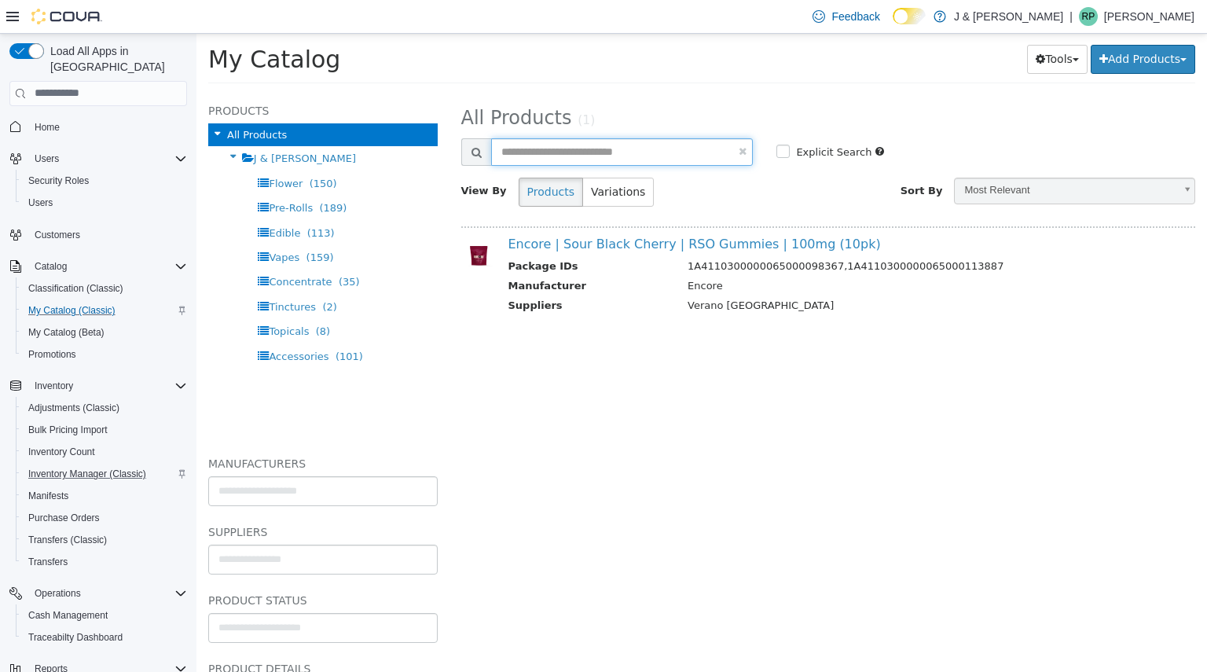
paste input "********"
type input "********"
select select "**********"
click at [566, 145] on input "********" at bounding box center [622, 152] width 262 height 28
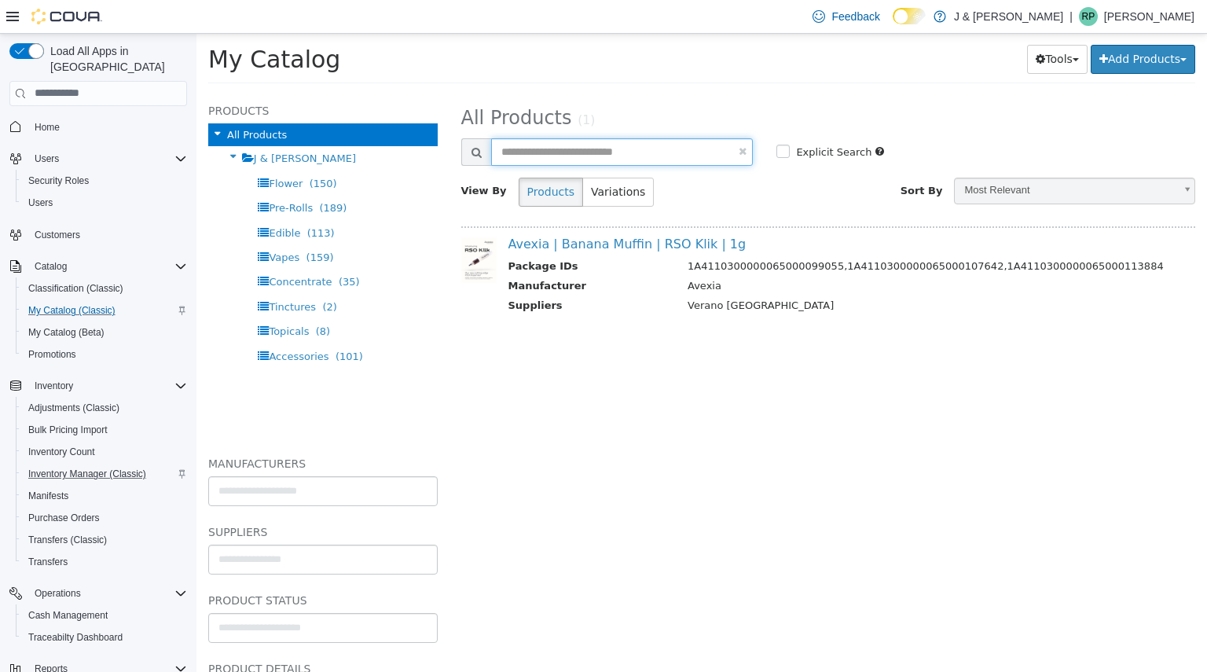
paste input "********"
type input "********"
select select "**********"
click at [633, 159] on input "********" at bounding box center [622, 152] width 262 height 28
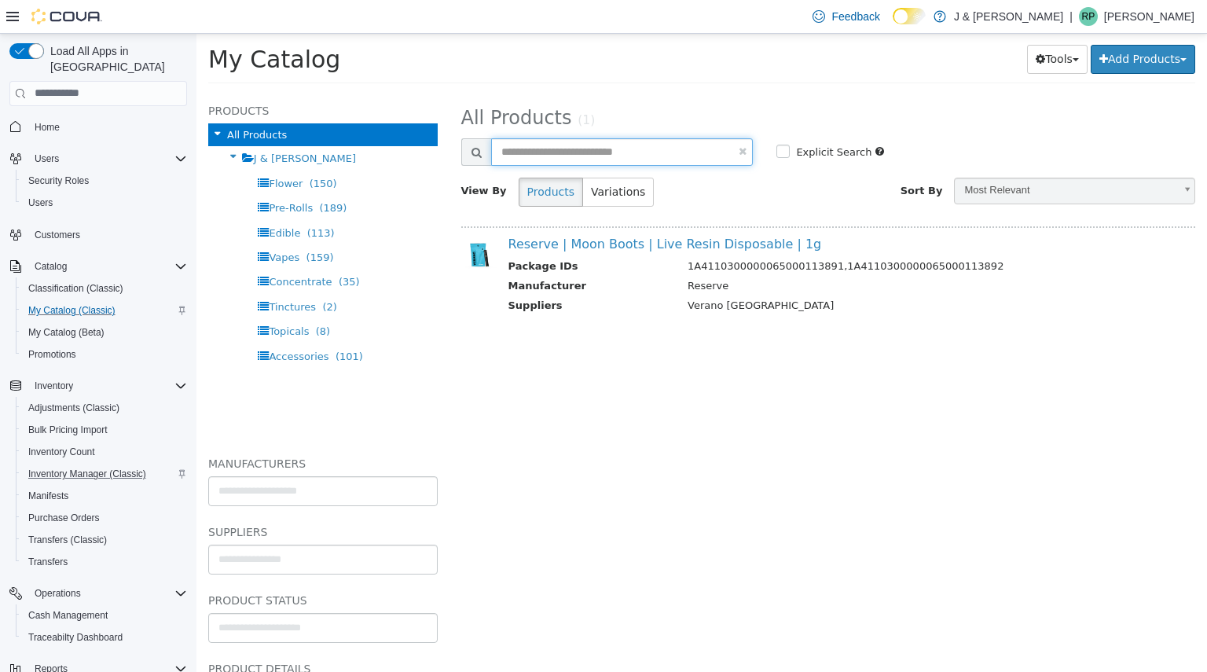
paste input "********"
type input "********"
select select "**********"
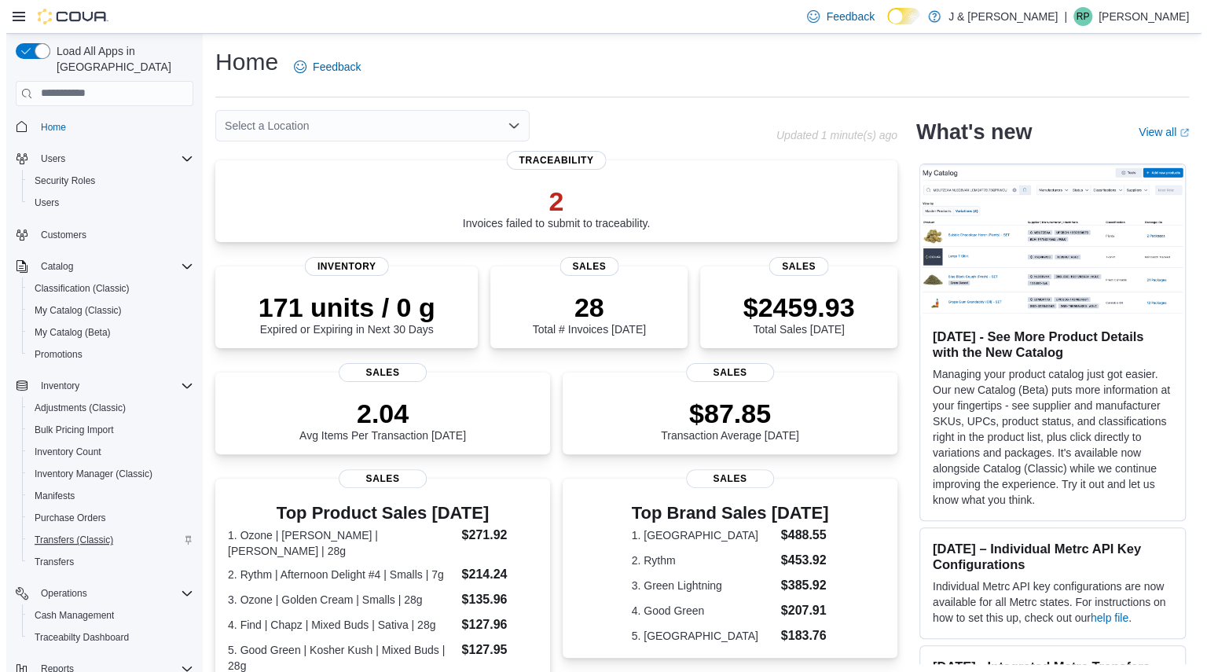
scroll to position [178, 0]
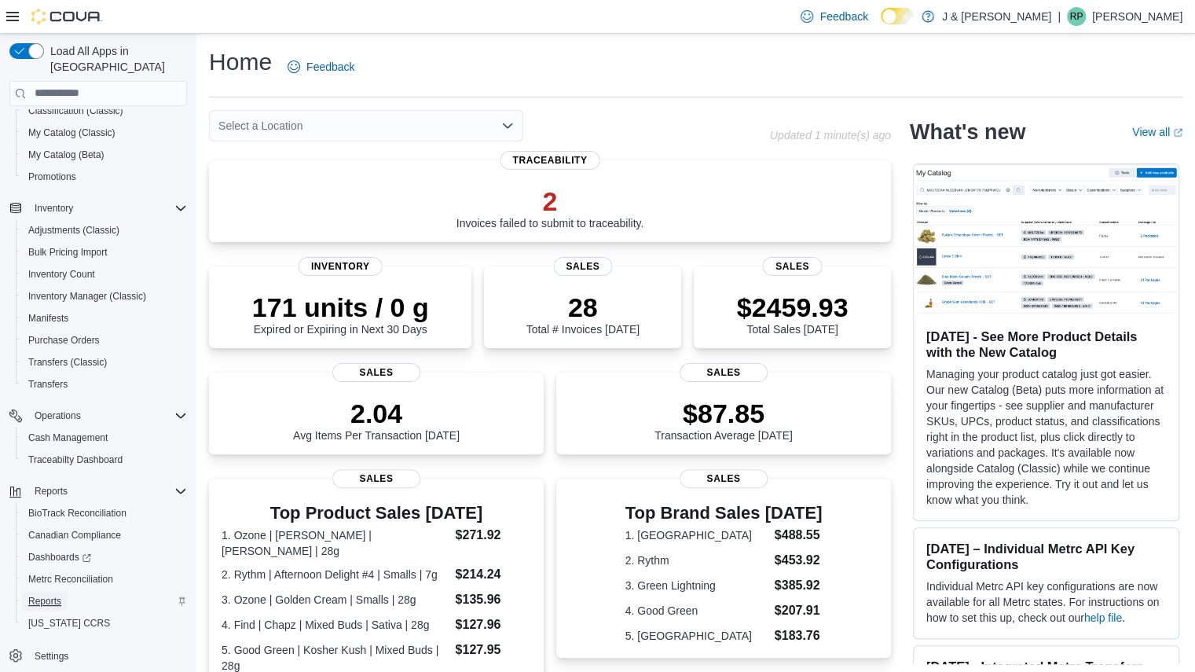
click at [35, 595] on span "Reports" at bounding box center [44, 601] width 33 height 13
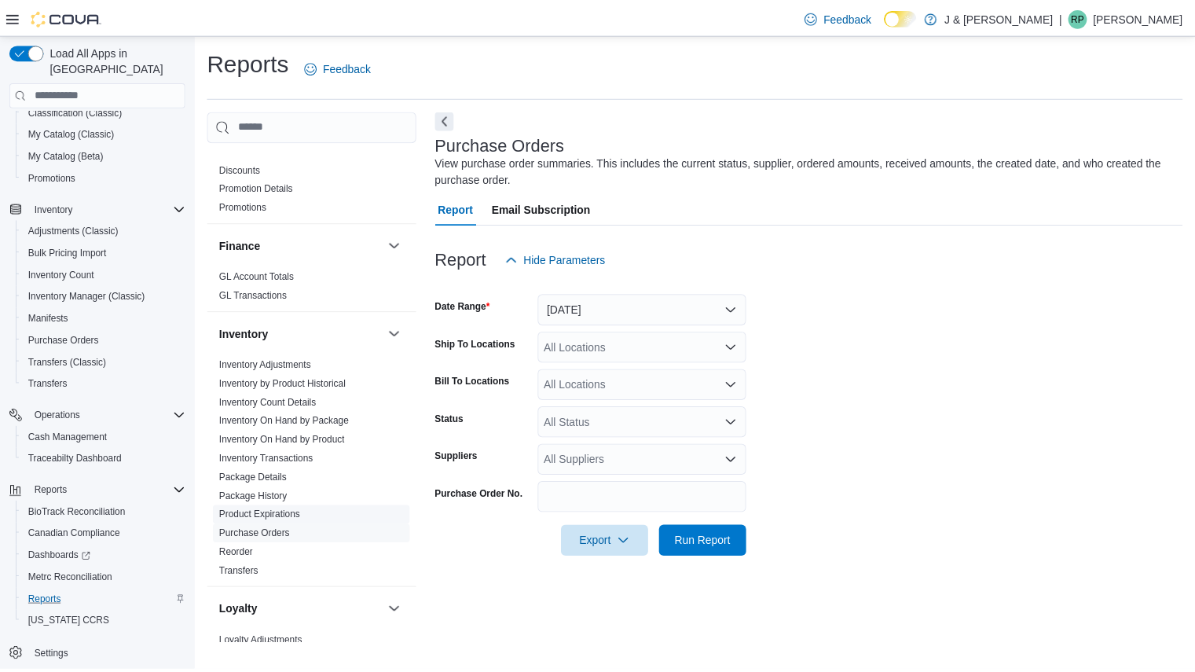
scroll to position [324, 0]
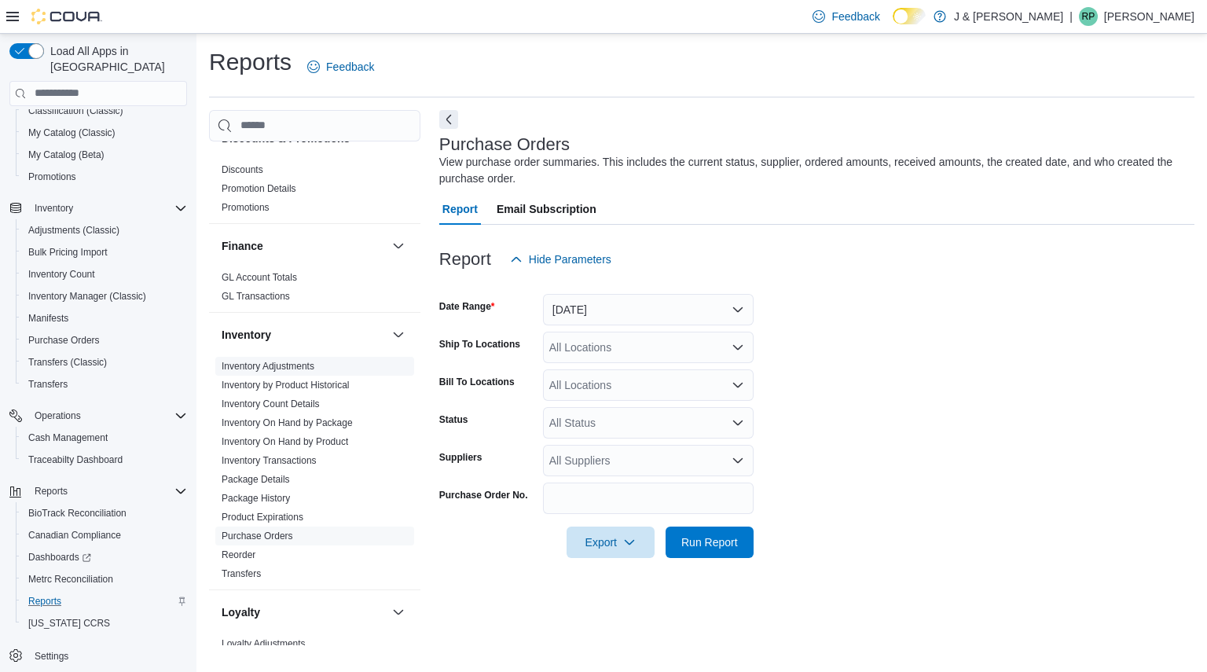
click at [264, 361] on link "Inventory Adjustments" at bounding box center [268, 366] width 93 height 11
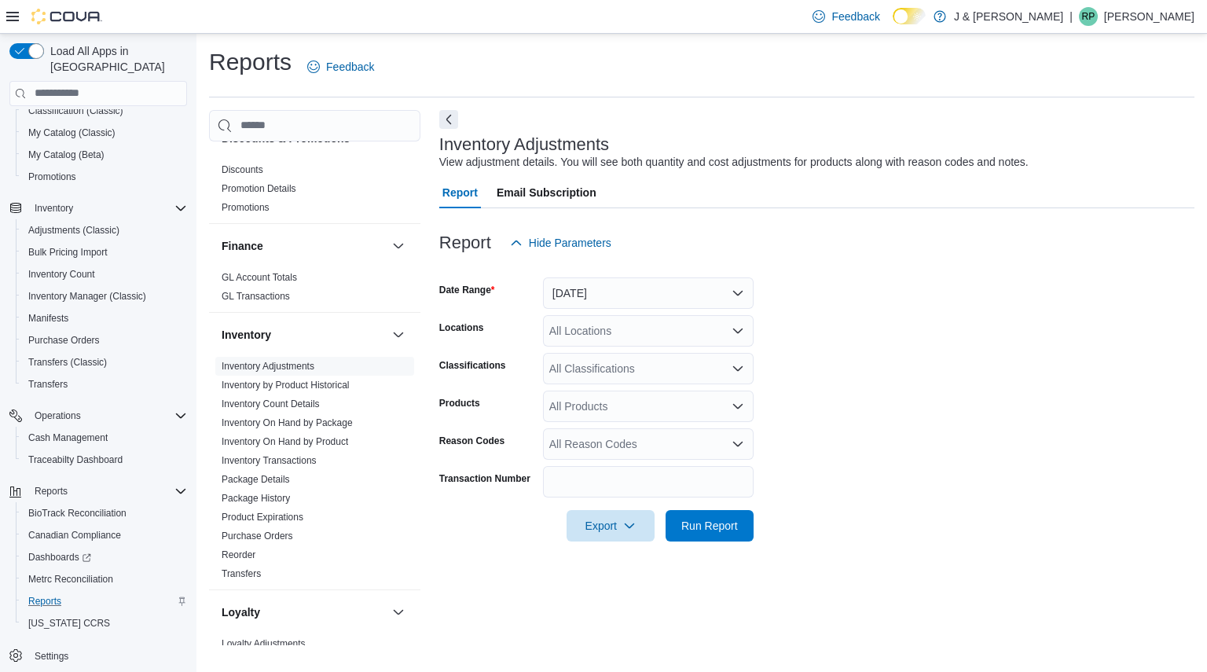
click at [596, 270] on div at bounding box center [816, 268] width 755 height 19
click at [596, 276] on div at bounding box center [816, 268] width 755 height 19
click at [596, 288] on button "Yesterday" at bounding box center [648, 292] width 211 height 31
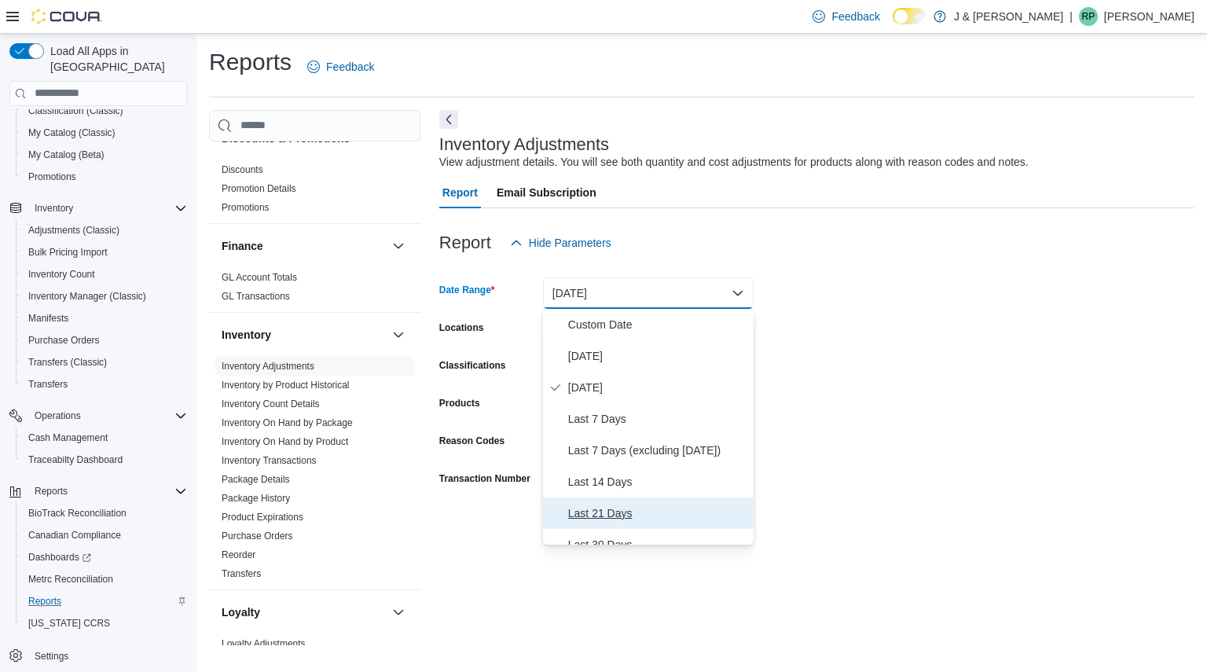
click at [597, 508] on span "Last 21 Days" at bounding box center [657, 513] width 179 height 19
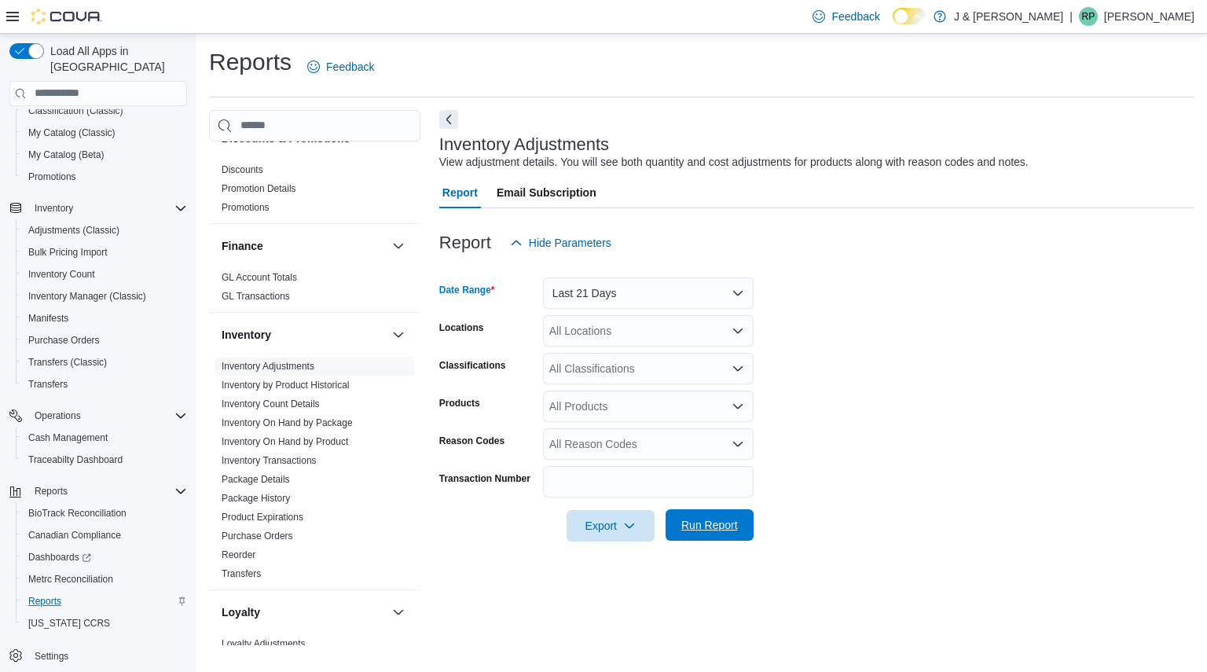
click at [715, 534] on span "Run Report" at bounding box center [709, 524] width 69 height 31
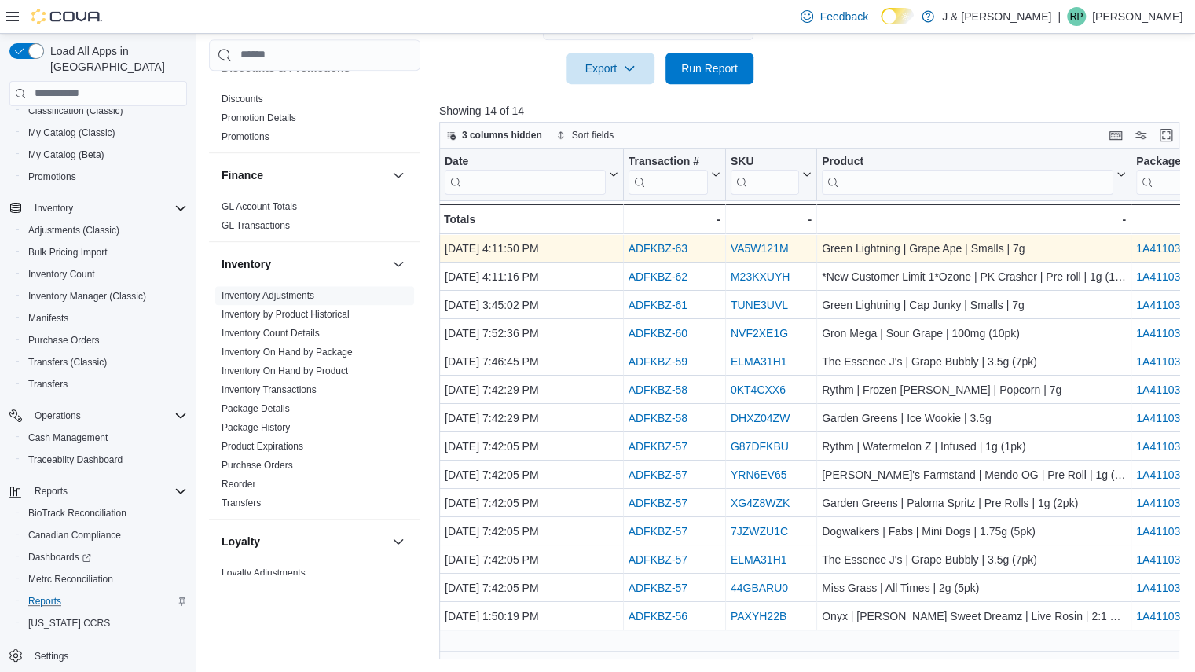
click at [651, 245] on link "ADFKBZ-63" at bounding box center [657, 248] width 59 height 13
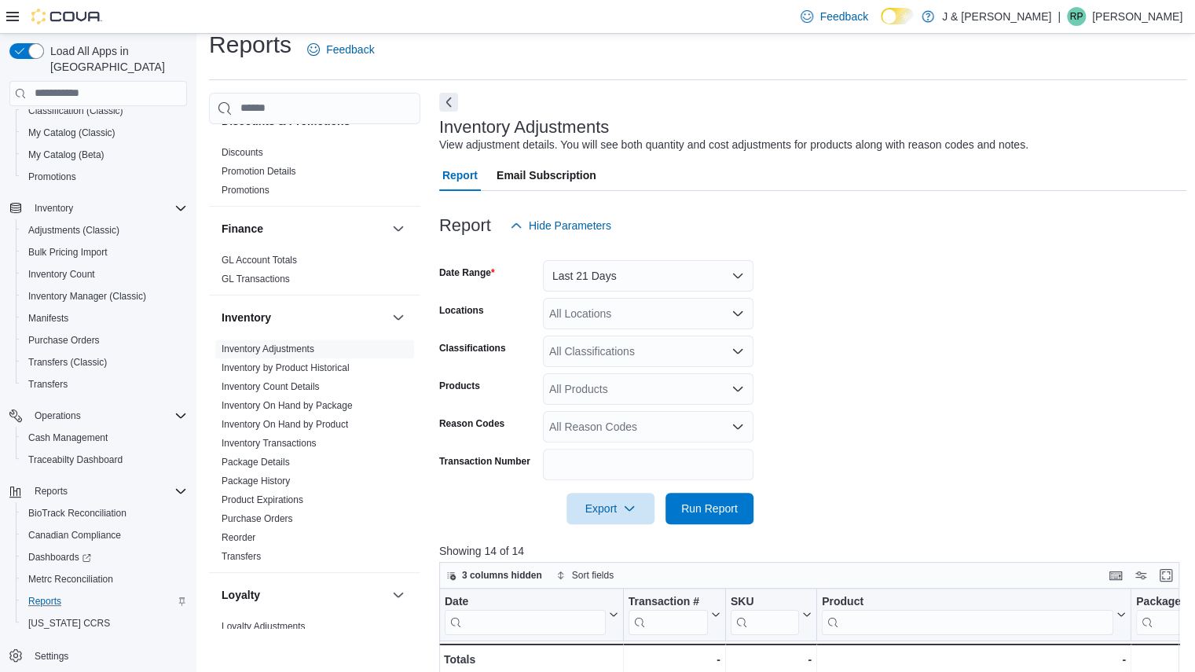
scroll to position [13, 0]
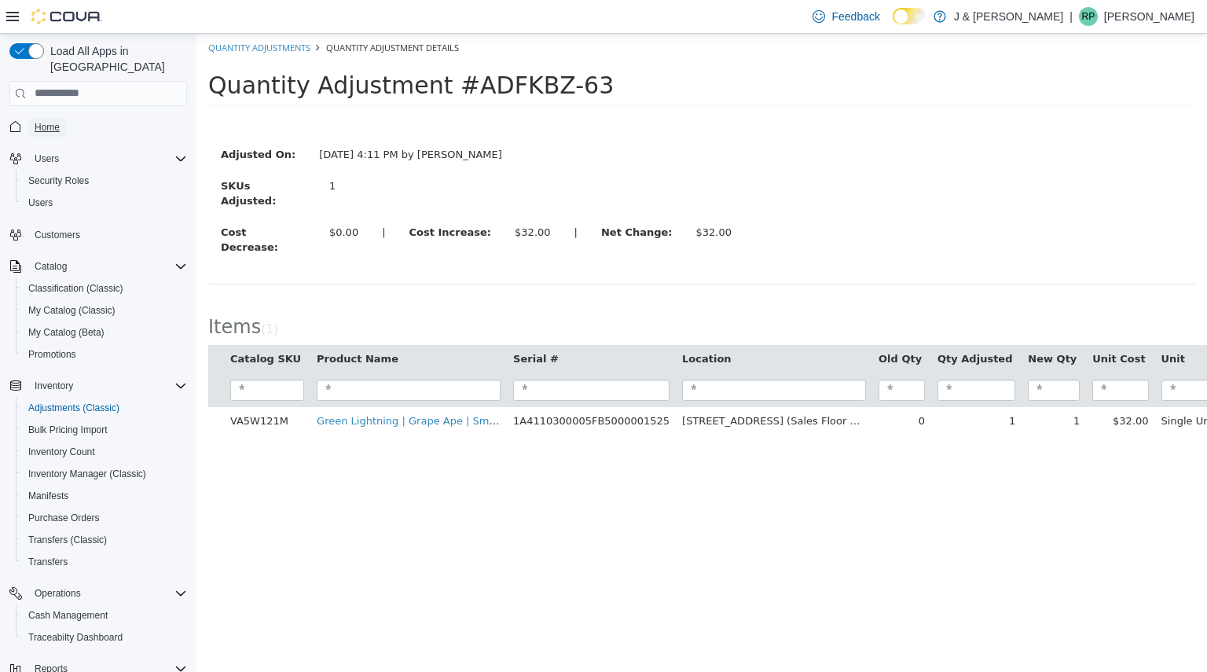
click at [47, 118] on span "Home" at bounding box center [47, 127] width 25 height 19
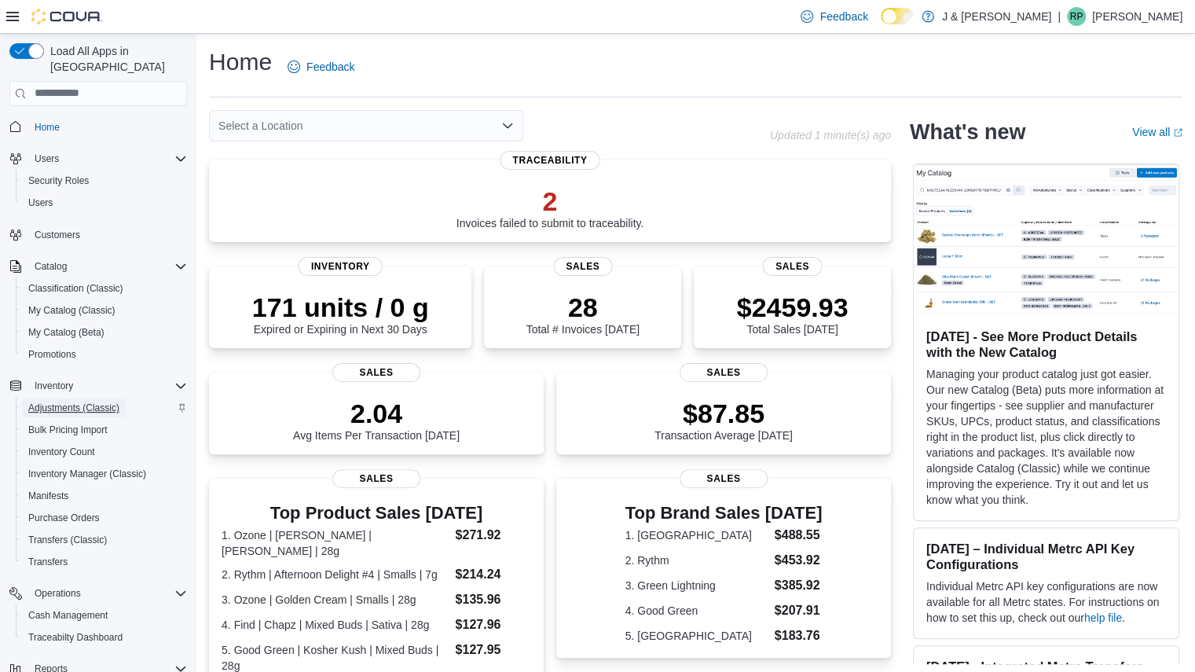
click at [68, 402] on span "Adjustments (Classic)" at bounding box center [73, 408] width 91 height 13
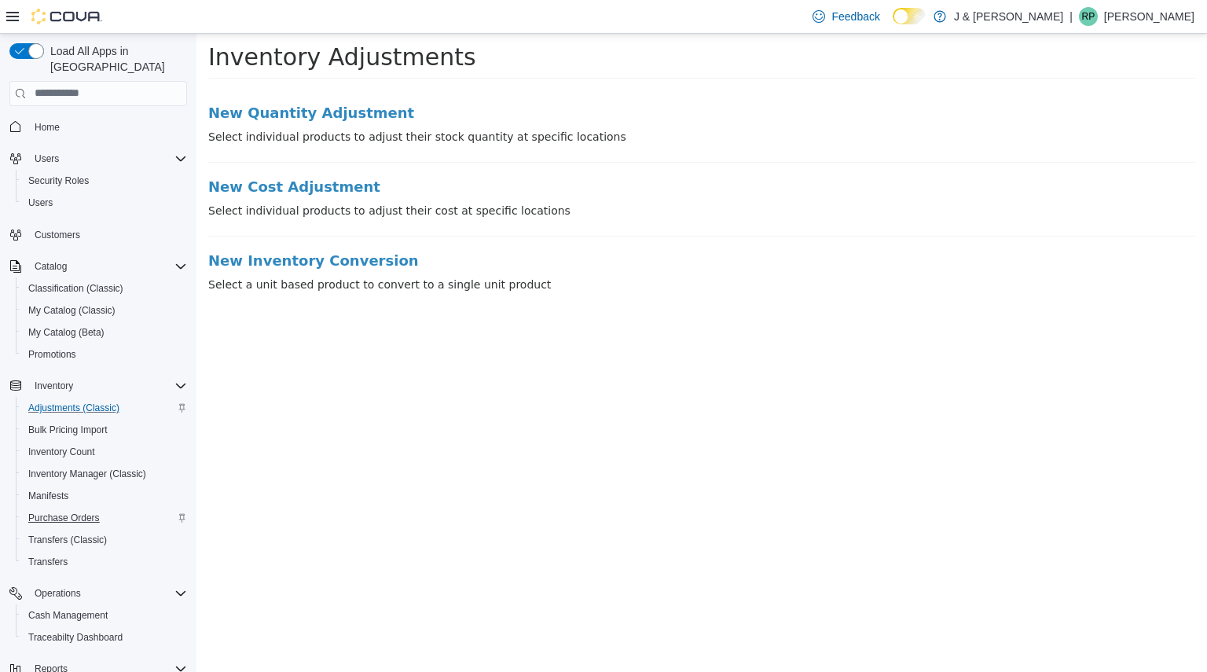
scroll to position [178, 0]
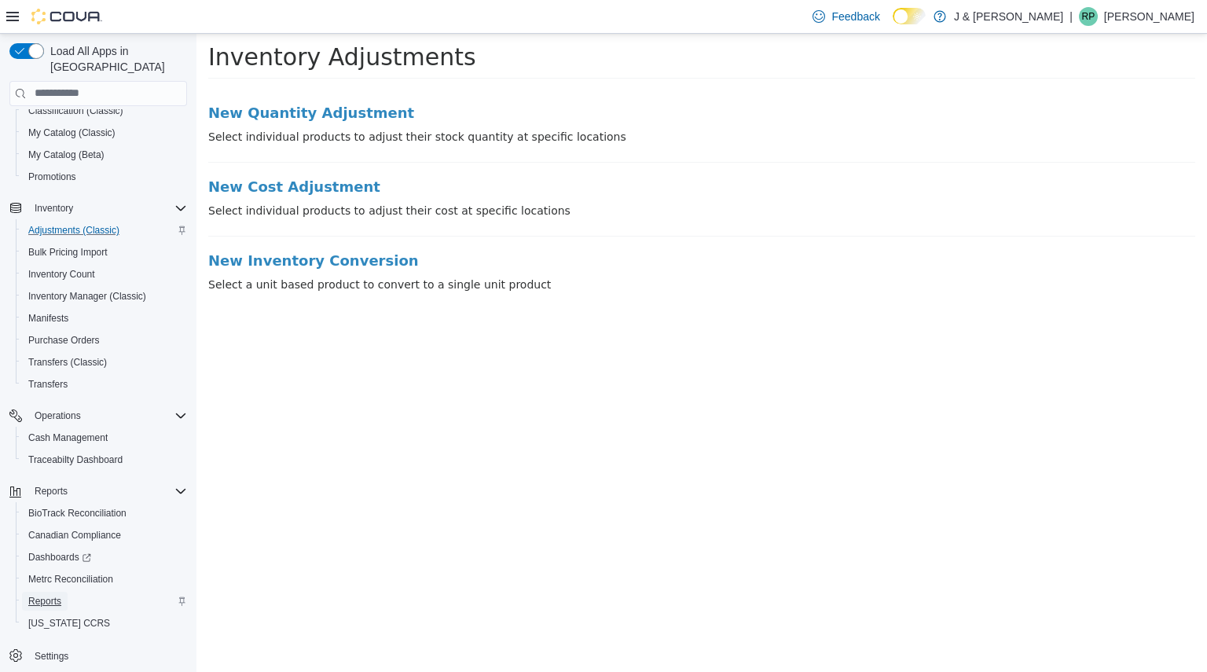
click at [36, 592] on span "Reports" at bounding box center [44, 601] width 33 height 19
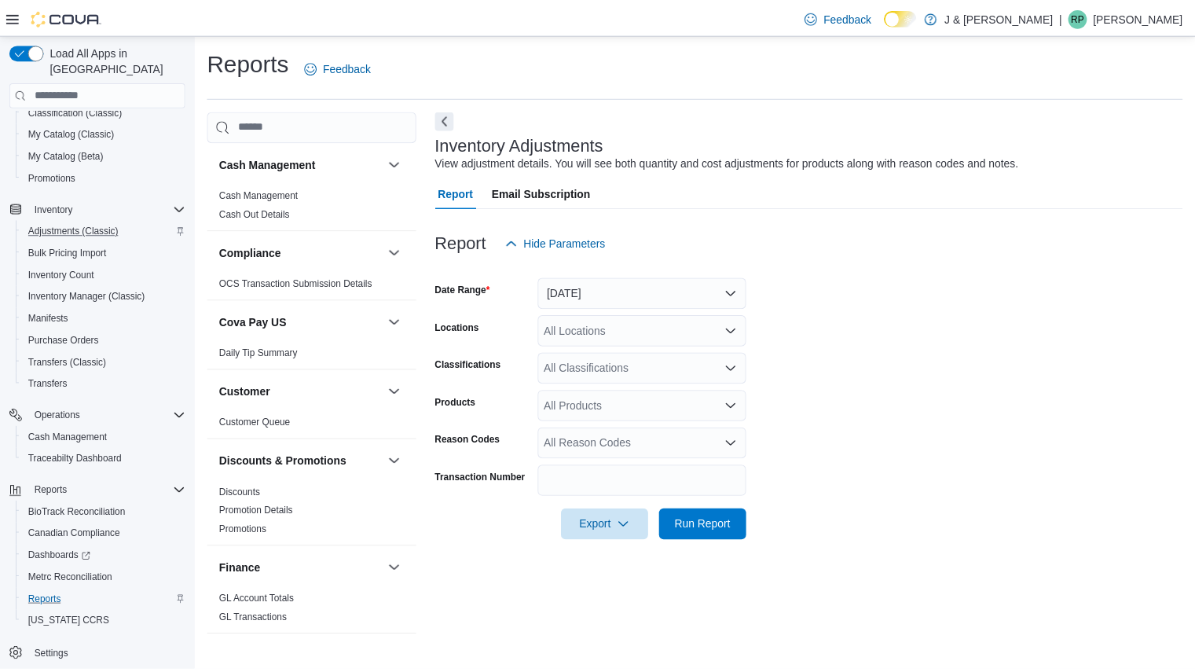
scroll to position [298, 0]
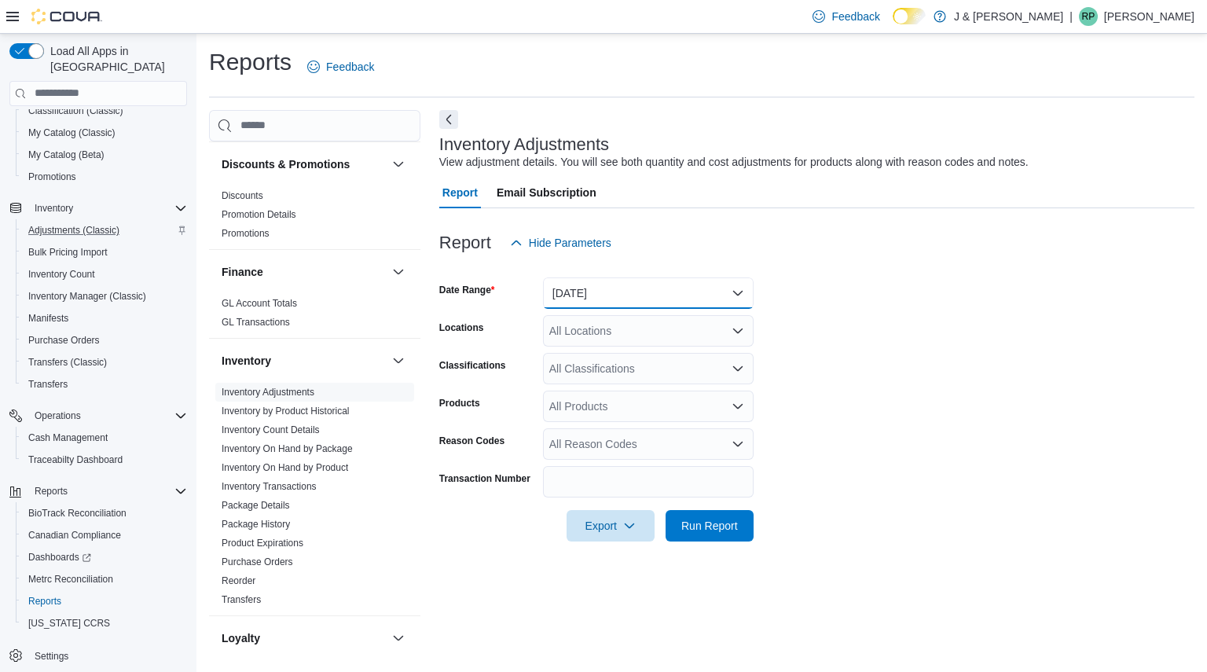
click at [592, 298] on button "[DATE]" at bounding box center [648, 292] width 211 height 31
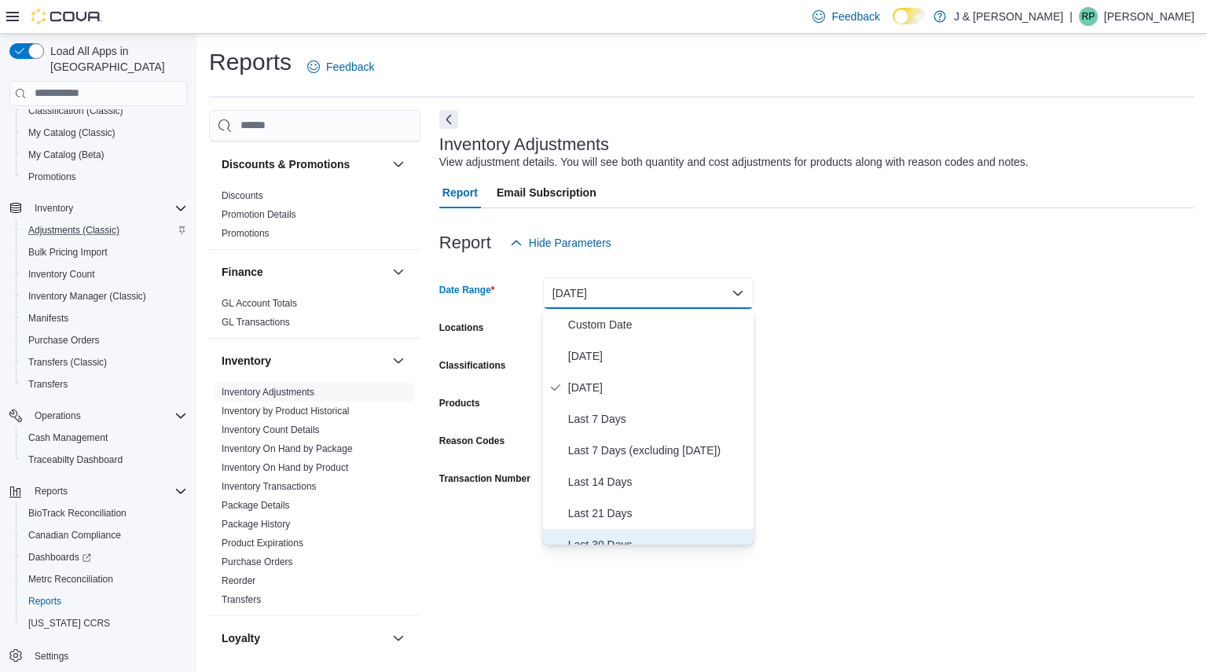
click at [592, 541] on span "Last 30 Days" at bounding box center [657, 544] width 179 height 19
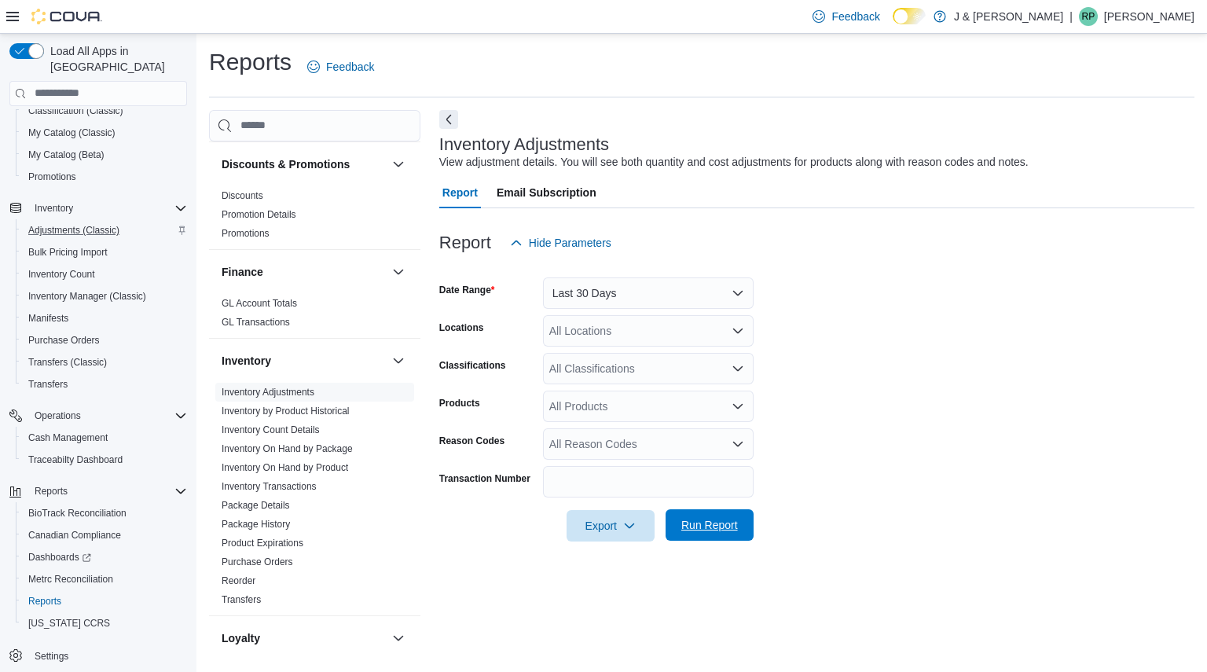
click at [691, 513] on span "Run Report" at bounding box center [709, 524] width 69 height 31
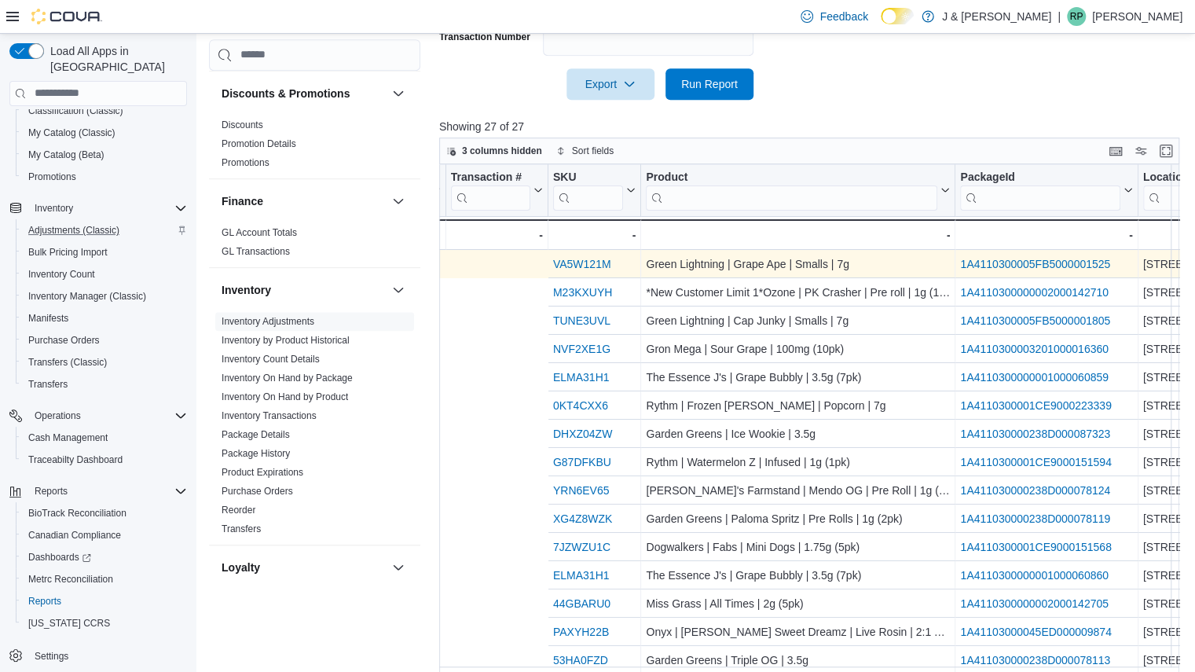
scroll to position [0, 565]
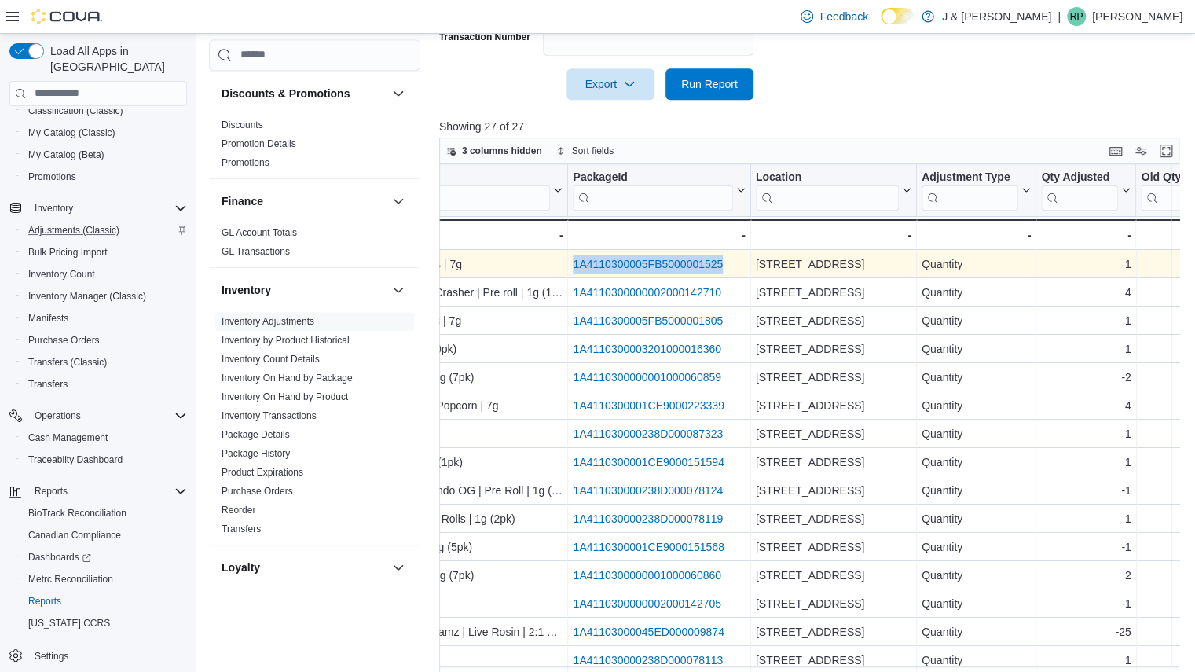
drag, startPoint x: 738, startPoint y: 265, endPoint x: 565, endPoint y: 268, distance: 172.9
click at [565, 268] on div "VA5W121M - SKU URL, column 3, row 1 Green Lightning | Grape Ape | Smalls | 7g -…" at bounding box center [721, 264] width 1695 height 28
copy div "- Product, column 4, row 1 1A4110300005FB5000001525"
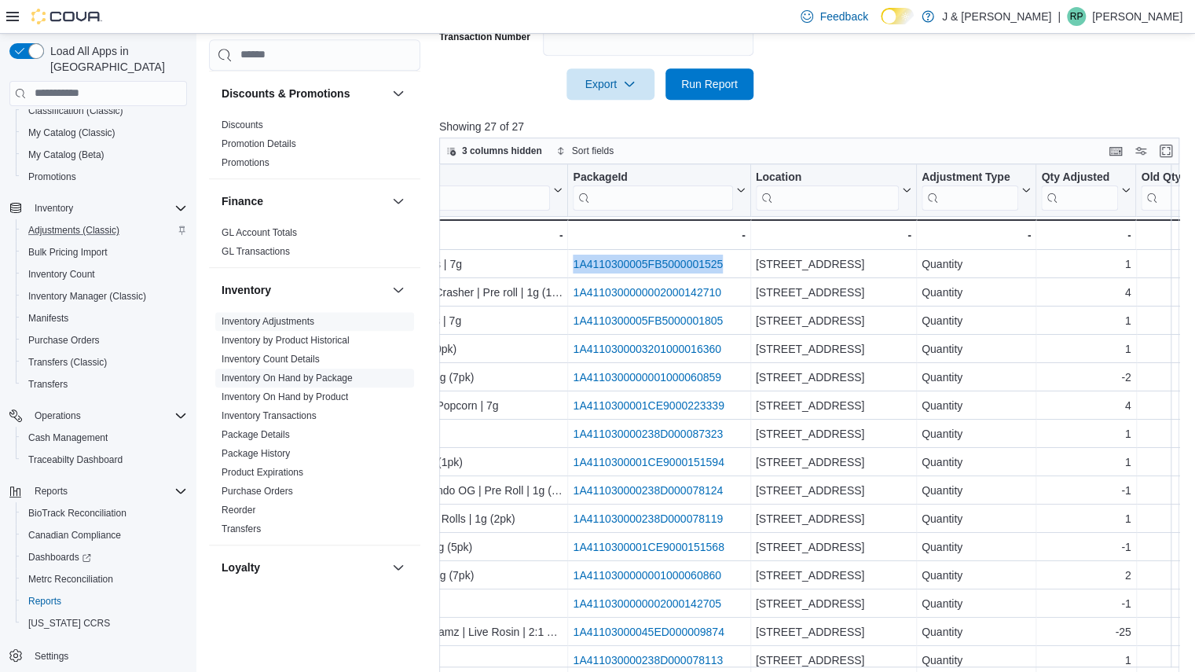
click at [311, 378] on link "Inventory On Hand by Package" at bounding box center [287, 377] width 131 height 11
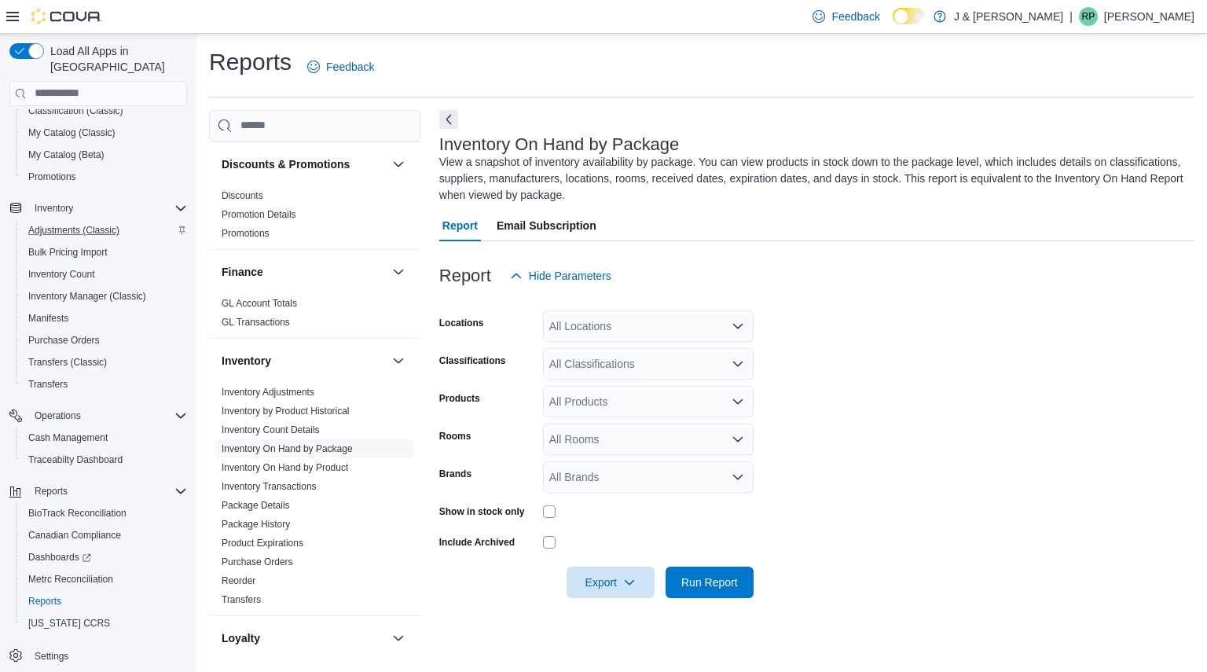
click at [589, 321] on div "All Locations" at bounding box center [648, 325] width 211 height 31
click at [612, 380] on span "3055 Route 23, Oak Ridge" at bounding box center [631, 376] width 108 height 16
click at [701, 570] on span "Run Report" at bounding box center [709, 581] width 69 height 31
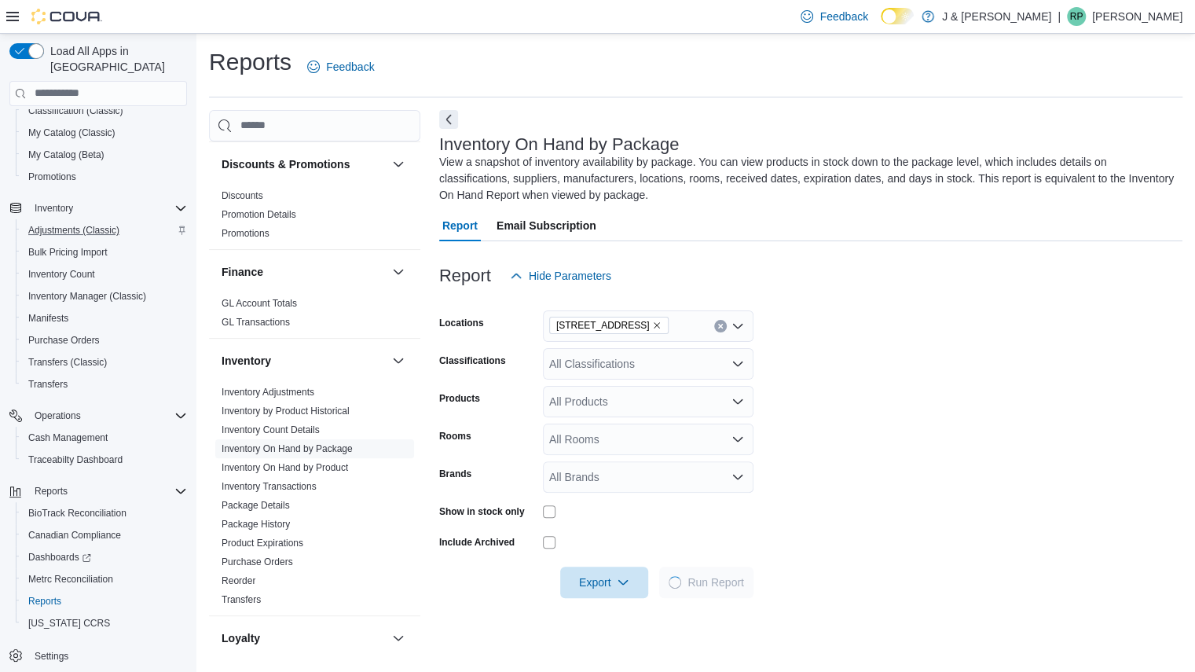
scroll to position [239, 0]
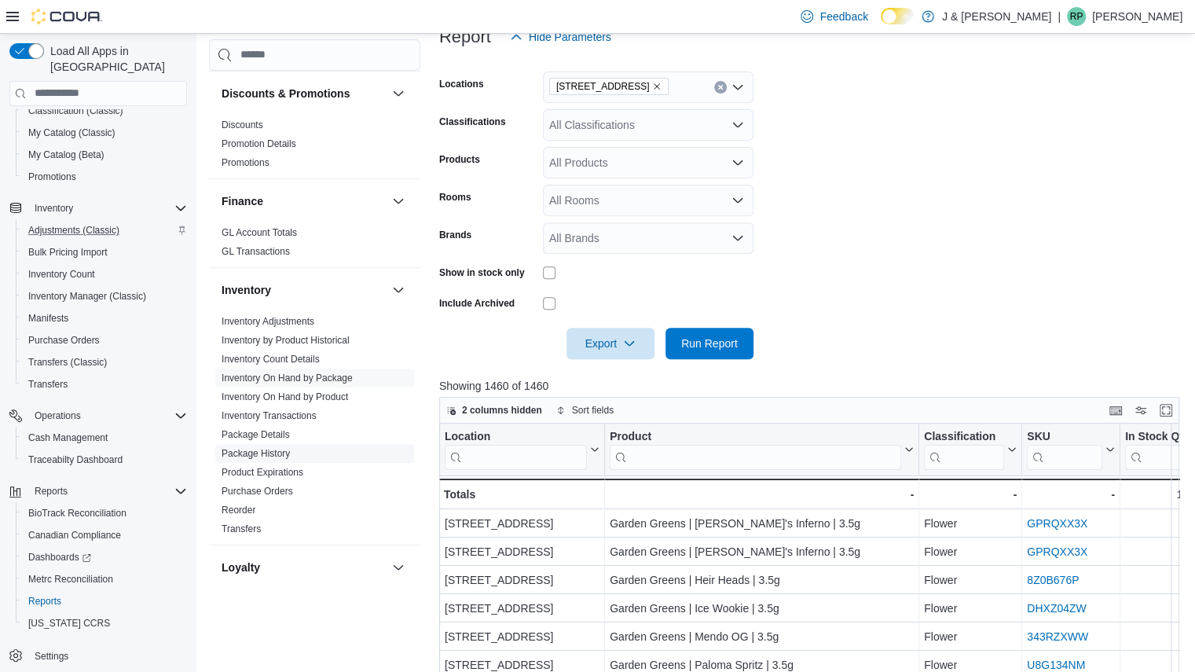
click at [267, 448] on link "Package History" at bounding box center [256, 453] width 68 height 11
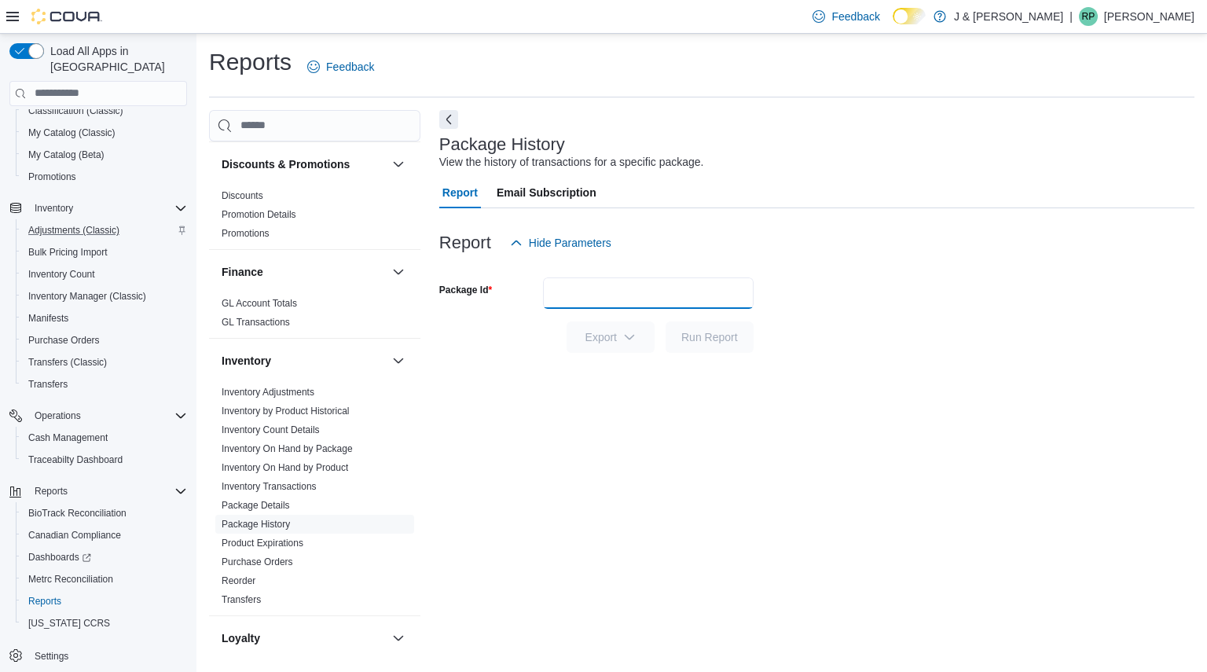
click at [662, 288] on input "Package Id" at bounding box center [648, 292] width 211 height 31
paste input "**********"
type input "**********"
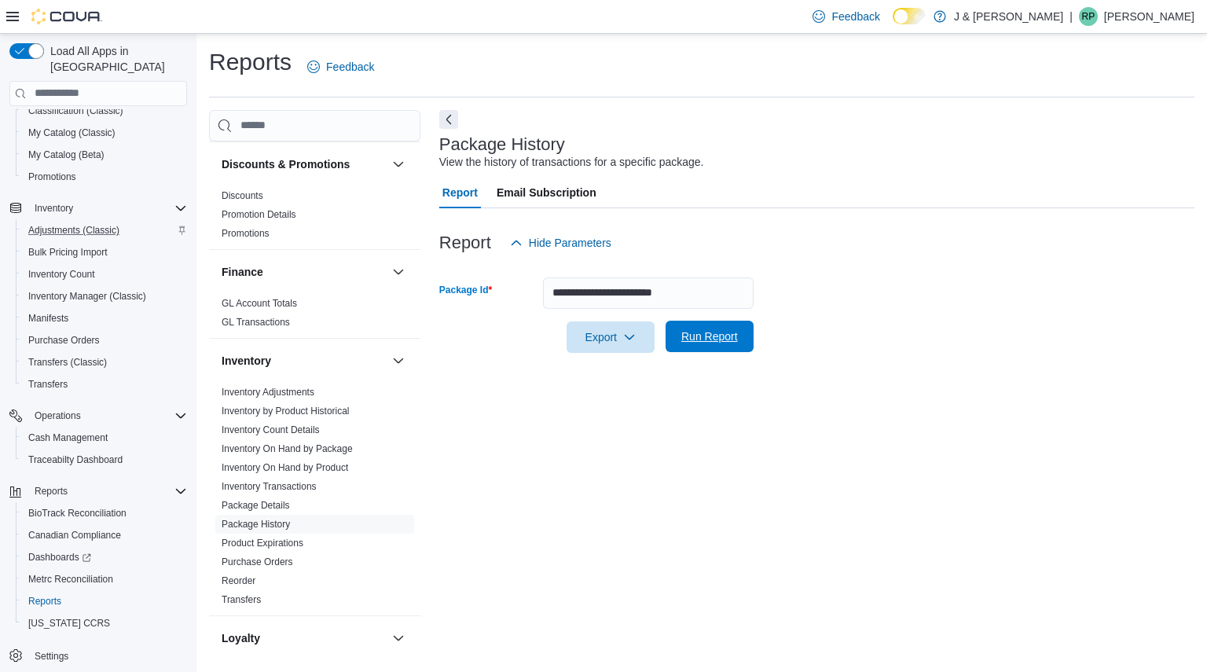
click at [714, 339] on span "Run Report" at bounding box center [709, 336] width 57 height 16
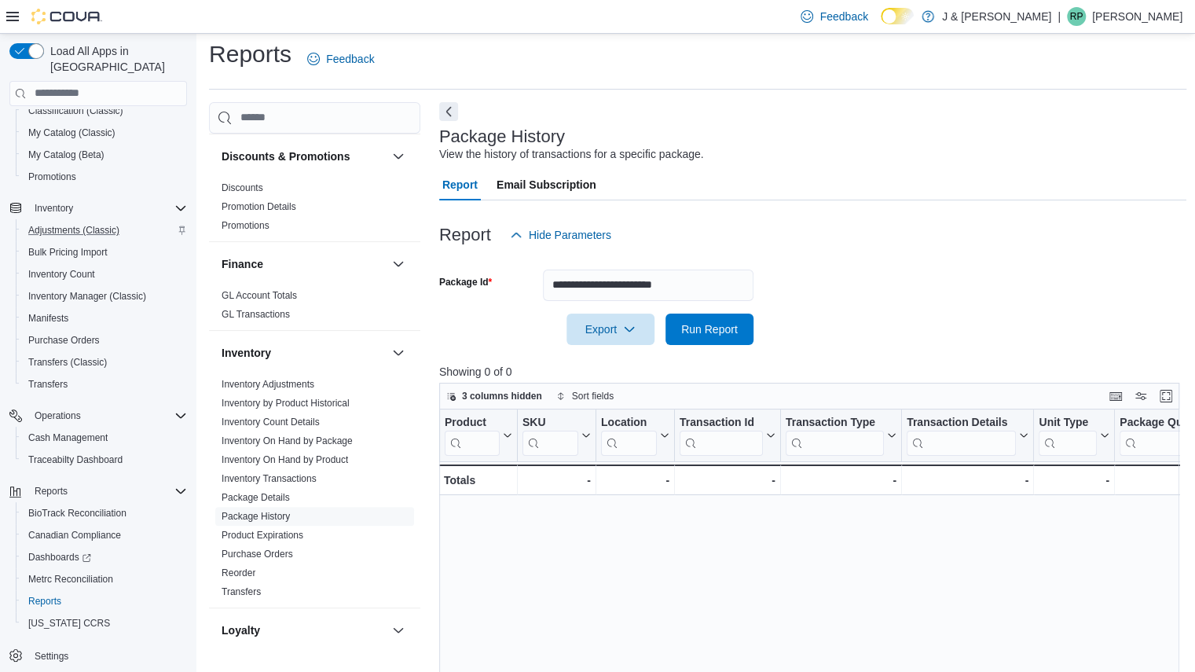
scroll to position [7, 0]
click at [715, 331] on span "Run Report" at bounding box center [709, 329] width 57 height 16
click at [270, 387] on link "Inventory Adjustments" at bounding box center [268, 385] width 93 height 11
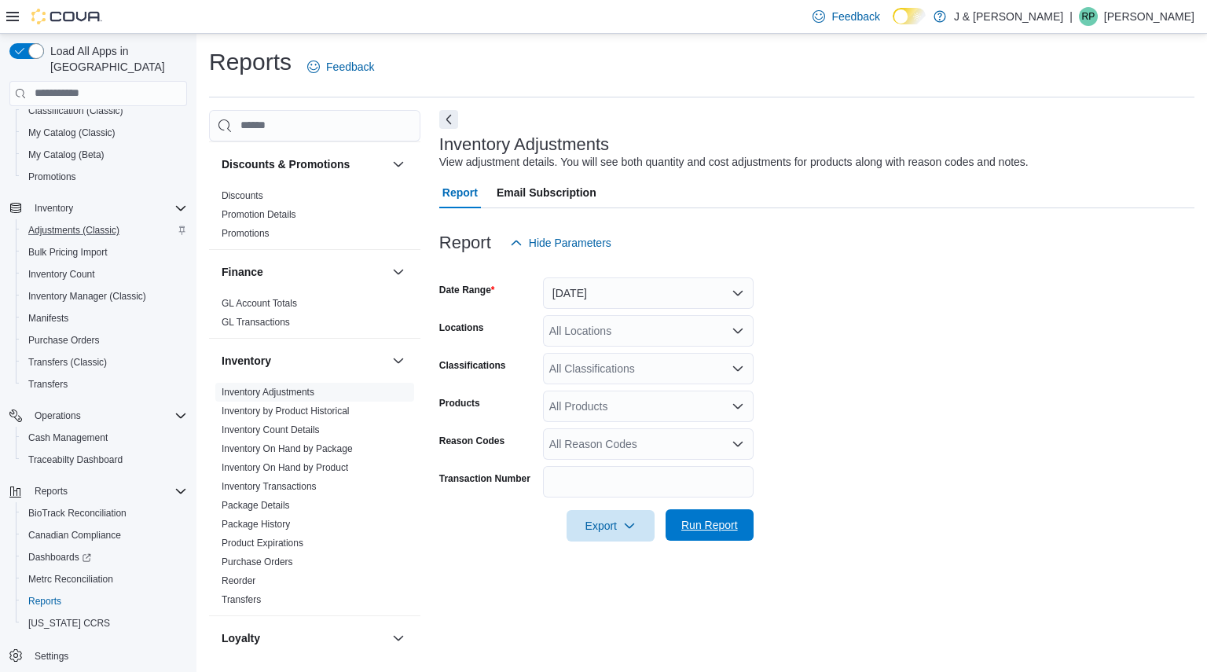
click at [692, 524] on span "Run Report" at bounding box center [709, 525] width 57 height 16
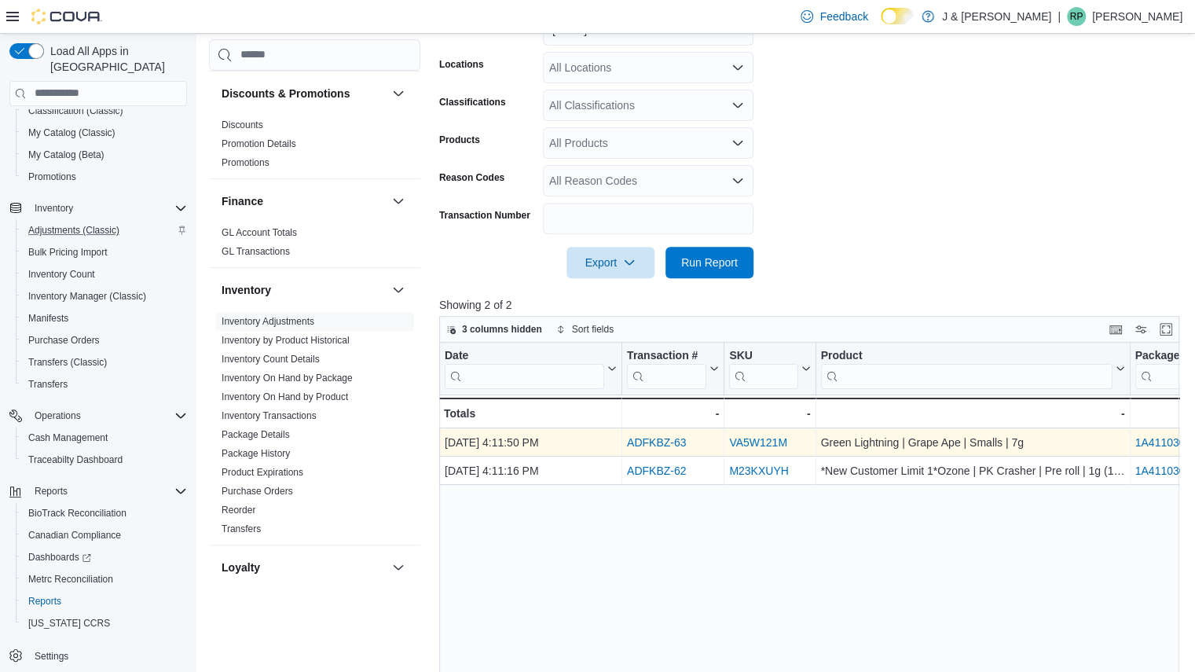
click at [667, 439] on link "ADFKBZ-63" at bounding box center [656, 442] width 59 height 13
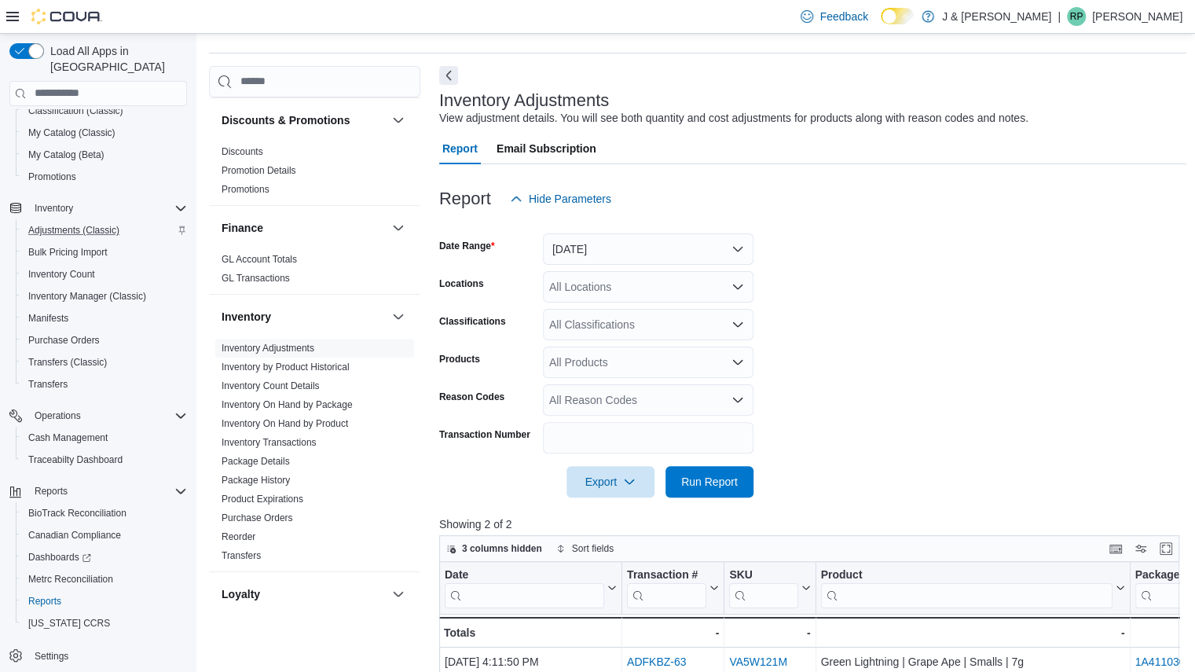
scroll to position [36, 0]
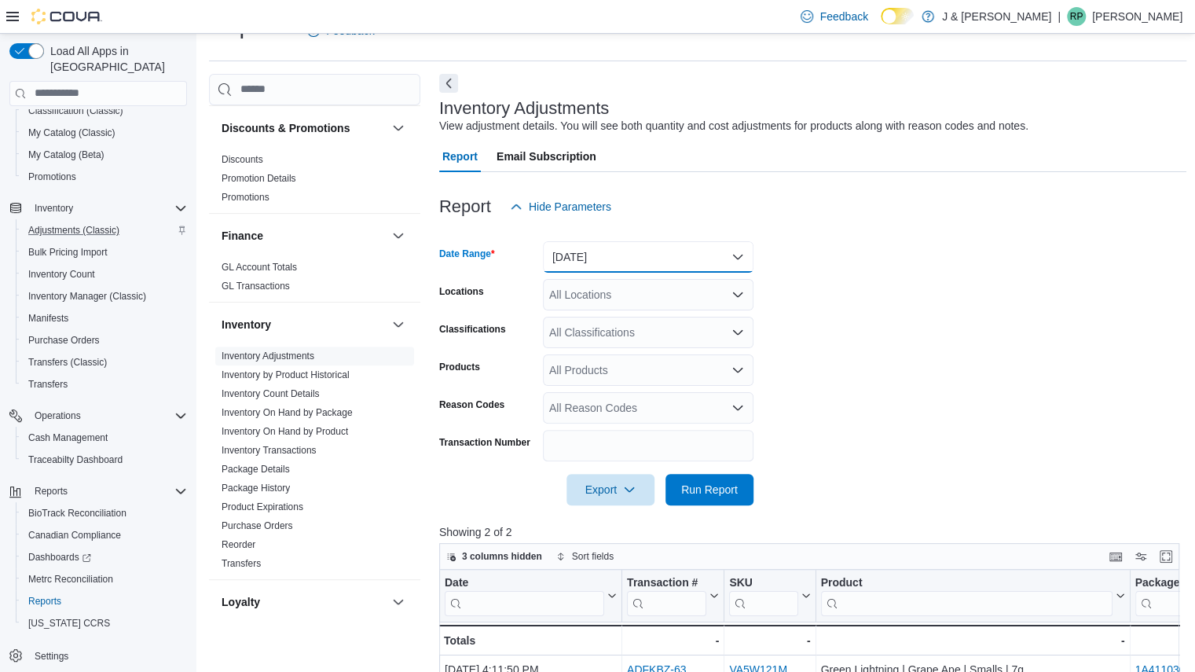
click at [651, 263] on button "Yesterday" at bounding box center [648, 256] width 211 height 31
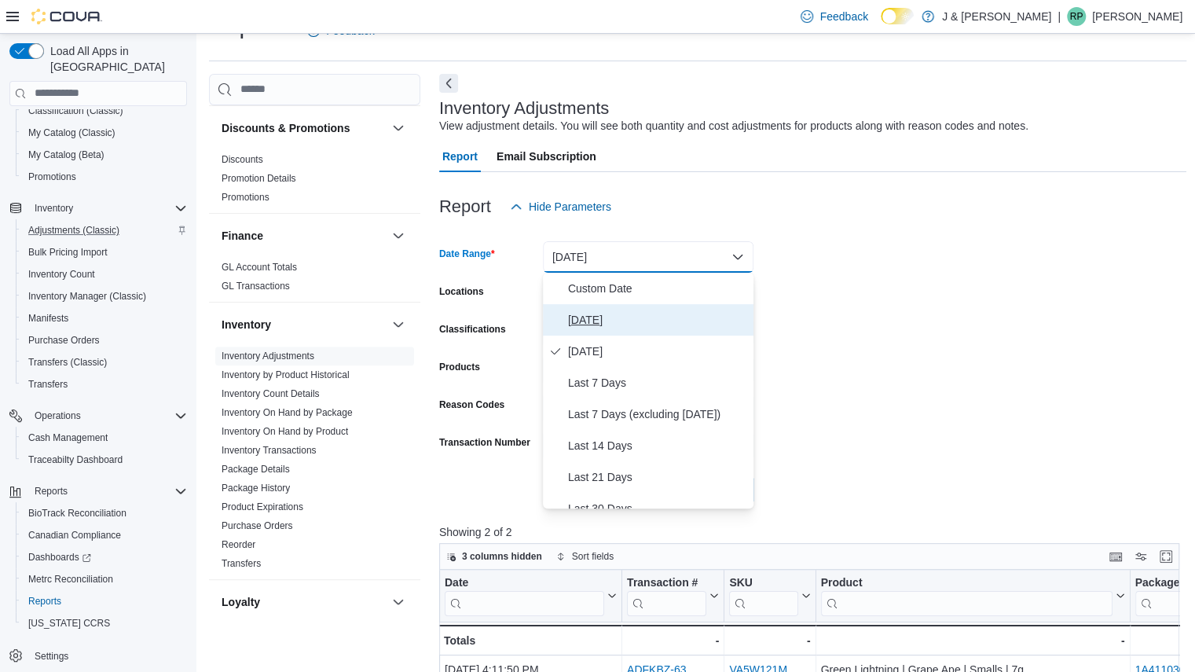
click at [600, 317] on span "Today" at bounding box center [657, 319] width 179 height 19
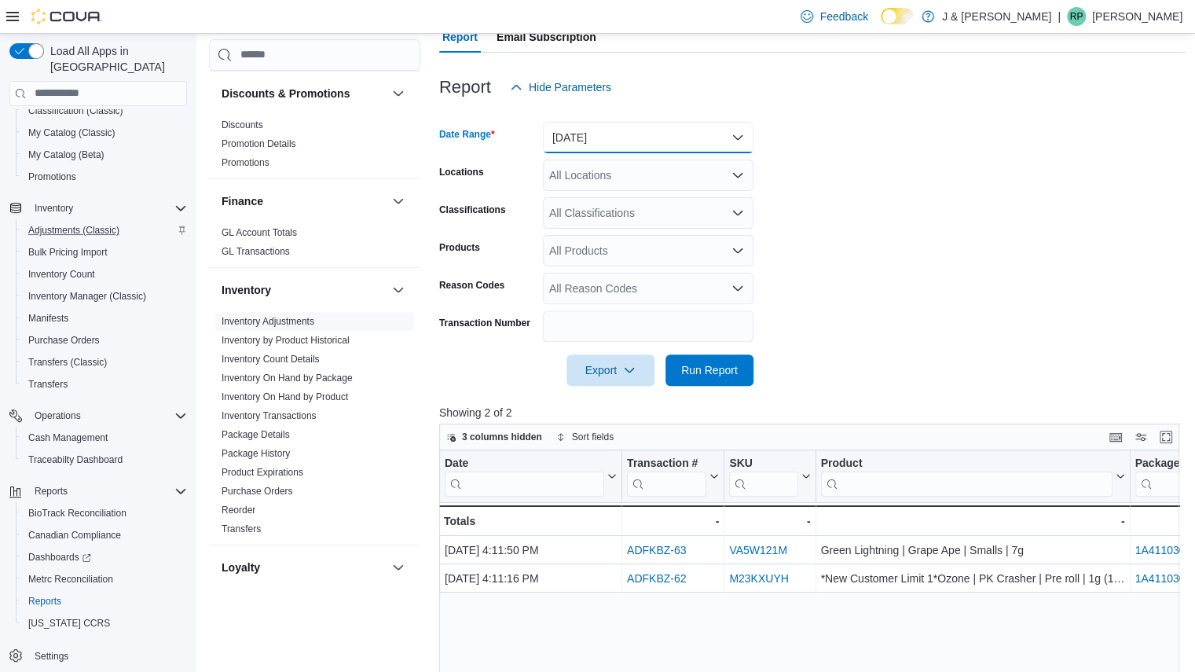
scroll to position [158, 0]
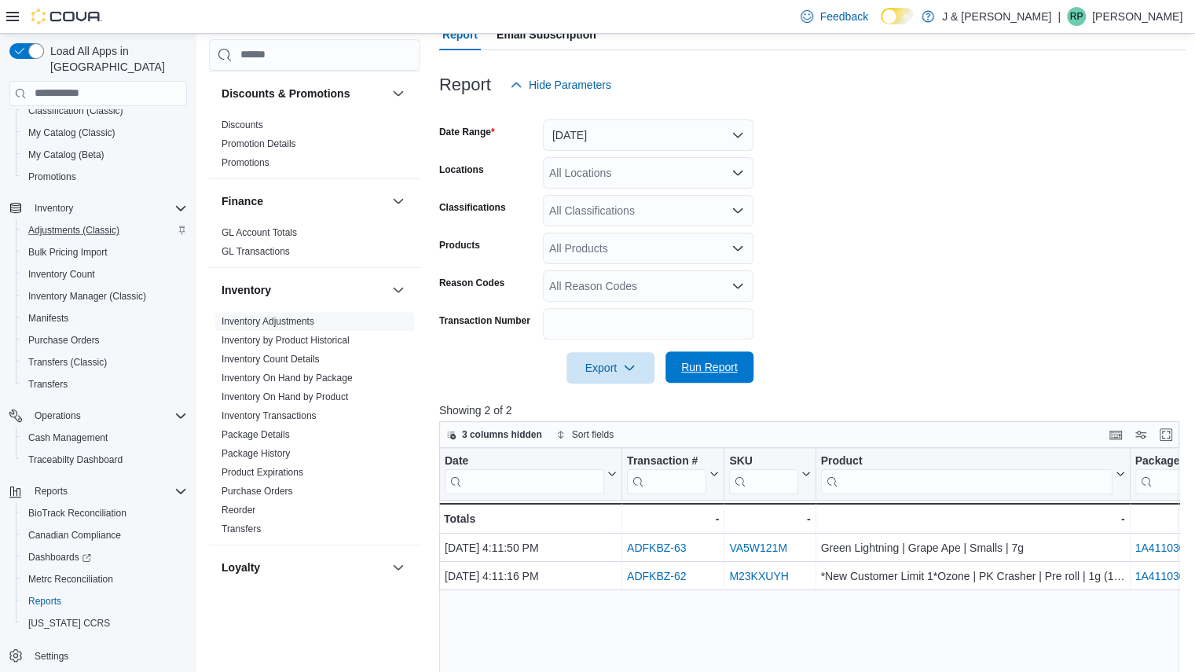
click at [713, 364] on span "Run Report" at bounding box center [709, 367] width 57 height 16
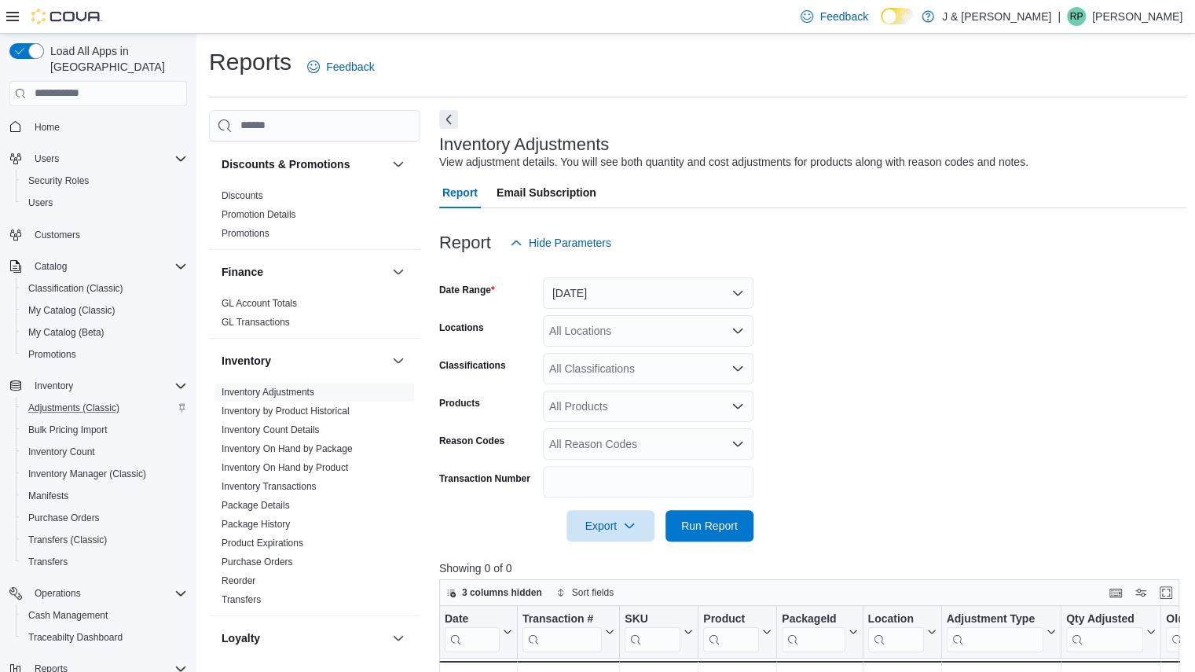
click at [39, 112] on div "Home" at bounding box center [98, 126] width 178 height 29
click at [42, 118] on span "Home" at bounding box center [47, 127] width 25 height 19
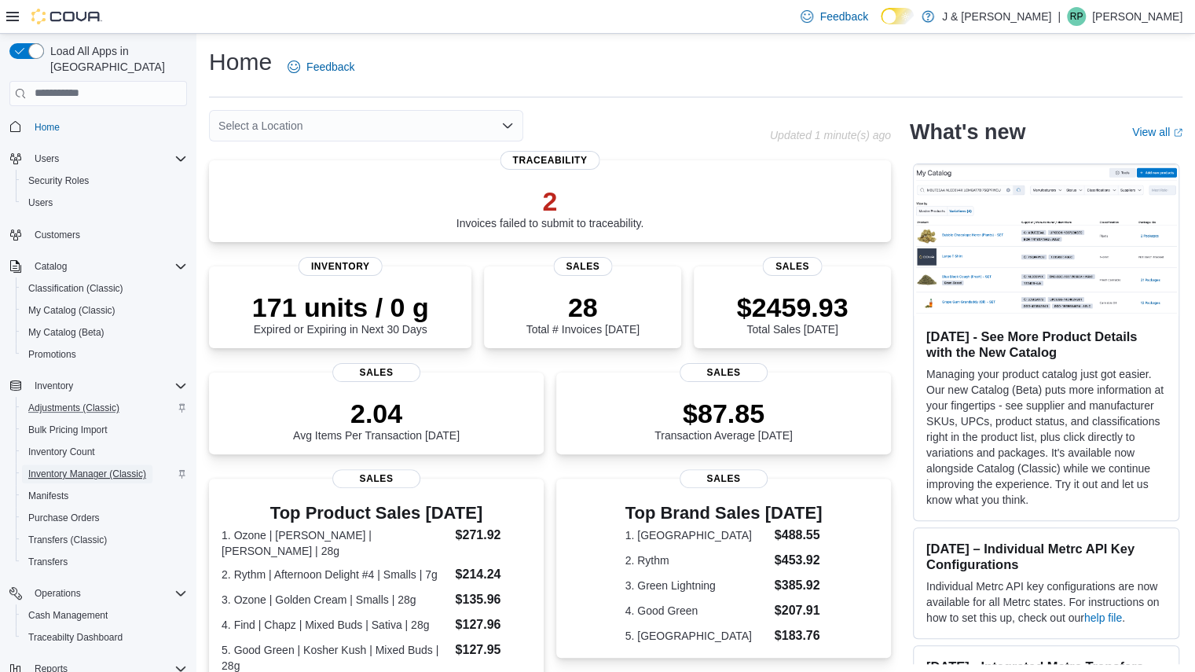
click at [91, 467] on span "Inventory Manager (Classic)" at bounding box center [87, 473] width 118 height 19
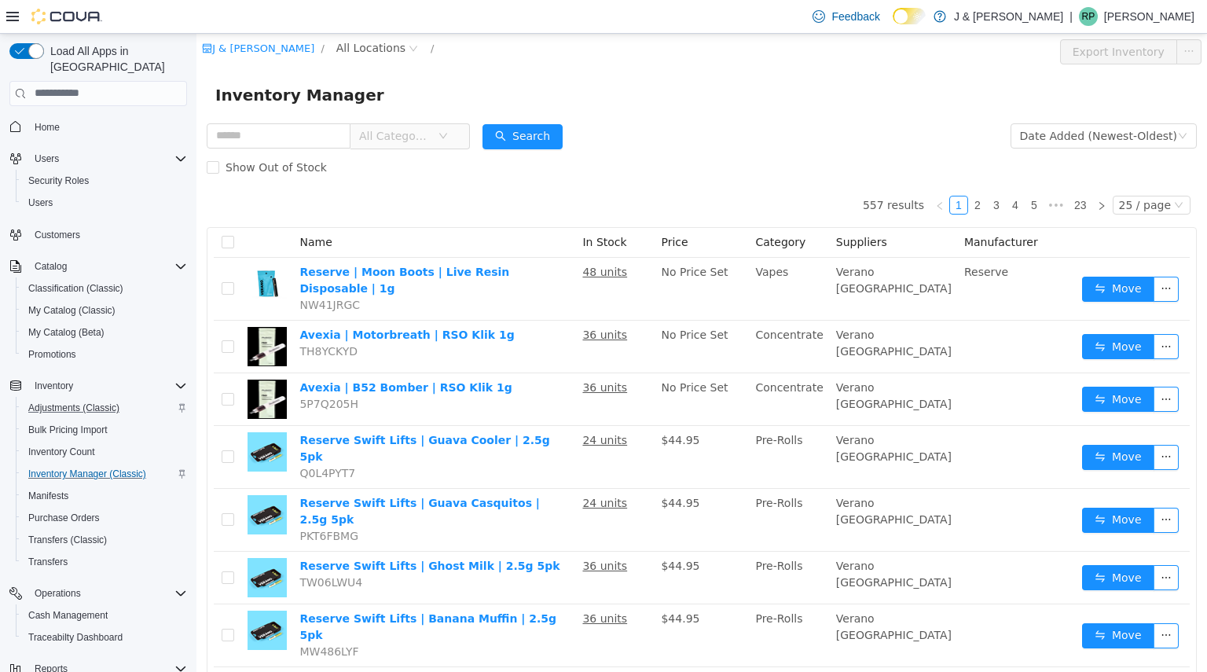
drag, startPoint x: 410, startPoint y: 435, endPoint x: 438, endPoint y: 201, distance: 235.8
click at [292, 145] on input "text" at bounding box center [279, 135] width 144 height 25
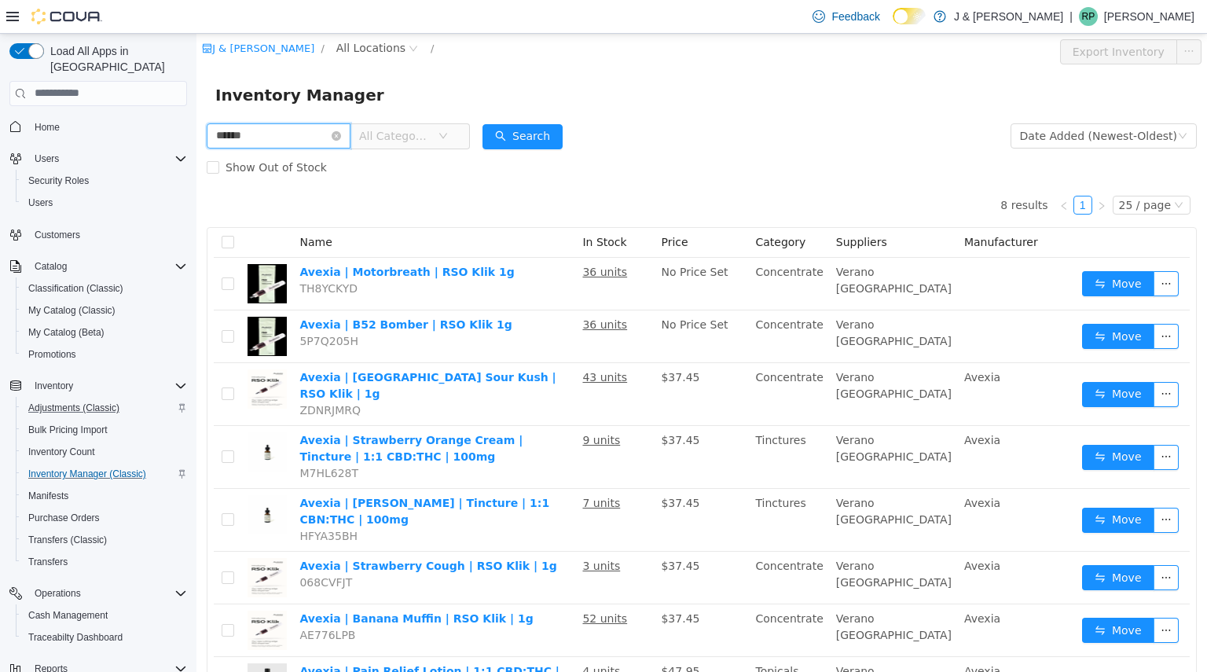
click at [336, 134] on input "******" at bounding box center [279, 135] width 144 height 25
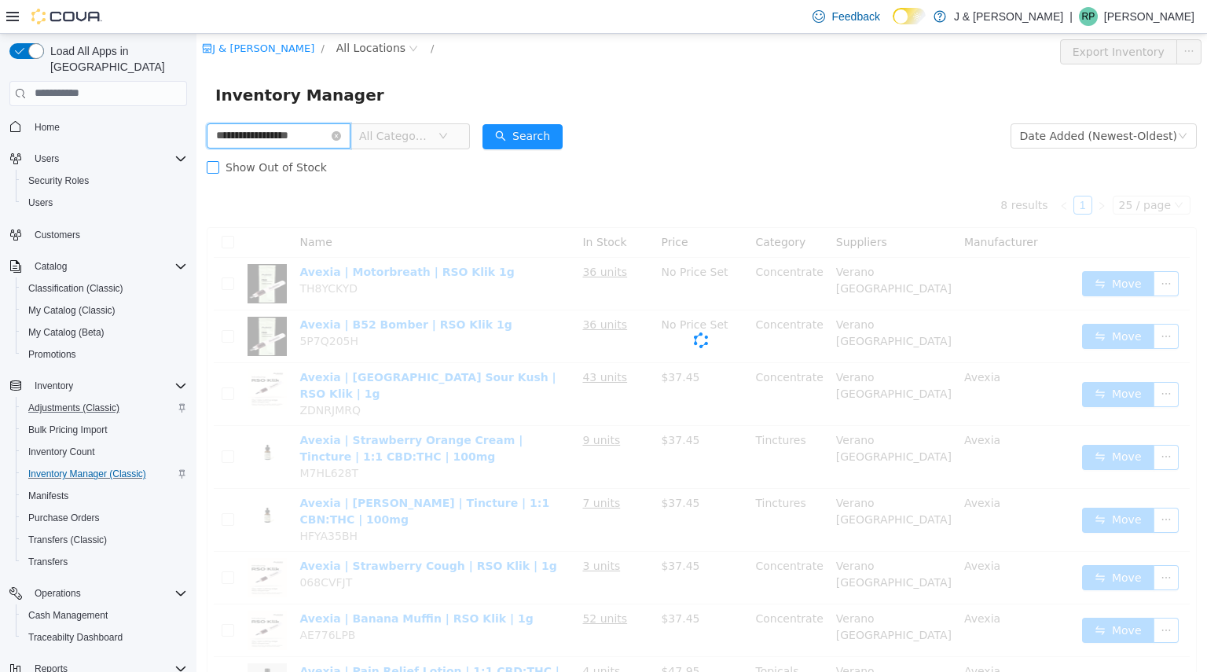
type input "**********"
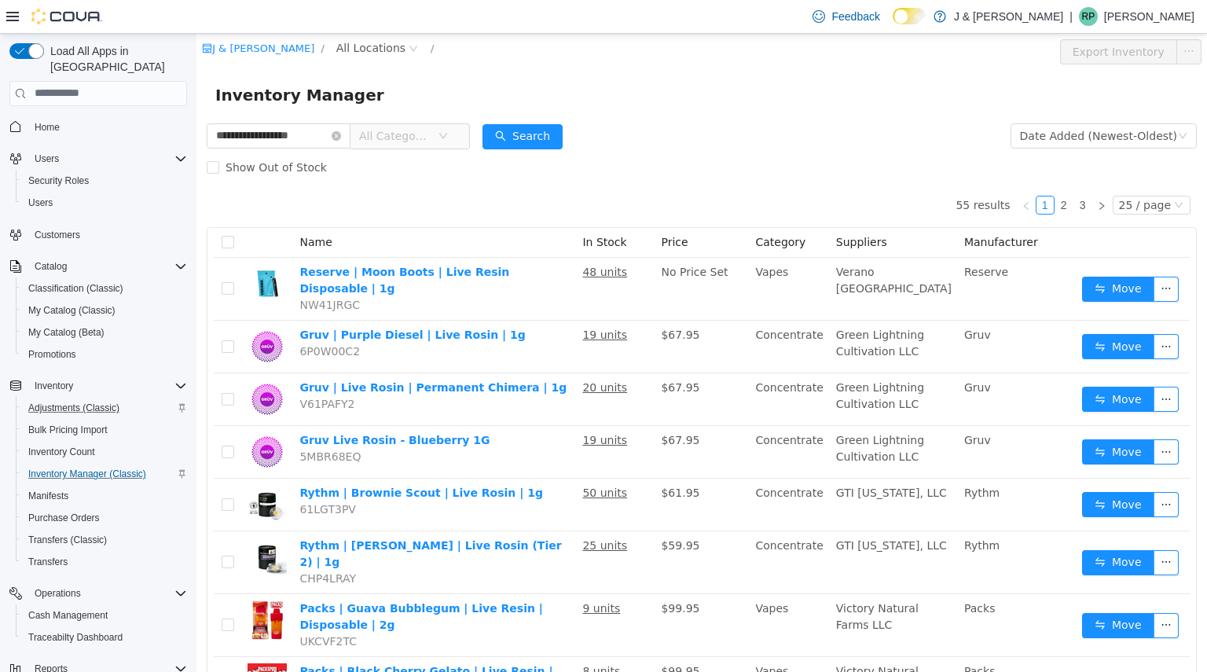
click at [493, 152] on div "Show Out of Stock" at bounding box center [702, 166] width 990 height 31
click at [280, 130] on input "**********" at bounding box center [279, 135] width 144 height 25
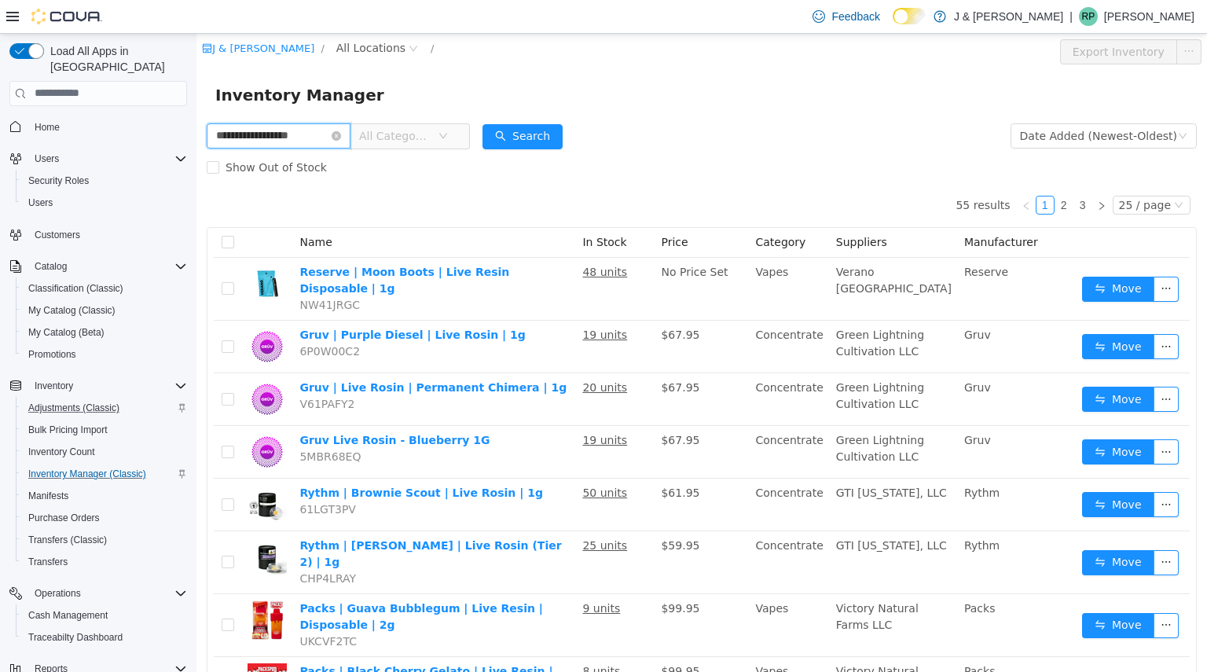
click at [280, 130] on input "**********" at bounding box center [279, 135] width 144 height 25
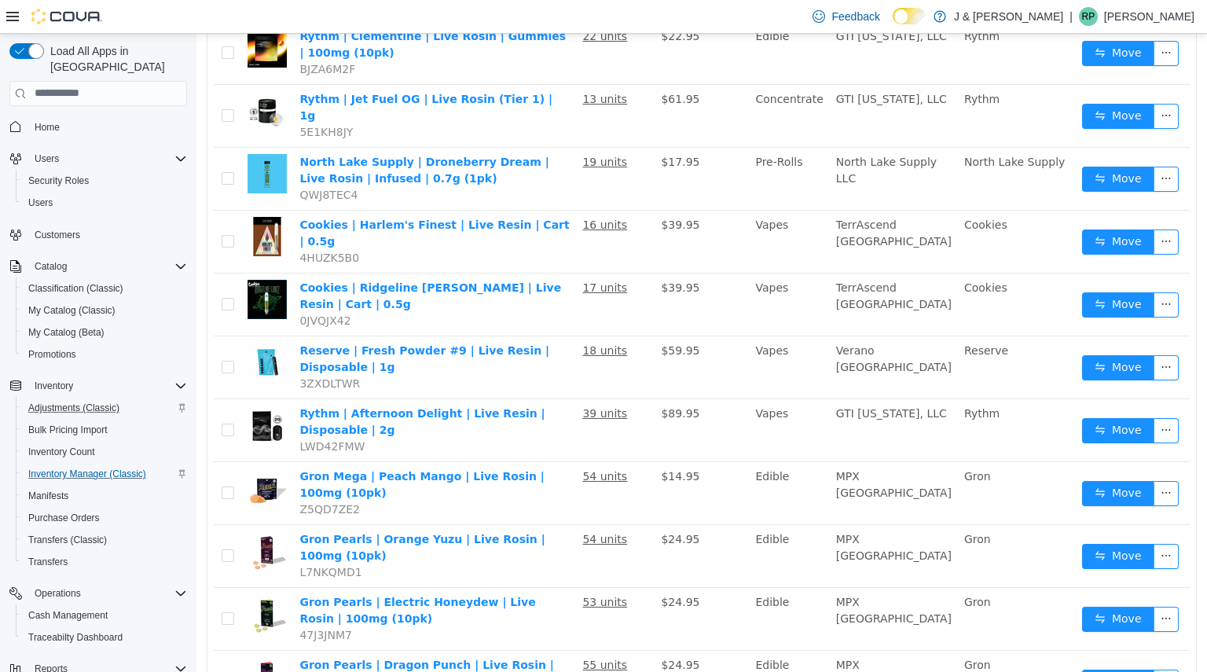
scroll to position [940, 0]
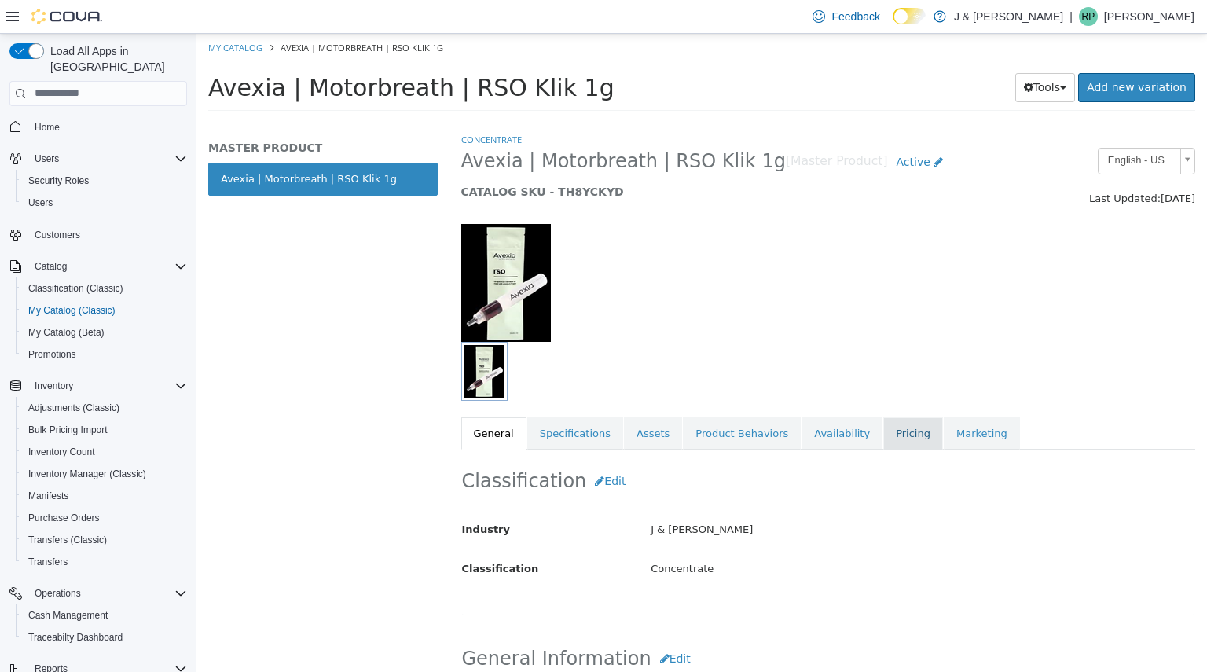
click at [883, 431] on link "Pricing" at bounding box center [913, 432] width 60 height 33
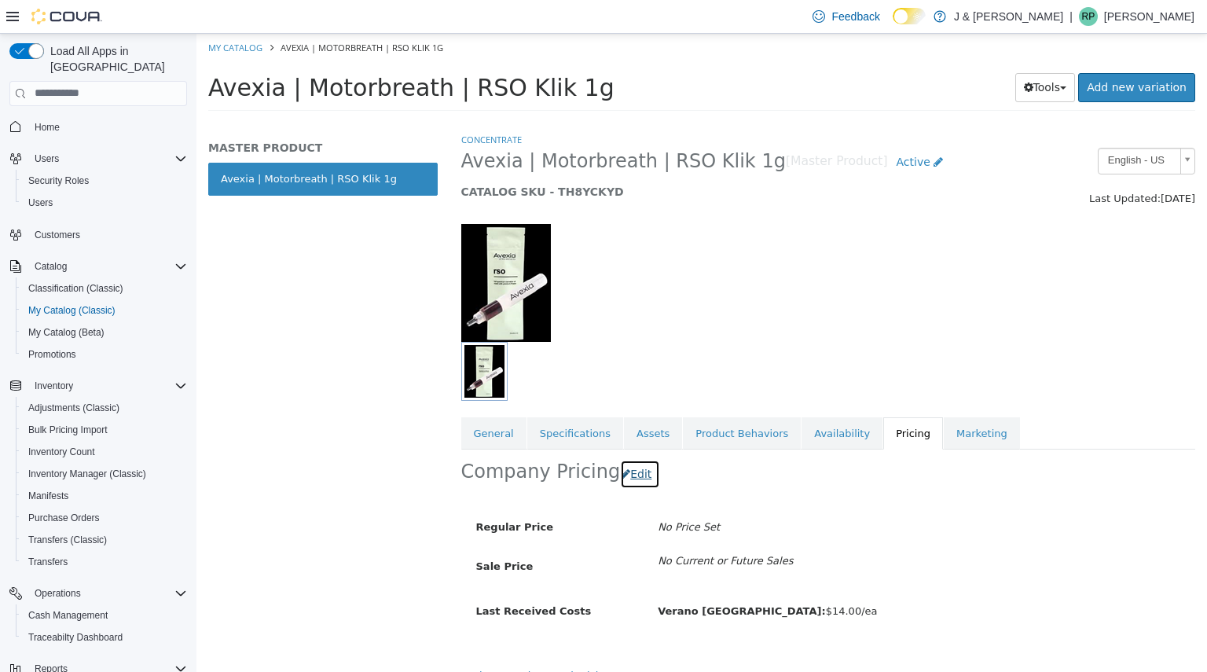
click at [641, 476] on button "Edit" at bounding box center [640, 473] width 40 height 29
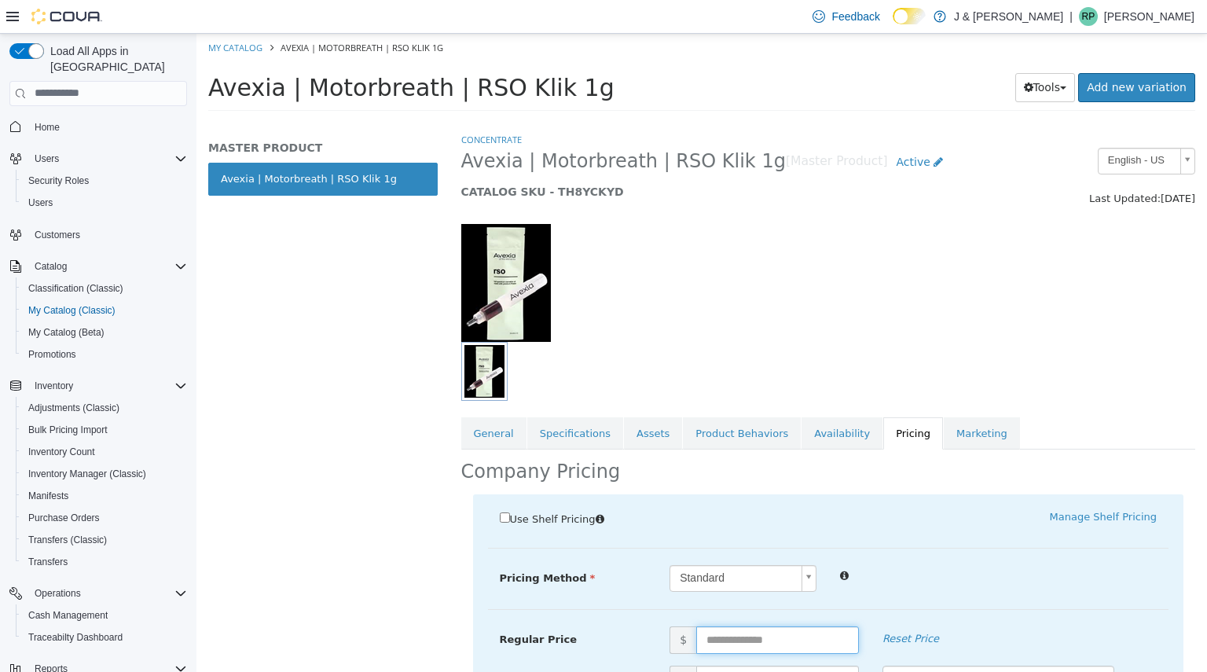
click at [730, 640] on input "text" at bounding box center [777, 639] width 163 height 28
type input "*****"
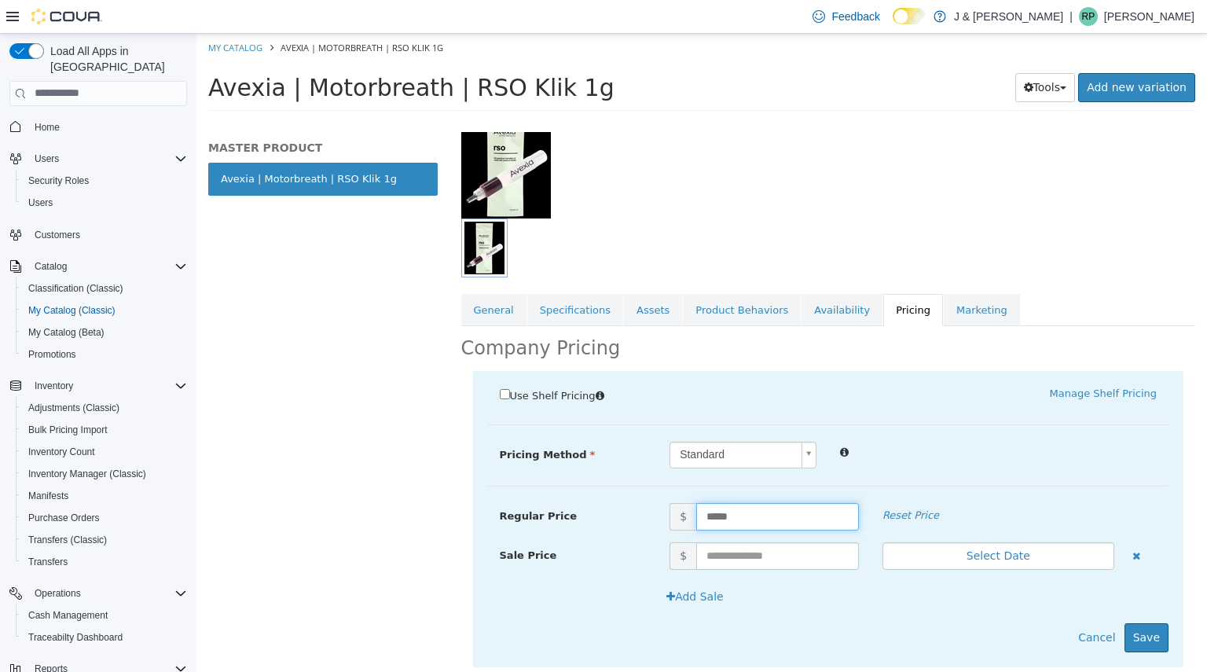
scroll to position [126, 0]
click at [1128, 626] on button "Save" at bounding box center [1146, 634] width 44 height 29
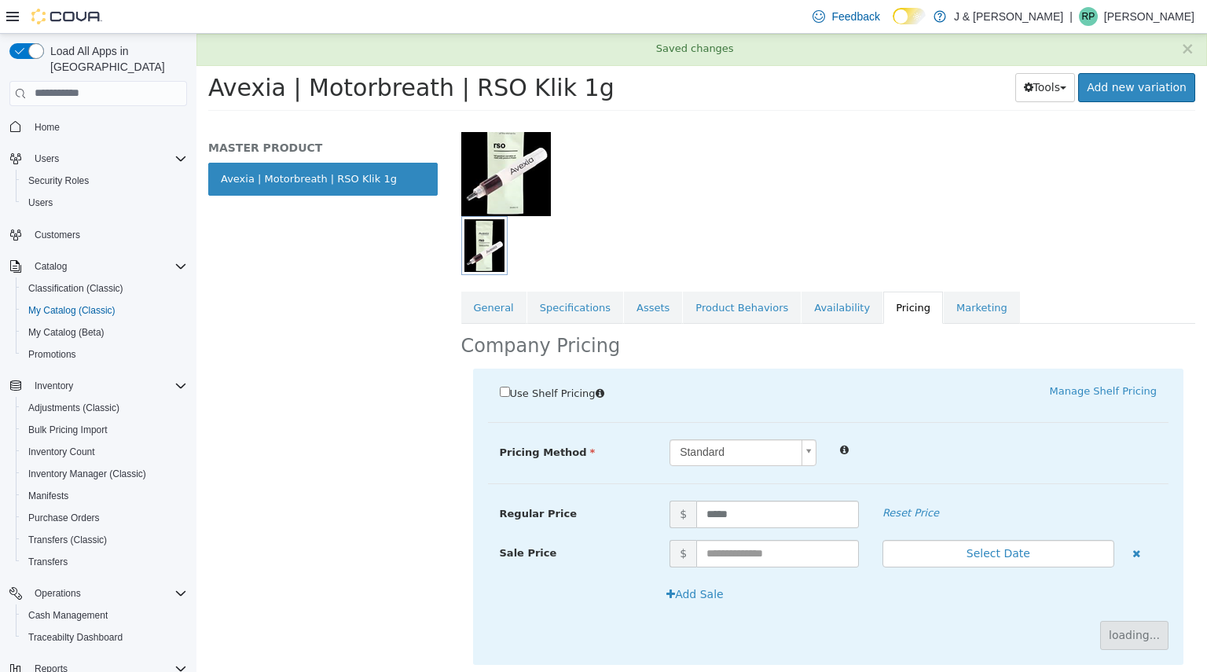
scroll to position [0, 0]
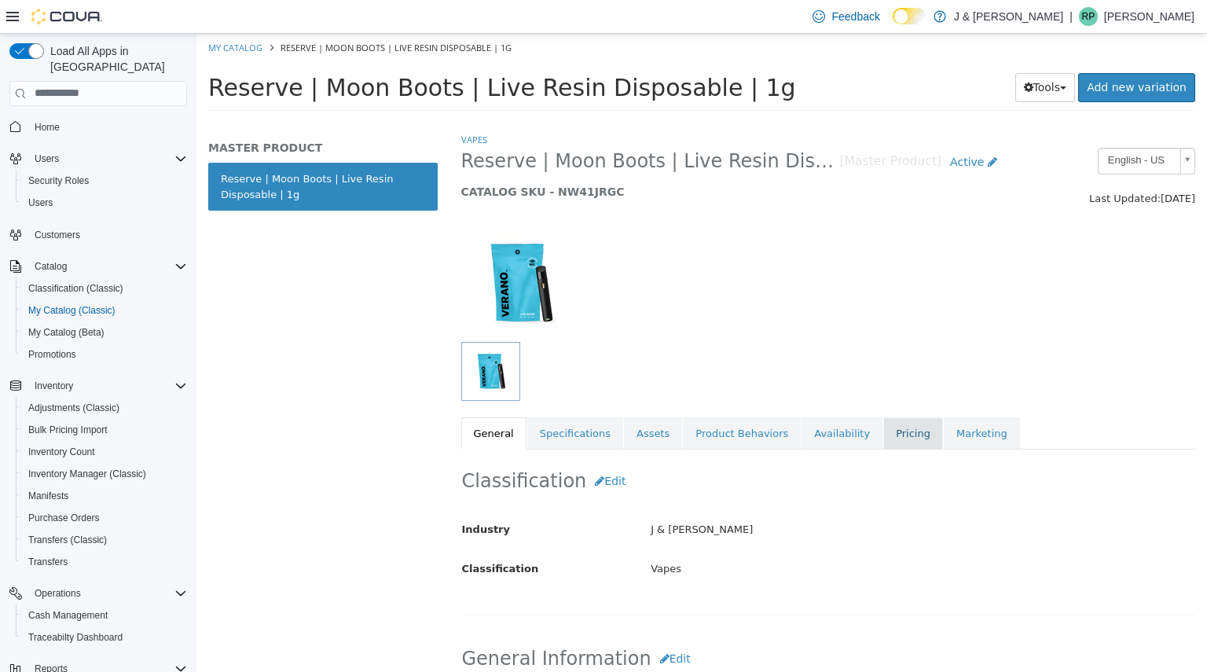
click at [883, 433] on link "Pricing" at bounding box center [913, 432] width 60 height 33
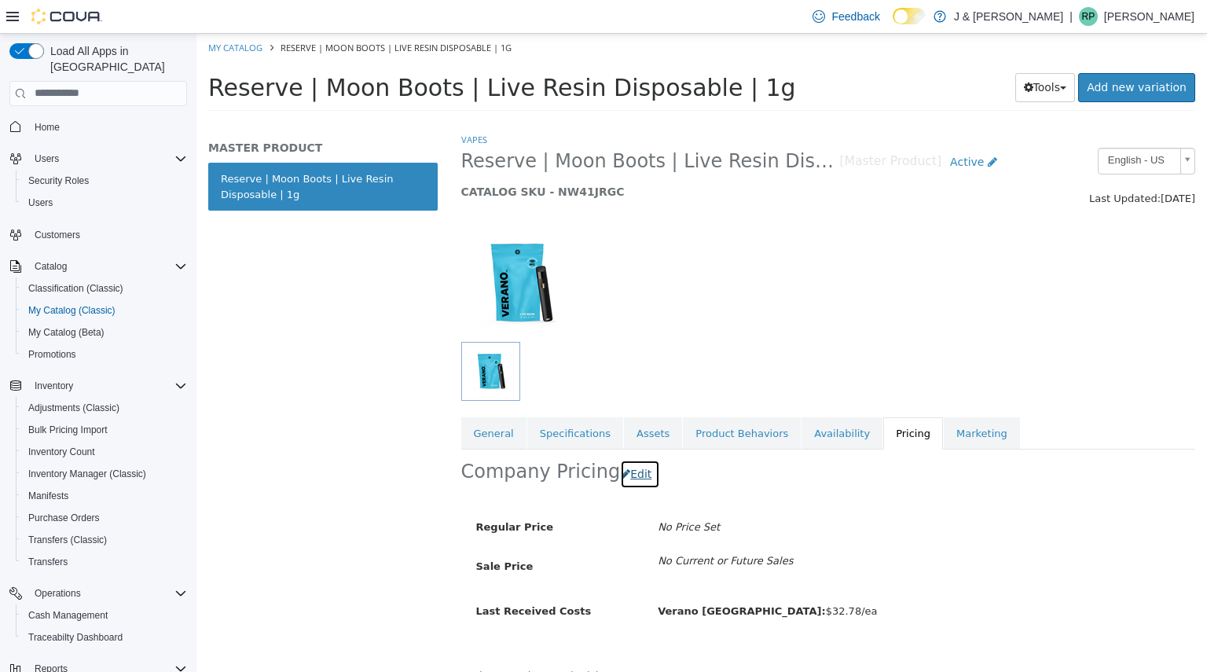
click at [620, 482] on button "Edit" at bounding box center [640, 473] width 40 height 29
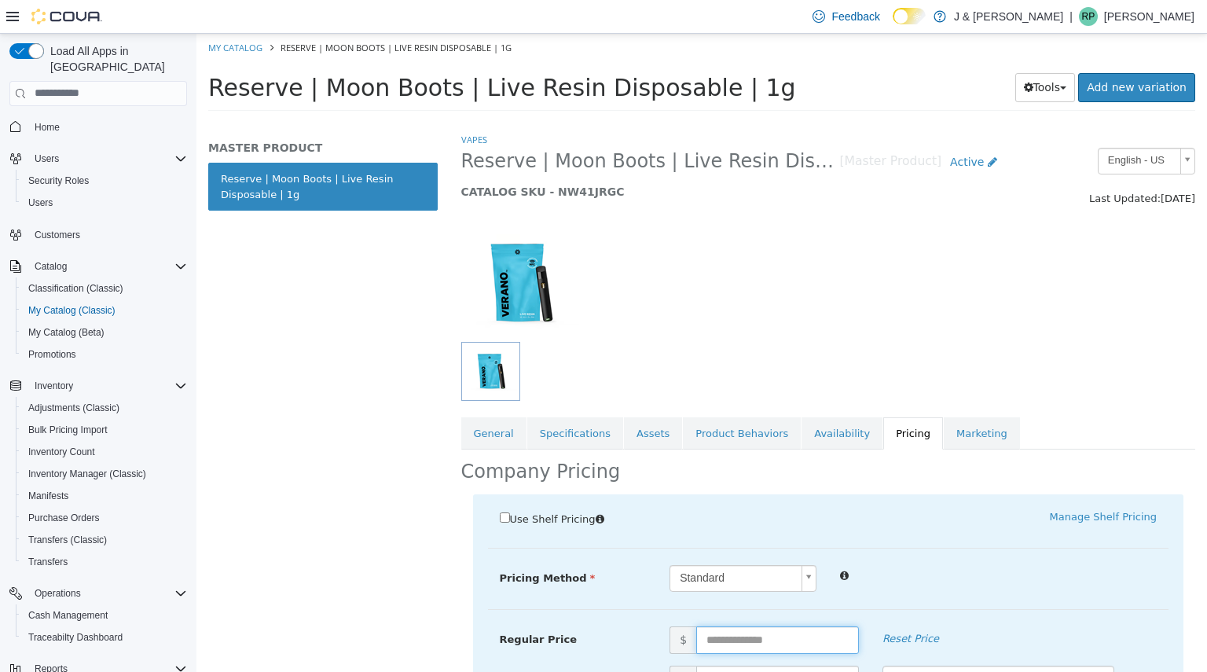
click at [726, 630] on input "text" at bounding box center [777, 639] width 163 height 28
type input "*****"
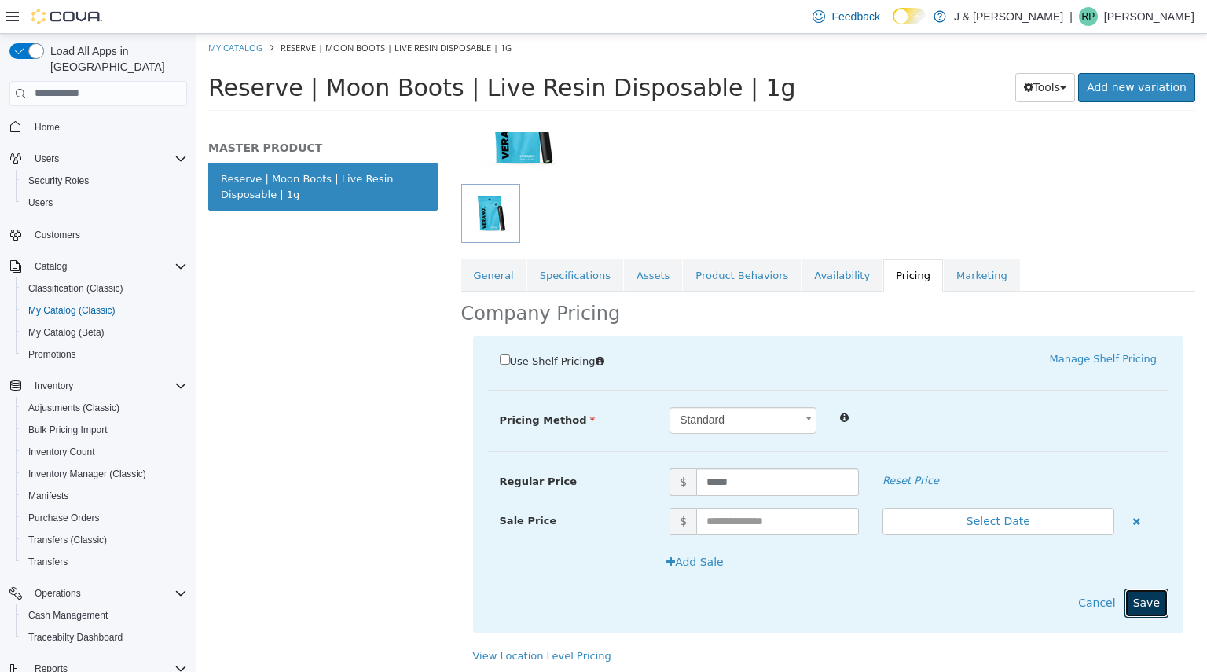
click at [1133, 602] on button "Save" at bounding box center [1146, 602] width 44 height 29
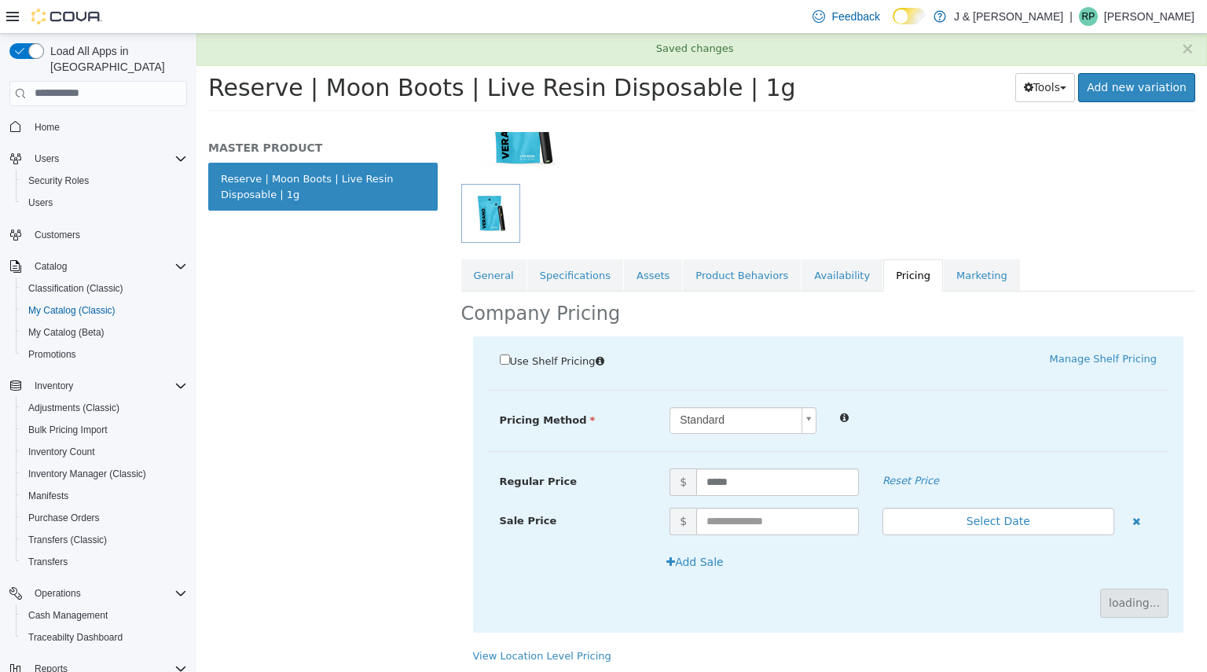
scroll to position [0, 0]
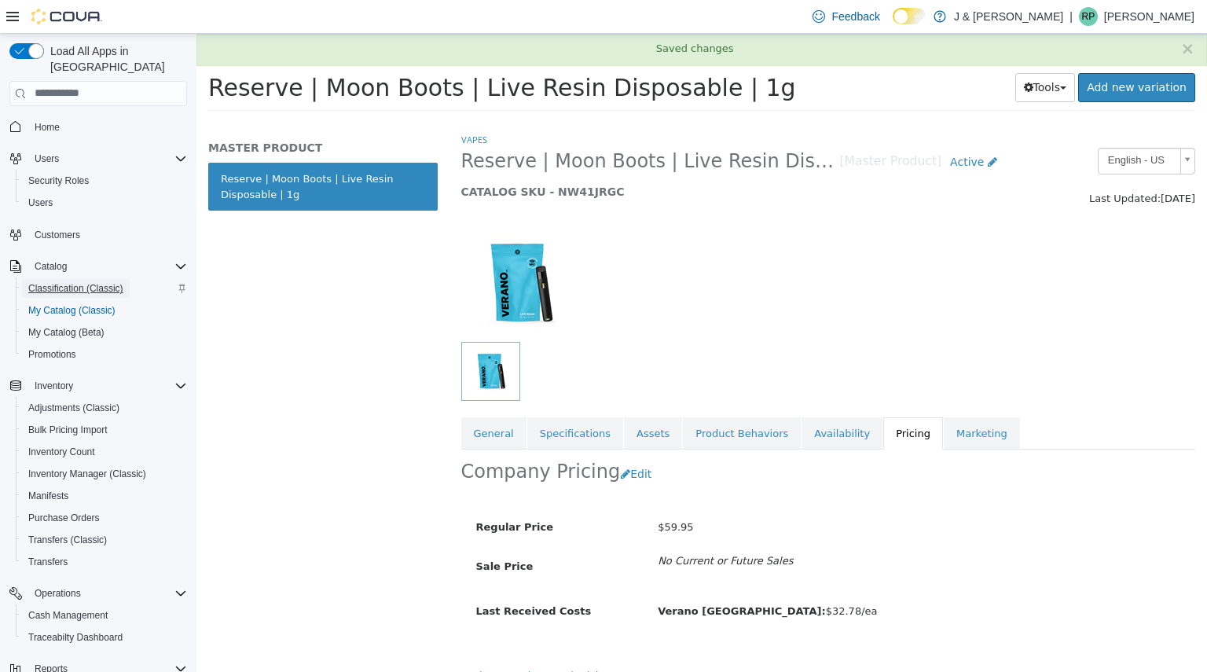
click at [52, 280] on span "Classification (Classic)" at bounding box center [75, 288] width 95 height 19
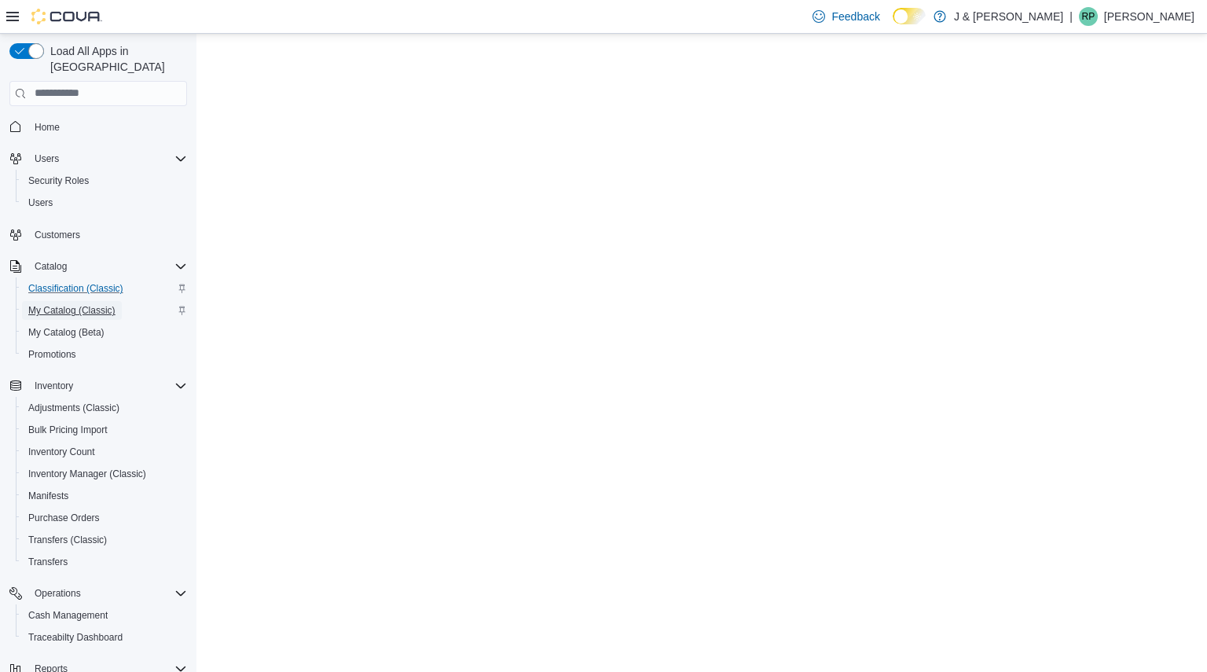
click at [52, 304] on span "My Catalog (Classic)" at bounding box center [71, 310] width 87 height 13
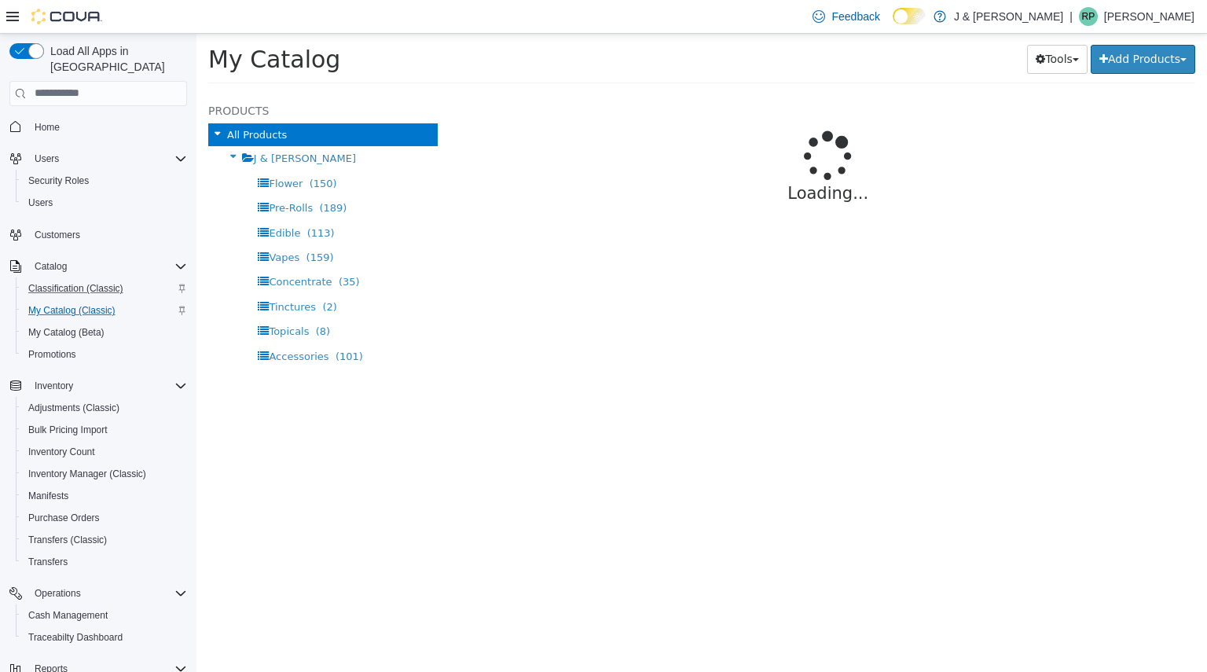
select select "**********"
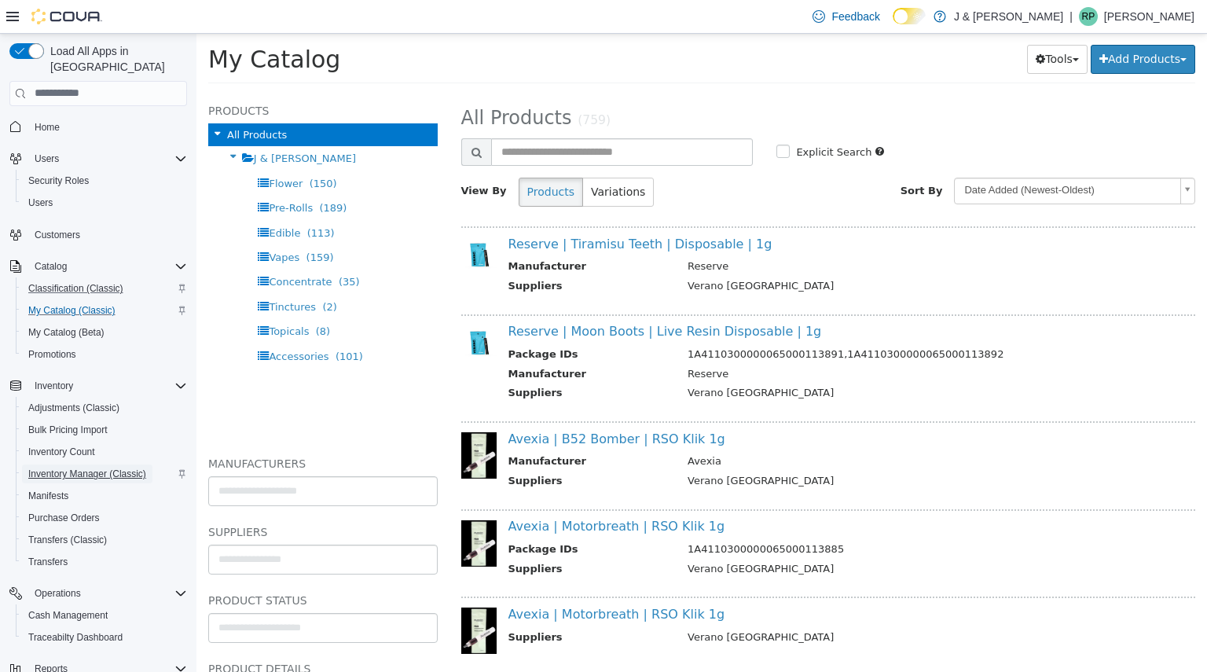
click at [58, 468] on span "Inventory Manager (Classic)" at bounding box center [87, 474] width 118 height 13
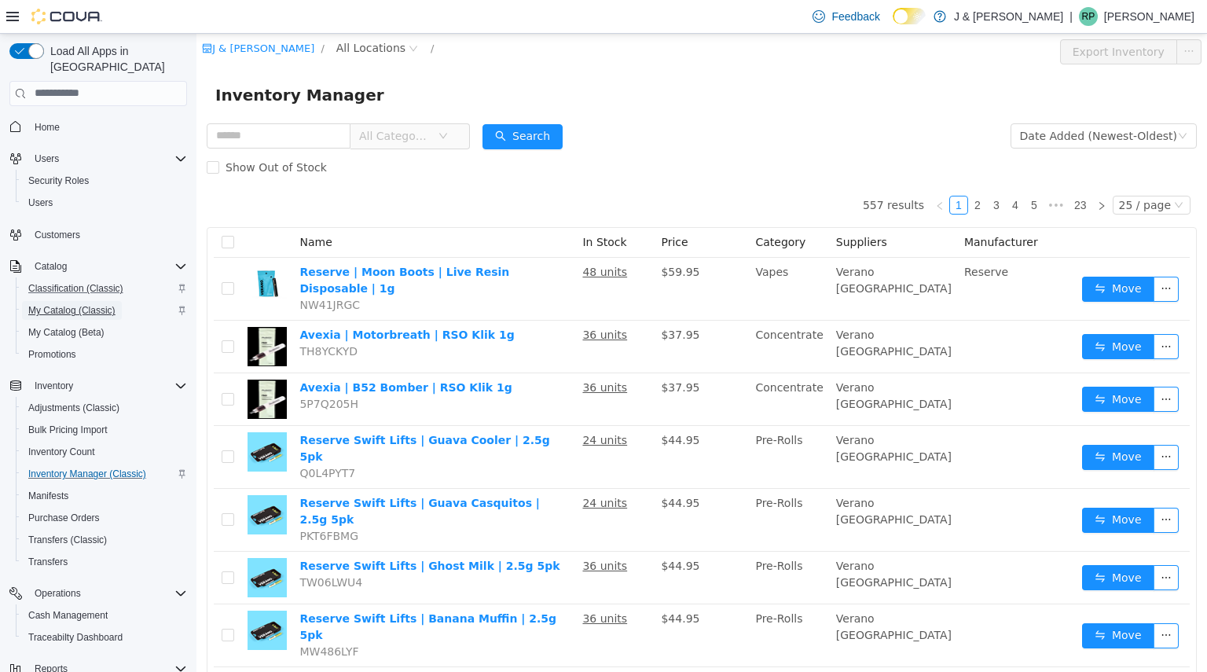
click at [53, 304] on span "My Catalog (Classic)" at bounding box center [71, 310] width 87 height 13
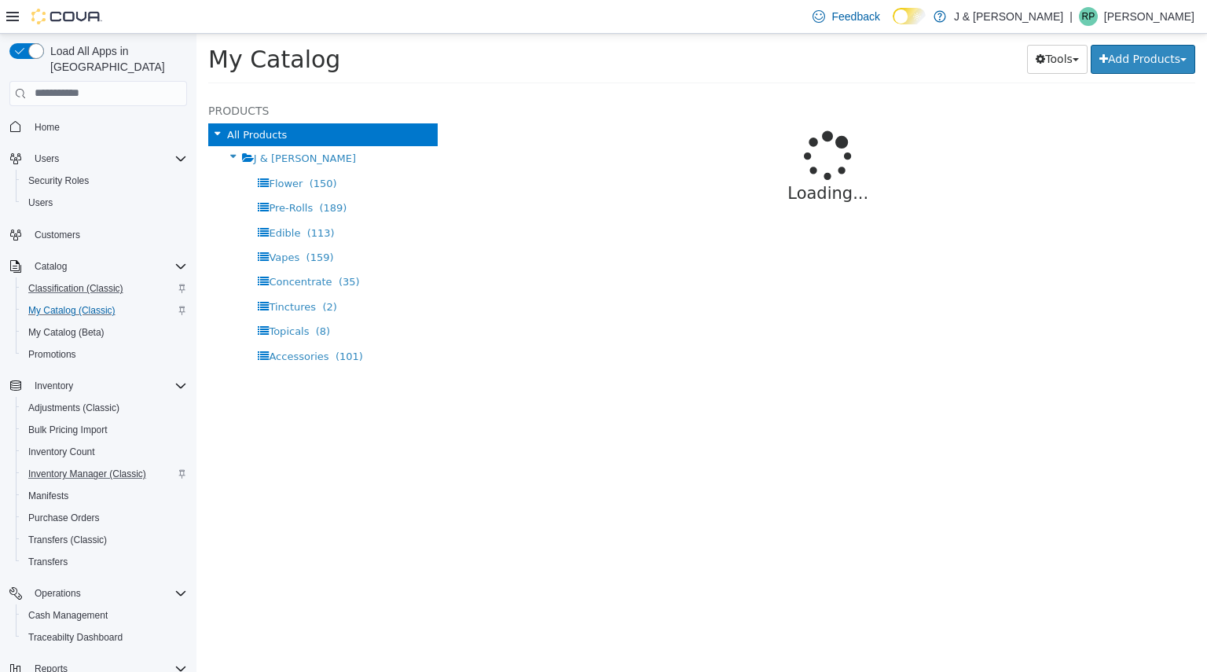
select select "**********"
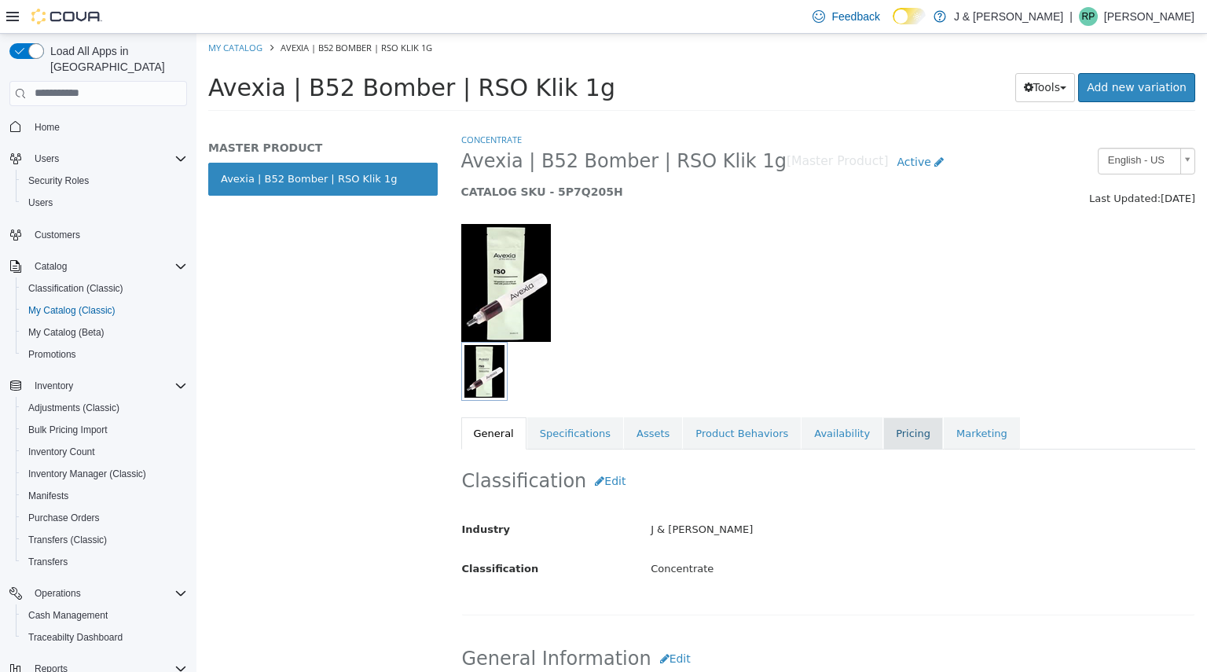
click at [884, 420] on link "Pricing" at bounding box center [913, 432] width 60 height 33
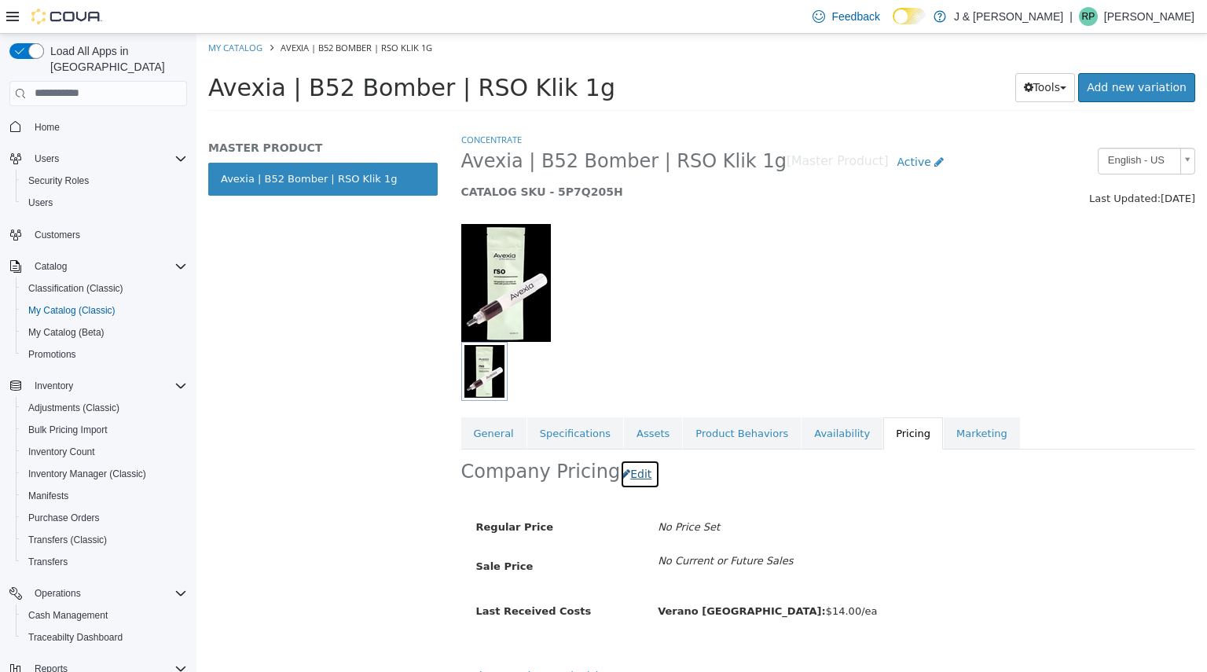
click at [640, 482] on button "Edit" at bounding box center [640, 473] width 40 height 29
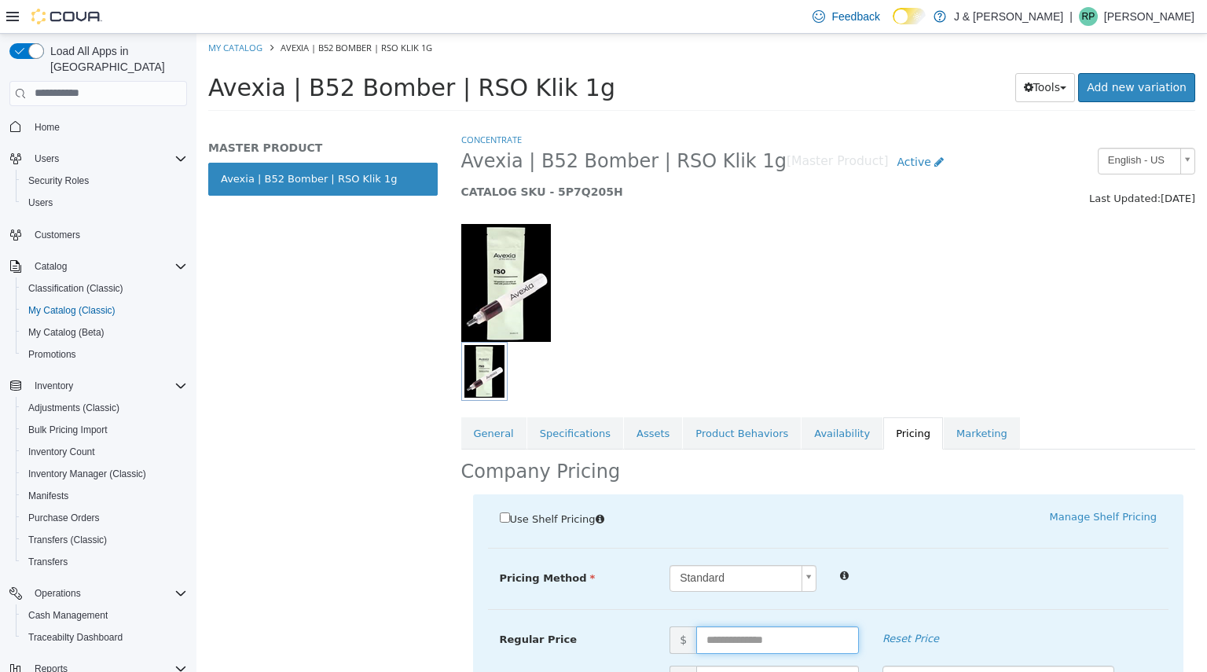
click at [710, 625] on input "text" at bounding box center [777, 639] width 163 height 28
type input "*****"
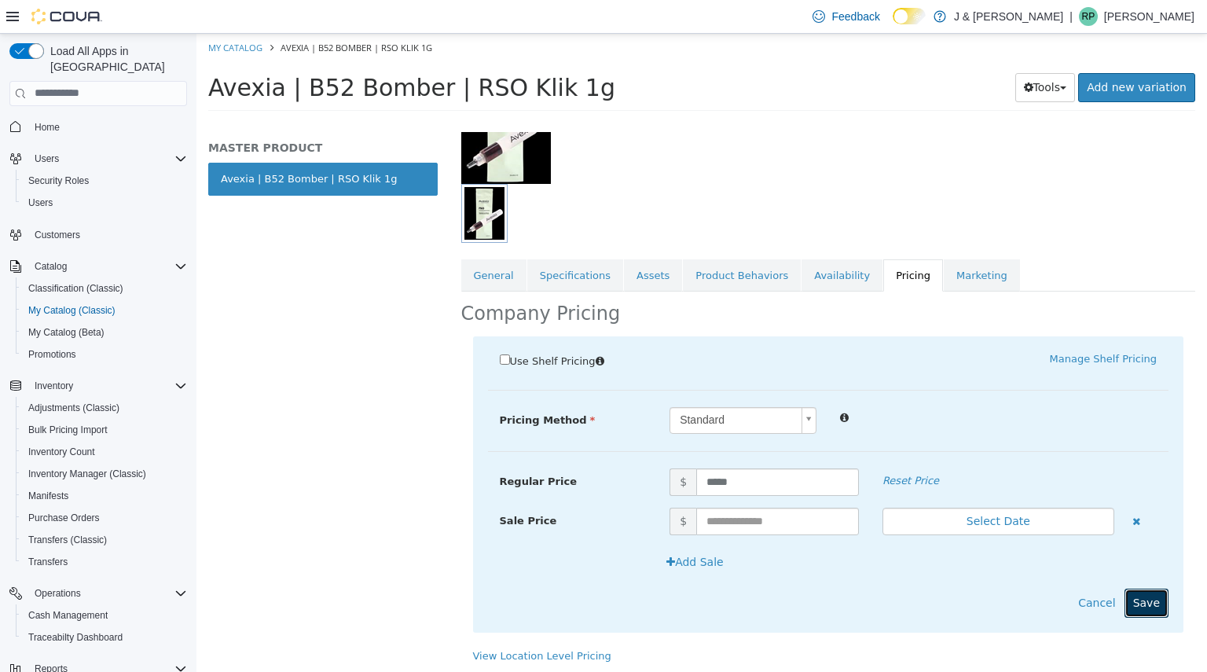
click at [1128, 591] on button "Save" at bounding box center [1146, 602] width 44 height 29
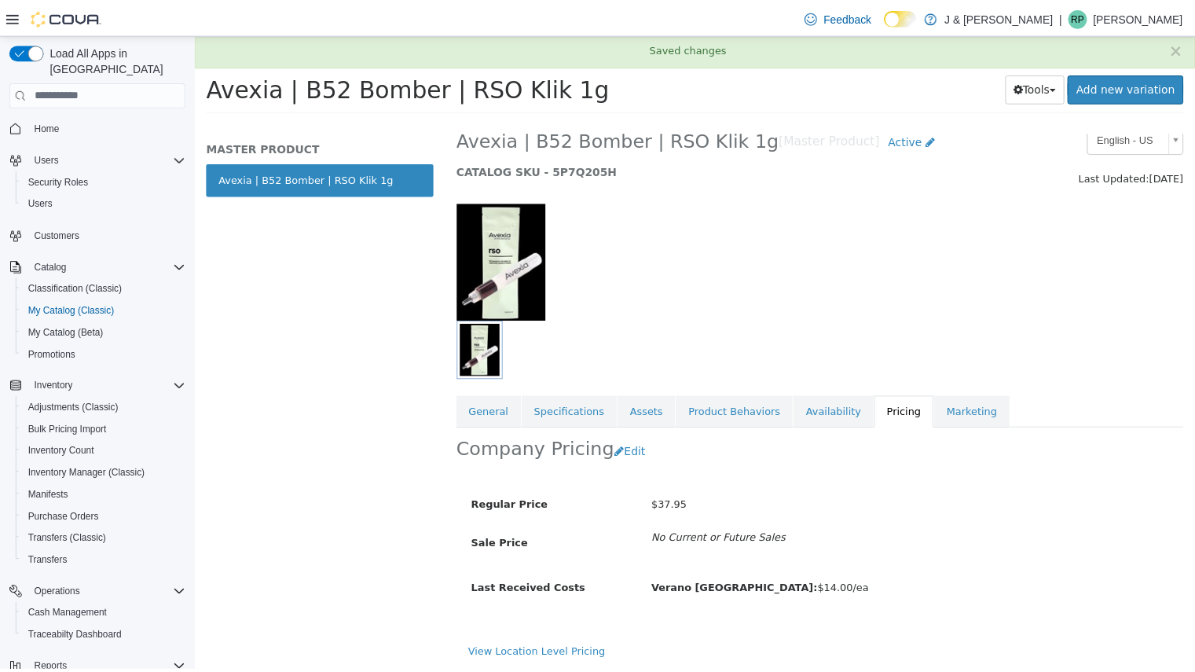
scroll to position [0, 0]
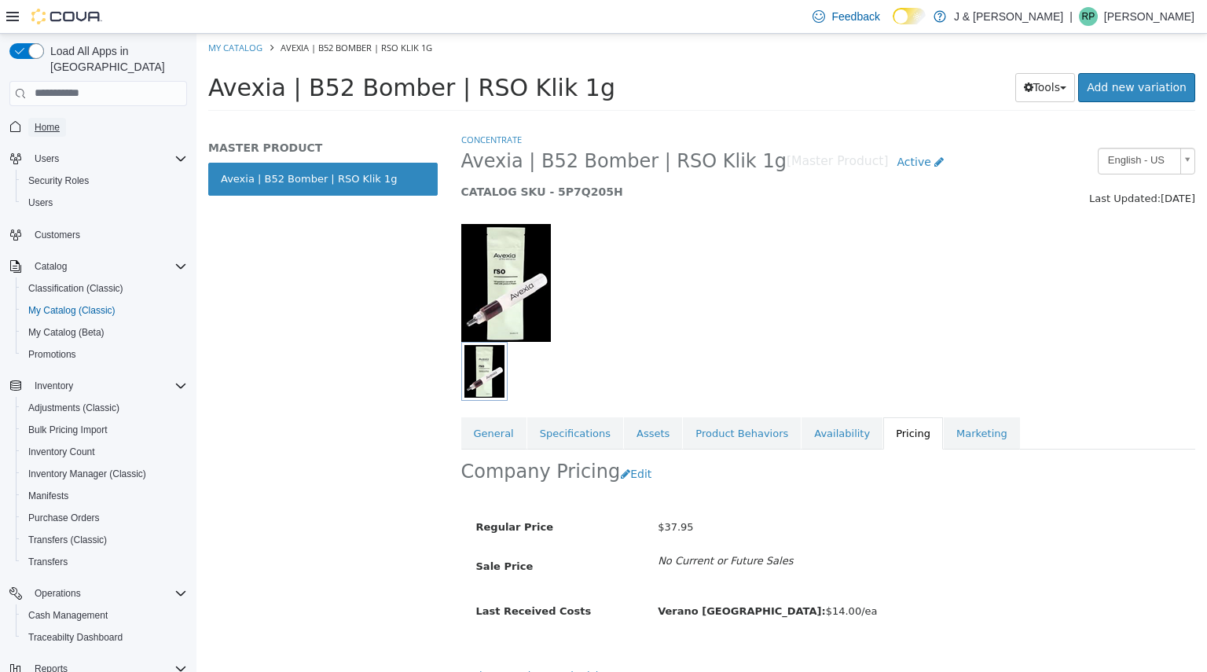
click at [55, 121] on span "Home" at bounding box center [47, 127] width 25 height 13
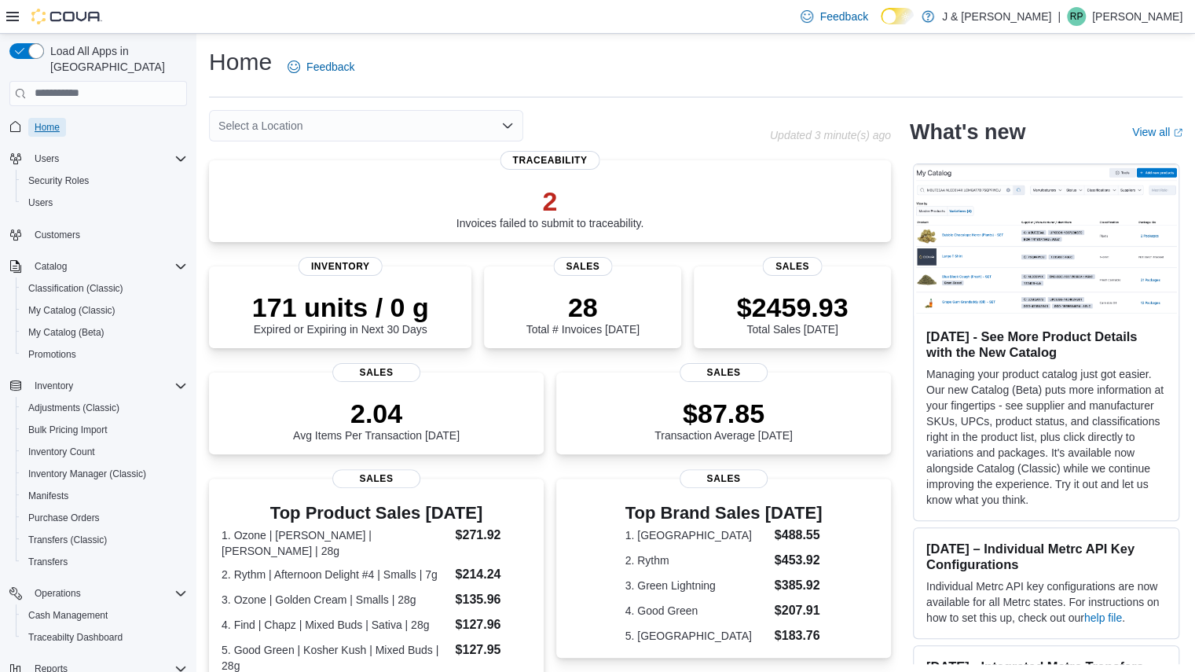
click at [57, 121] on span "Home" at bounding box center [47, 127] width 25 height 13
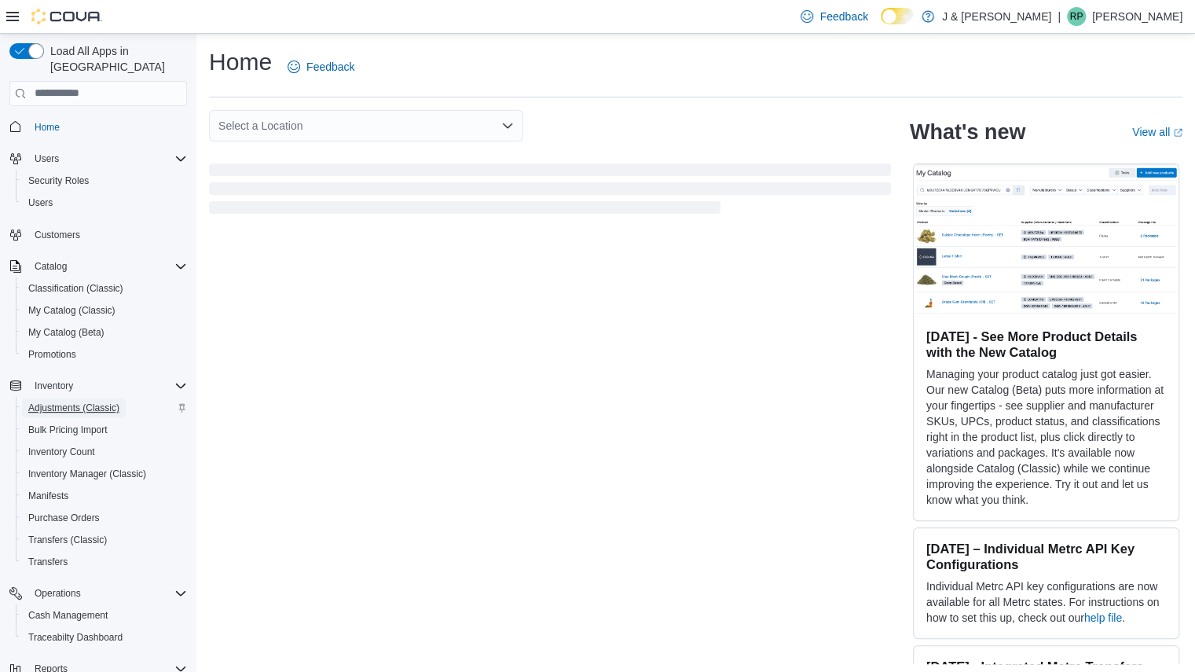
click at [71, 398] on span "Adjustments (Classic)" at bounding box center [73, 407] width 91 height 19
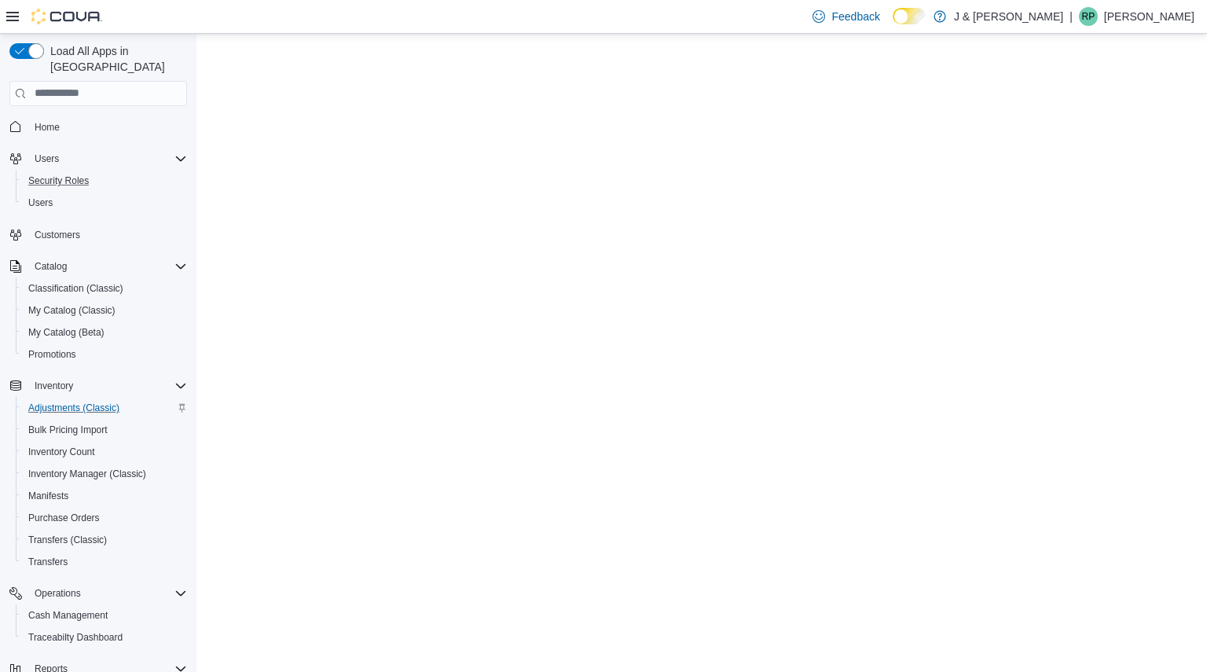
click at [49, 174] on button "Security Roles" at bounding box center [105, 181] width 178 height 22
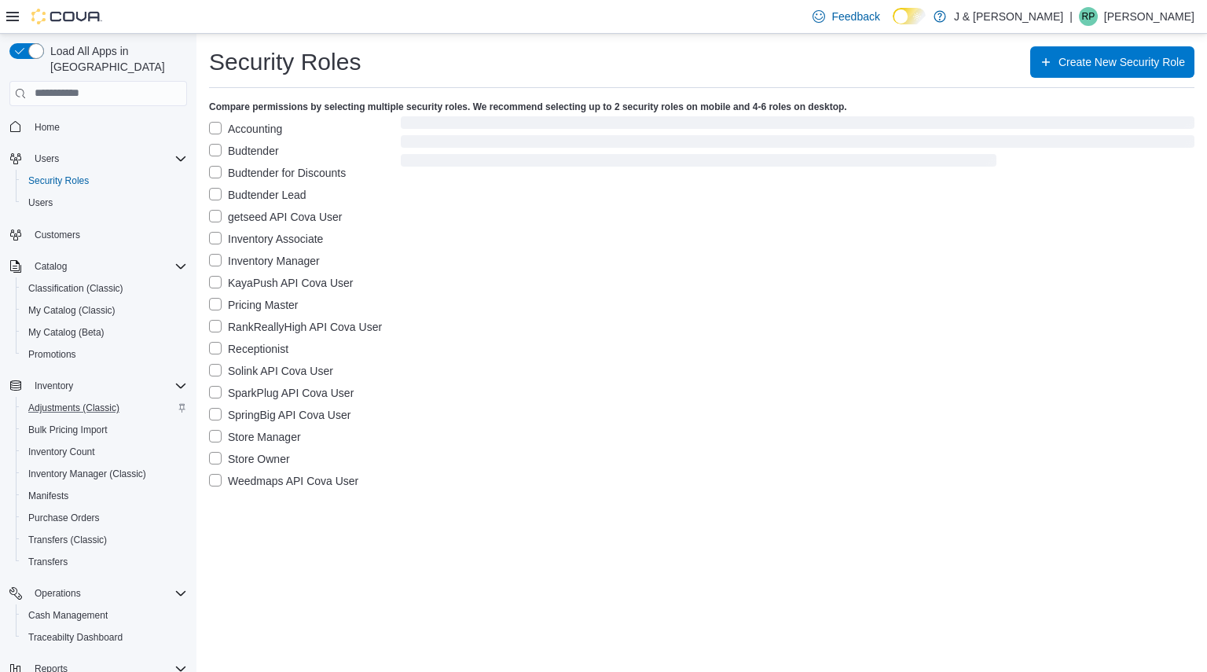
click at [239, 441] on label "Store Manager" at bounding box center [255, 436] width 92 height 19
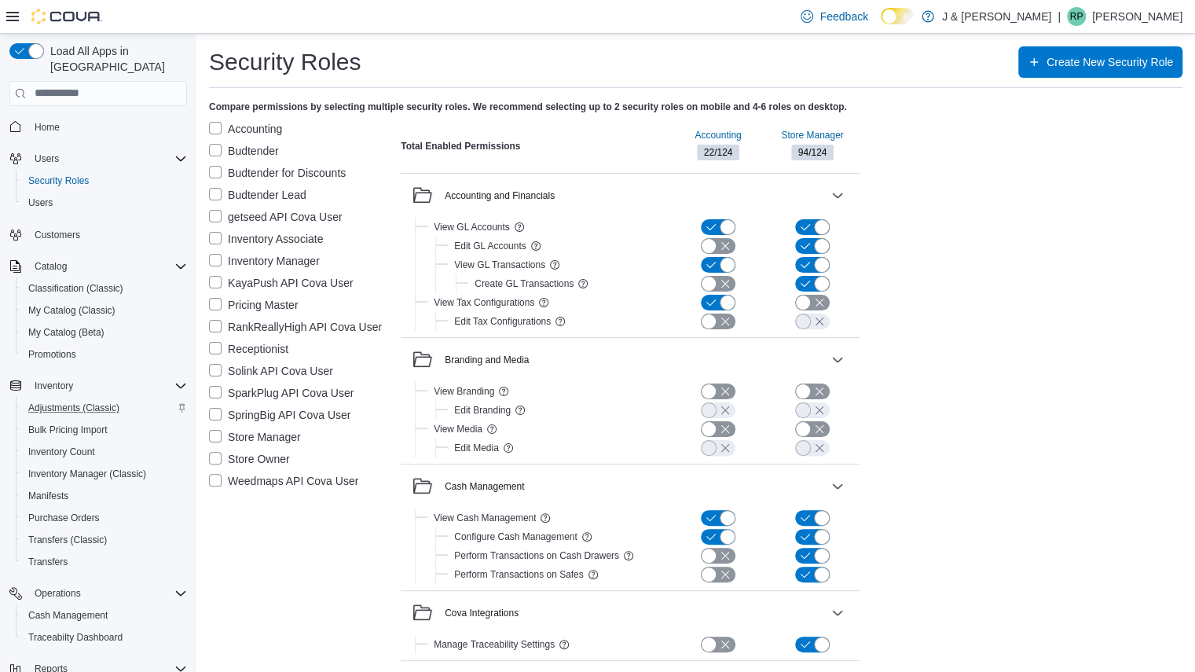
click at [258, 124] on label "Accounting" at bounding box center [245, 128] width 73 height 19
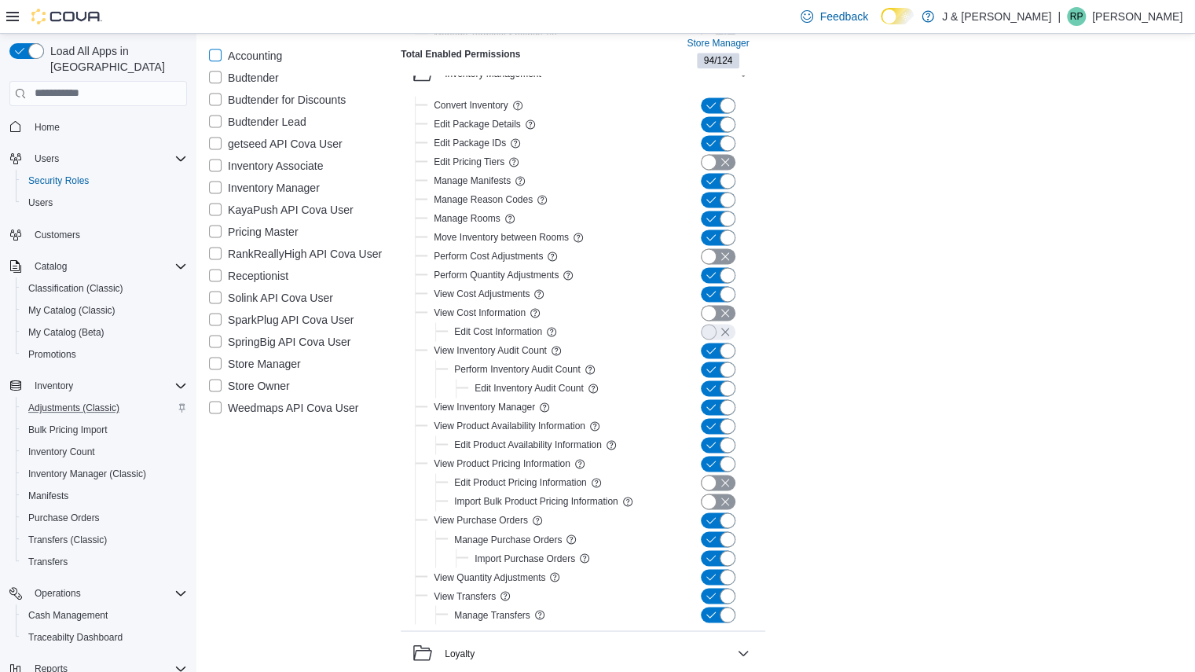
scroll to position [1236, 0]
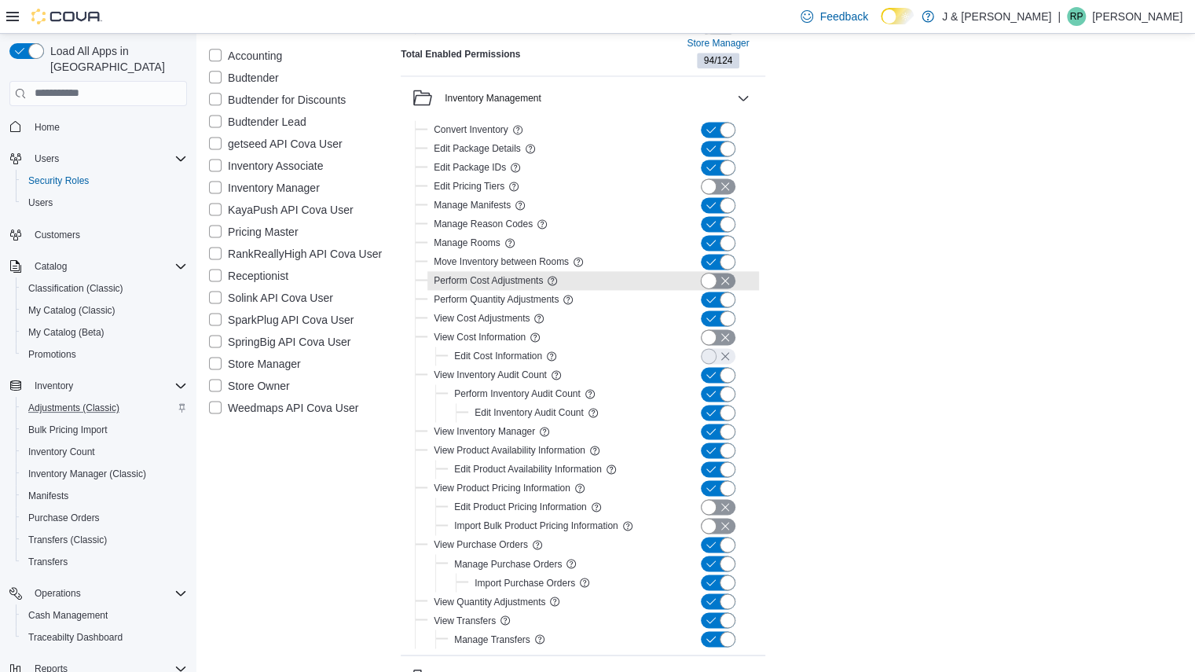
click at [724, 278] on button "button" at bounding box center [718, 281] width 35 height 16
drag, startPoint x: 713, startPoint y: 275, endPoint x: 783, endPoint y: 274, distance: 70.7
click at [783, 274] on div "Total Enabled Permissions Store Manager 95 / 124 Accounting and Financials View…" at bounding box center [792, 552] width 782 height 3350
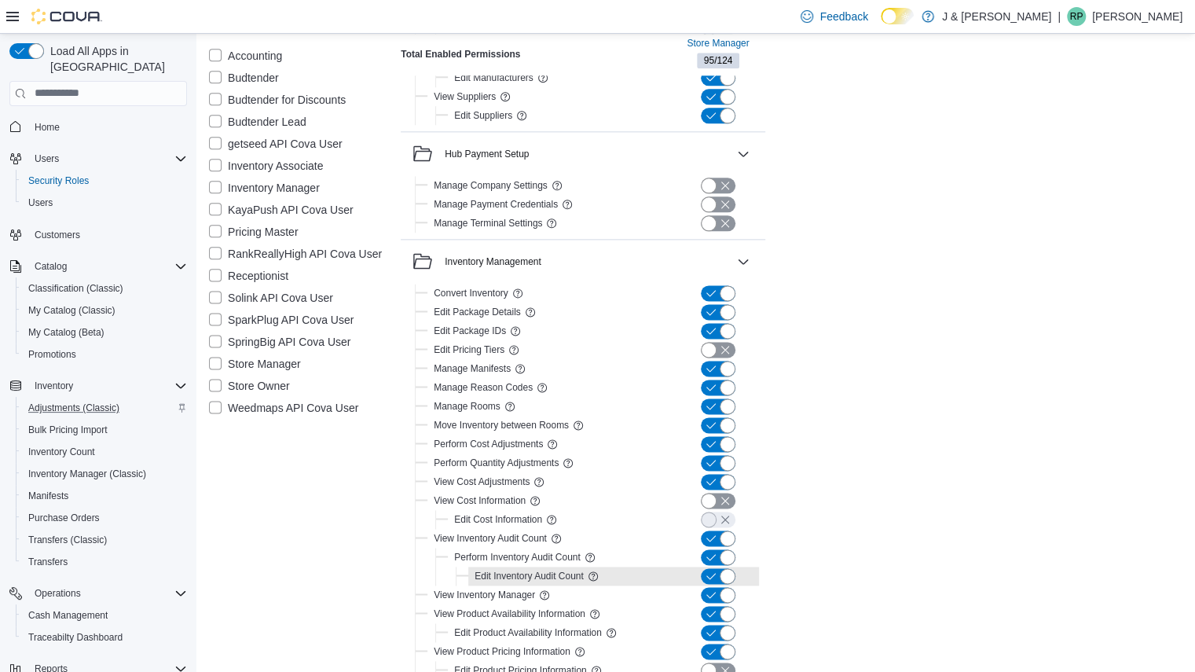
scroll to position [1078, 0]
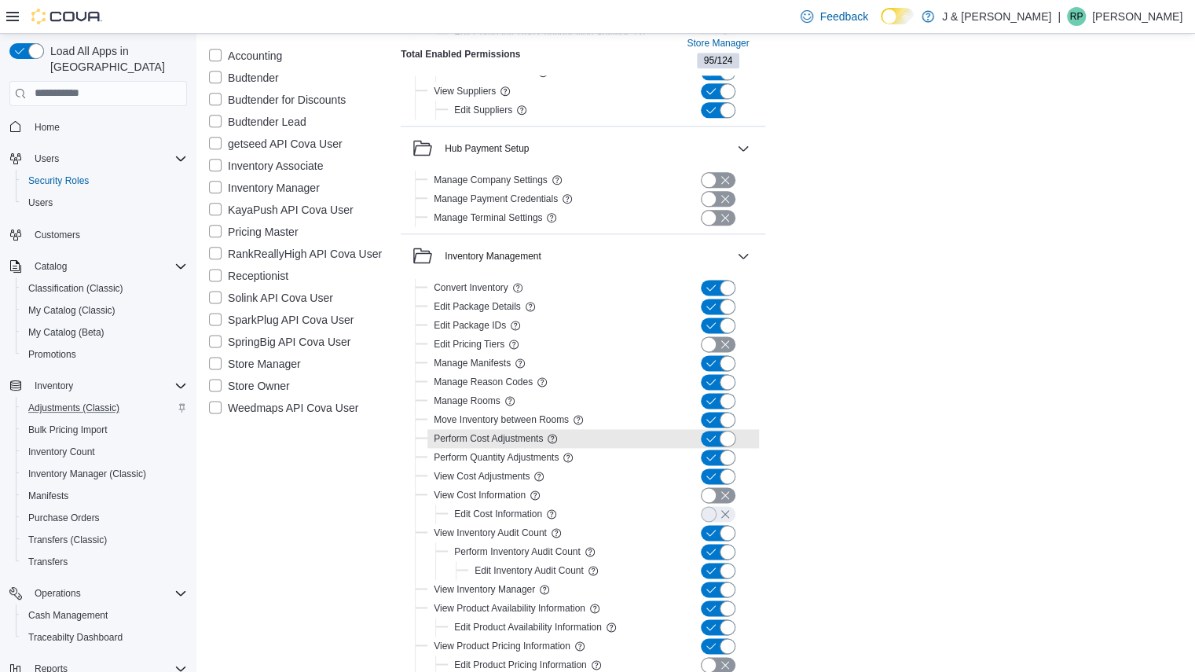
click at [713, 436] on button "button" at bounding box center [718, 439] width 35 height 16
click at [244, 387] on label "Store Owner" at bounding box center [249, 385] width 81 height 19
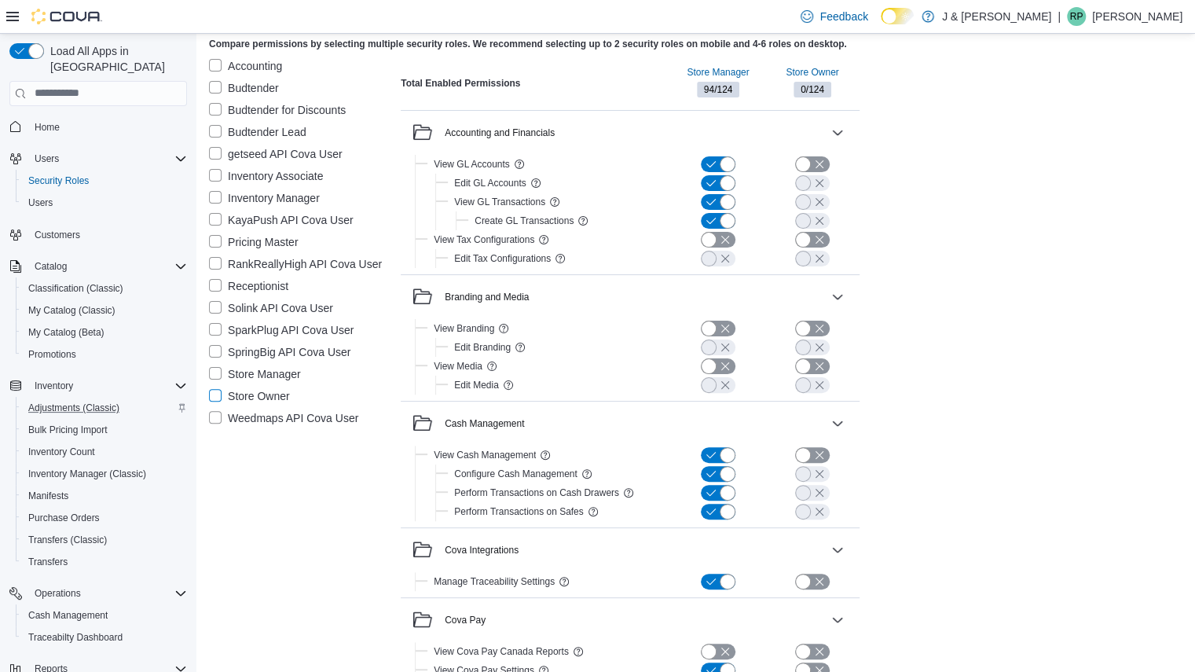
scroll to position [0, 0]
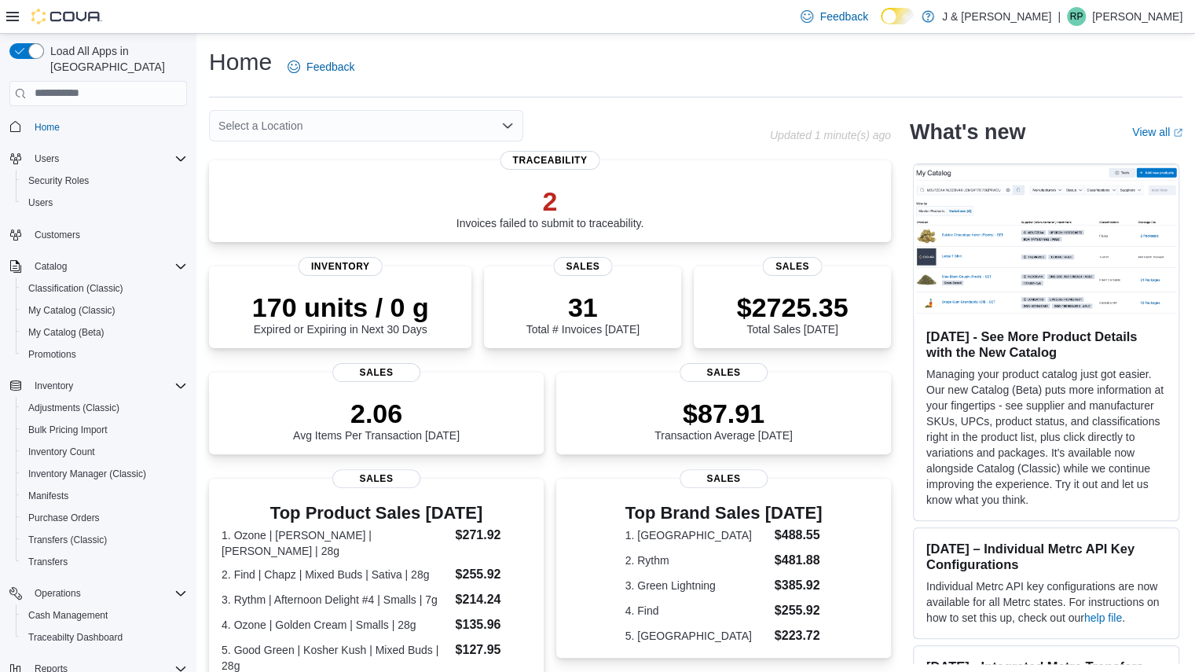
click at [1160, 15] on p "[PERSON_NAME]" at bounding box center [1137, 16] width 90 height 19
click at [1069, 154] on span "Sign Out" at bounding box center [1081, 153] width 42 height 16
